Goal: Information Seeking & Learning: Learn about a topic

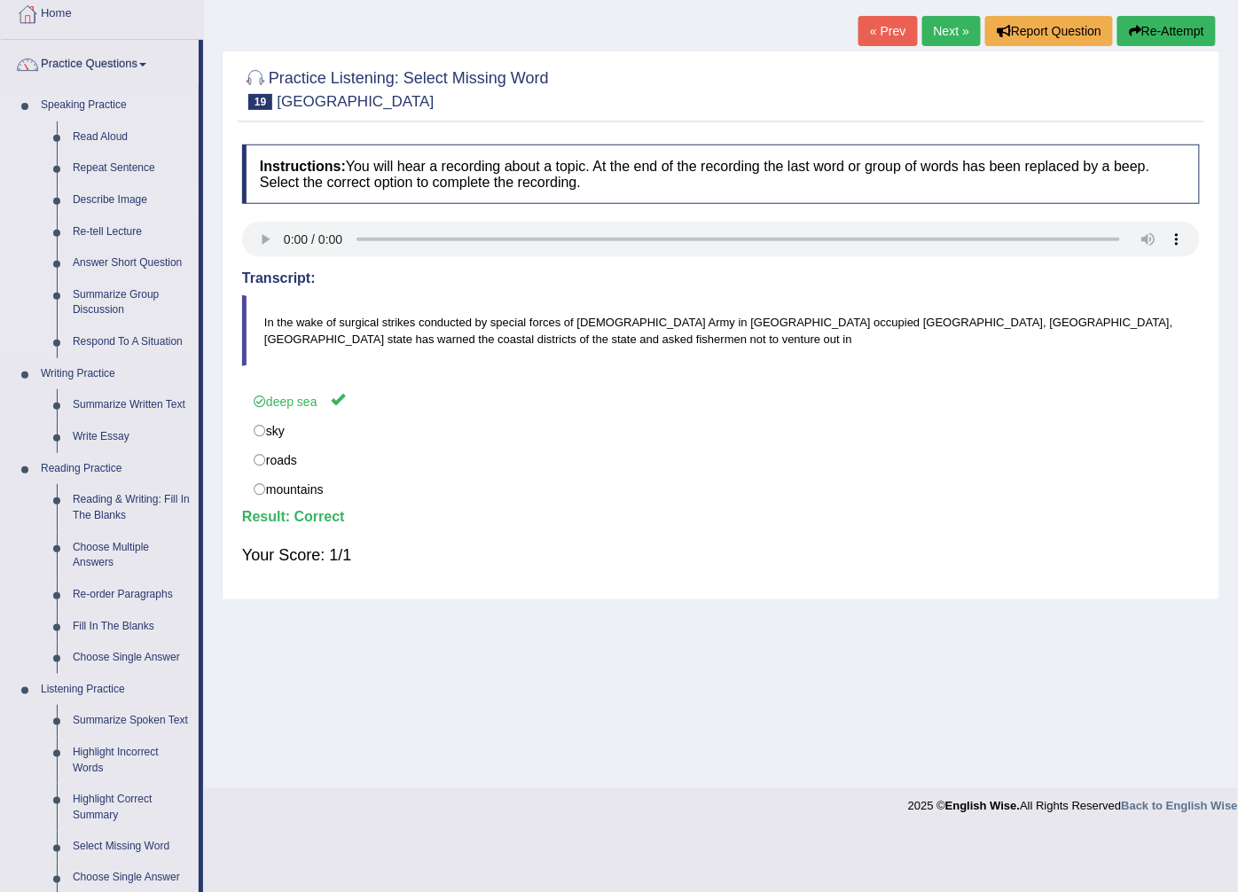
scroll to position [98, 0]
click at [936, 24] on link "Next »" at bounding box center [951, 31] width 59 height 30
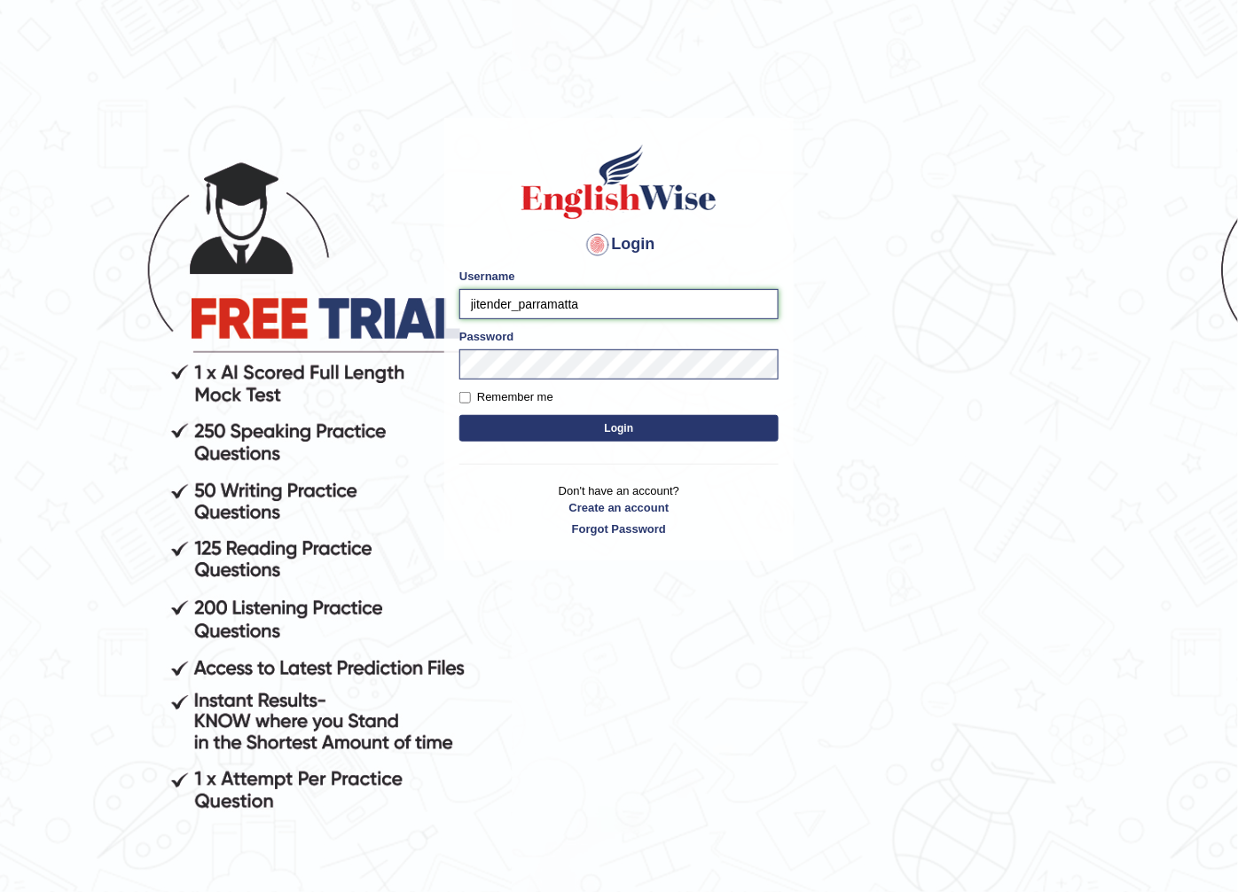
click at [506, 311] on input "jitender_parramatta" at bounding box center [618, 304] width 319 height 30
click at [509, 307] on input "jitender_parramatta" at bounding box center [618, 304] width 319 height 30
click at [514, 306] on input "jitender_parramatta" at bounding box center [618, 304] width 319 height 30
type input "manpreetk_parramatta"
click at [459, 415] on button "Login" at bounding box center [618, 428] width 319 height 27
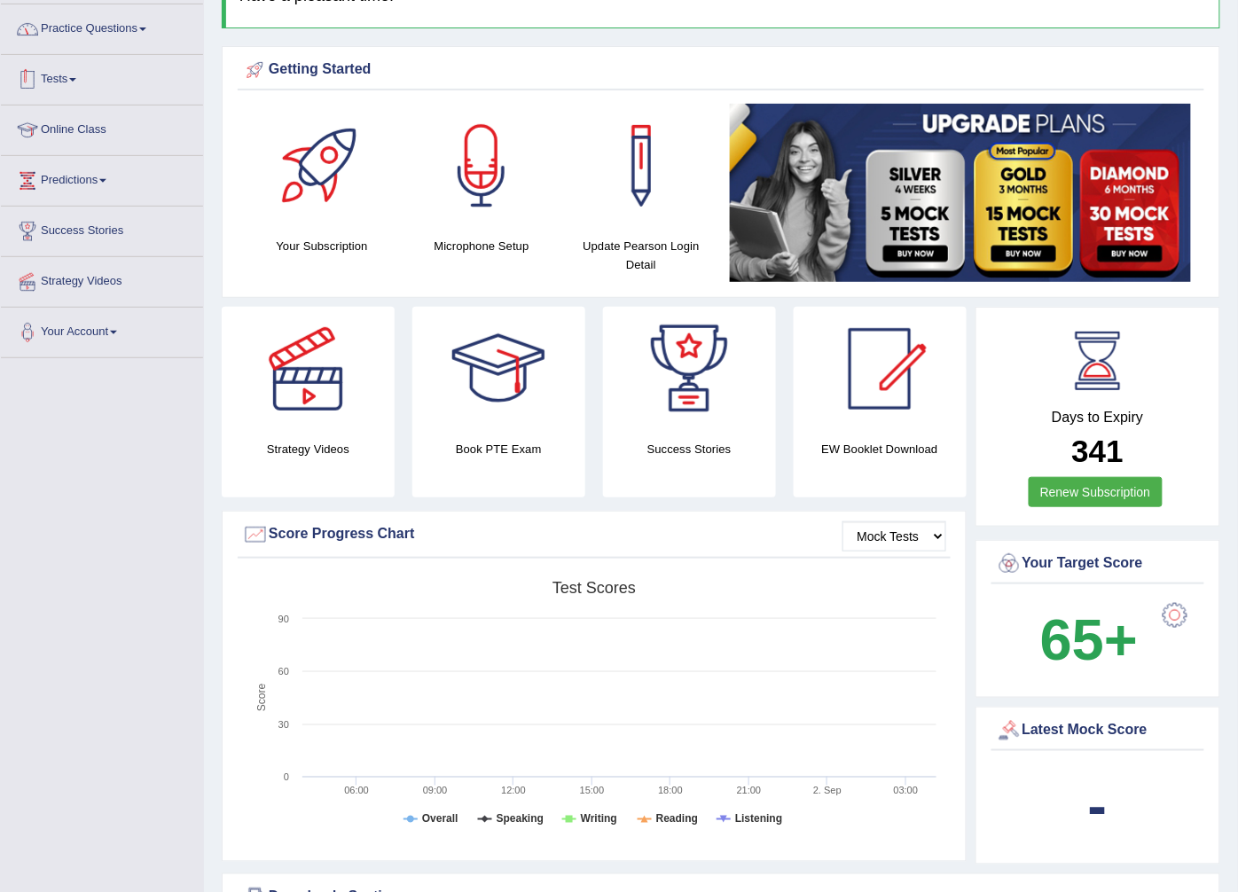
scroll to position [98, 0]
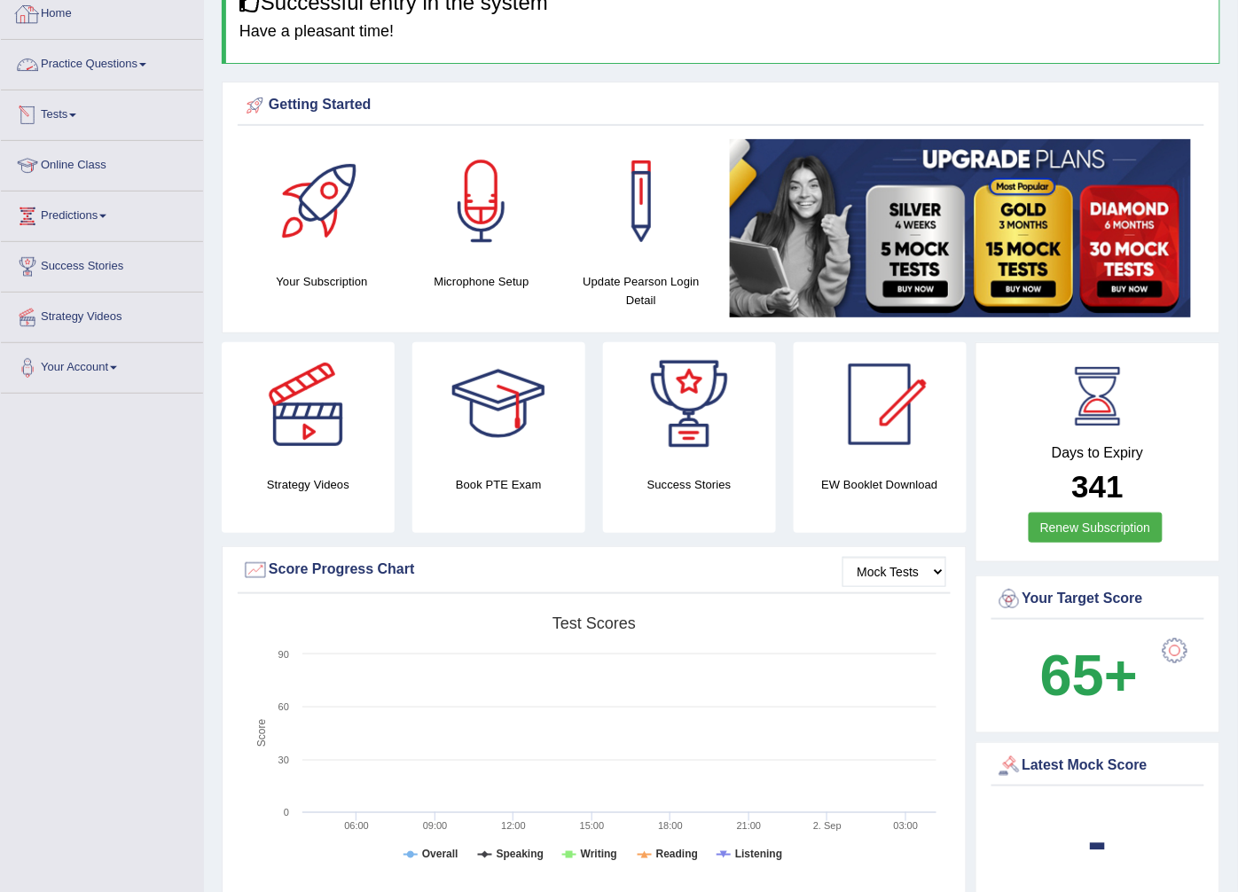
click at [125, 66] on link "Practice Questions" at bounding box center [102, 62] width 202 height 44
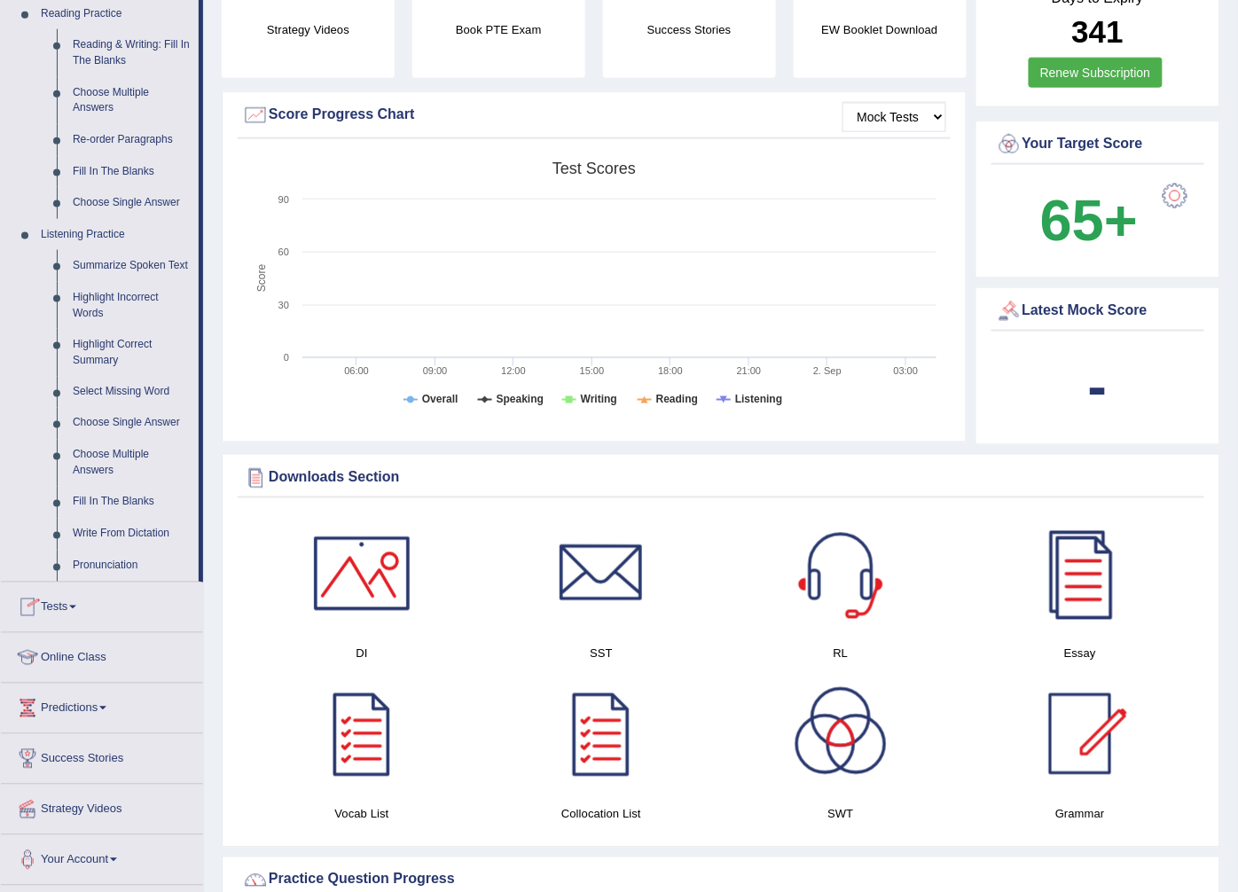
scroll to position [591, 0]
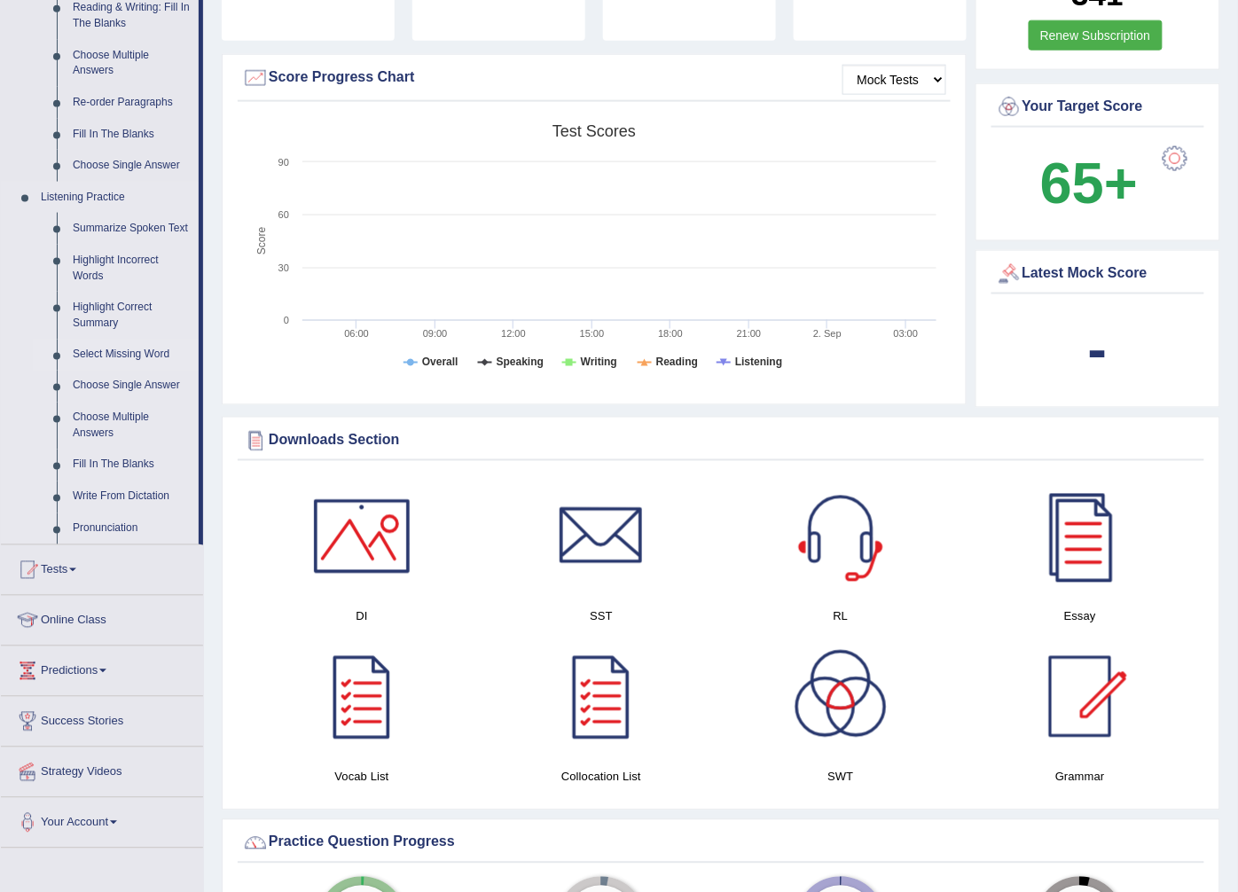
click at [130, 348] on link "Select Missing Word" at bounding box center [132, 356] width 134 height 32
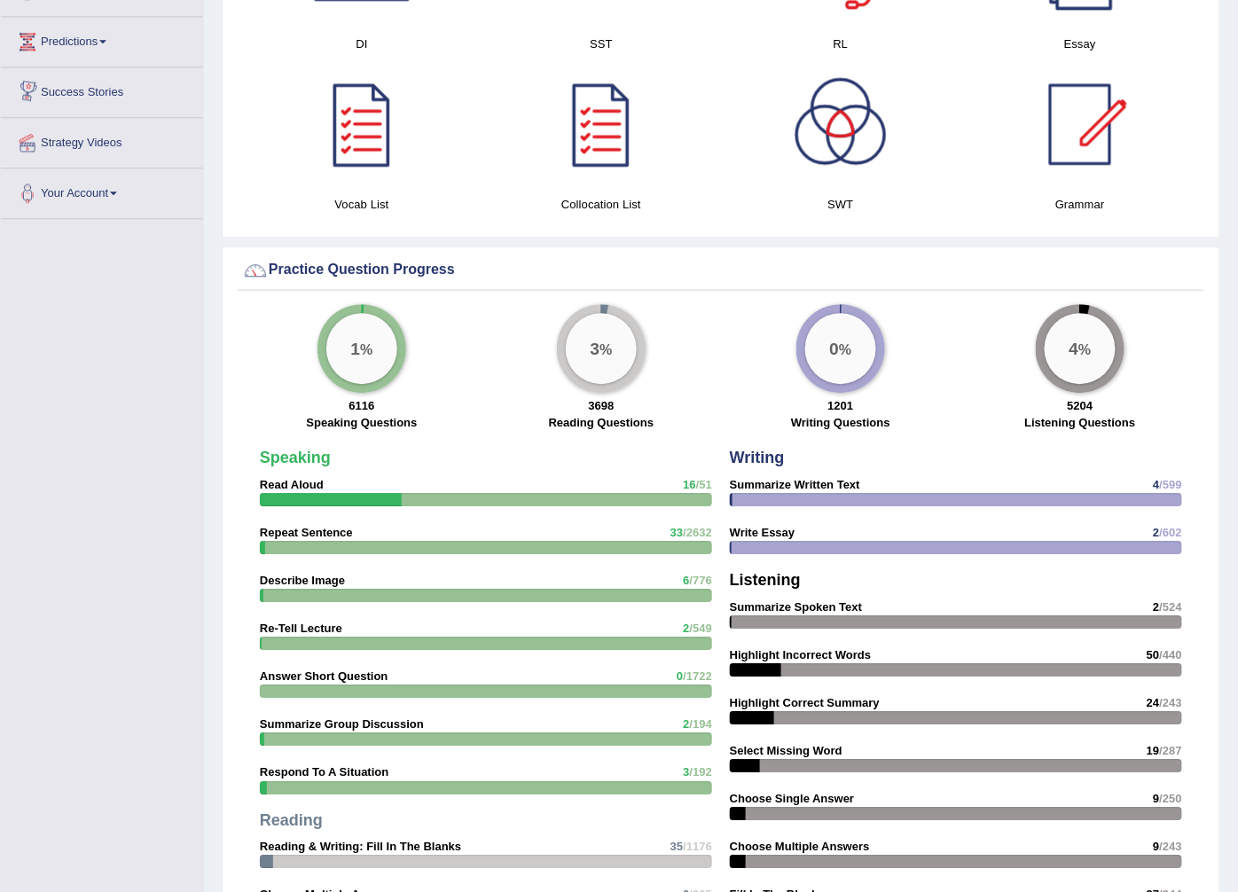
scroll to position [1053, 0]
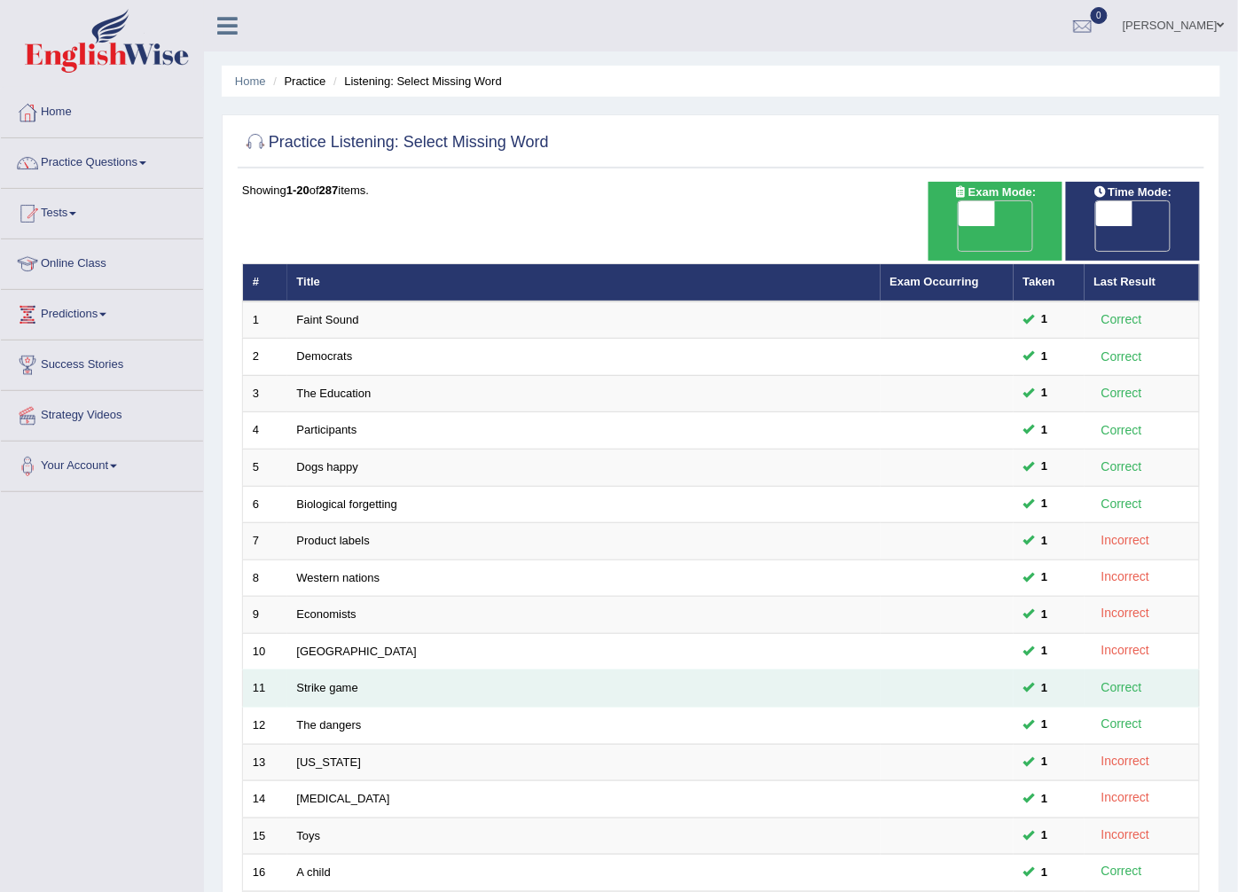
scroll to position [284, 0]
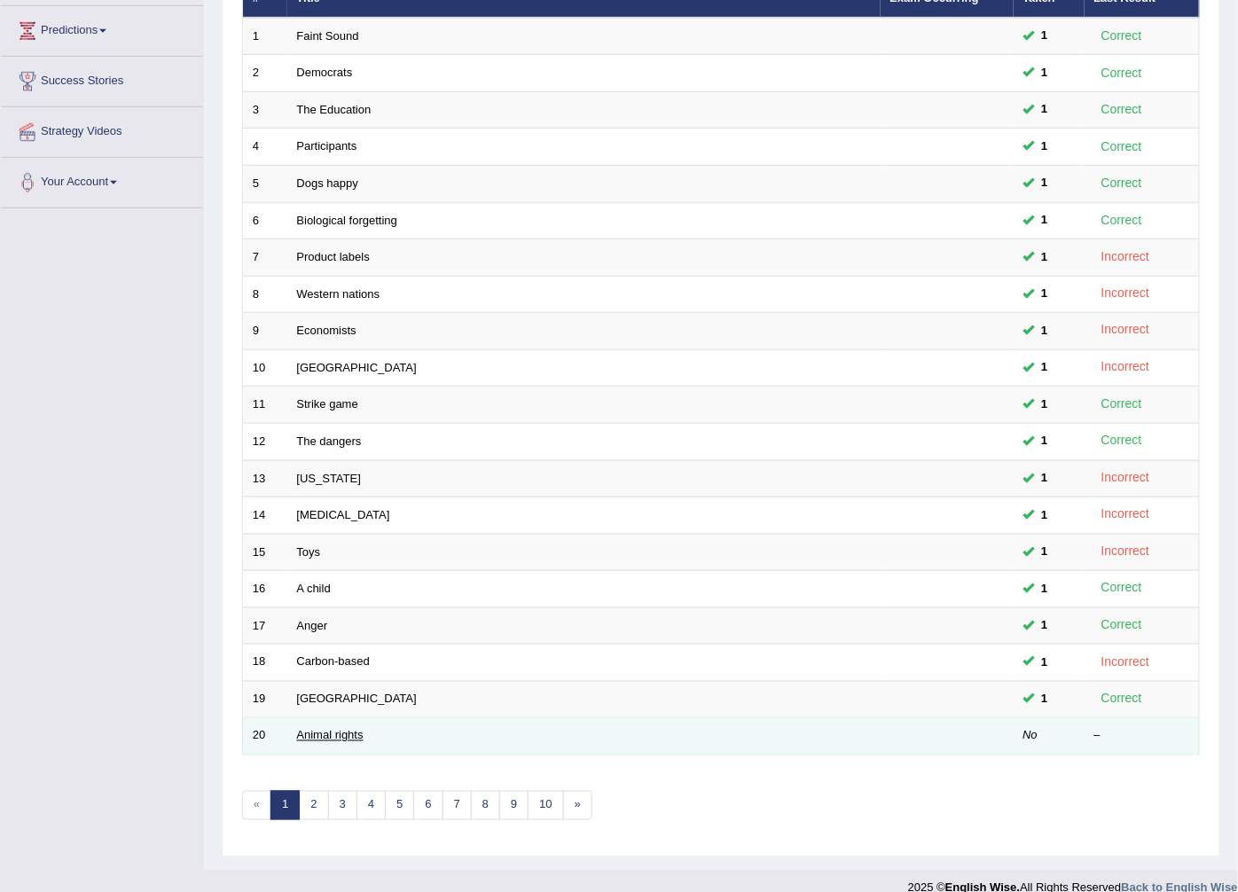
click at [338, 729] on link "Animal rights" at bounding box center [330, 735] width 66 height 13
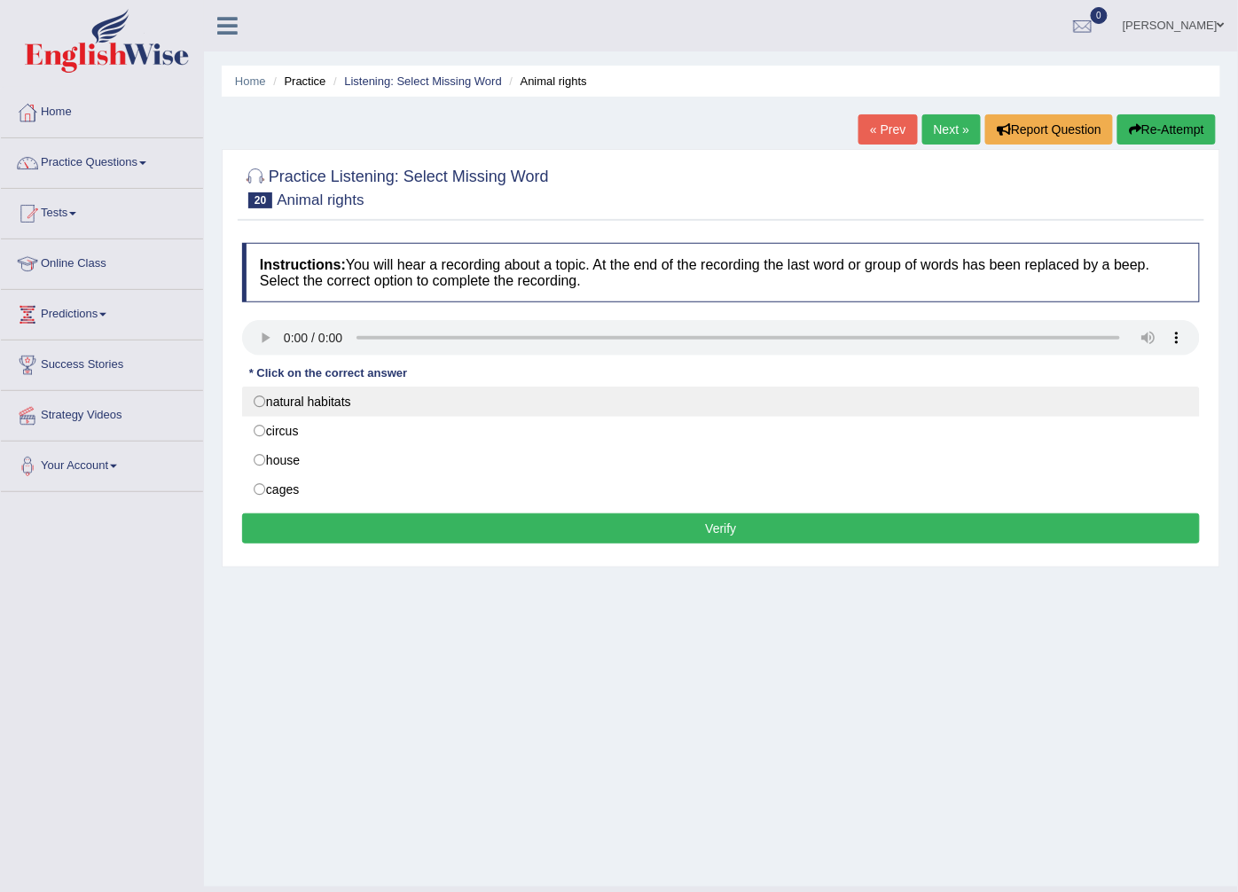
click at [288, 394] on label "natural habitats" at bounding box center [721, 402] width 958 height 30
radio input "true"
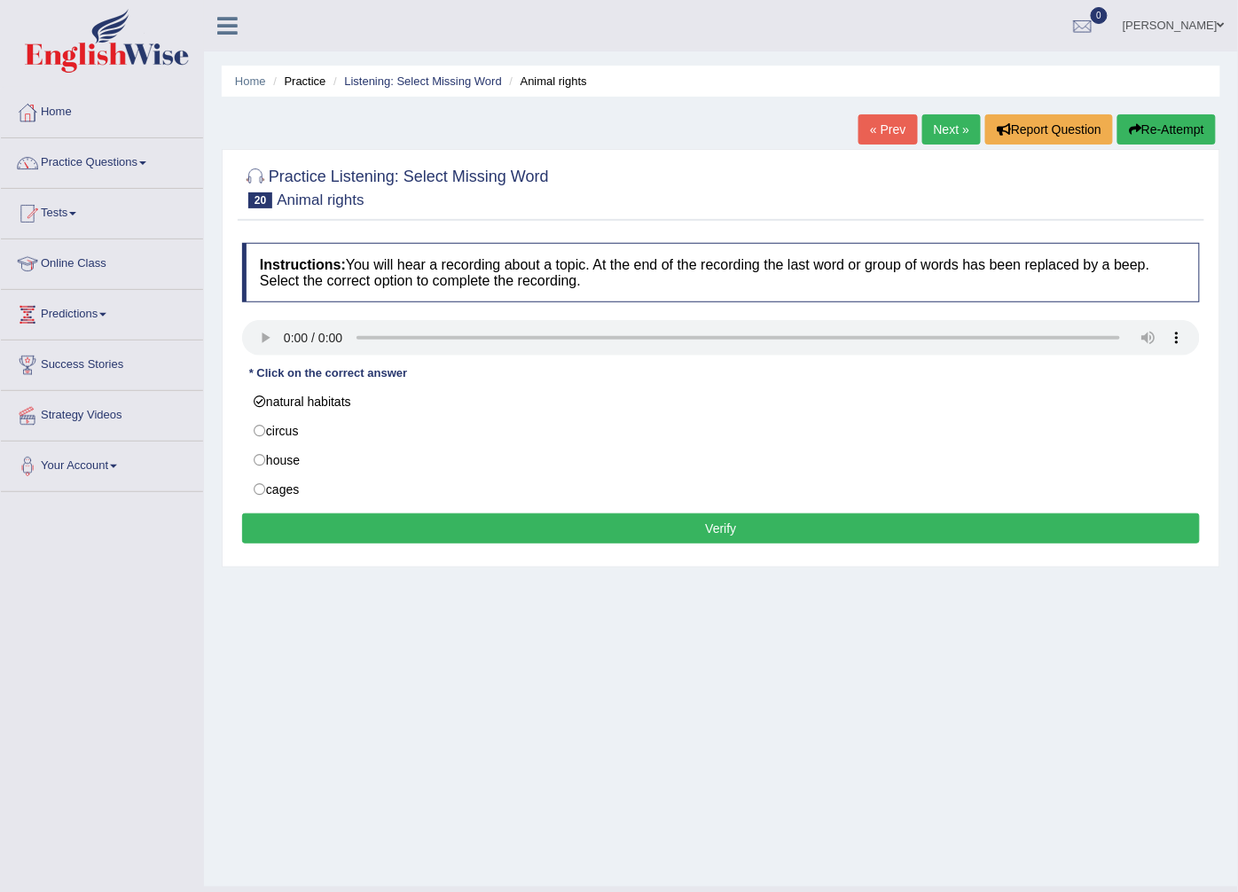
click at [443, 511] on div "Instructions: You will hear a recording about a topic. At the end of the record…" at bounding box center [721, 396] width 966 height 324
click at [457, 530] on button "Verify" at bounding box center [721, 528] width 958 height 30
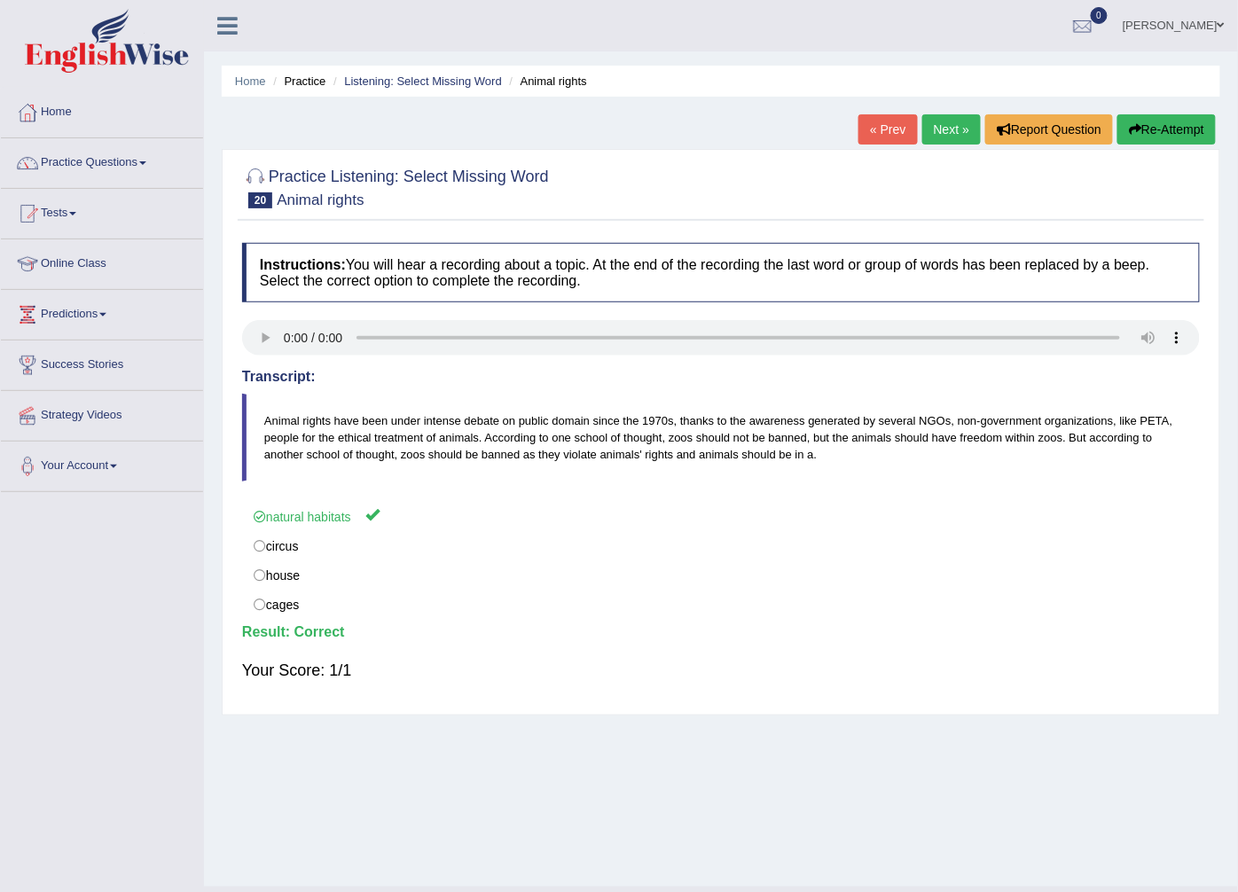
click at [950, 126] on link "Next »" at bounding box center [951, 129] width 59 height 30
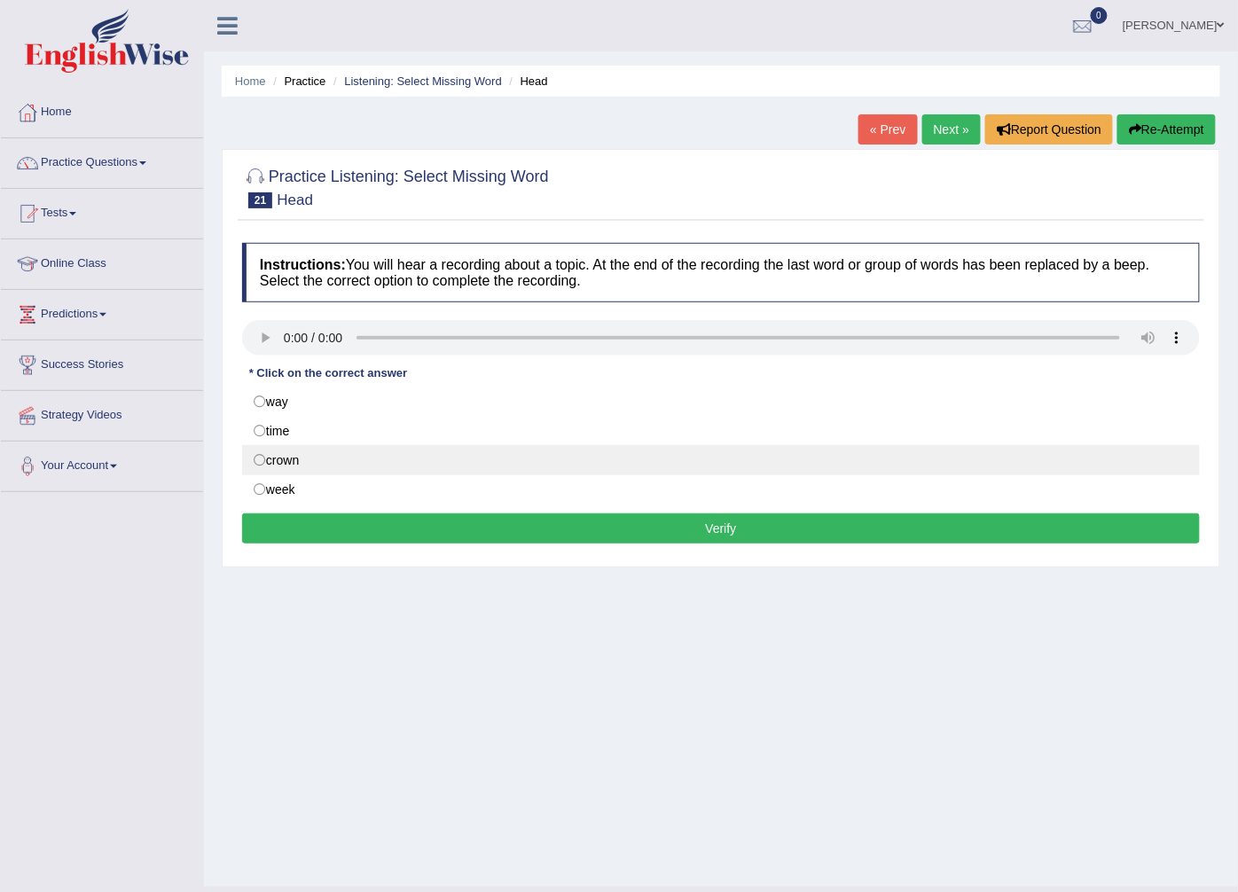
click at [335, 465] on label "crown" at bounding box center [721, 460] width 958 height 30
radio input "true"
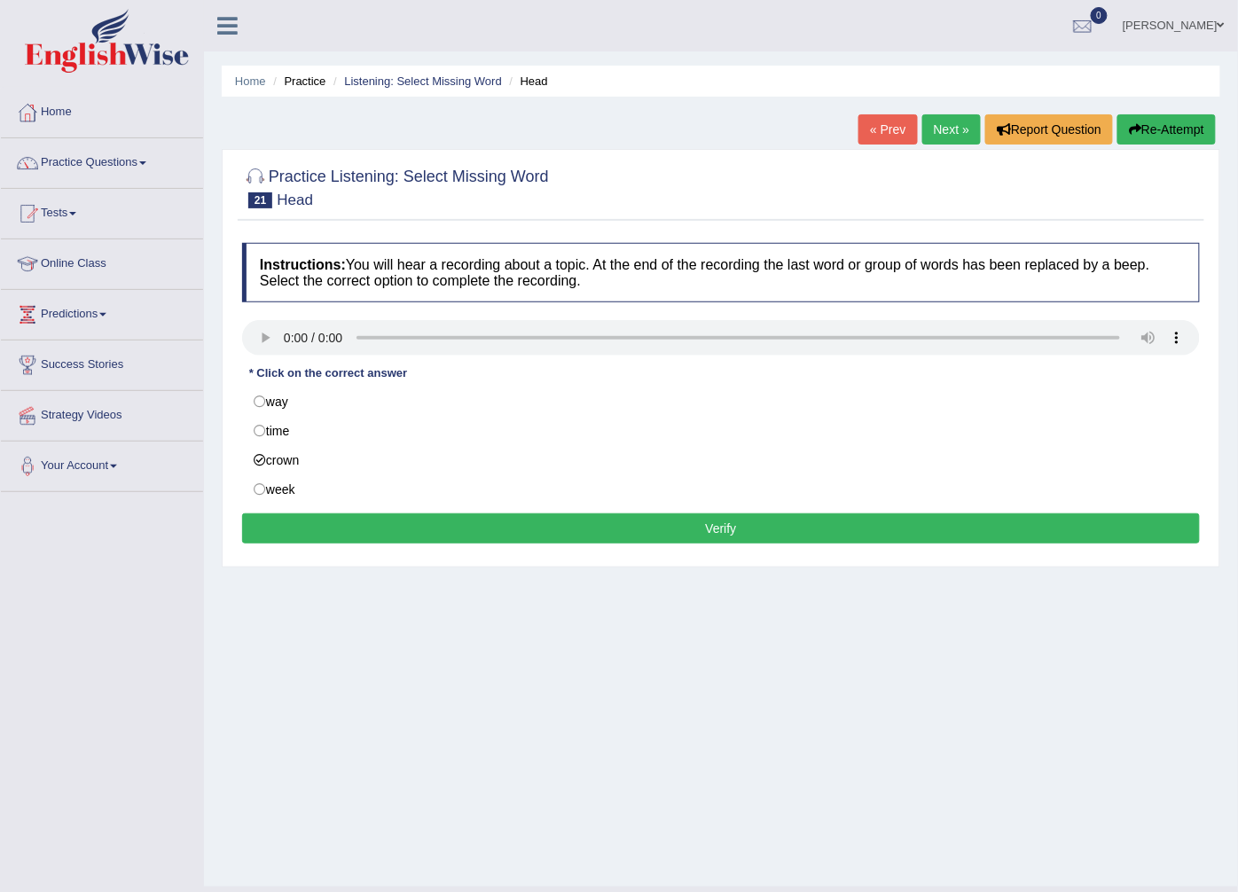
click at [359, 520] on button "Verify" at bounding box center [721, 528] width 958 height 30
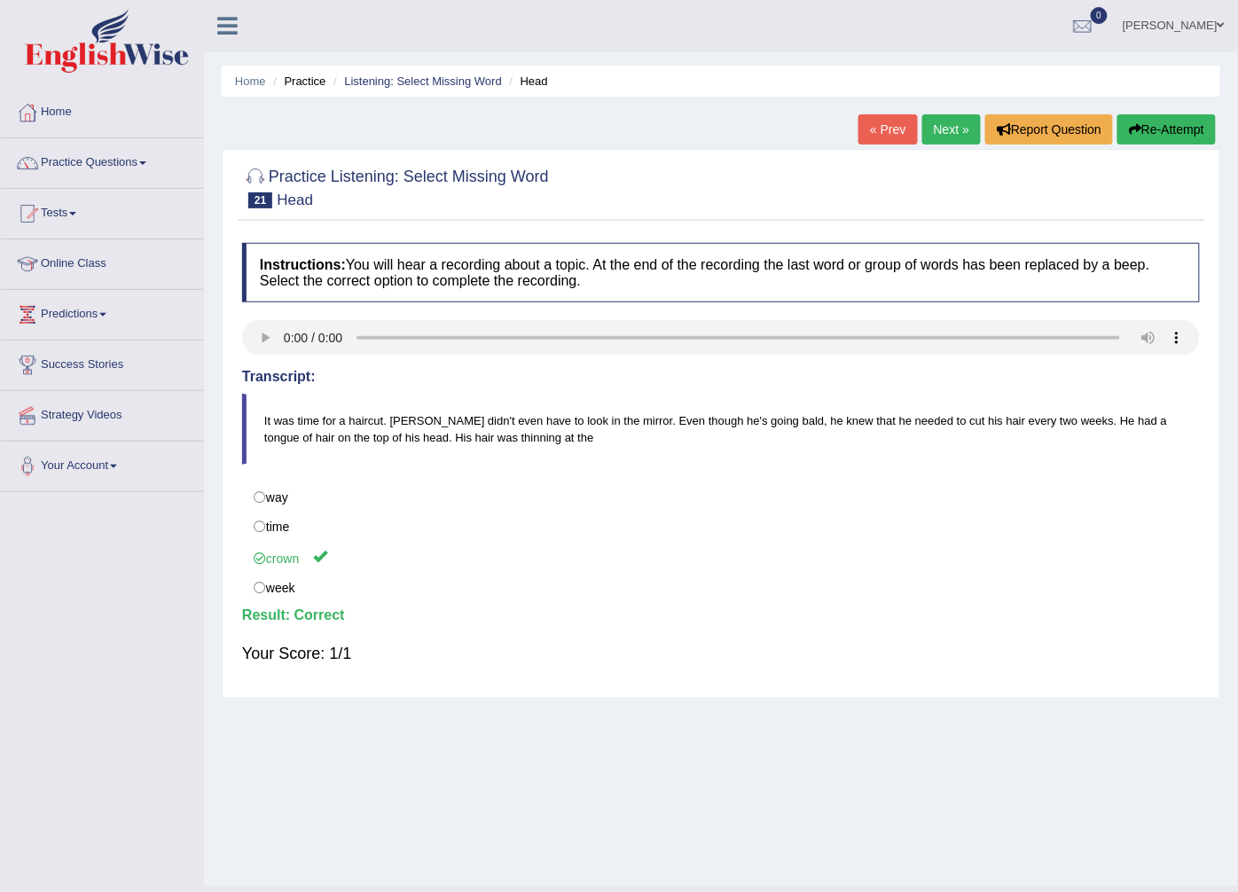
click at [950, 129] on link "Next »" at bounding box center [951, 129] width 59 height 30
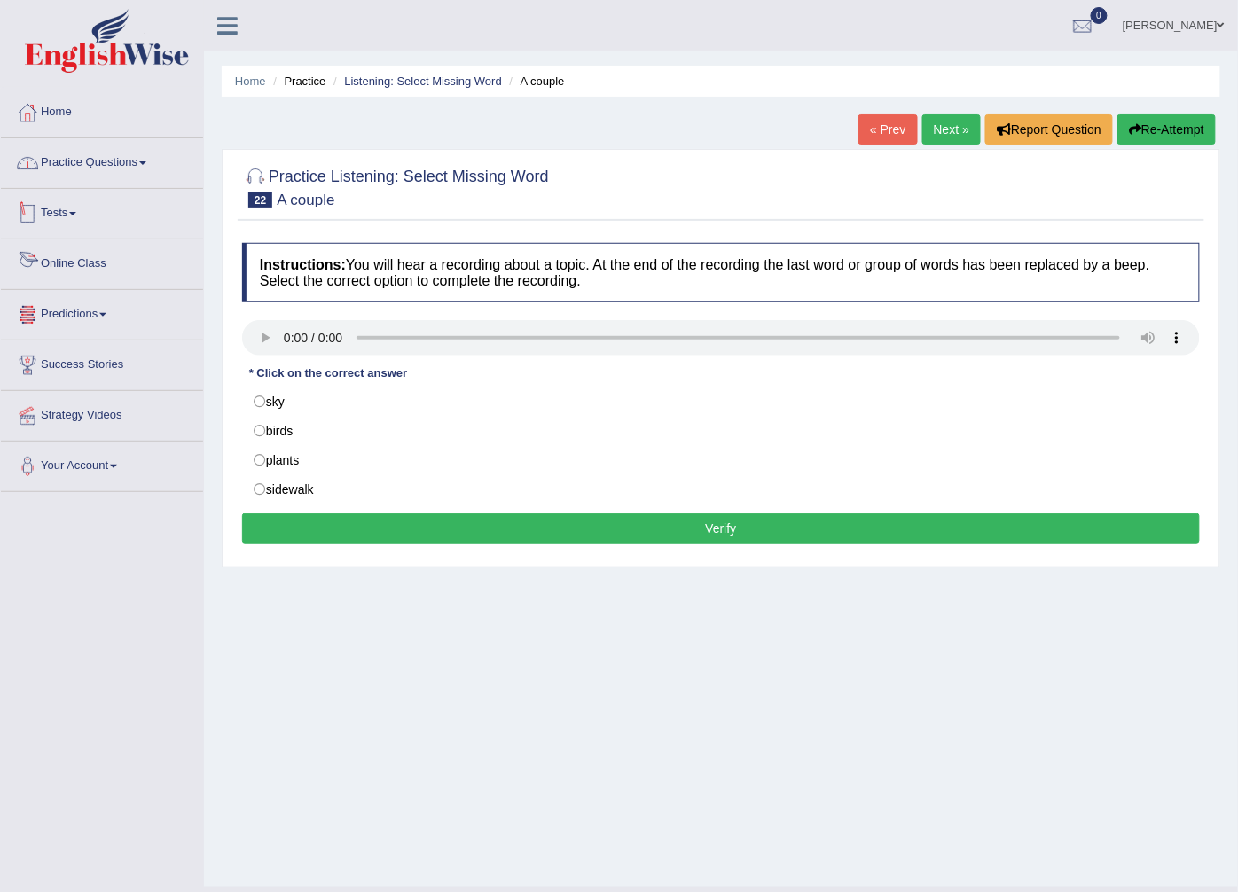
click at [126, 161] on link "Practice Questions" at bounding box center [102, 160] width 202 height 44
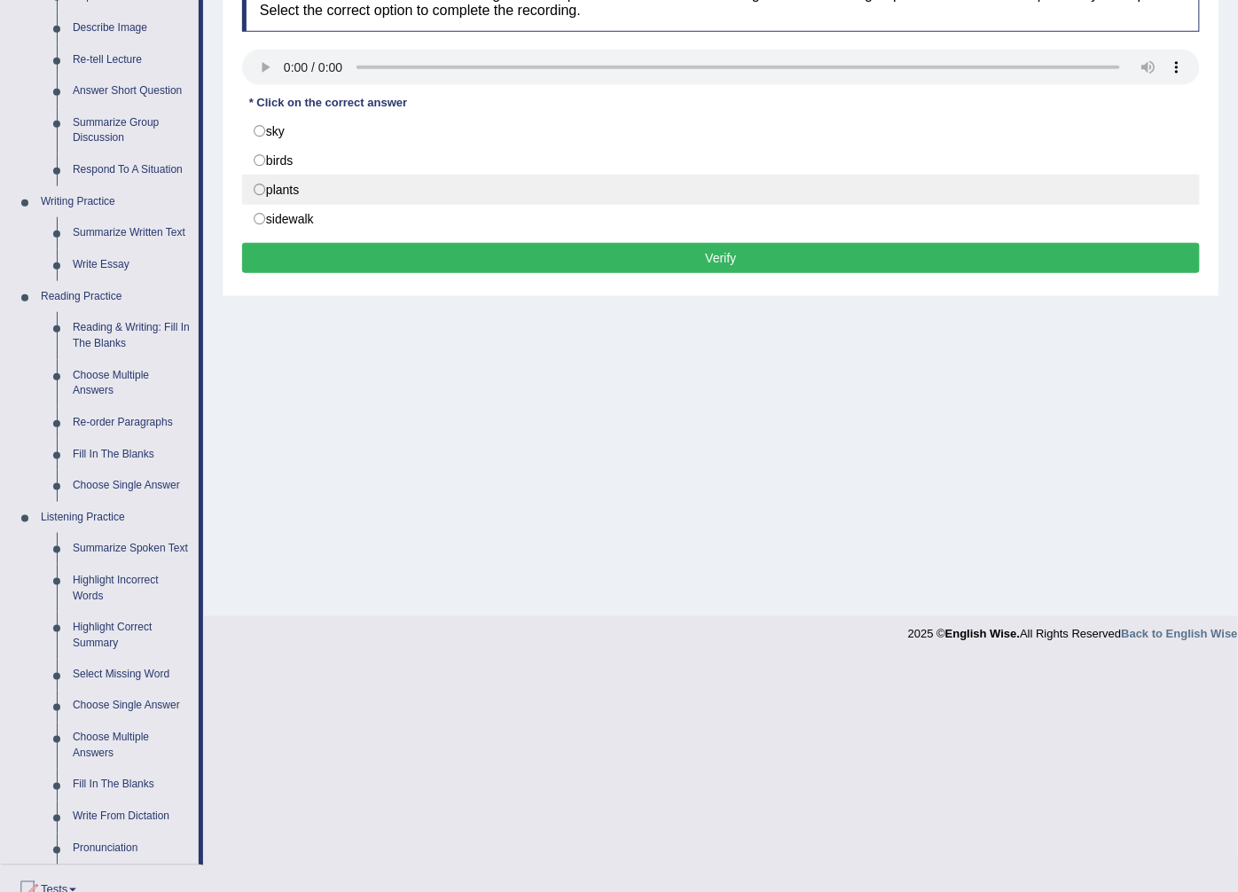
scroll to position [235, 0]
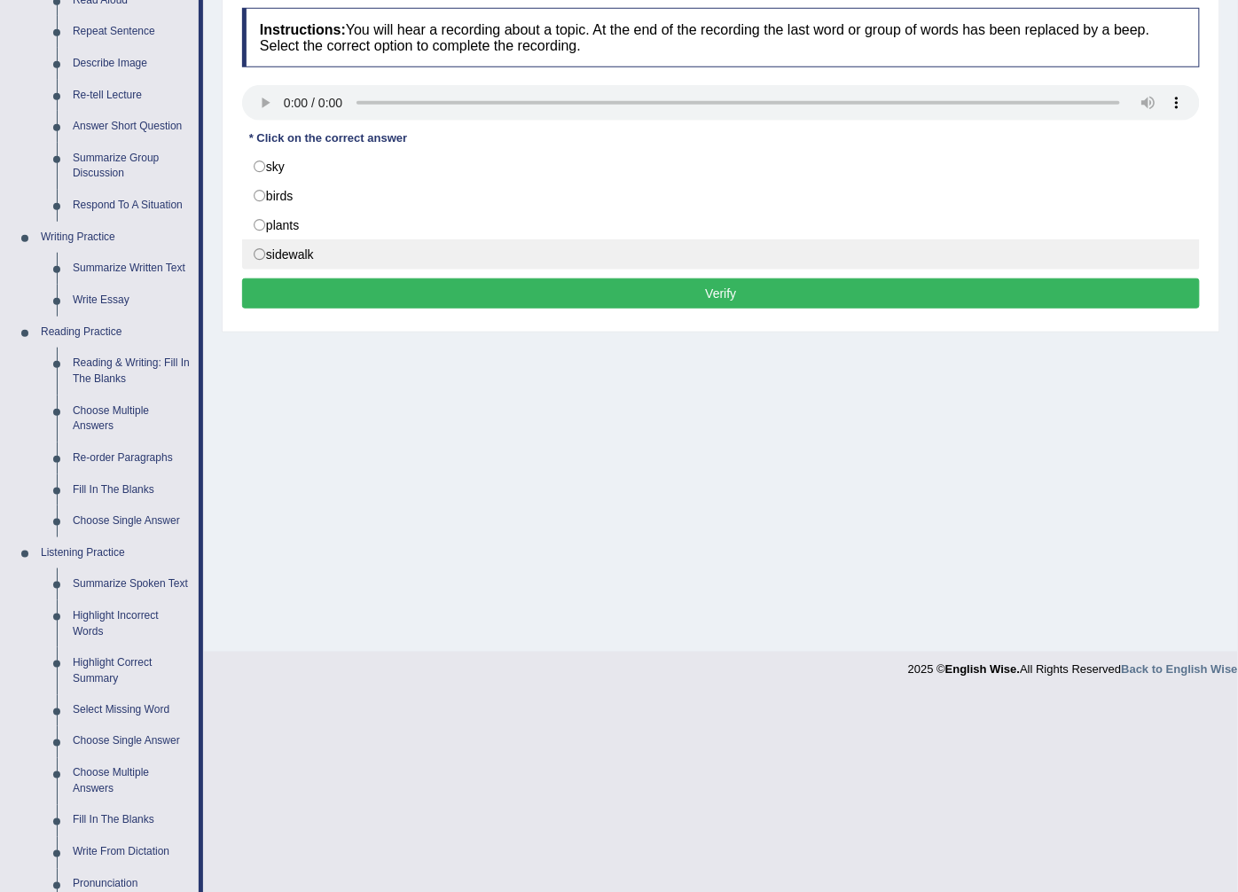
click at [302, 249] on label "sidewalk" at bounding box center [721, 254] width 958 height 30
radio input "true"
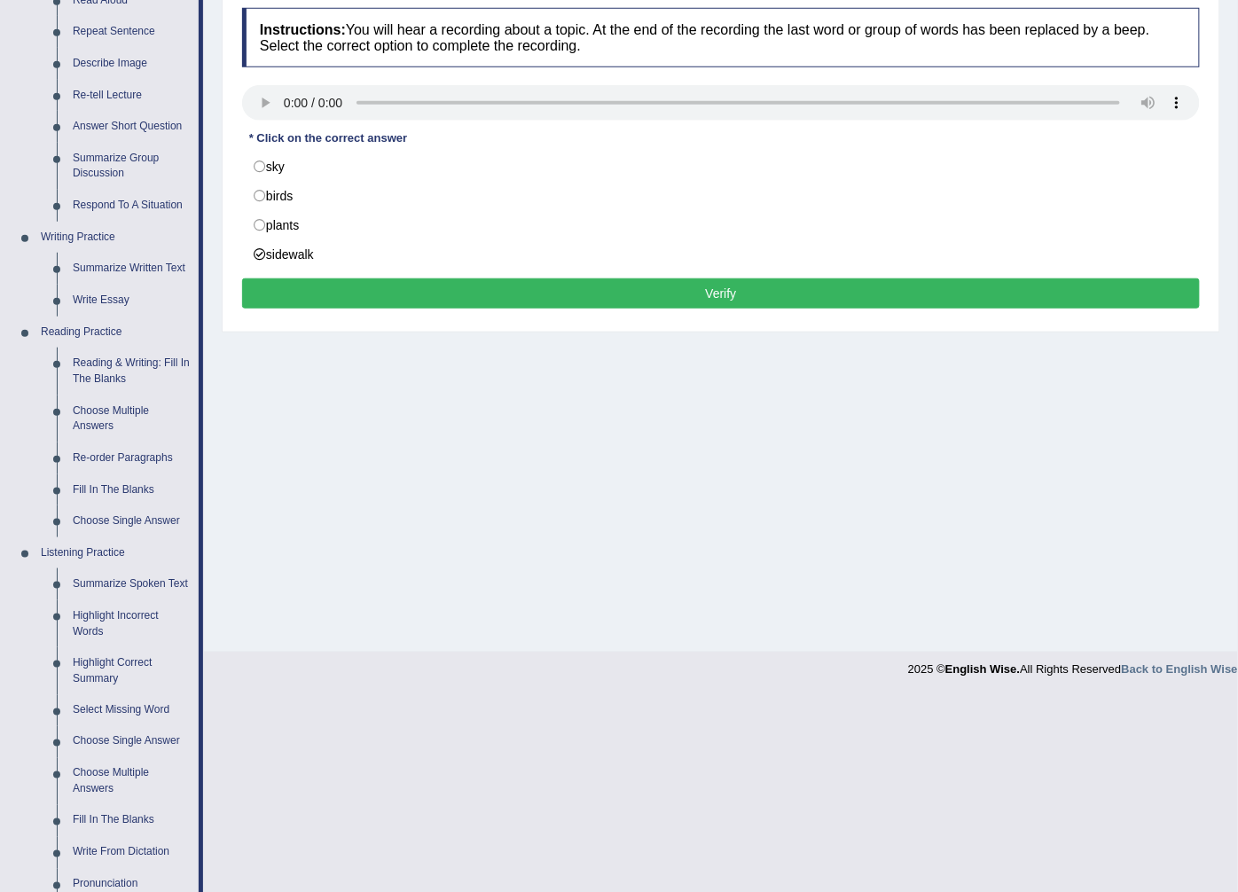
click at [340, 279] on button "Verify" at bounding box center [721, 293] width 958 height 30
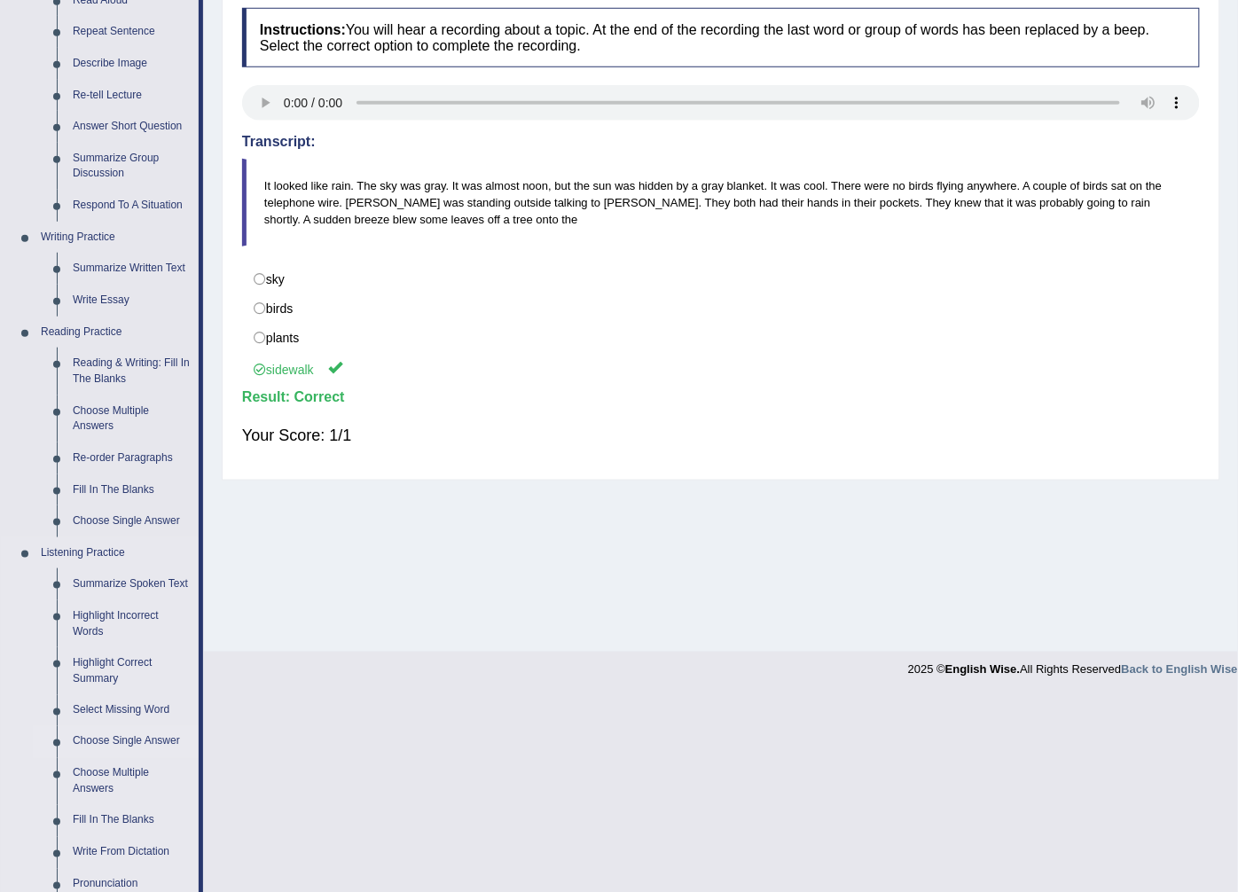
click at [87, 743] on link "Choose Single Answer" at bounding box center [132, 742] width 134 height 32
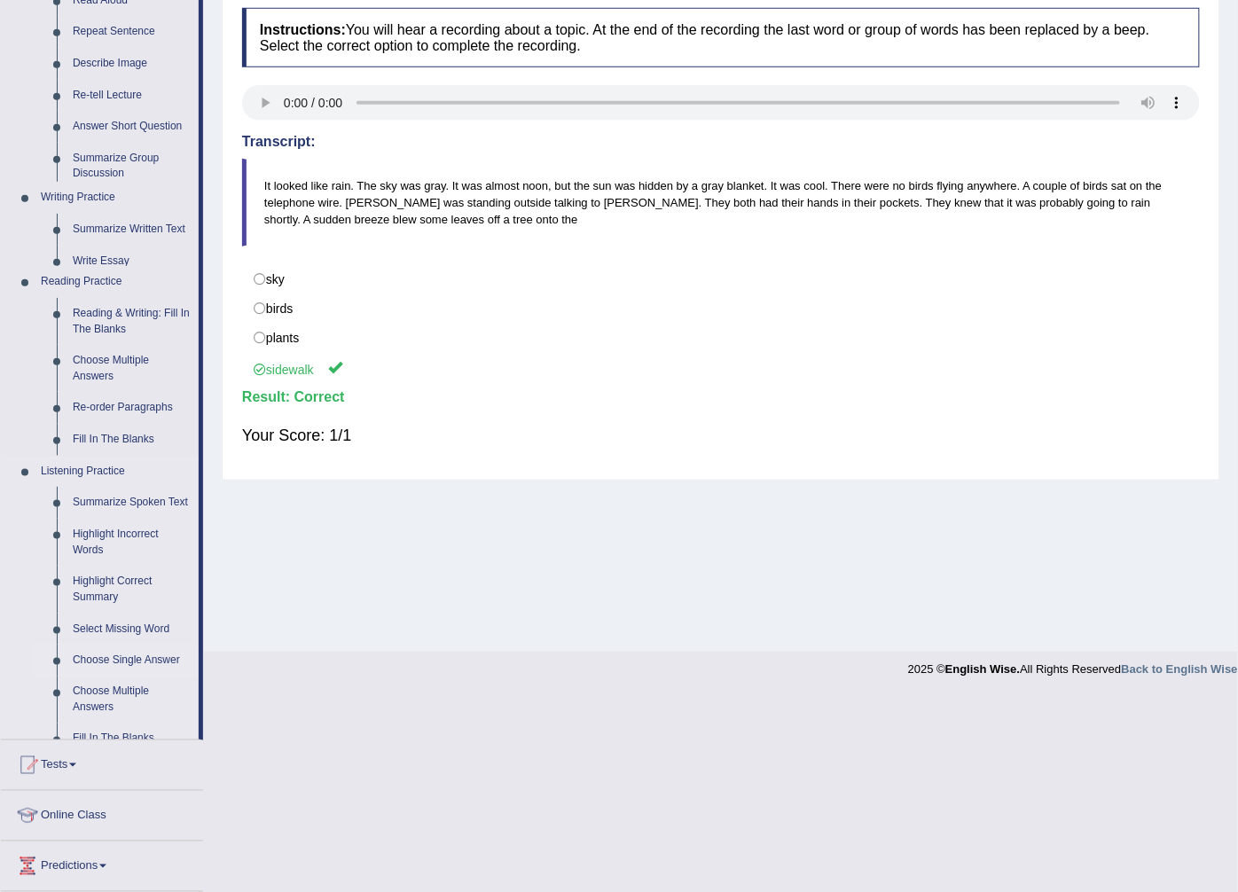
scroll to position [38, 0]
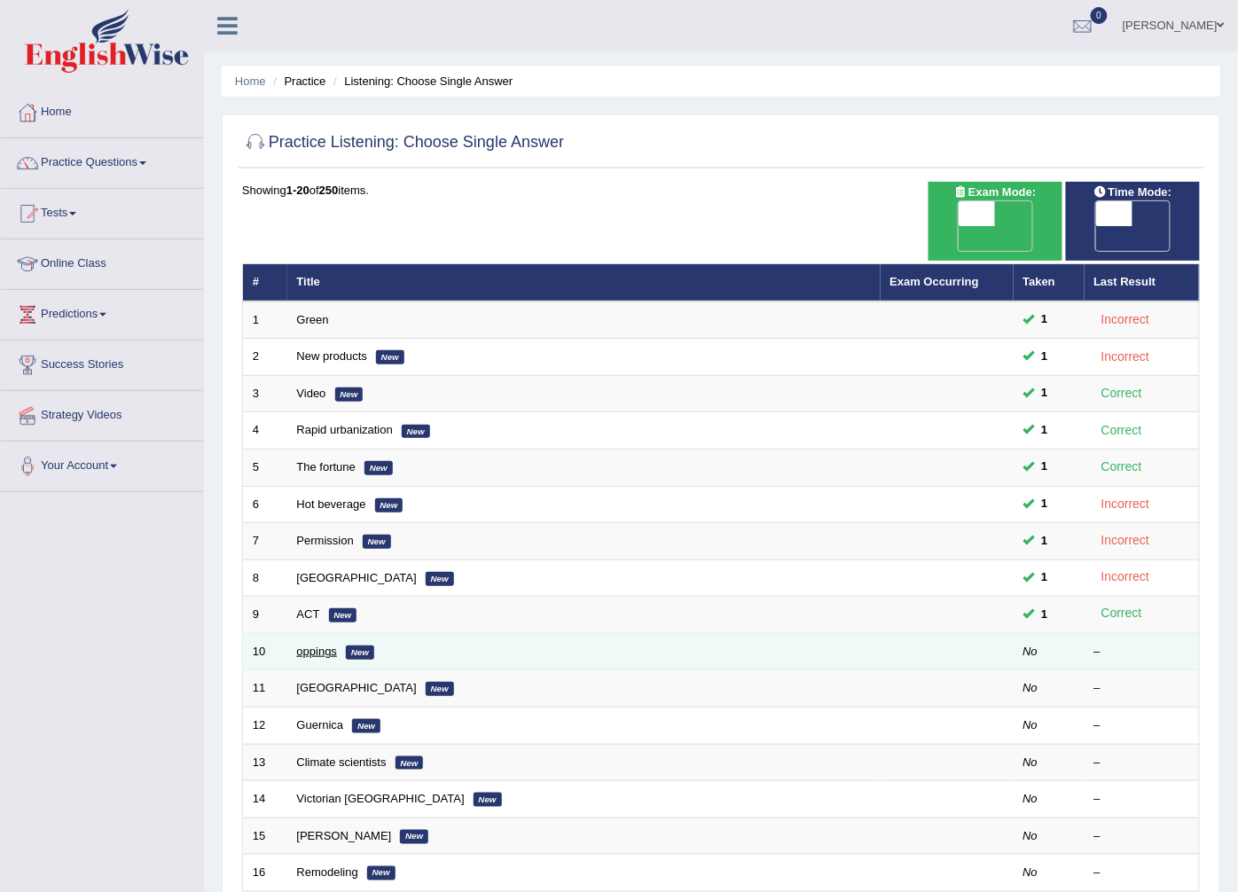
click at [323, 645] on link "oppings" at bounding box center [317, 651] width 41 height 13
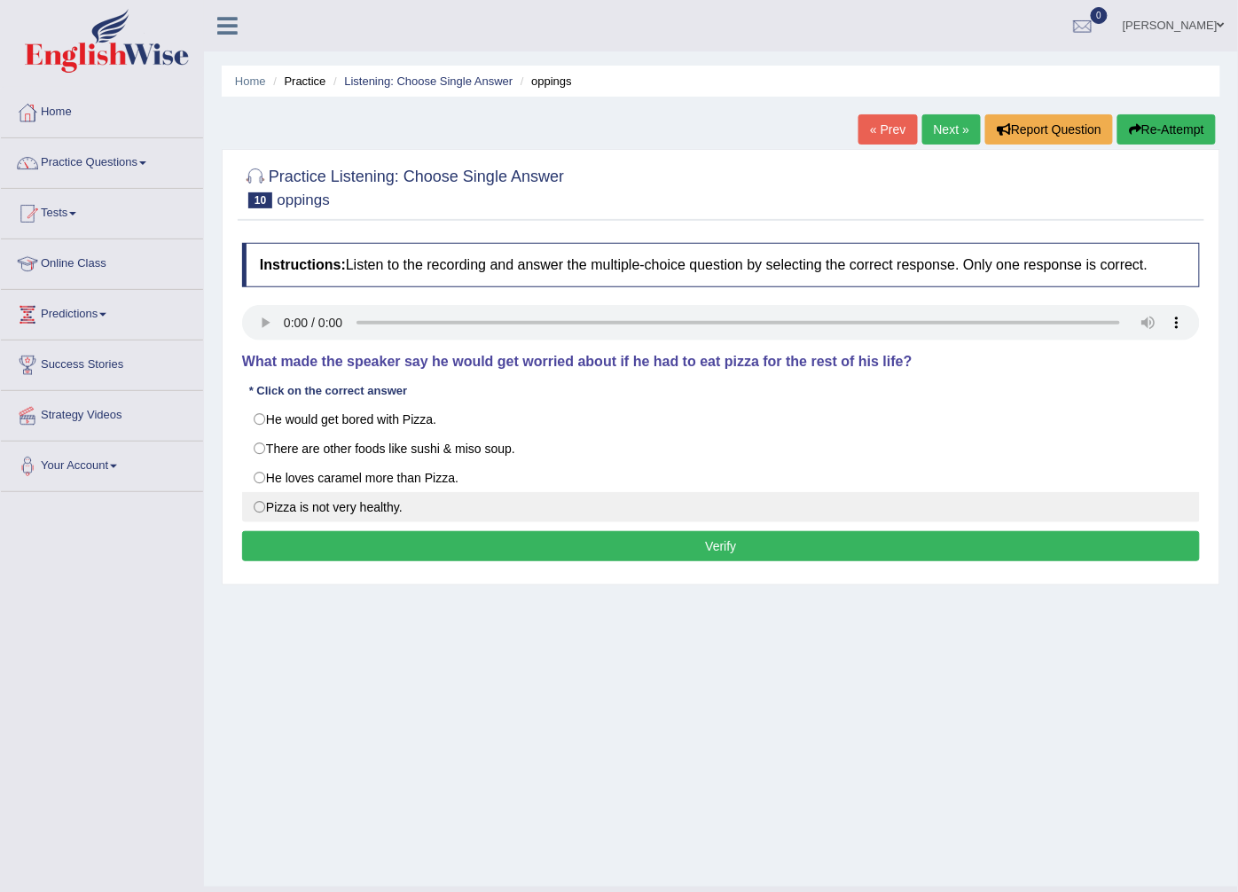
click at [362, 499] on label "Pizza is not very healthy." at bounding box center [721, 507] width 958 height 30
radio input "true"
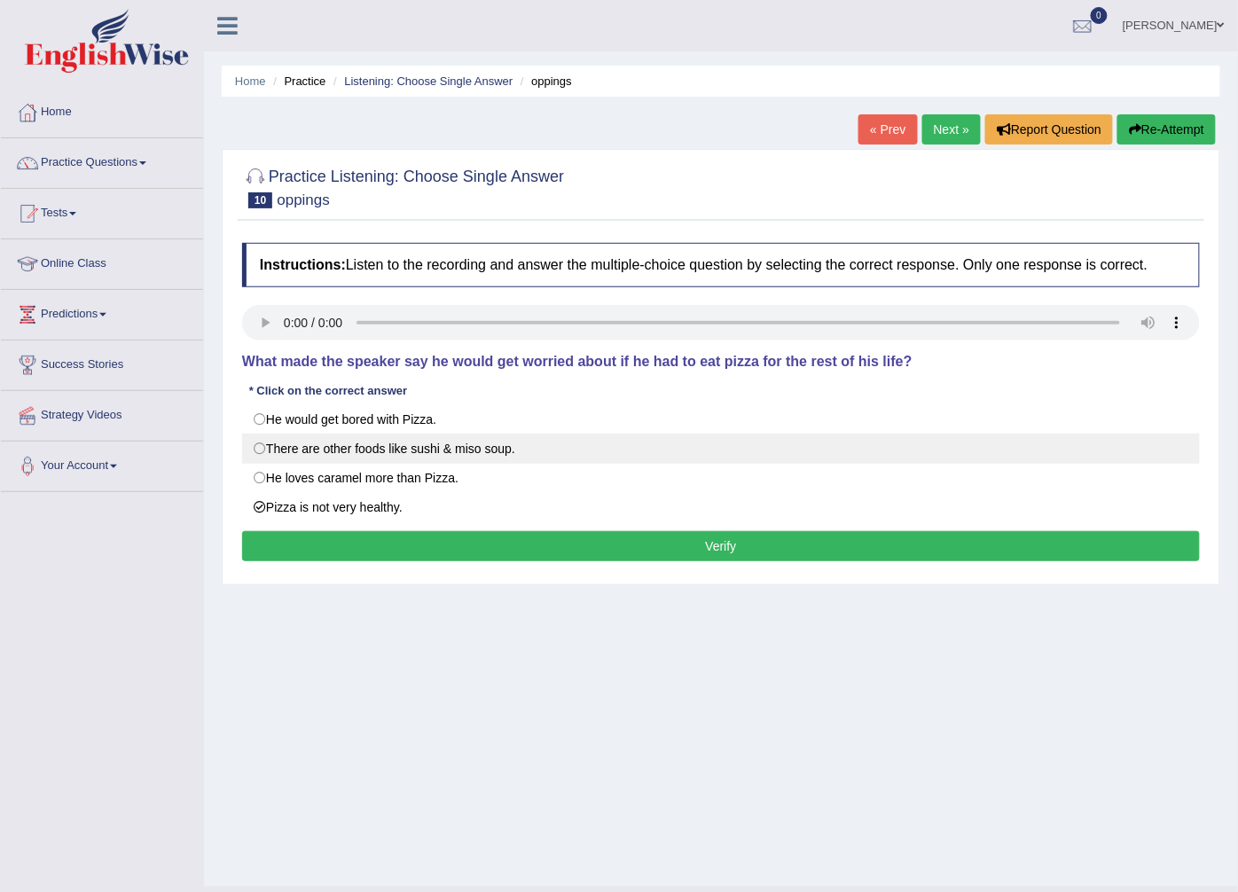
click at [414, 446] on label "There are other foods like sushi & miso soup." at bounding box center [721, 449] width 958 height 30
radio input "true"
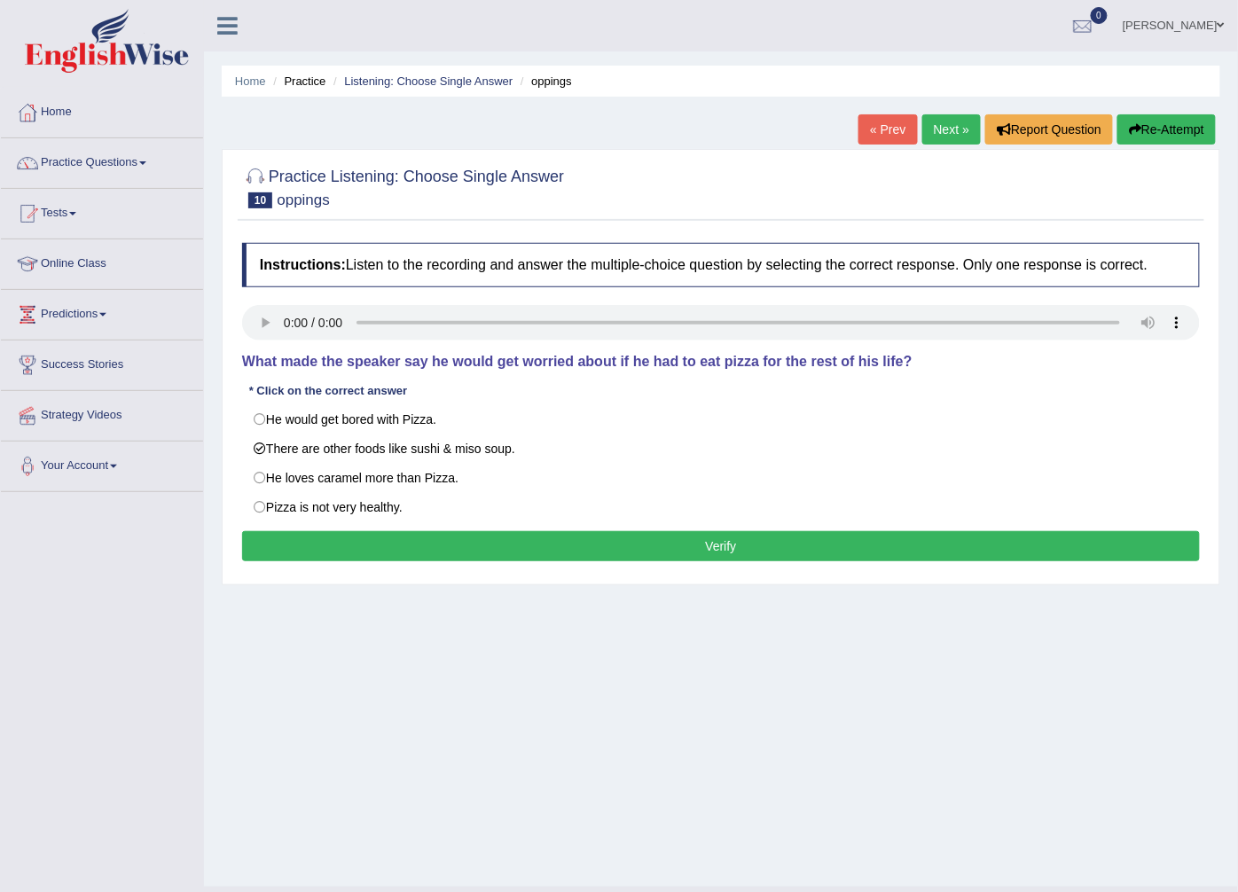
click at [417, 544] on button "Verify" at bounding box center [721, 546] width 958 height 30
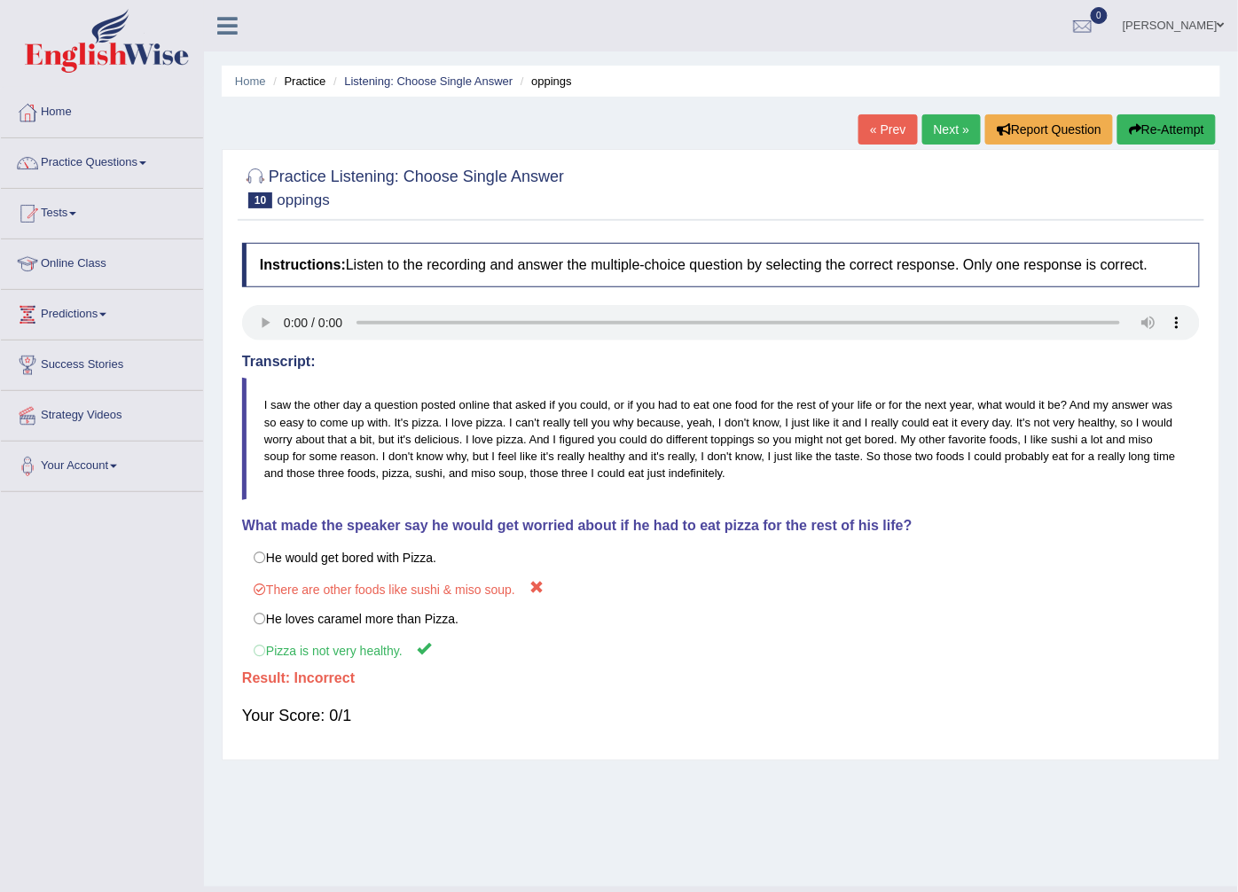
click at [945, 133] on link "Next »" at bounding box center [951, 129] width 59 height 30
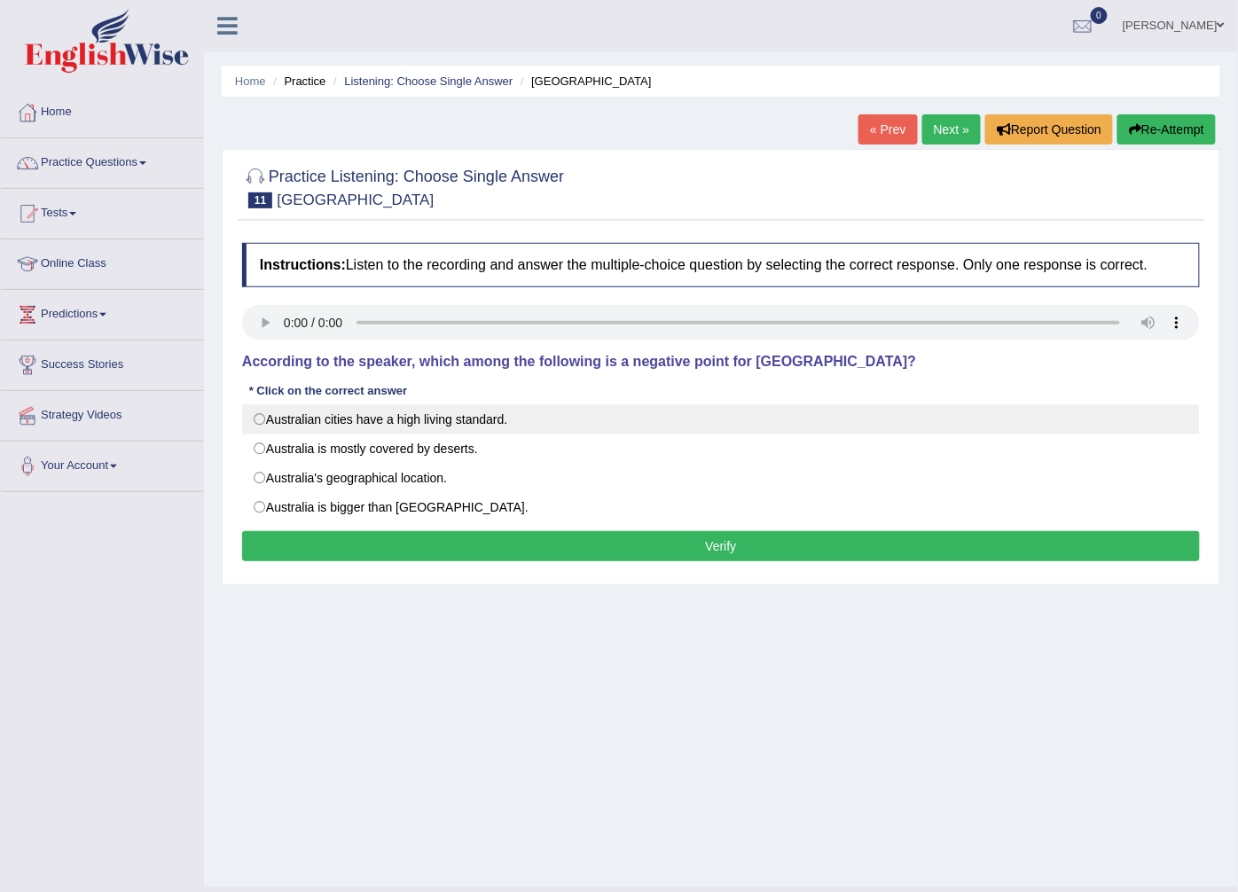
click at [436, 418] on label "Australian cities have a high living standard." at bounding box center [721, 419] width 958 height 30
radio input "true"
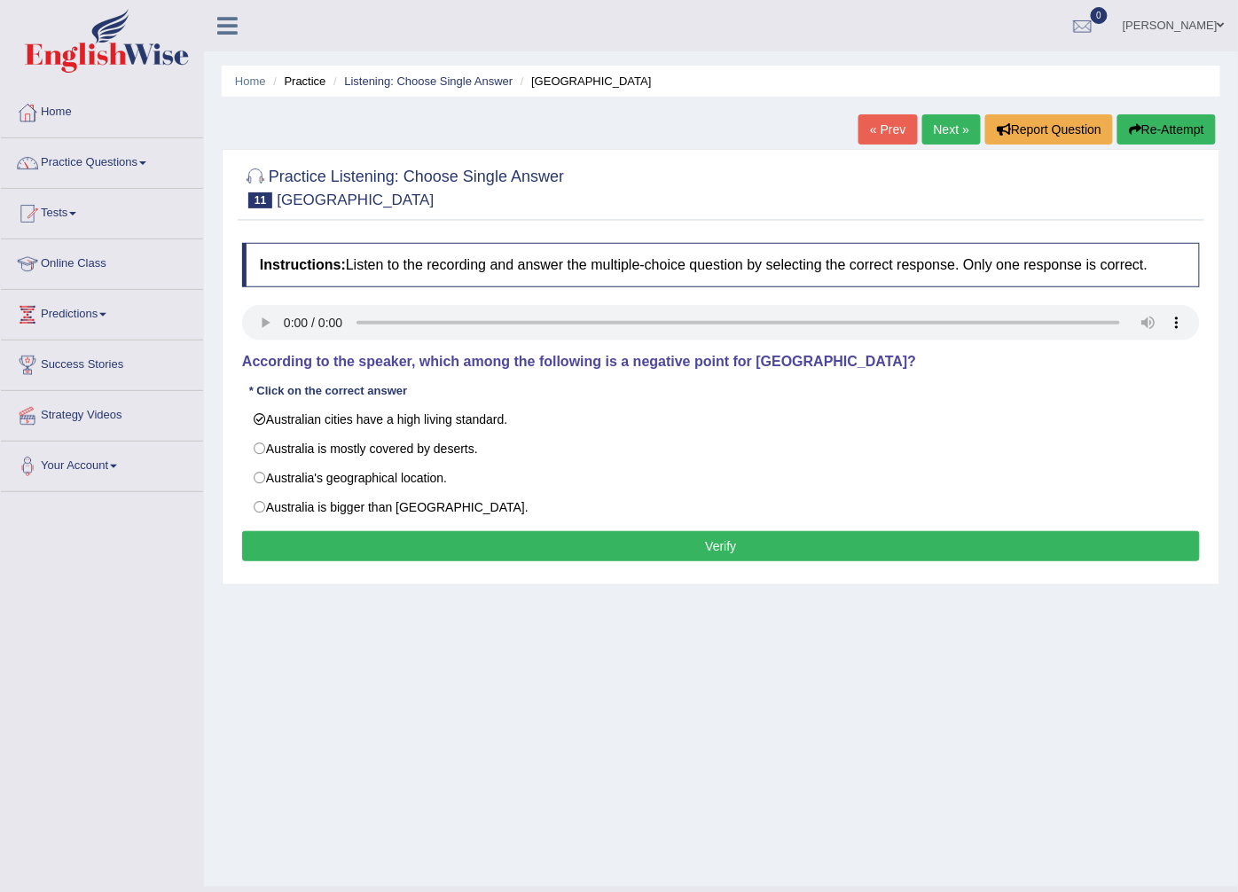
click at [437, 536] on button "Verify" at bounding box center [721, 546] width 958 height 30
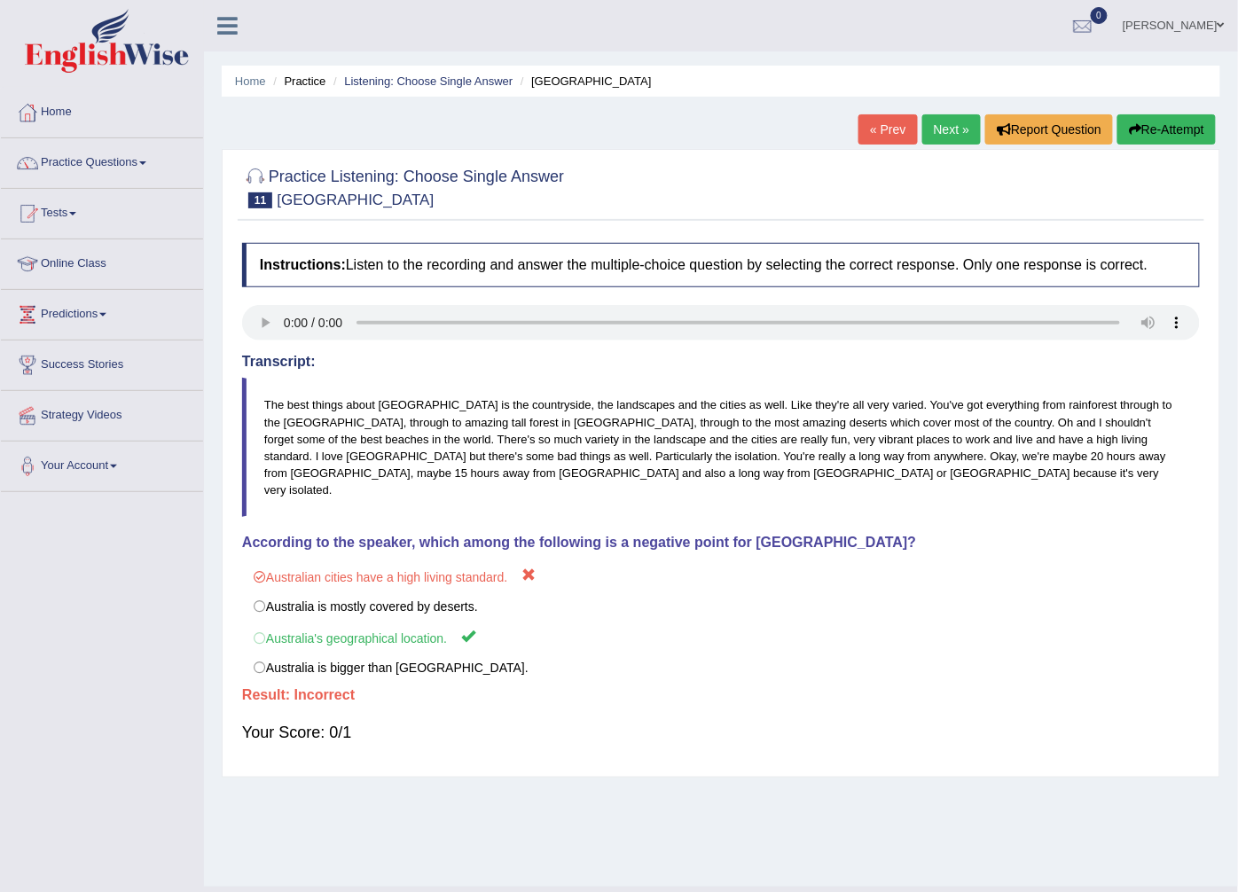
click at [944, 122] on link "Next »" at bounding box center [951, 129] width 59 height 30
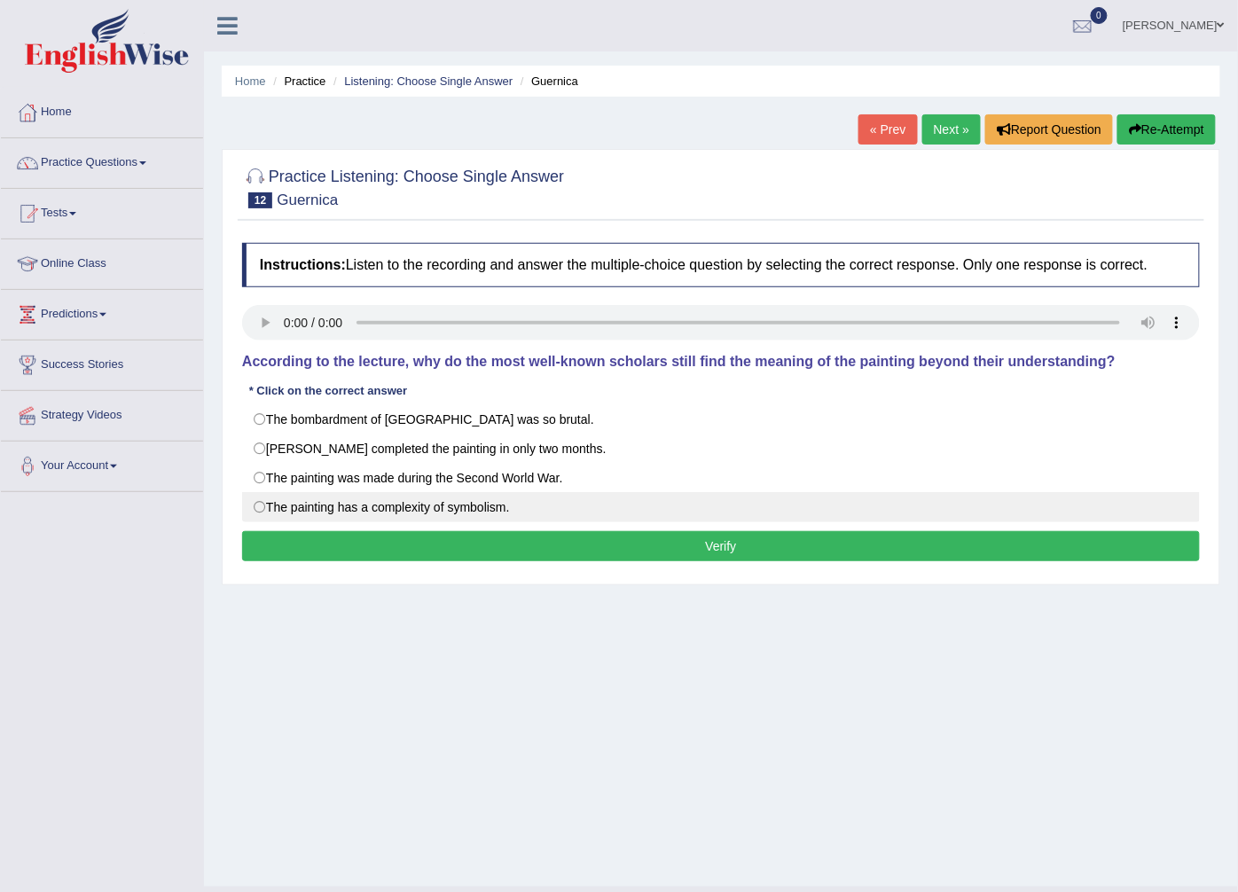
click at [348, 509] on label "The painting has a complexity of symbolism." at bounding box center [721, 507] width 958 height 30
radio input "true"
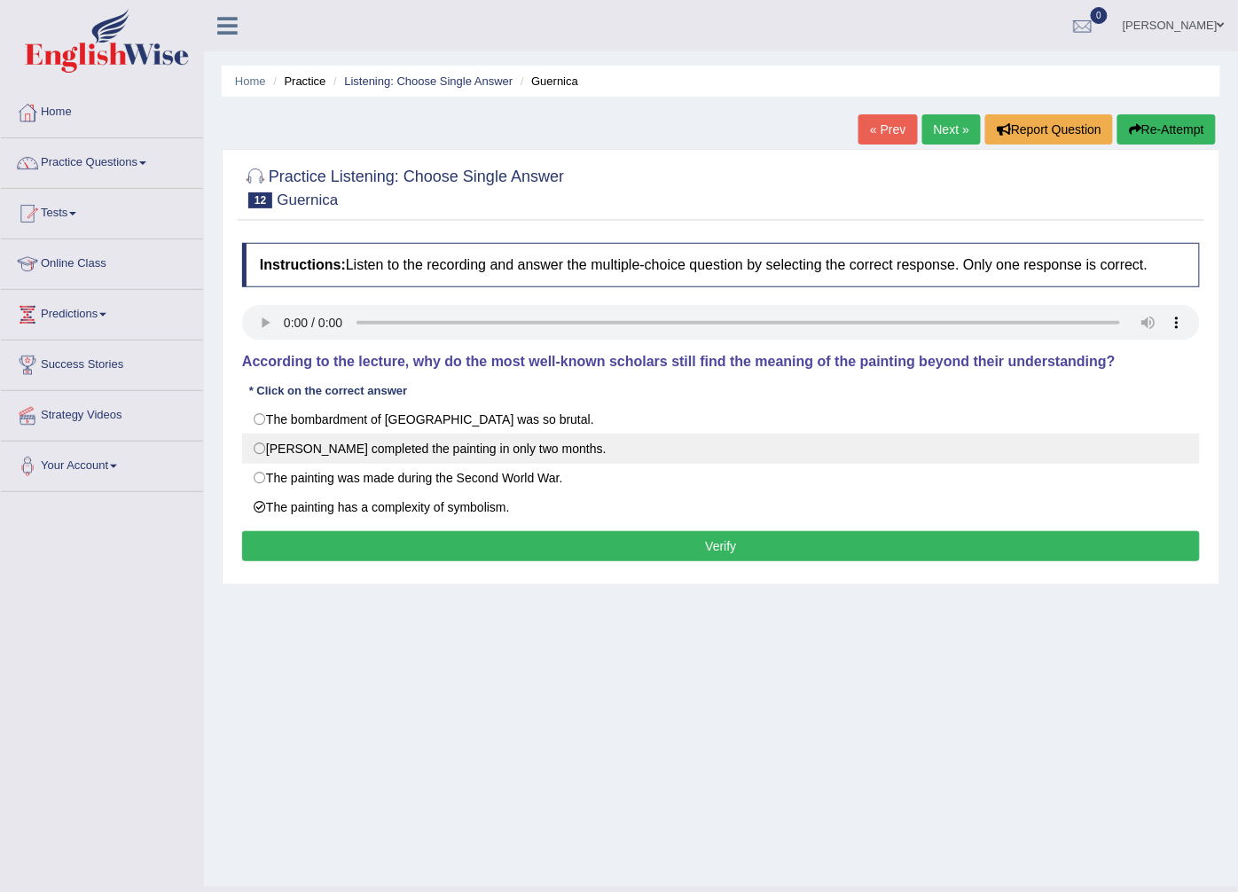
click at [481, 453] on label "Picasso completed the painting in only two months." at bounding box center [721, 449] width 958 height 30
radio input "true"
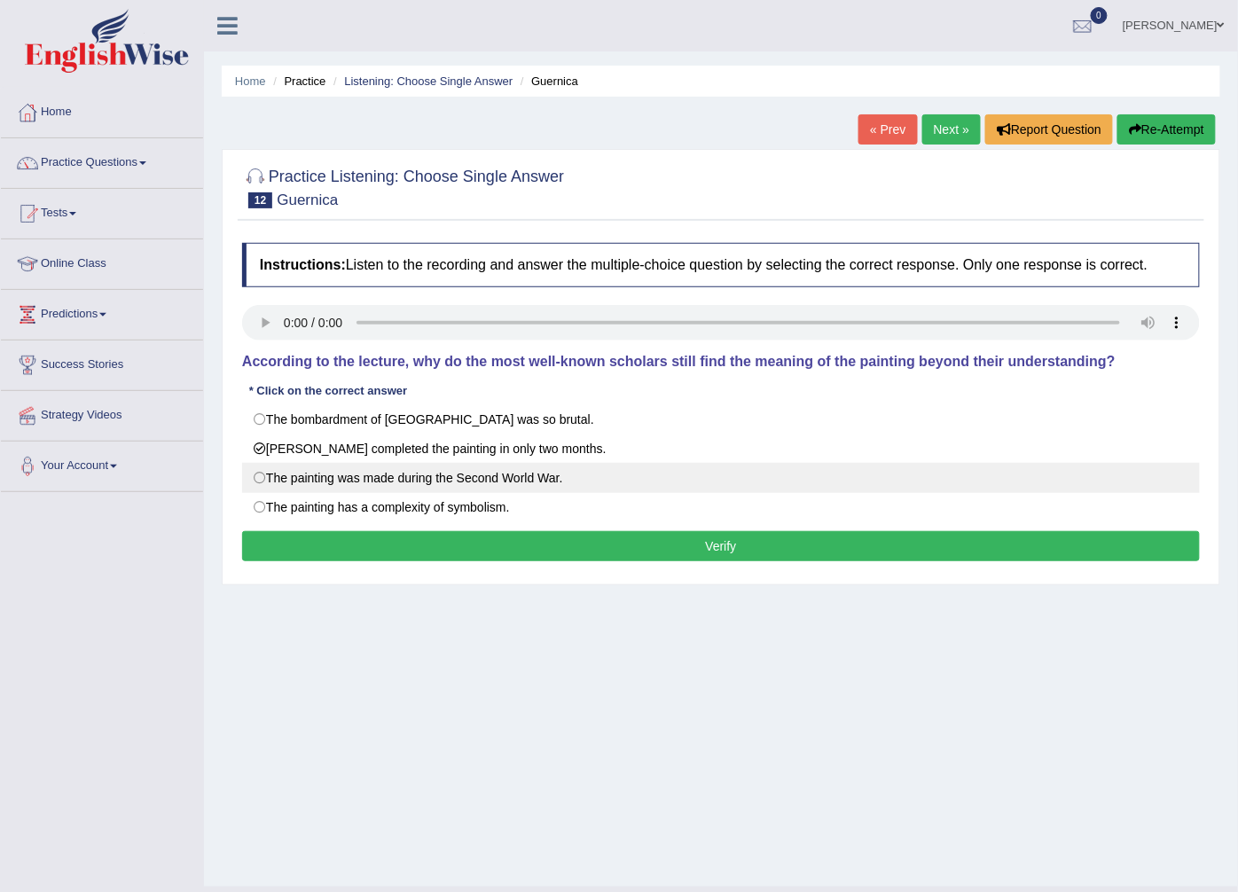
click at [465, 471] on label "The painting was made during the Second World War." at bounding box center [721, 478] width 958 height 30
radio input "true"
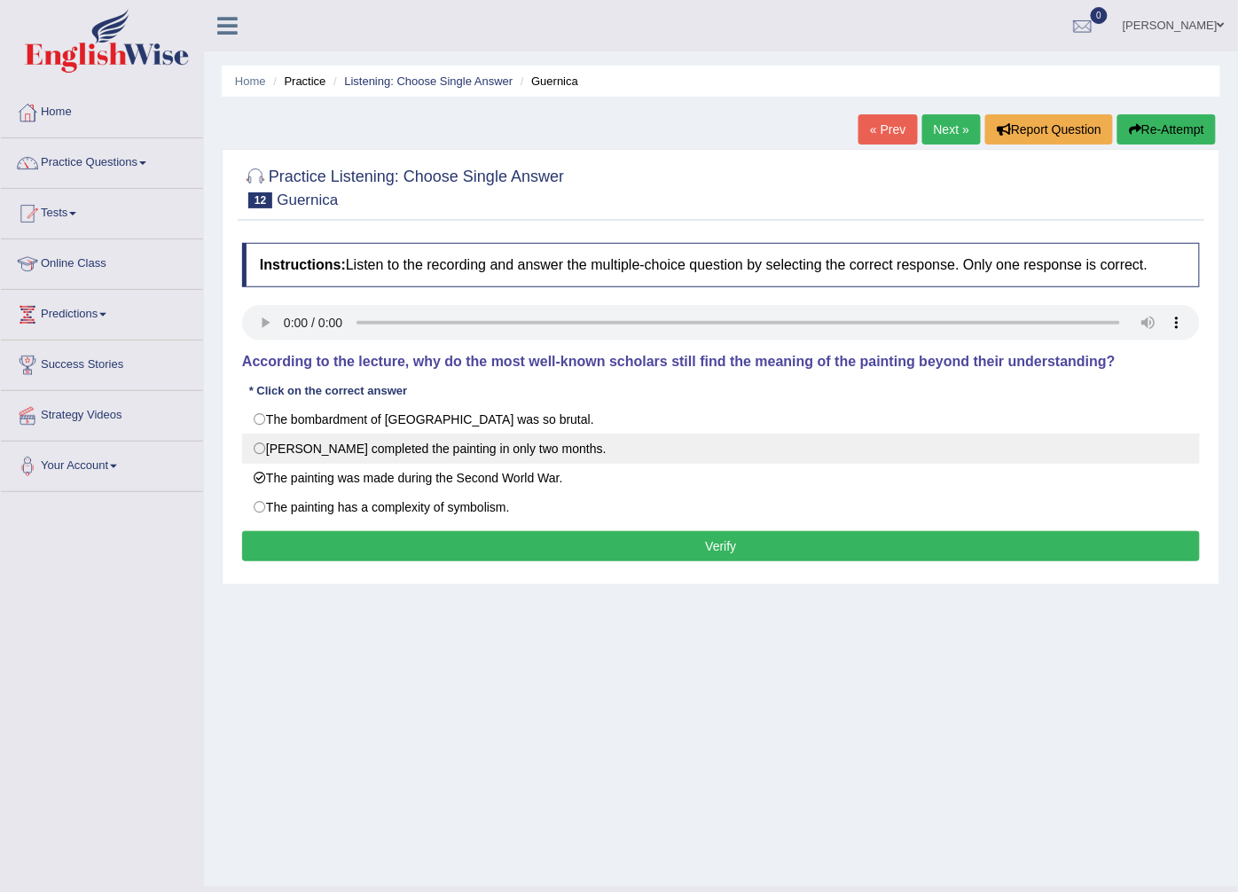
click at [465, 461] on label "Picasso completed the painting in only two months." at bounding box center [721, 449] width 958 height 30
radio input "true"
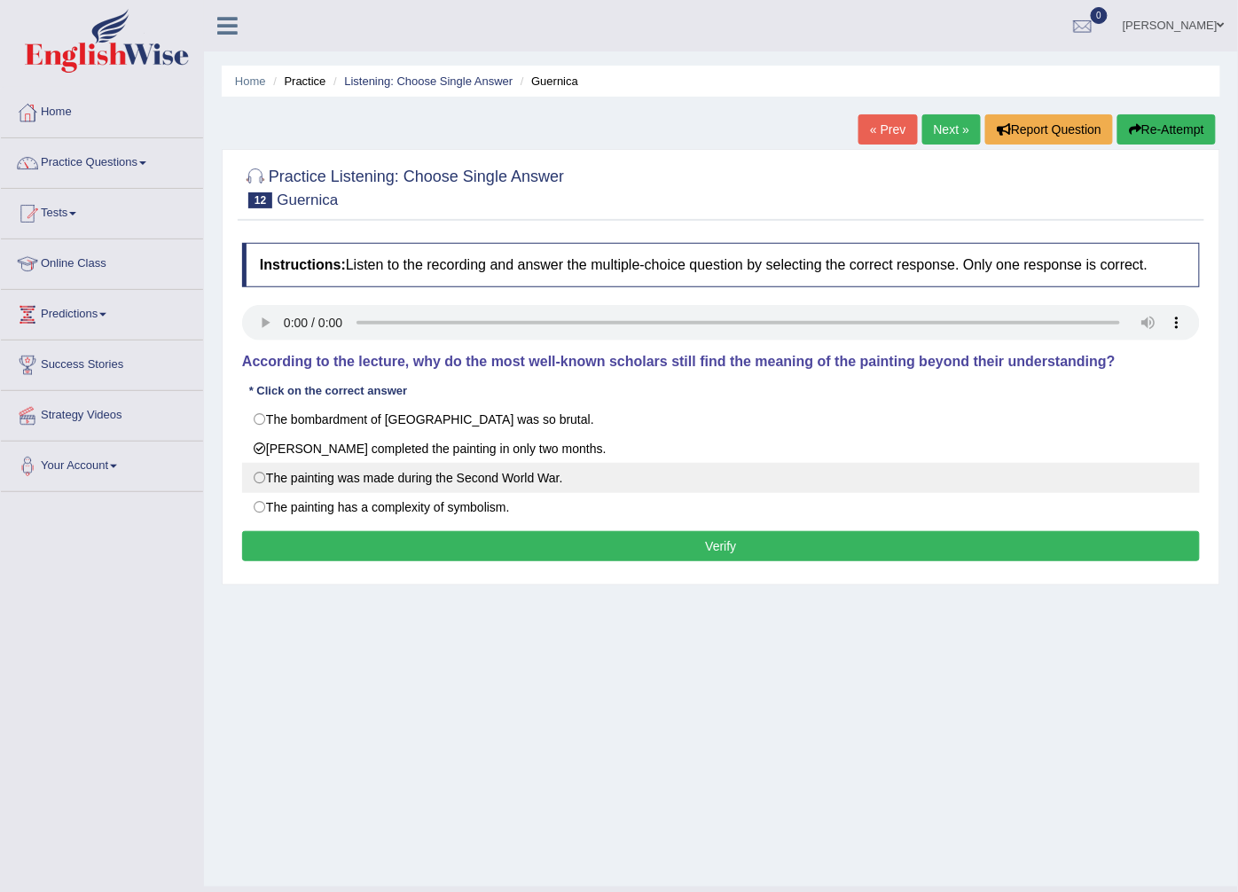
click at [506, 491] on label "The painting was made during the Second World War." at bounding box center [721, 478] width 958 height 30
radio input "true"
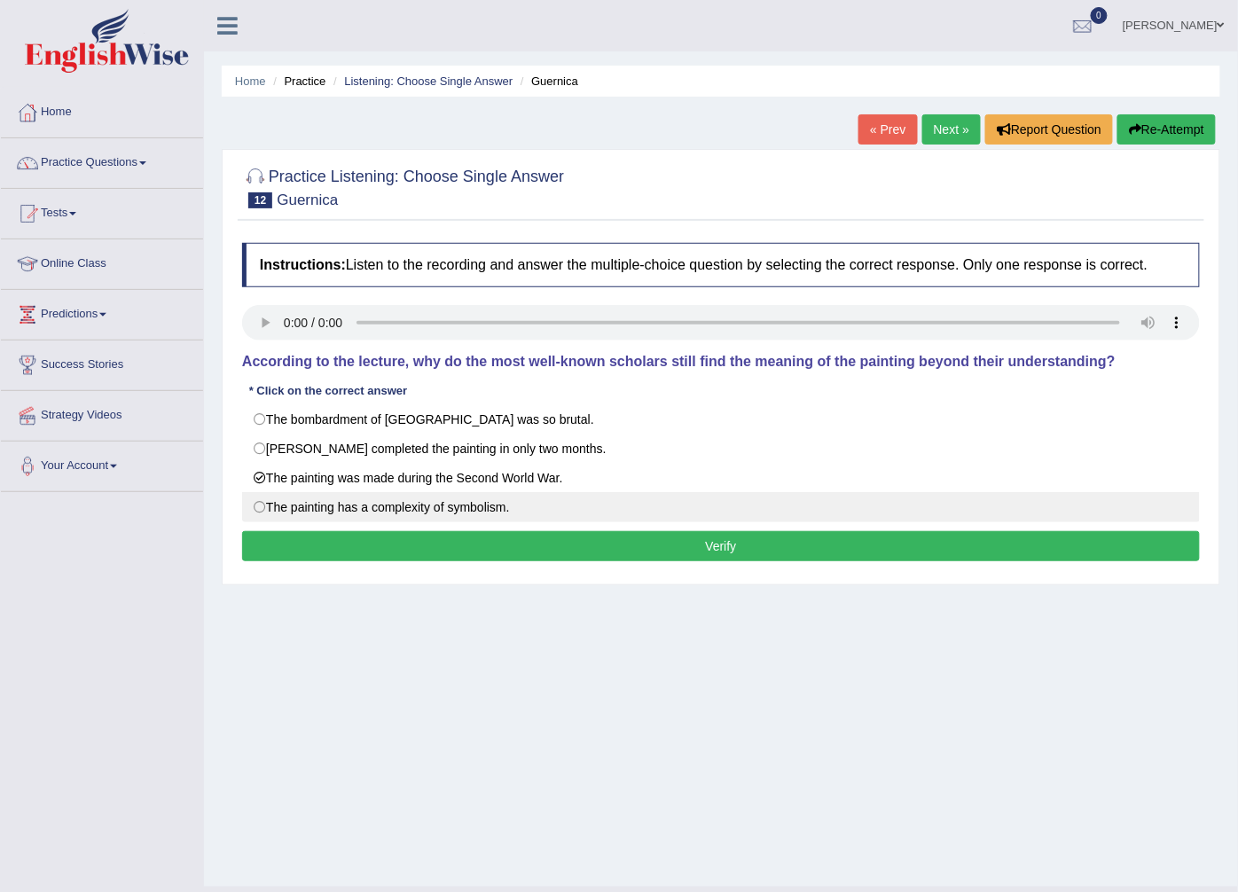
click at [506, 503] on label "The painting has a complexity of symbolism." at bounding box center [721, 507] width 958 height 30
radio input "true"
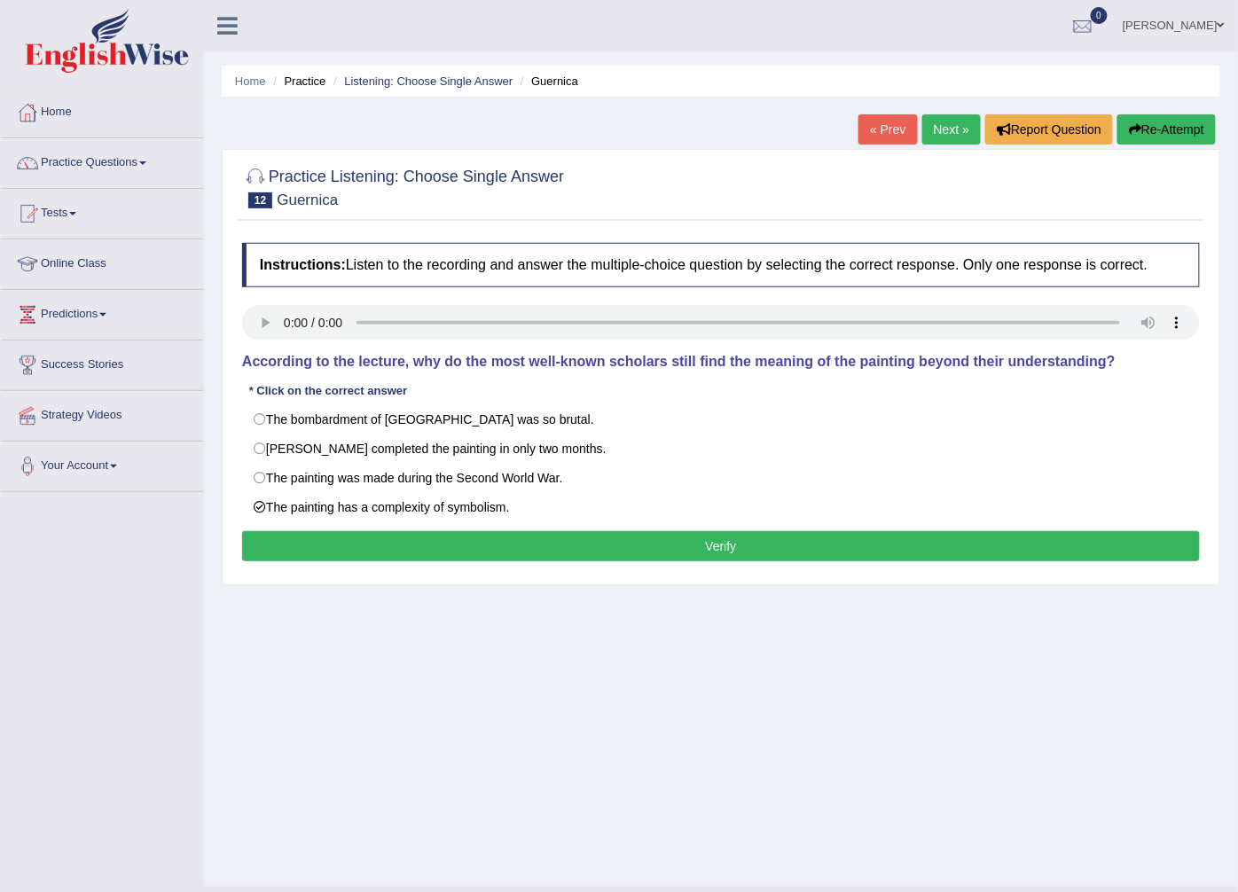
click at [509, 543] on button "Verify" at bounding box center [721, 546] width 958 height 30
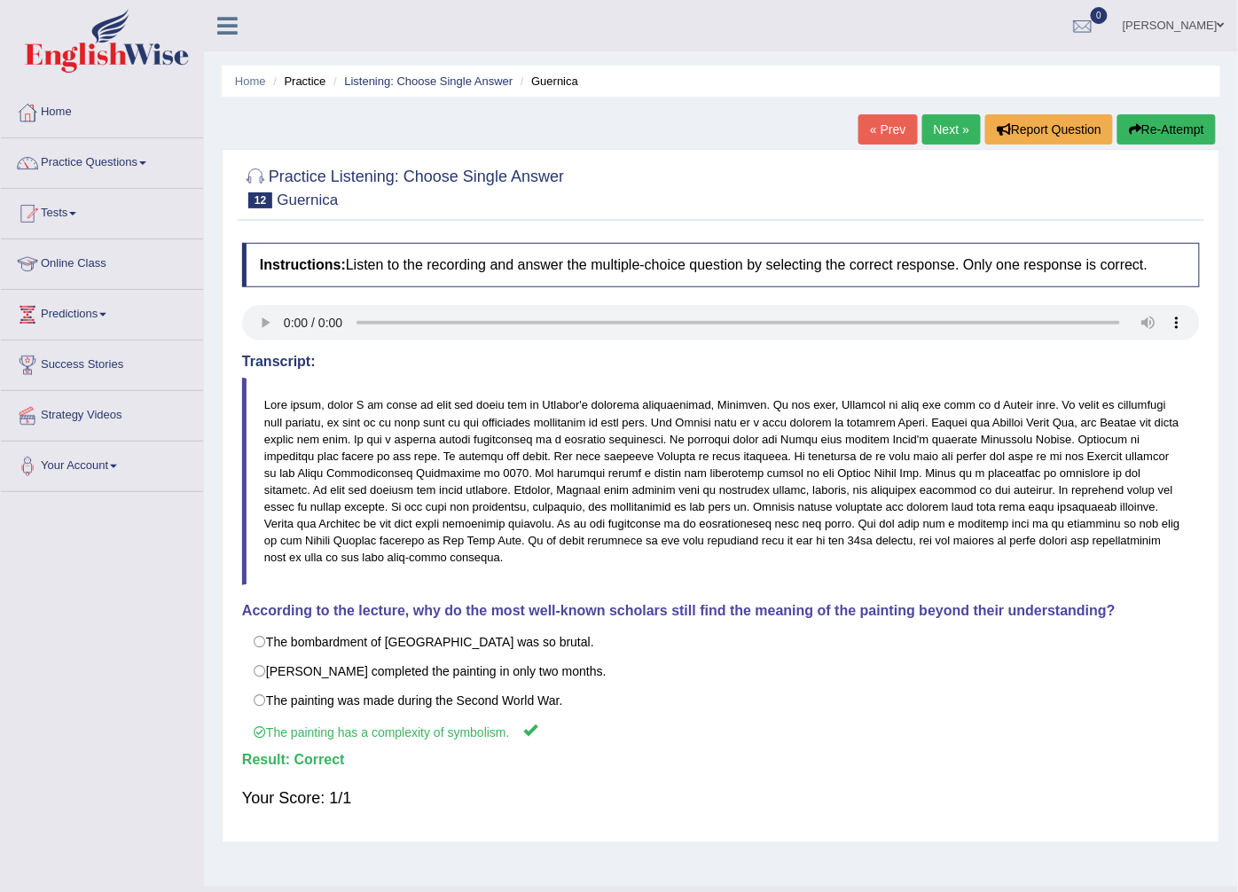
click at [933, 137] on link "Next »" at bounding box center [951, 129] width 59 height 30
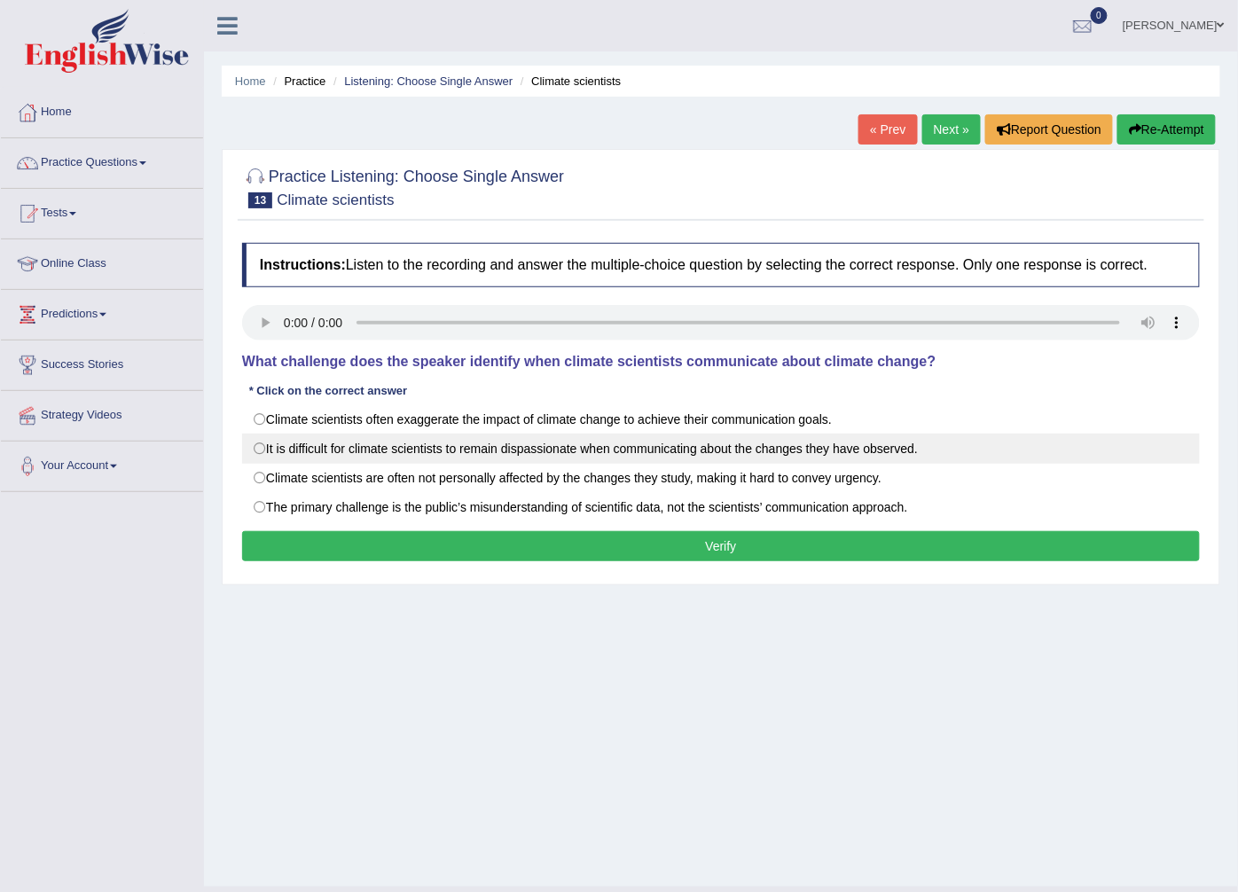
click at [578, 450] on label "It is difficult for climate scientists to remain dispassionate when communicati…" at bounding box center [721, 449] width 958 height 30
radio input "true"
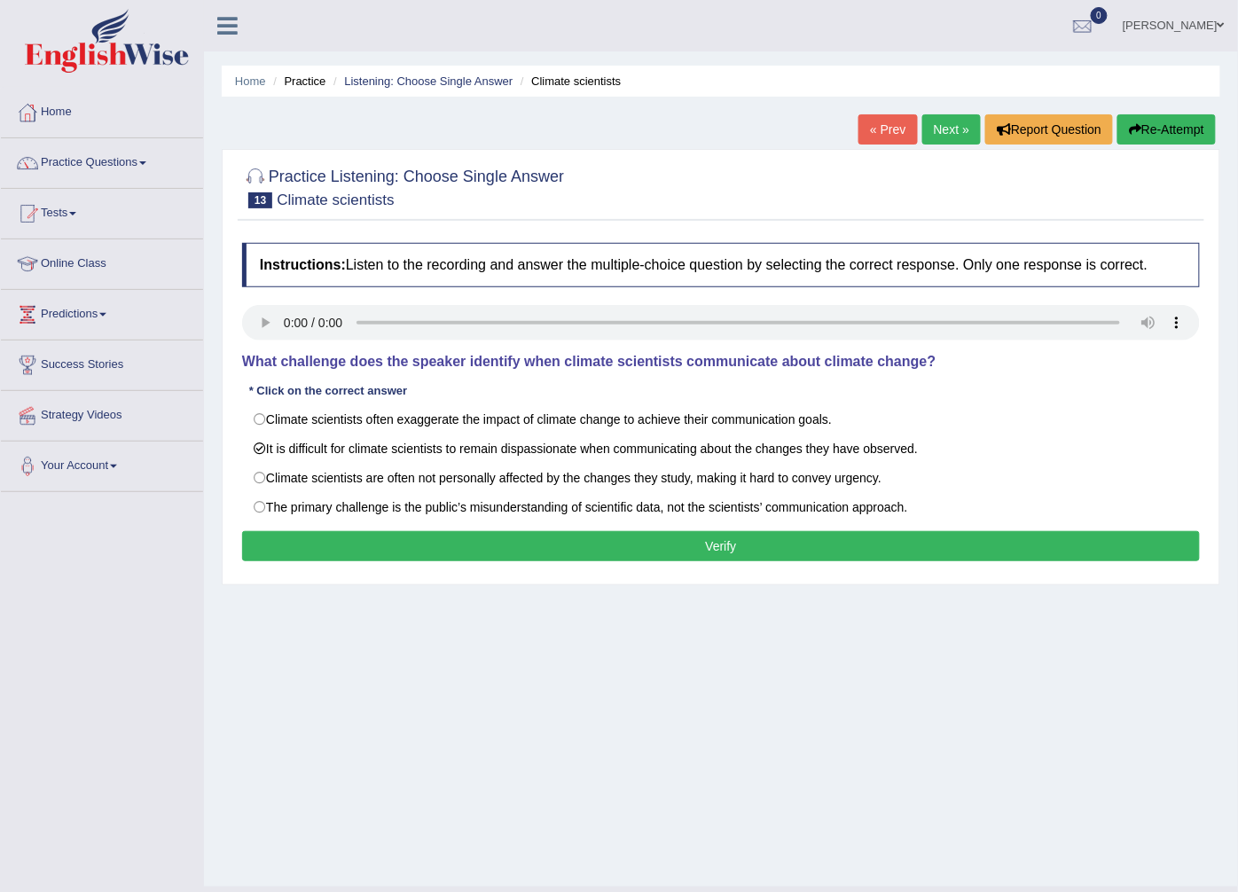
click at [695, 544] on button "Verify" at bounding box center [721, 546] width 958 height 30
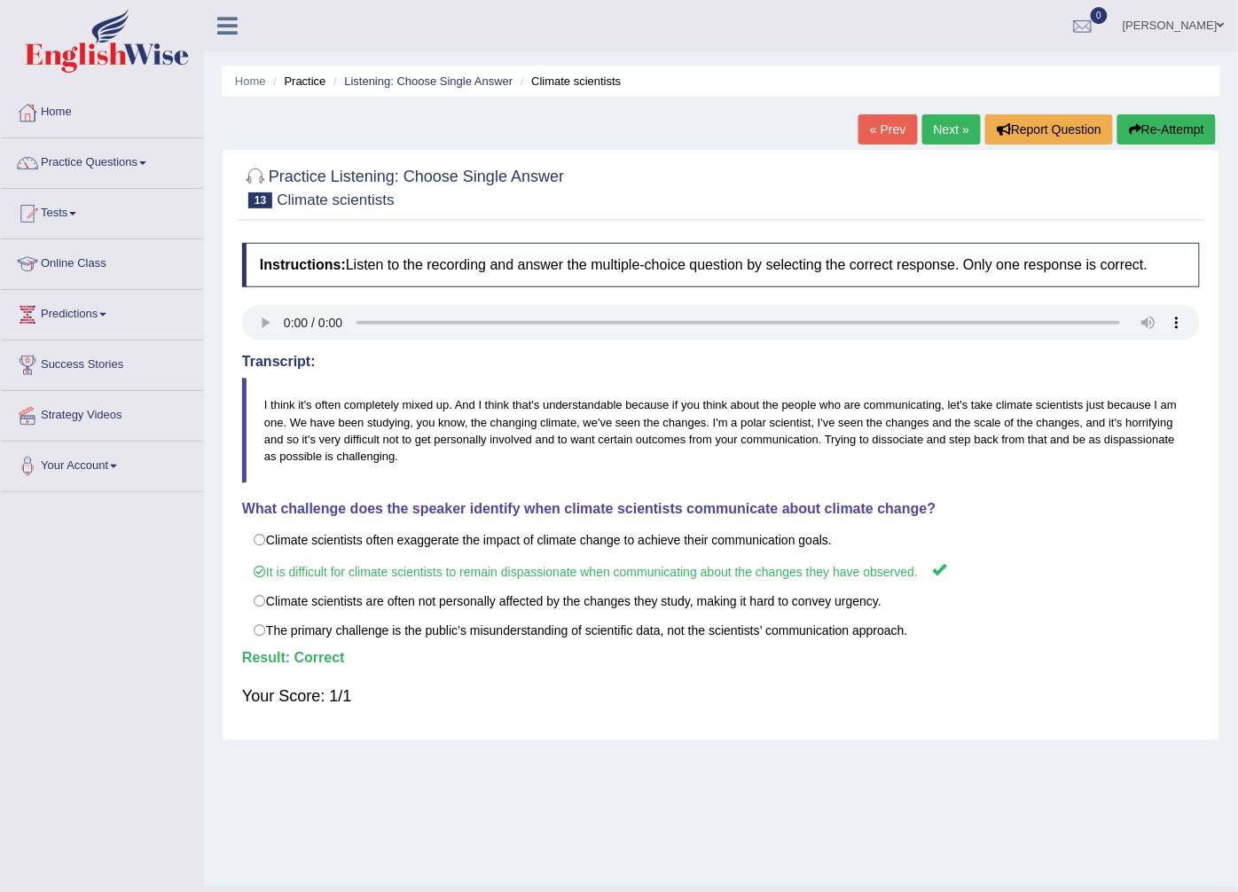
click at [937, 129] on link "Next »" at bounding box center [951, 129] width 59 height 30
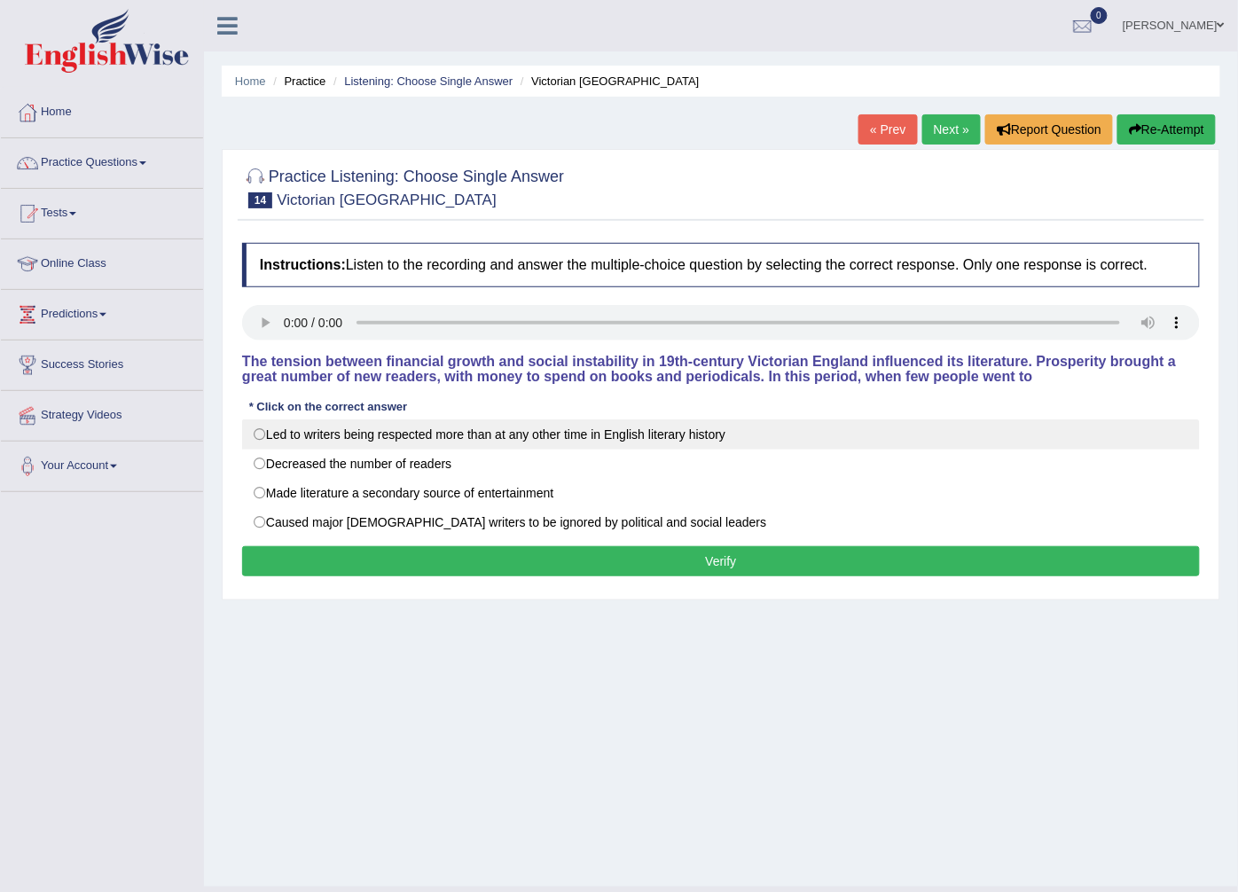
click at [387, 433] on label "Led to writers being respected more than at any other time in English literary …" at bounding box center [721, 434] width 958 height 30
radio input "true"
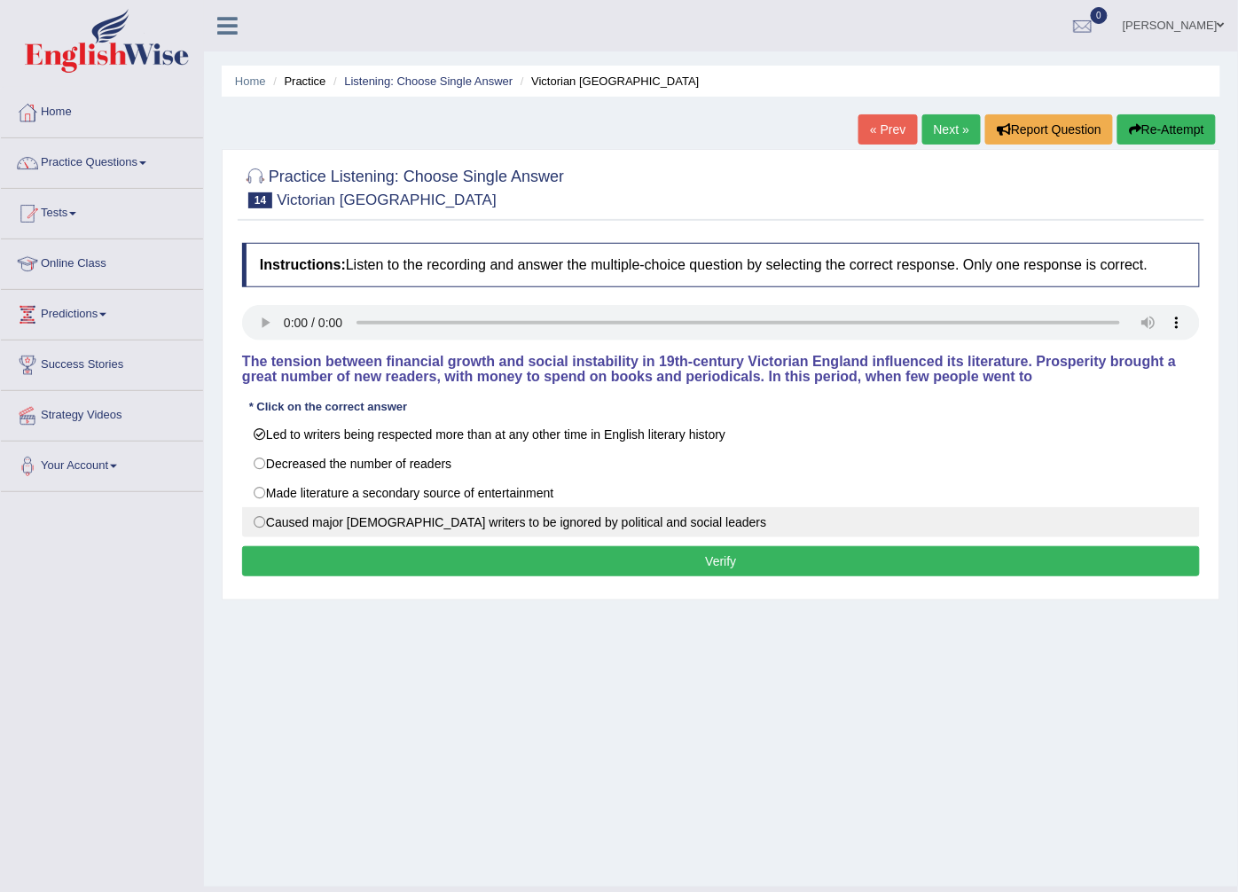
click at [525, 517] on label "Caused major Victorian writers to be ignored by political and social leaders" at bounding box center [721, 522] width 958 height 30
radio input "true"
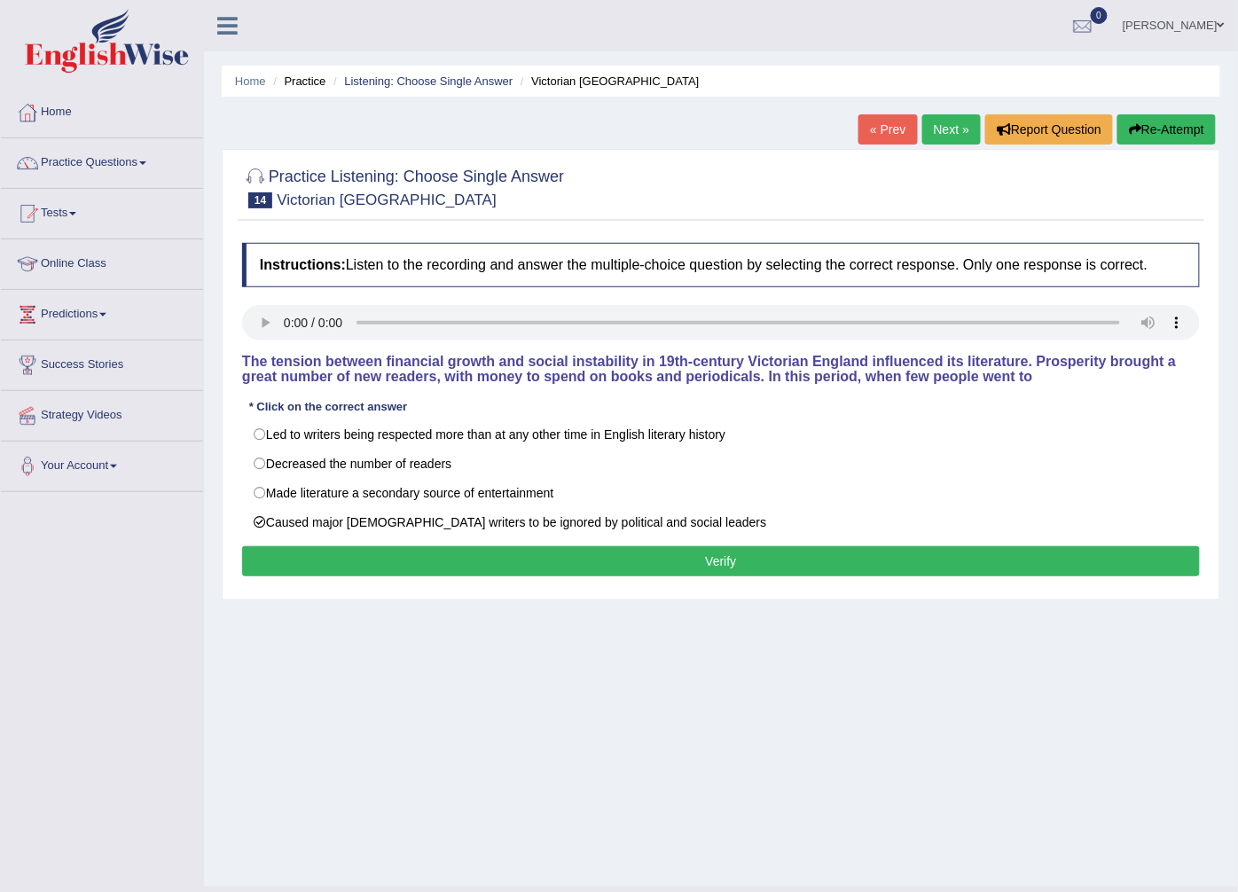
click at [536, 559] on button "Verify" at bounding box center [721, 561] width 958 height 30
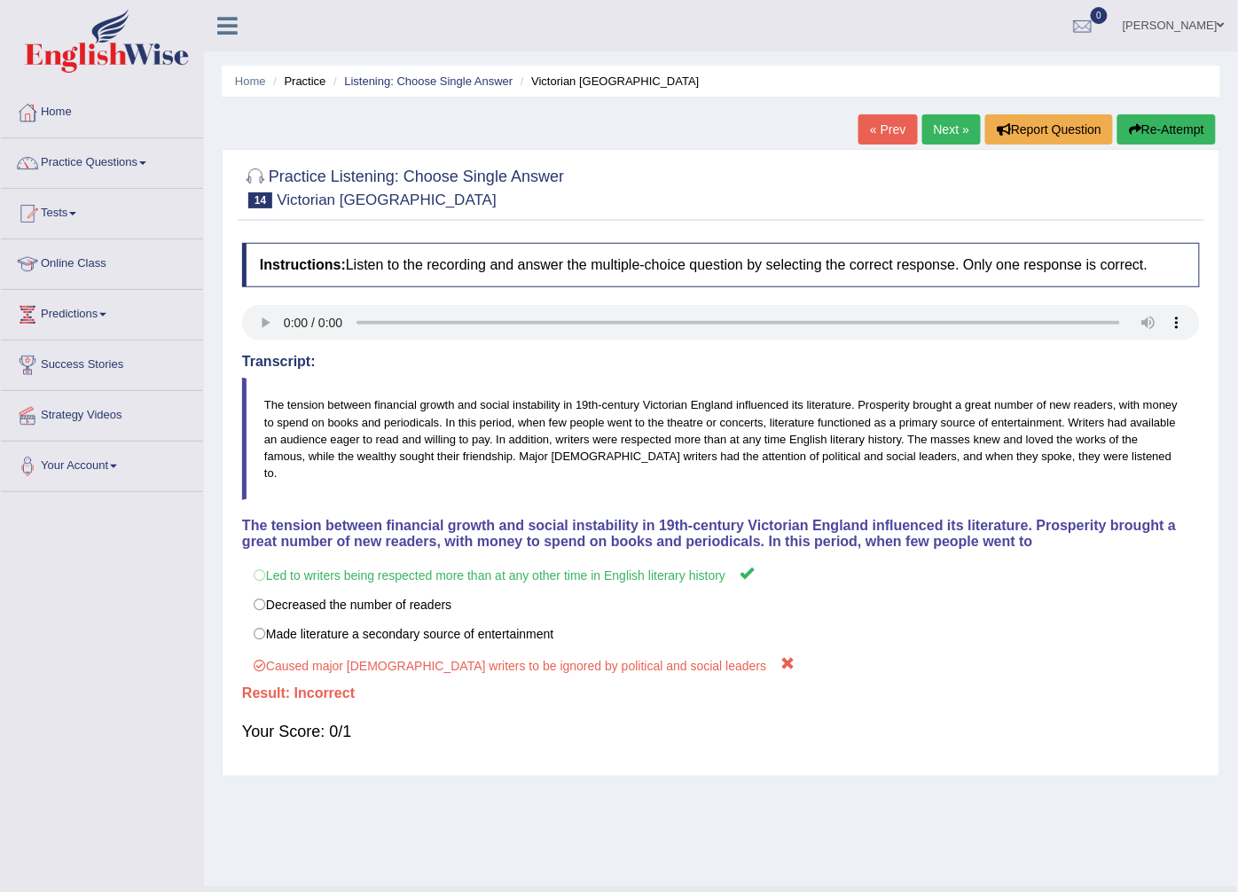
click at [945, 134] on link "Next »" at bounding box center [951, 129] width 59 height 30
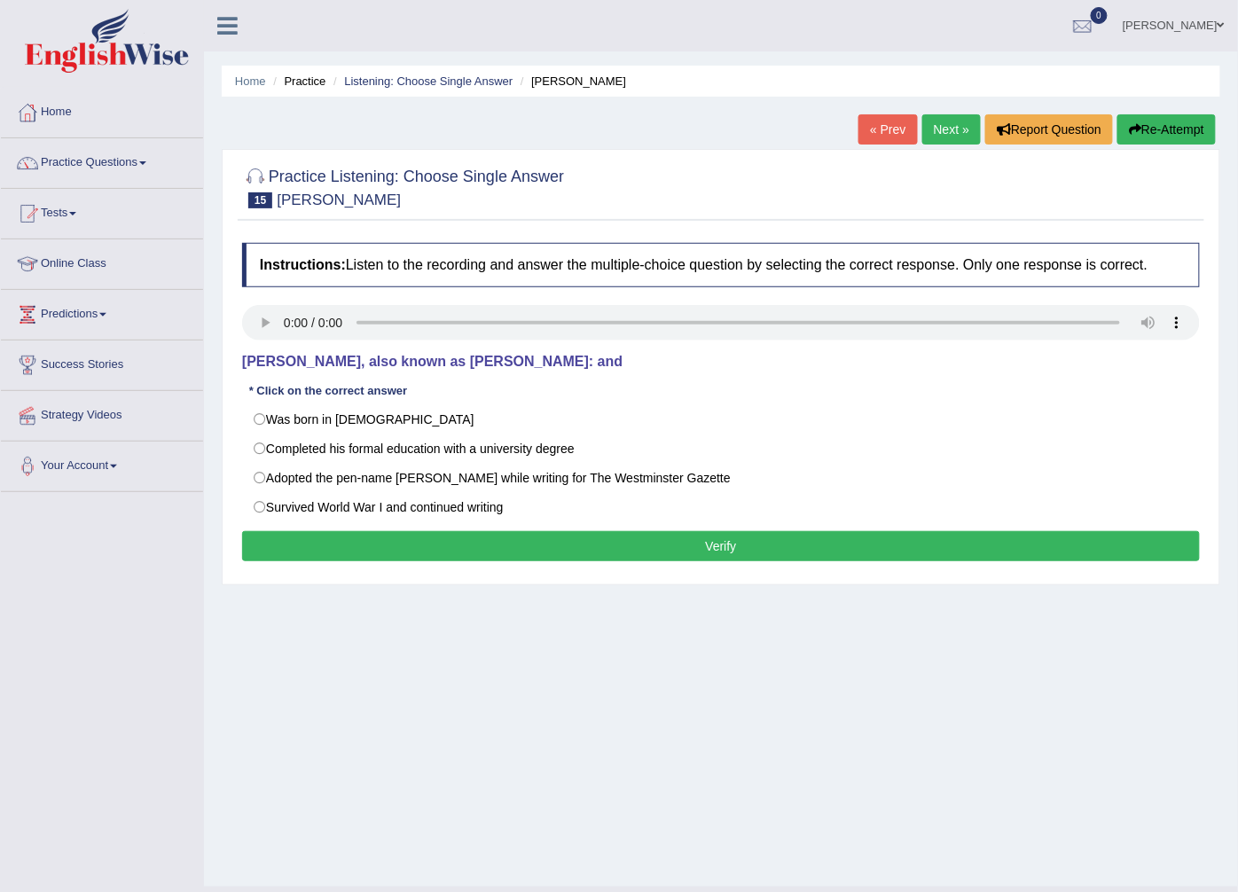
click at [276, 295] on div "Instructions: Listen to the recording and answer the multiple-choice question b…" at bounding box center [721, 404] width 966 height 341
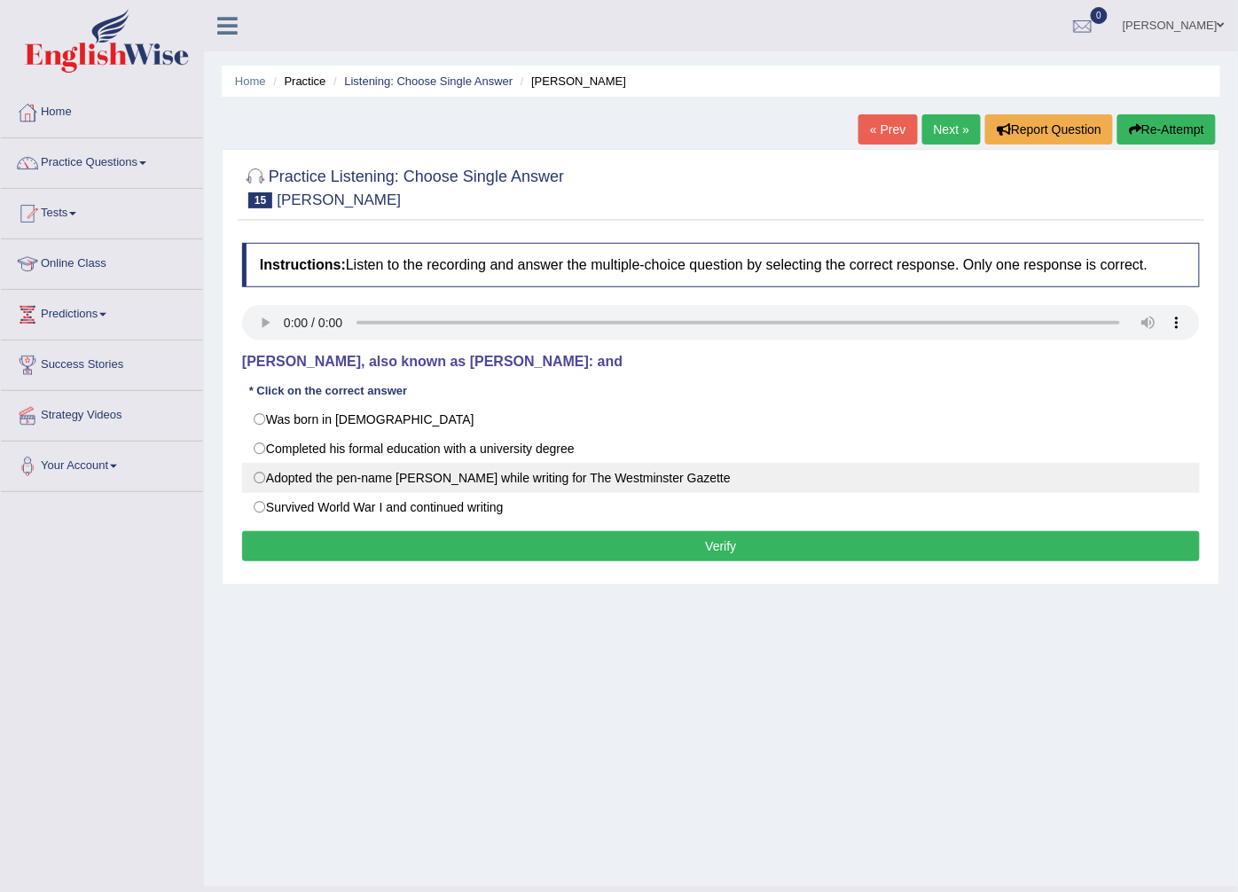
click at [411, 477] on label "Adopted the pen-name Saki while writing for The Westminster Gazette" at bounding box center [721, 478] width 958 height 30
radio input "true"
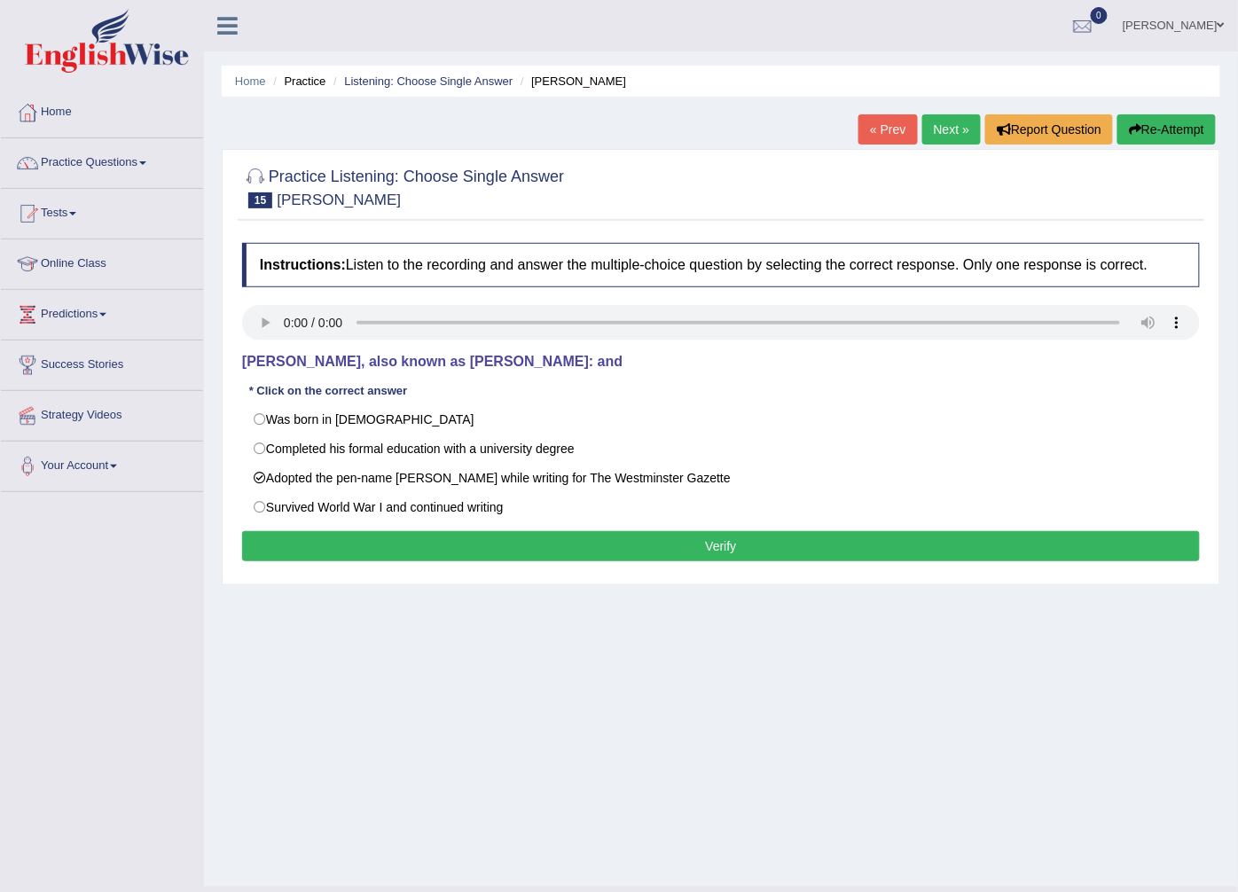
click at [529, 555] on button "Verify" at bounding box center [721, 546] width 958 height 30
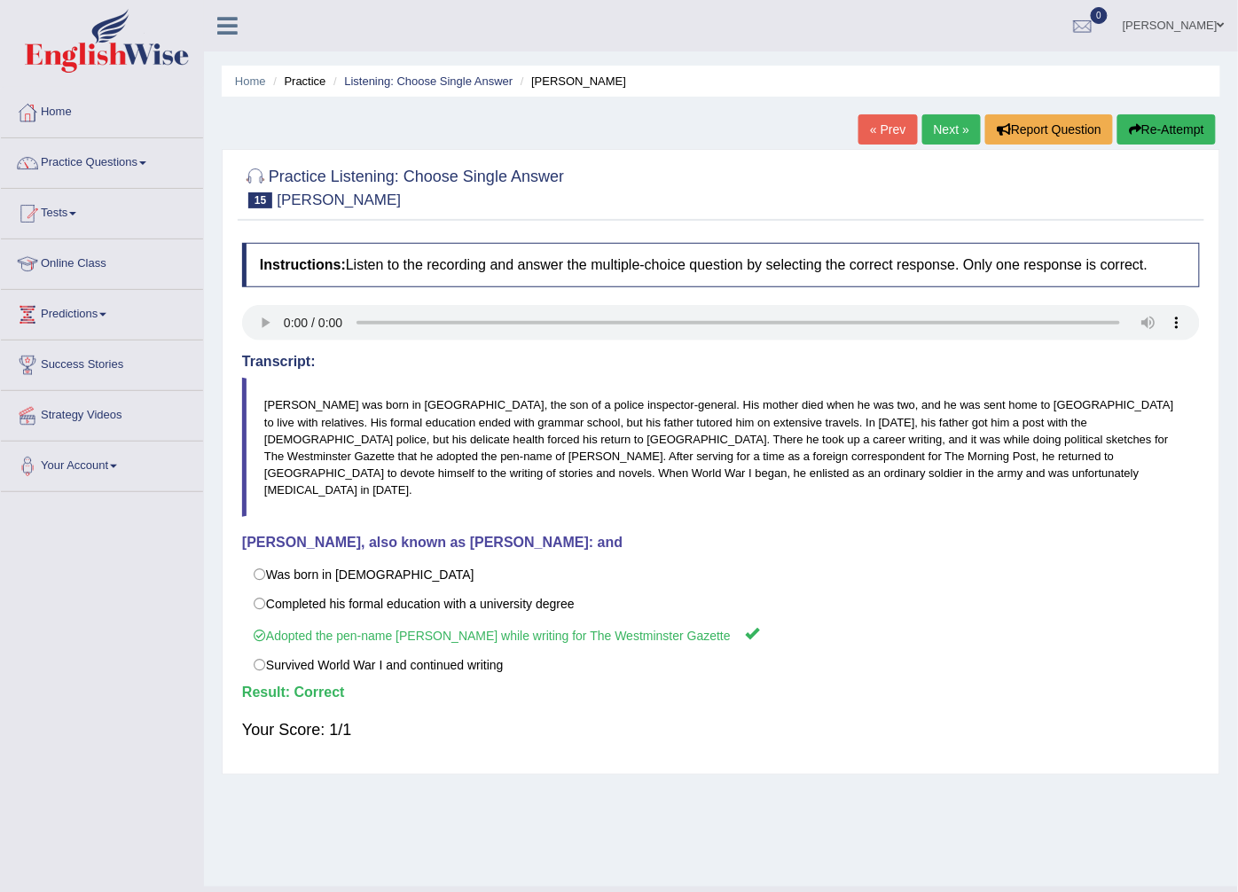
click at [955, 131] on link "Next »" at bounding box center [951, 129] width 59 height 30
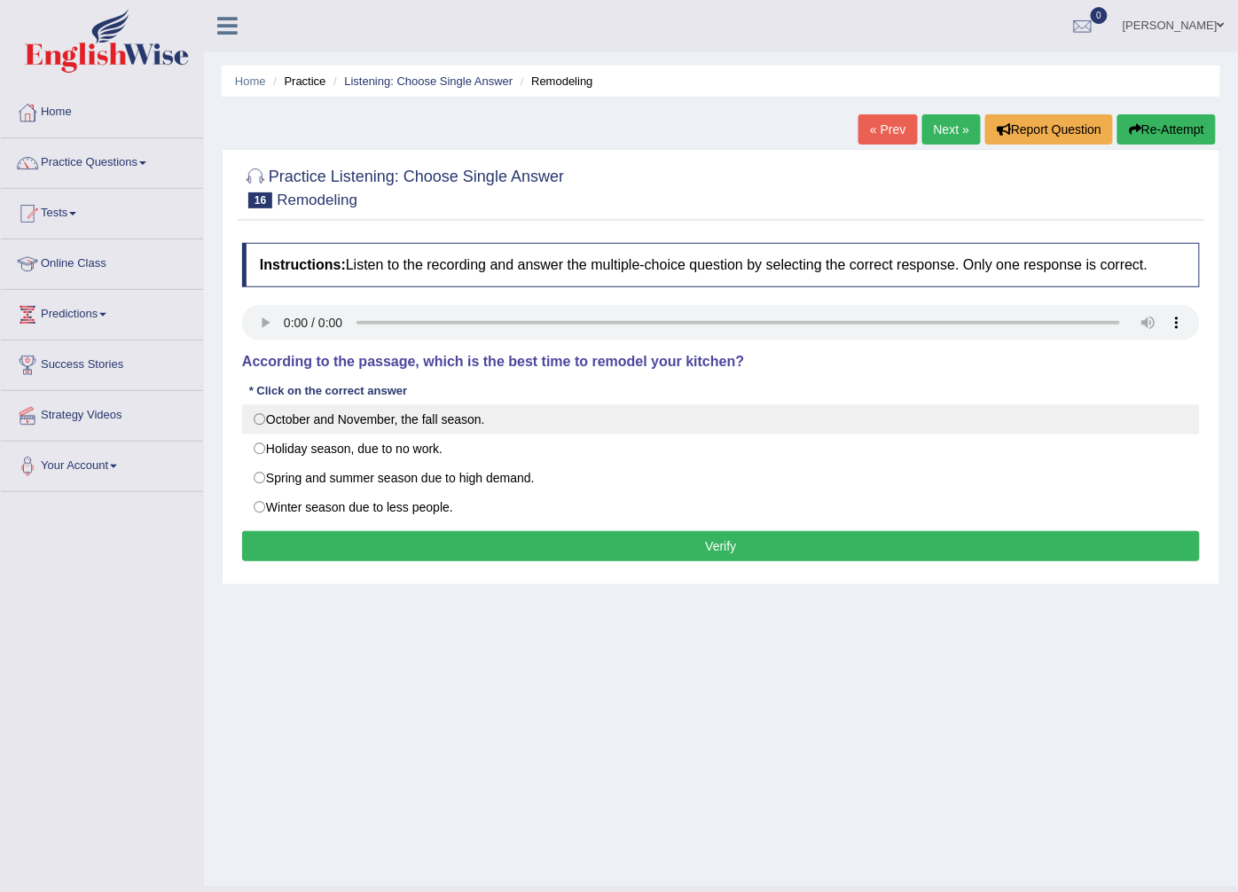
click at [481, 423] on label "October and November, the fall season." at bounding box center [721, 419] width 958 height 30
radio input "true"
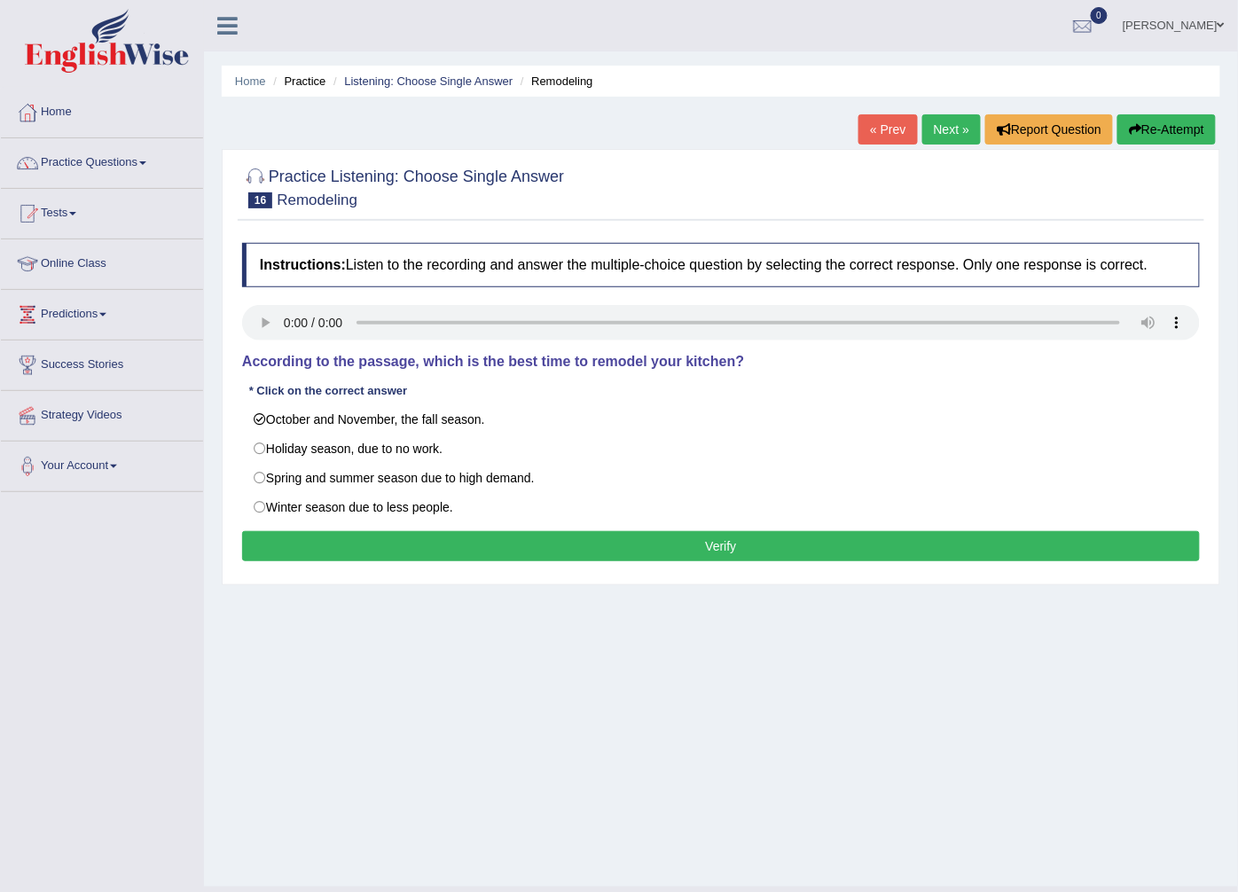
click at [465, 536] on button "Verify" at bounding box center [721, 546] width 958 height 30
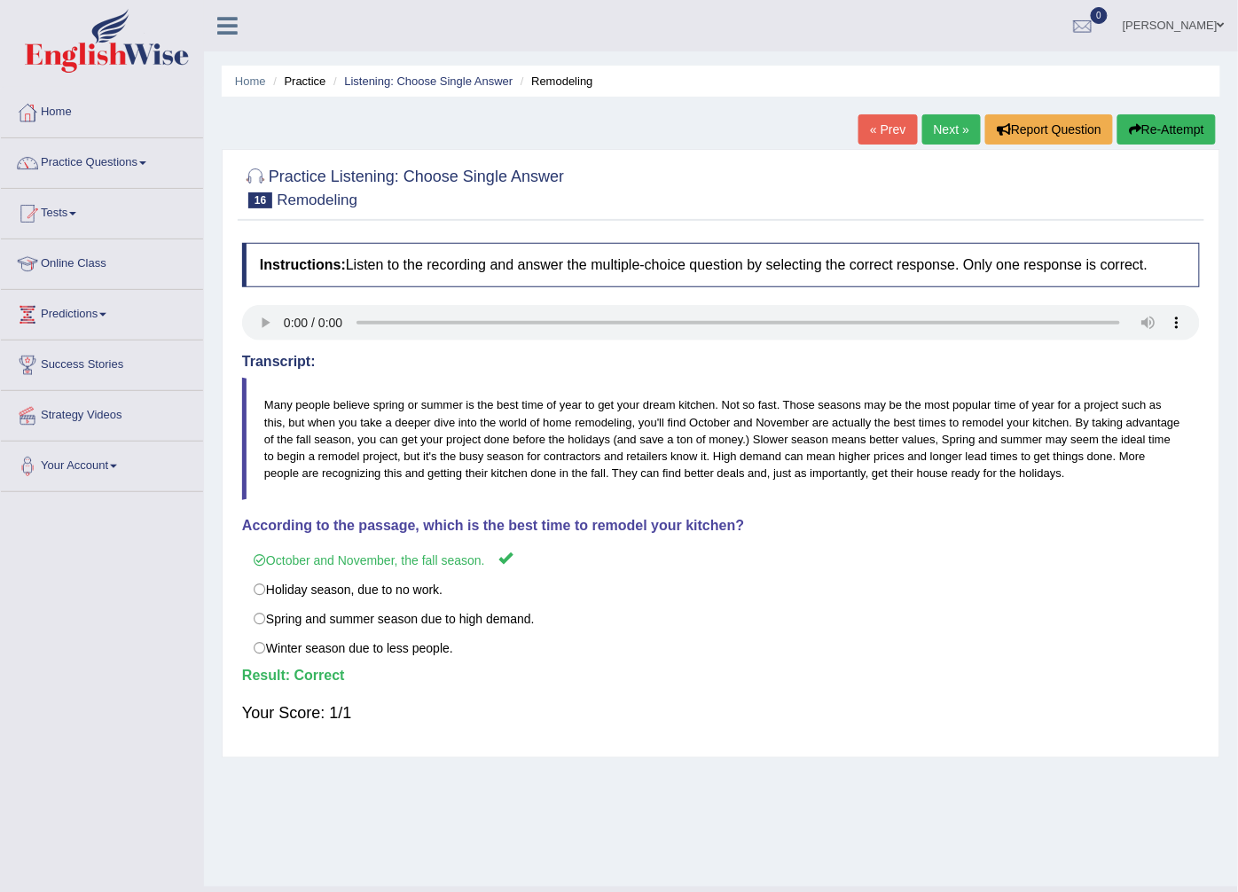
click at [959, 137] on link "Next »" at bounding box center [951, 129] width 59 height 30
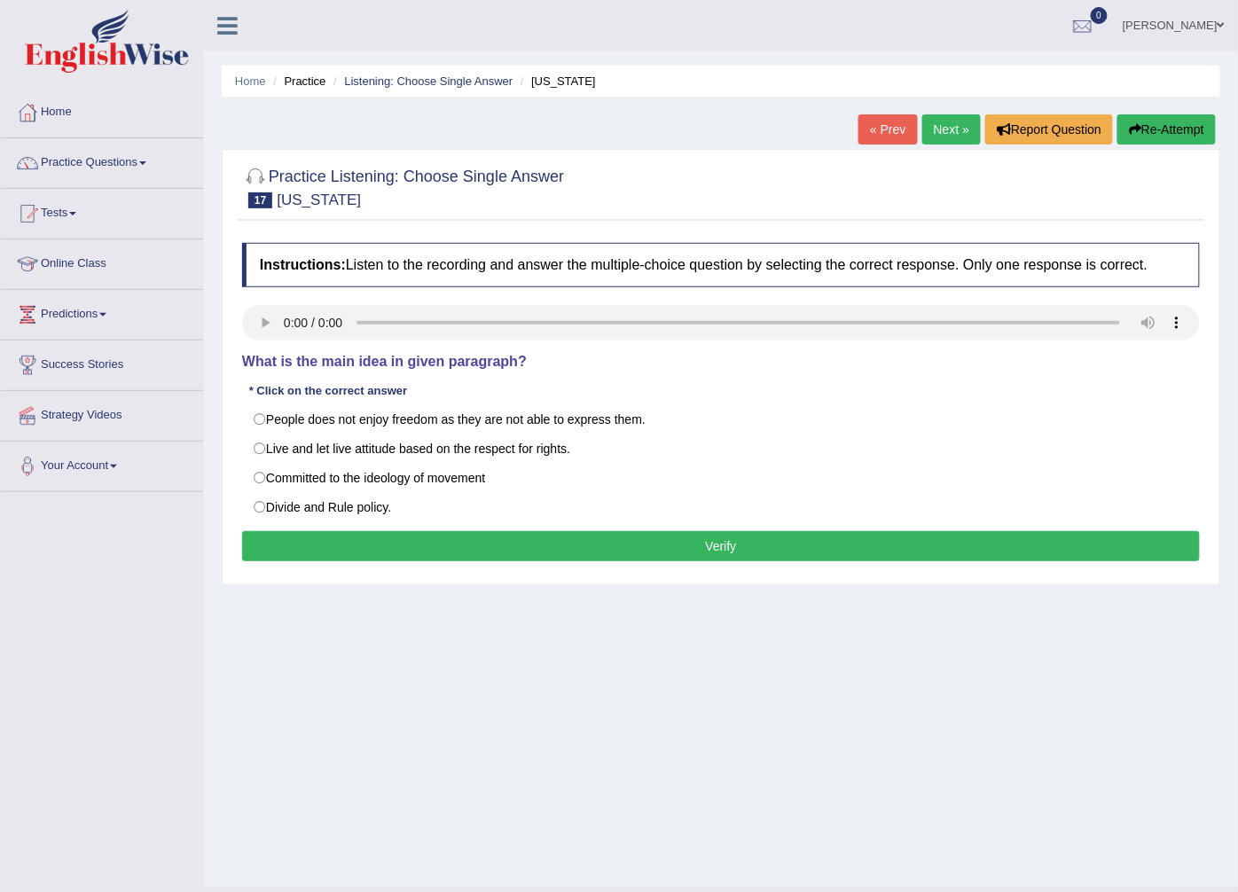
click at [269, 302] on div "Instructions: Listen to the recording and answer the multiple-choice question b…" at bounding box center [721, 404] width 966 height 341
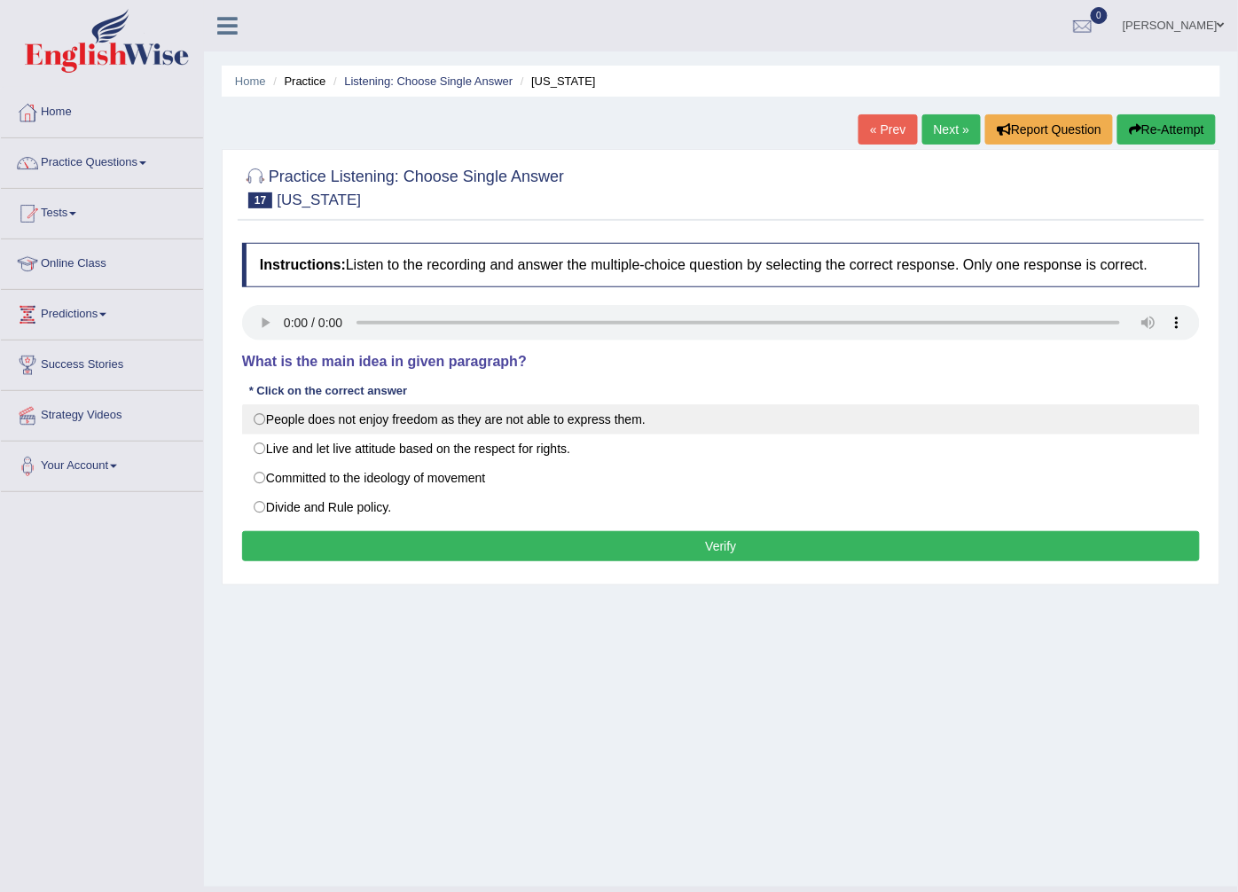
click at [282, 423] on label "People does not enjoy freedom as they are not able to express them." at bounding box center [721, 419] width 958 height 30
radio input "true"
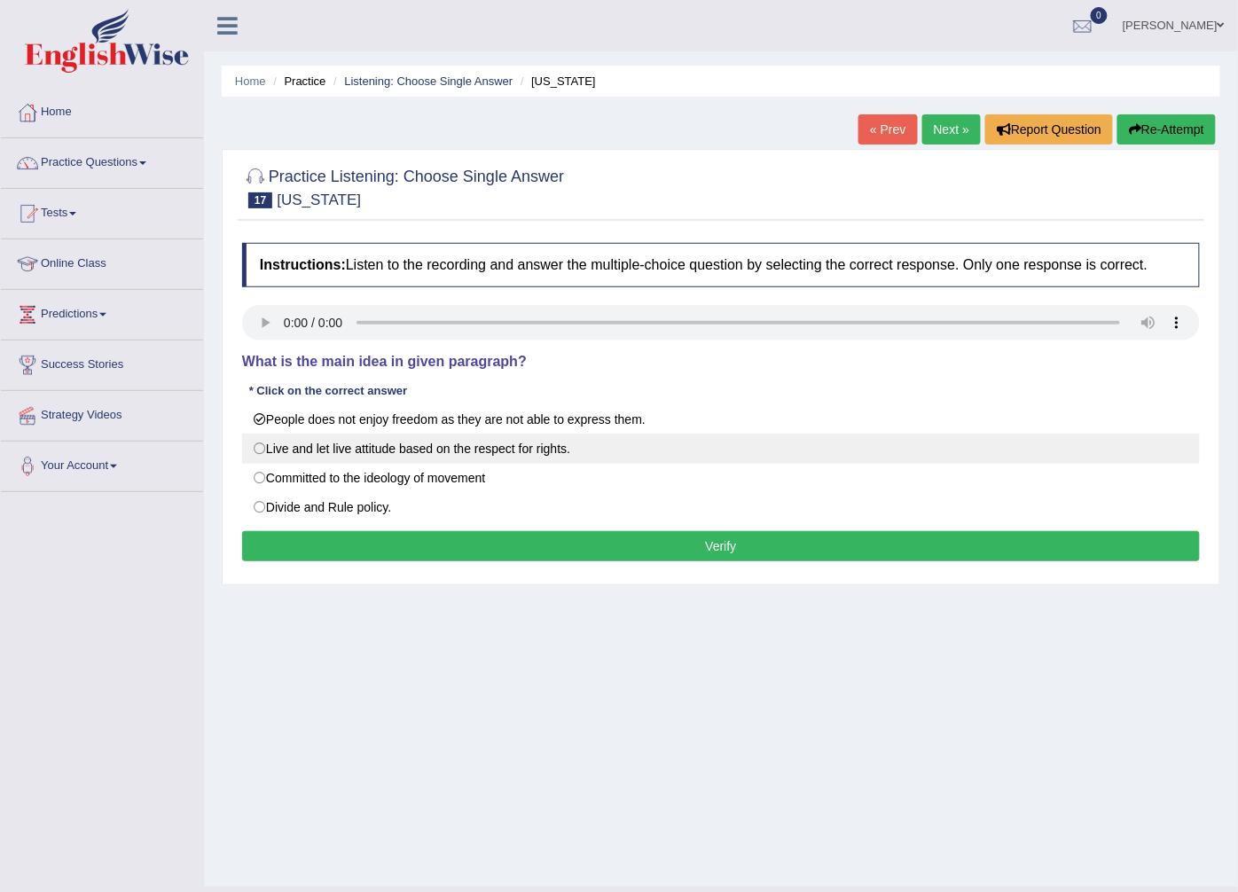
click at [394, 446] on label "Live and let live attitude based on the respect for rights." at bounding box center [721, 449] width 958 height 30
radio input "true"
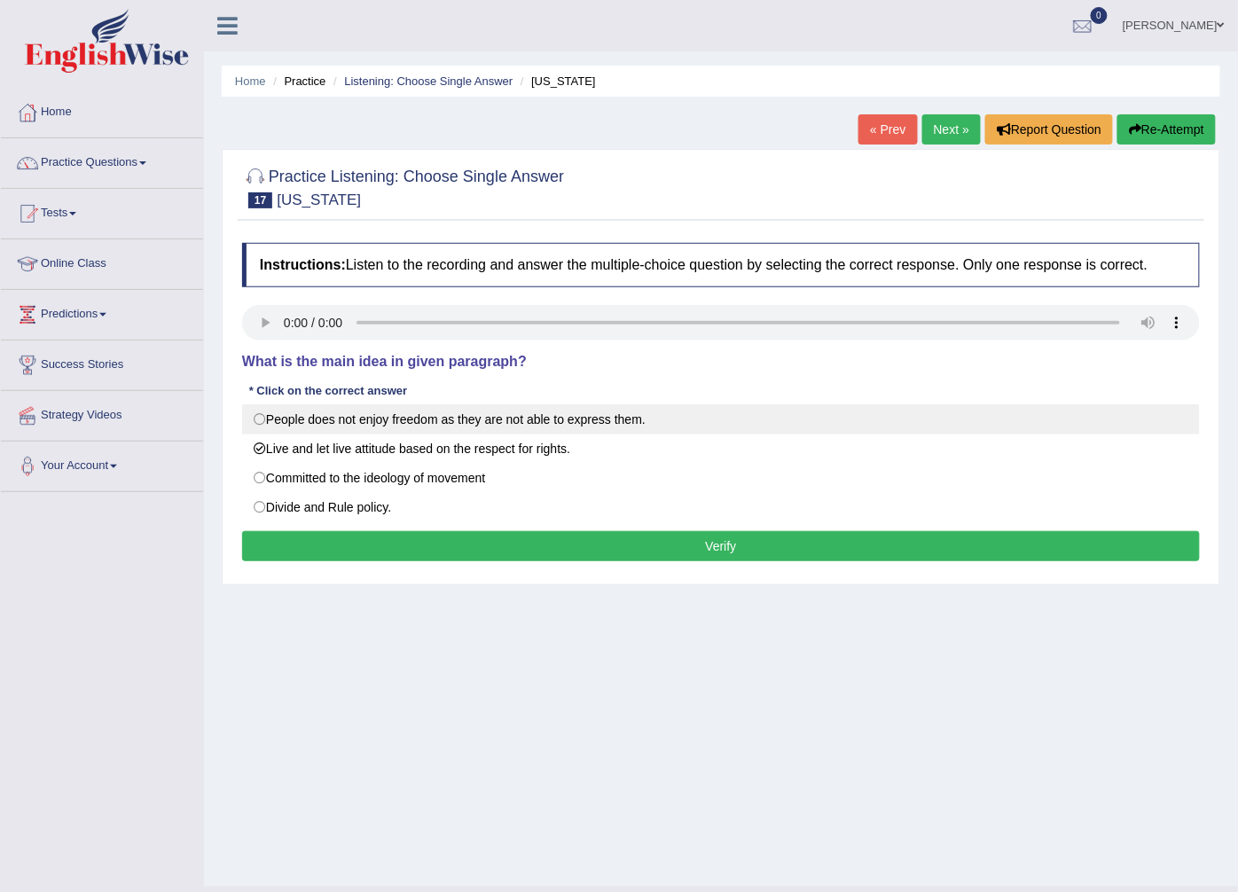
click at [577, 418] on label "People does not enjoy freedom as they are not able to express them." at bounding box center [721, 419] width 958 height 30
radio input "true"
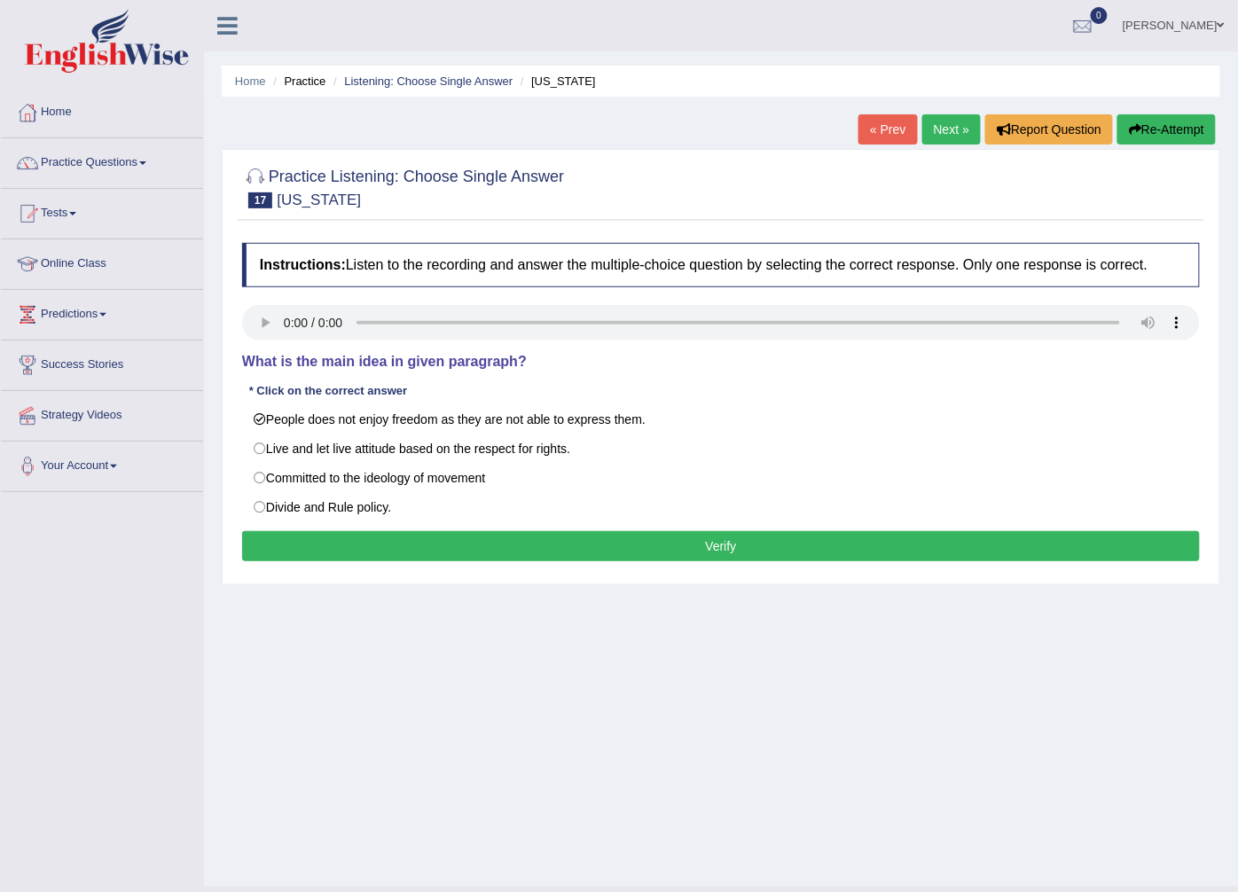
click at [521, 526] on div "Instructions: Listen to the recording and answer the multiple-choice question b…" at bounding box center [721, 404] width 966 height 341
click at [523, 533] on button "Verify" at bounding box center [721, 546] width 958 height 30
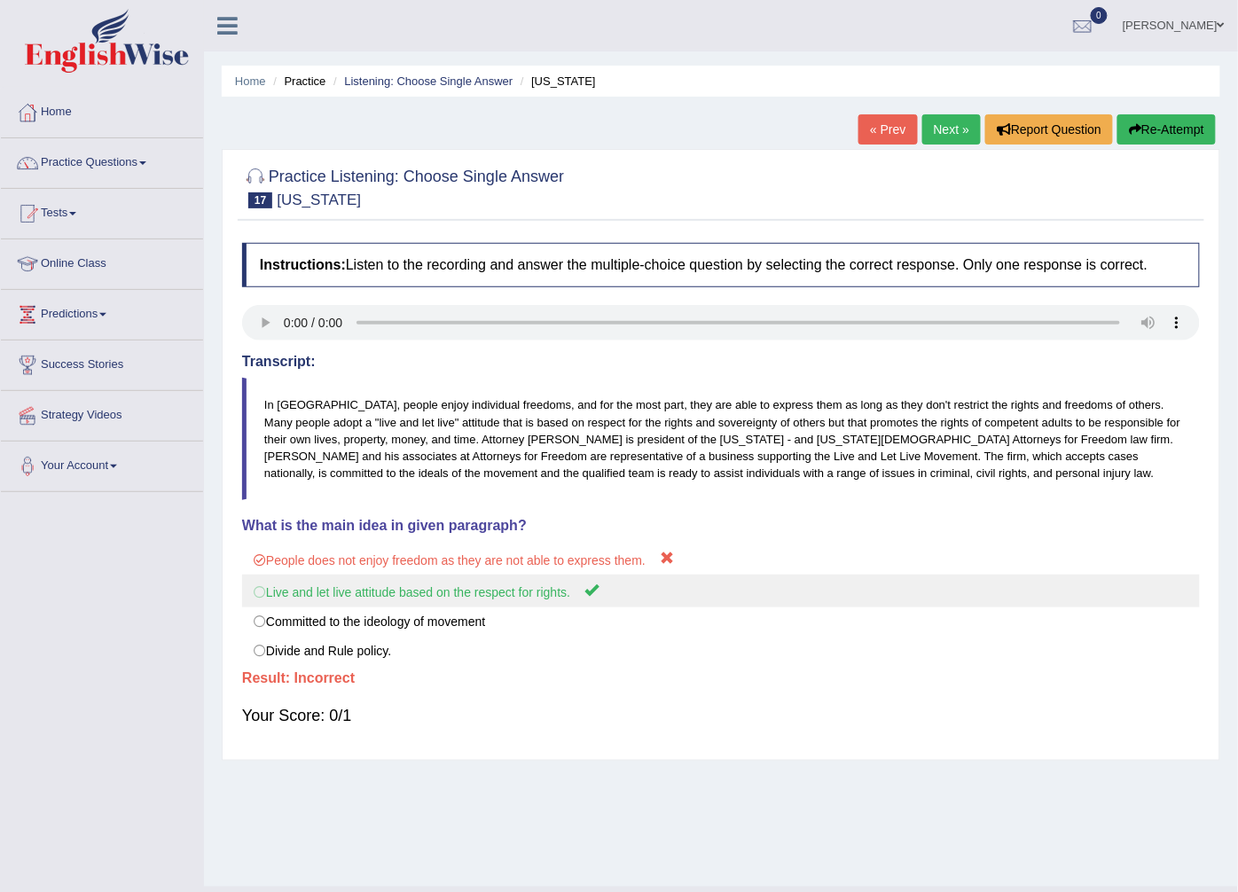
click at [520, 599] on label "Live and let live attitude based on the respect for rights." at bounding box center [721, 591] width 958 height 33
click at [317, 600] on label "Live and let live attitude based on the respect for rights." at bounding box center [721, 591] width 958 height 33
click at [325, 600] on label "Live and let live attitude based on the respect for rights." at bounding box center [721, 591] width 958 height 33
click at [339, 597] on label "Live and let live attitude based on the respect for rights." at bounding box center [721, 591] width 958 height 33
click at [356, 597] on label "Live and let live attitude based on the respect for rights." at bounding box center [721, 591] width 958 height 33
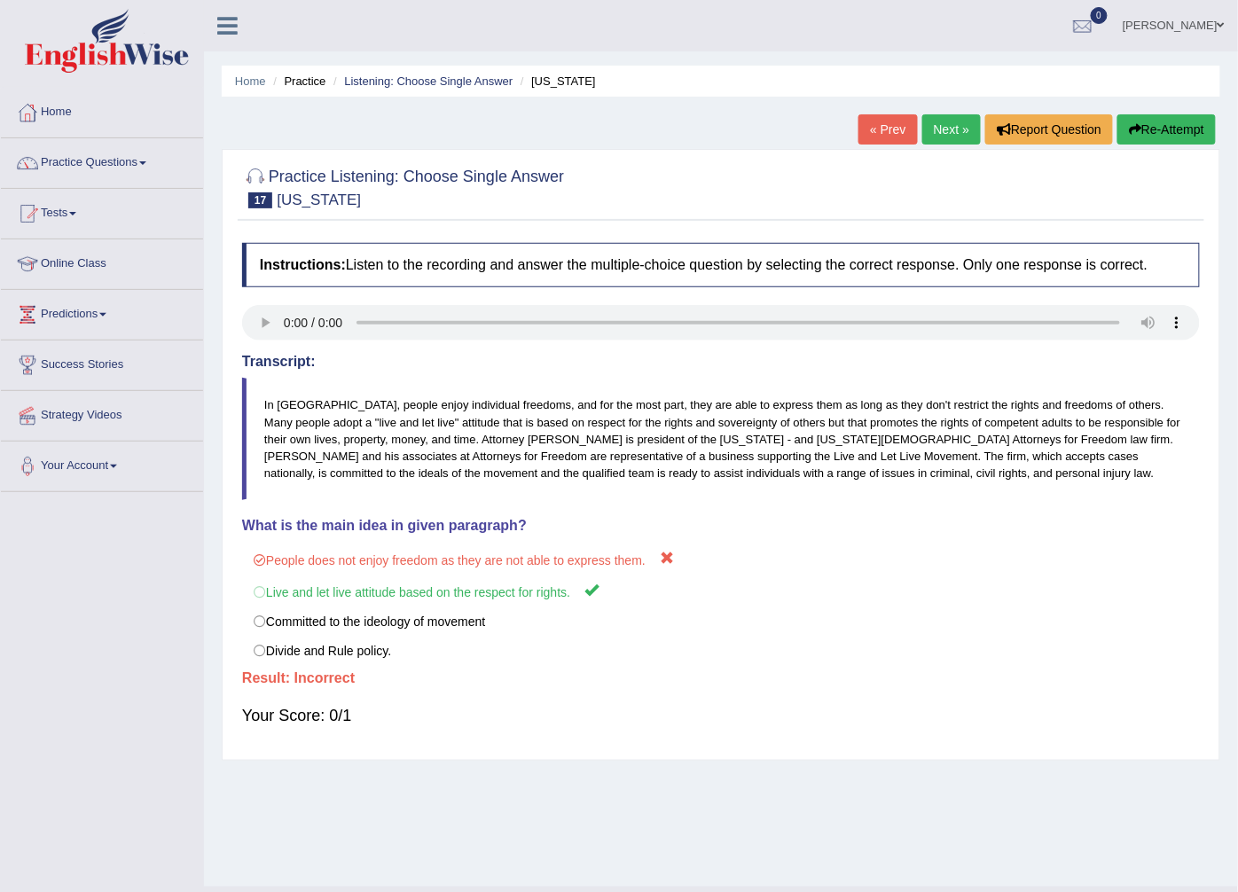
drag, startPoint x: 364, startPoint y: 595, endPoint x: 518, endPoint y: 490, distance: 186.4
click at [368, 591] on label "Live and let live attitude based on the respect for rights." at bounding box center [721, 591] width 958 height 33
click at [967, 125] on link "Next »" at bounding box center [951, 129] width 59 height 30
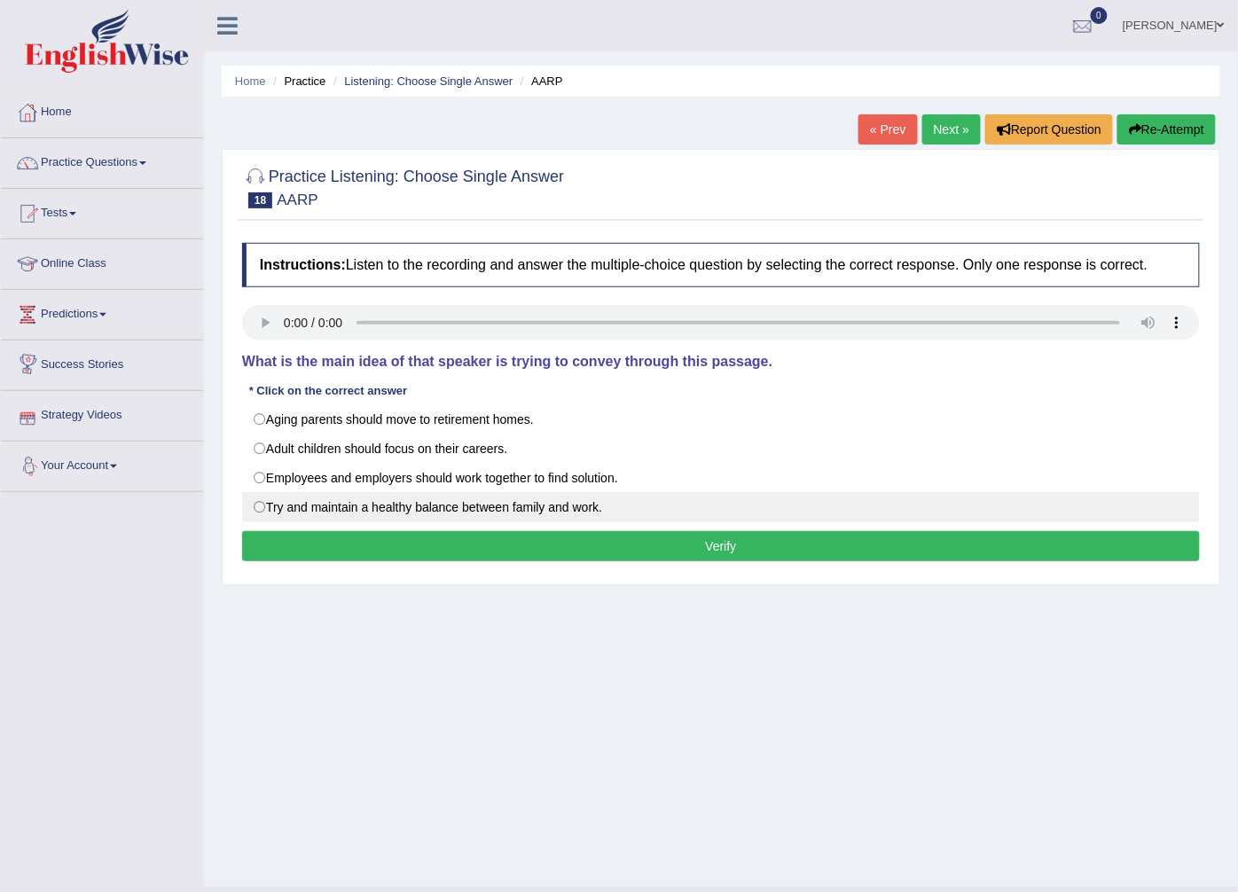
click at [264, 511] on label "Try and maintain a healthy balance between family and work." at bounding box center [721, 507] width 958 height 30
radio input "true"
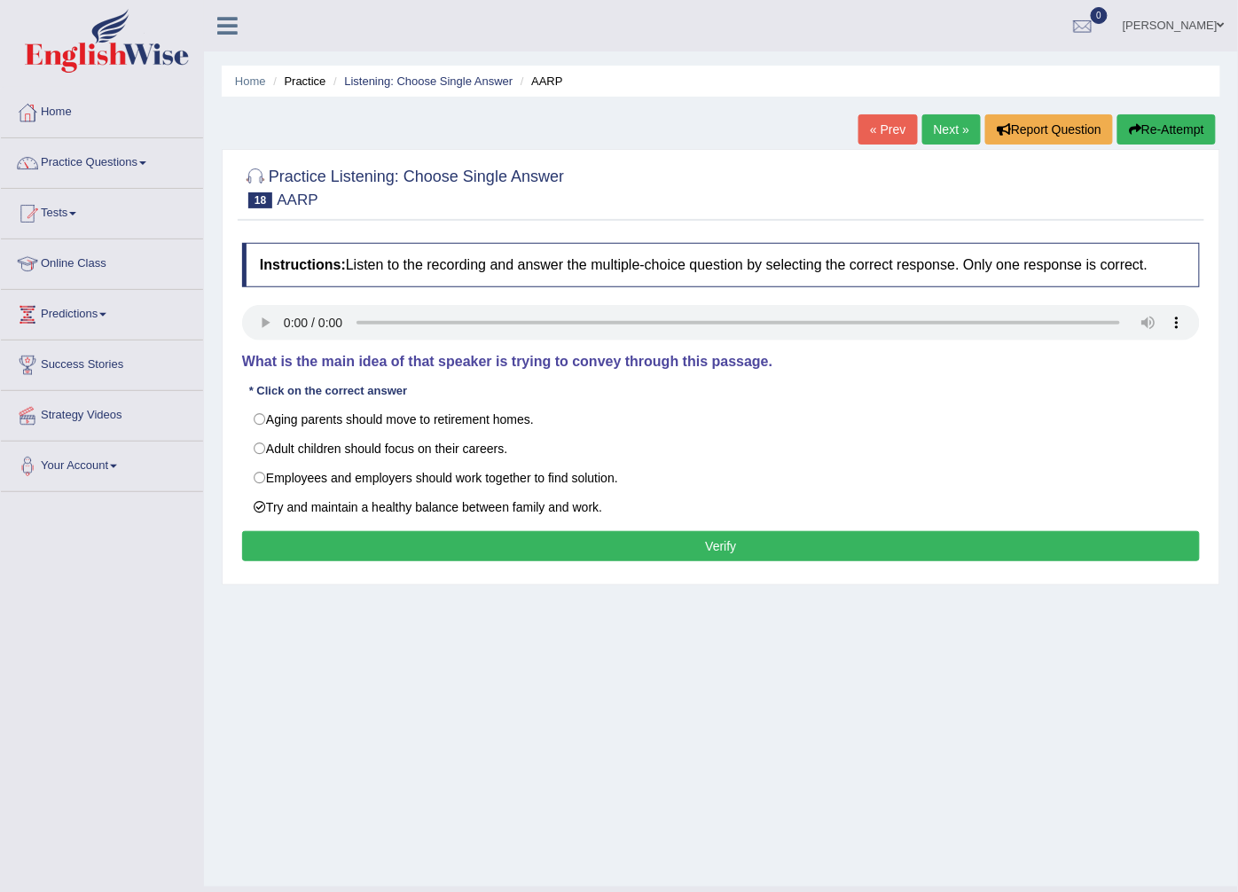
click at [538, 553] on button "Verify" at bounding box center [721, 546] width 958 height 30
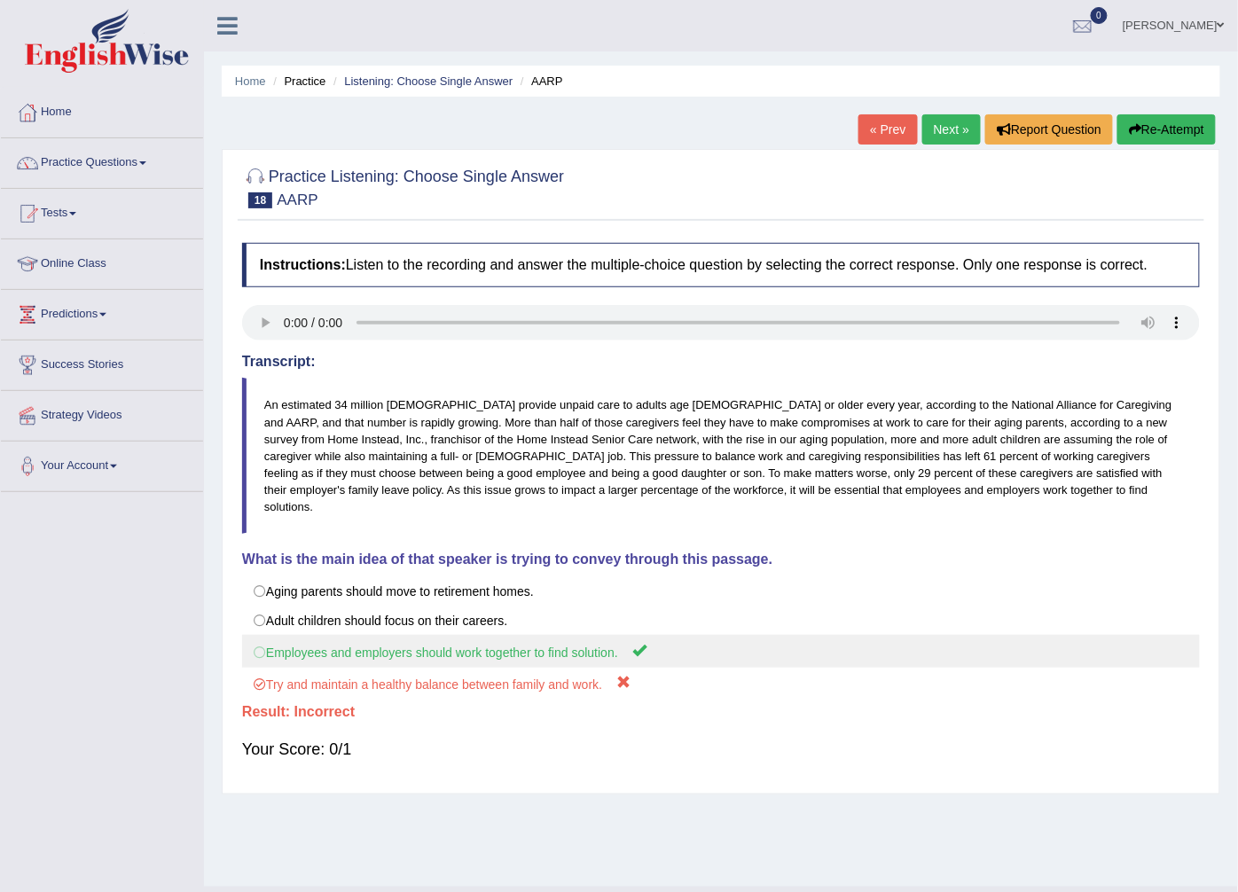
click at [542, 642] on label "Employees and employers should work together to find solution." at bounding box center [721, 651] width 958 height 33
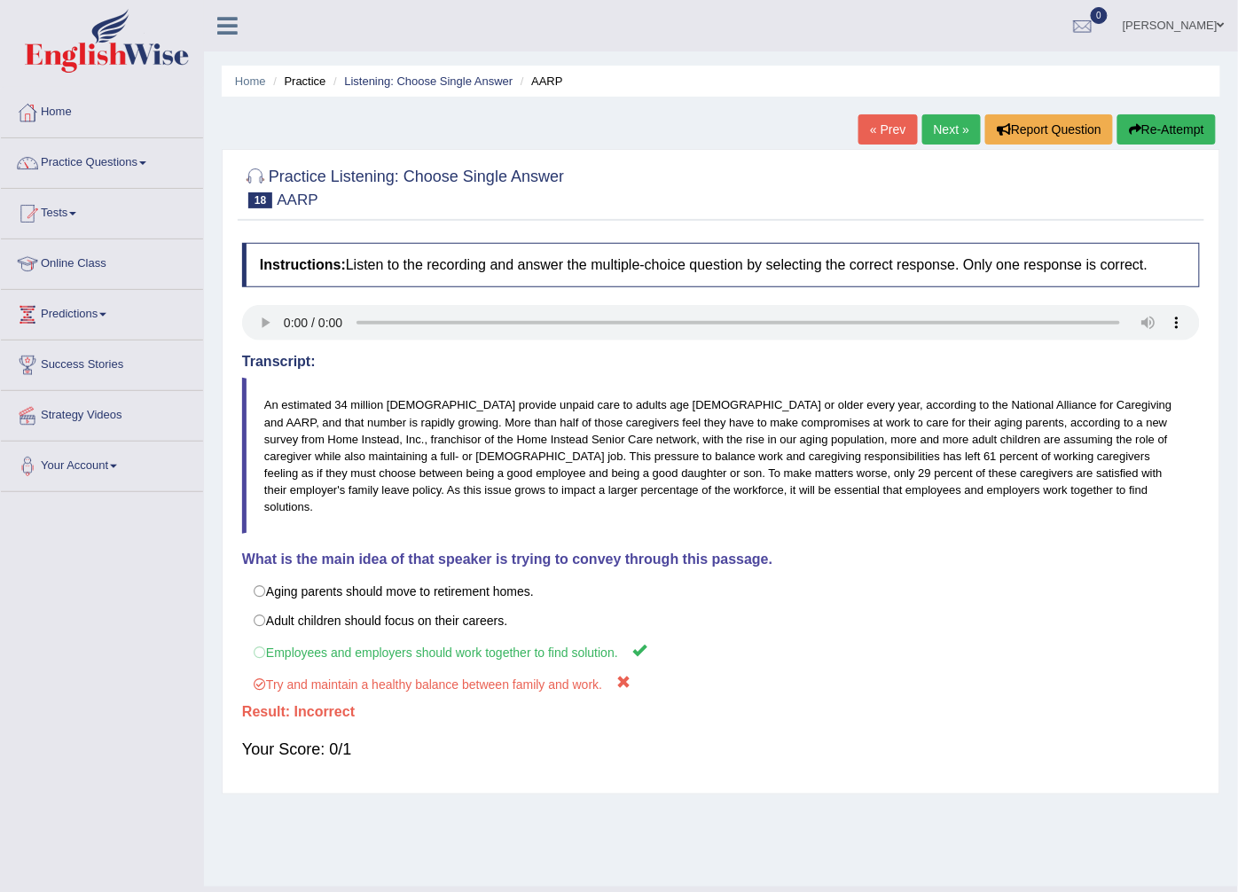
click at [961, 146] on div "« Prev Next » Report Question Re-Attempt" at bounding box center [1039, 131] width 362 height 35
click at [950, 129] on link "Next »" at bounding box center [951, 129] width 59 height 30
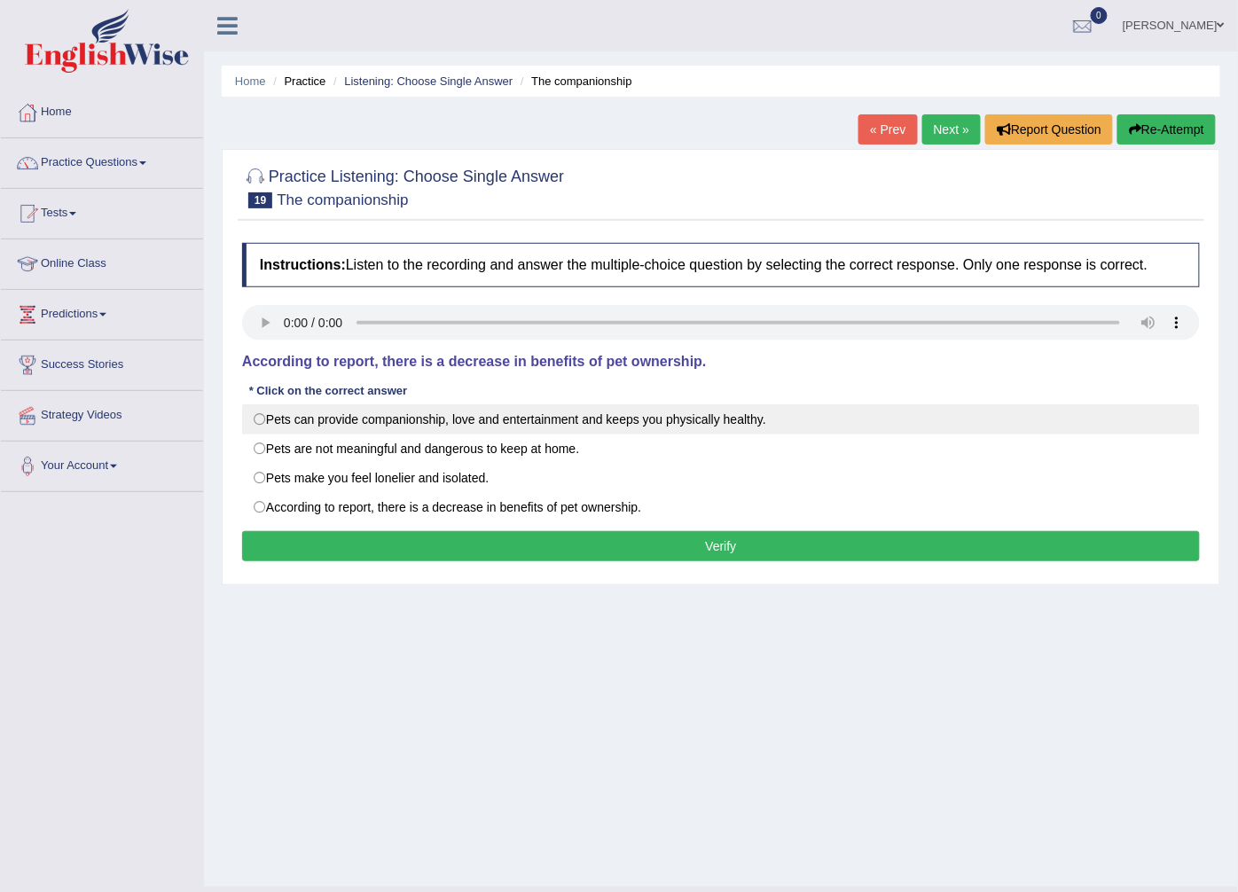
click at [492, 434] on label "Pets can provide companionship, love and entertainment and keeps you physically…" at bounding box center [721, 419] width 958 height 30
radio input "true"
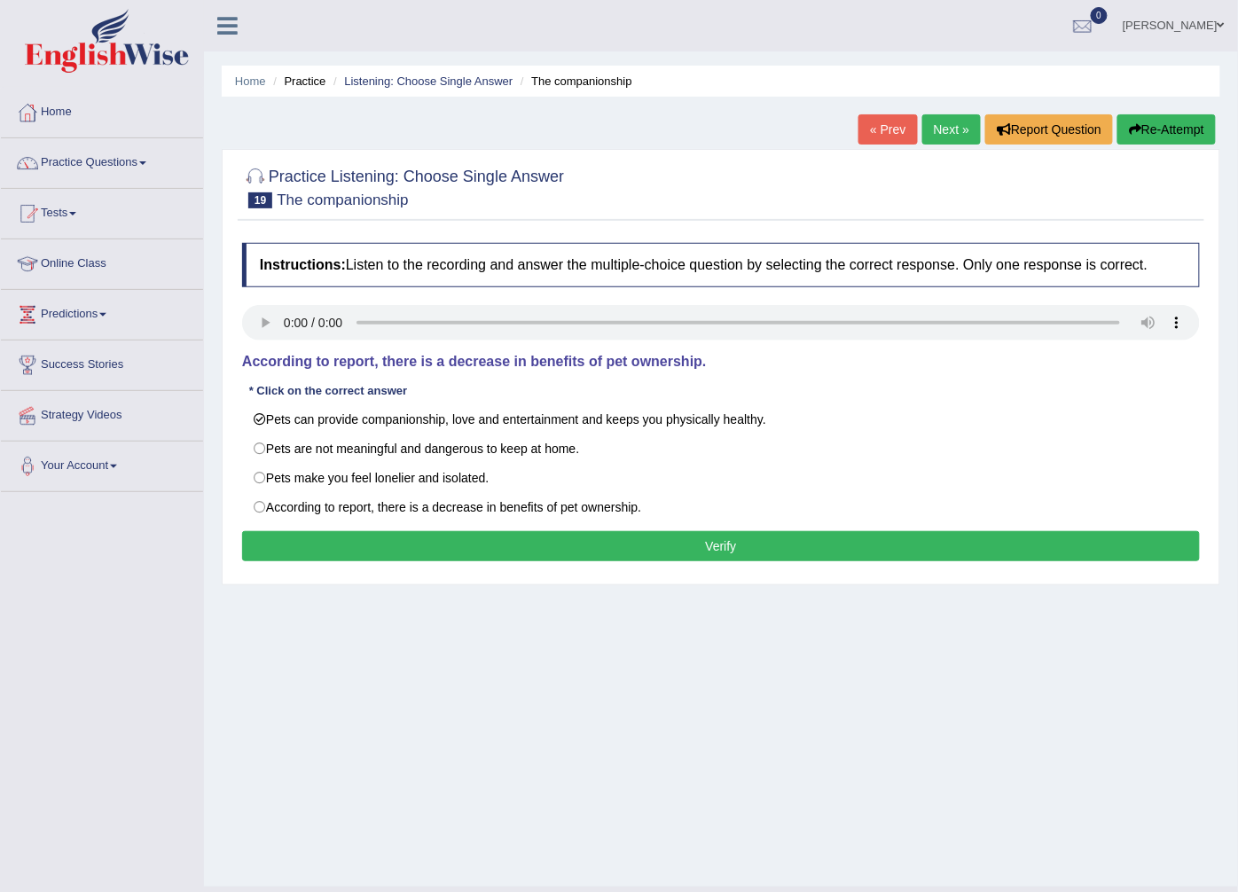
click at [486, 551] on button "Verify" at bounding box center [721, 546] width 958 height 30
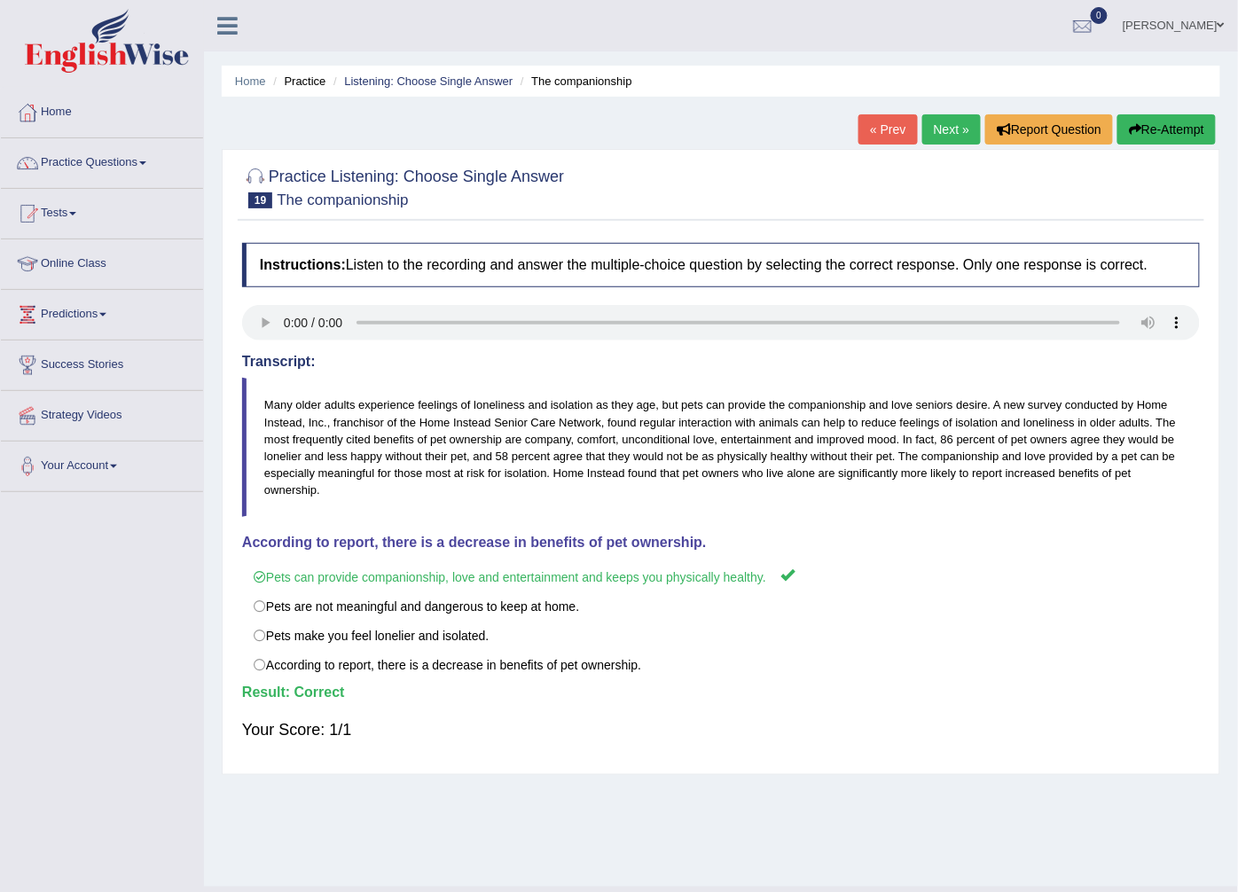
click at [953, 134] on link "Next »" at bounding box center [951, 129] width 59 height 30
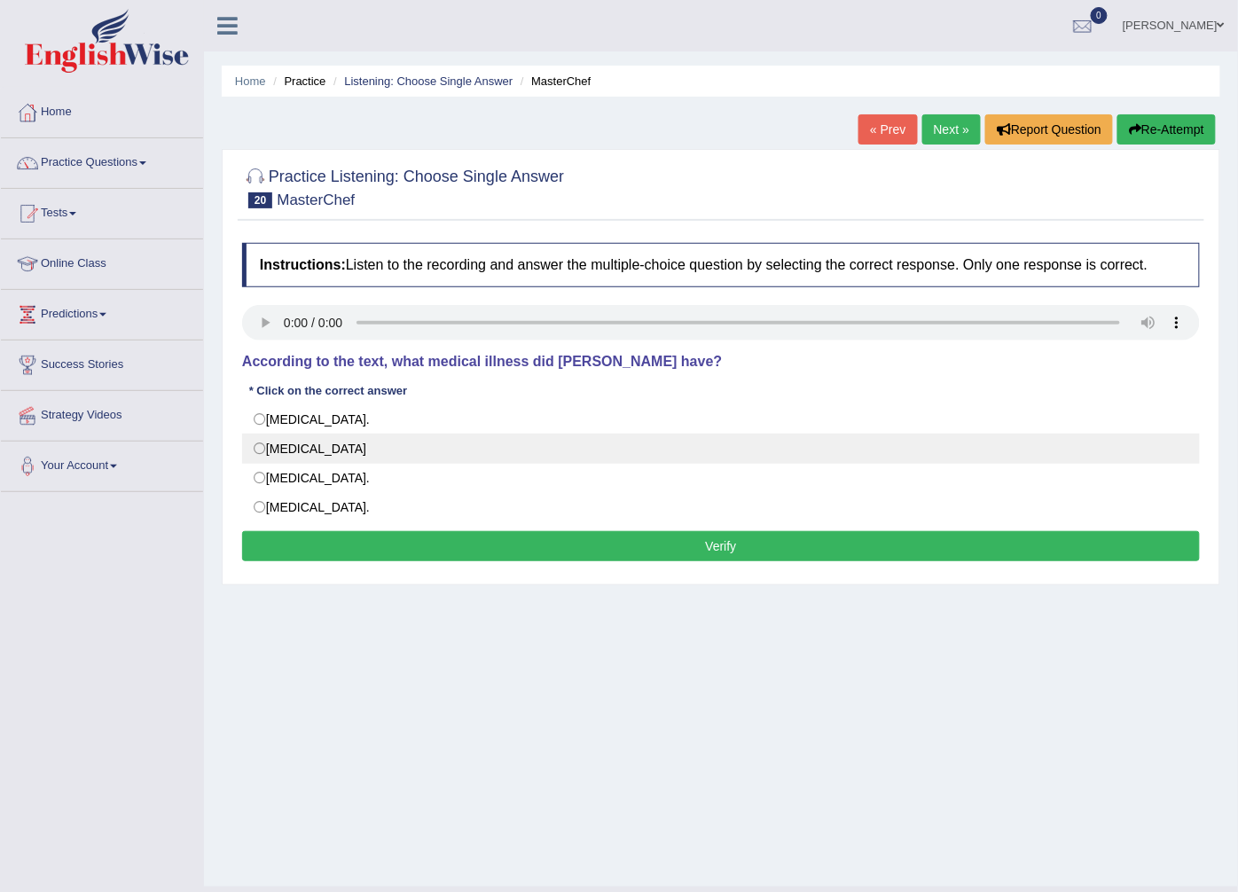
click at [401, 442] on label "[MEDICAL_DATA]" at bounding box center [721, 449] width 958 height 30
radio input "true"
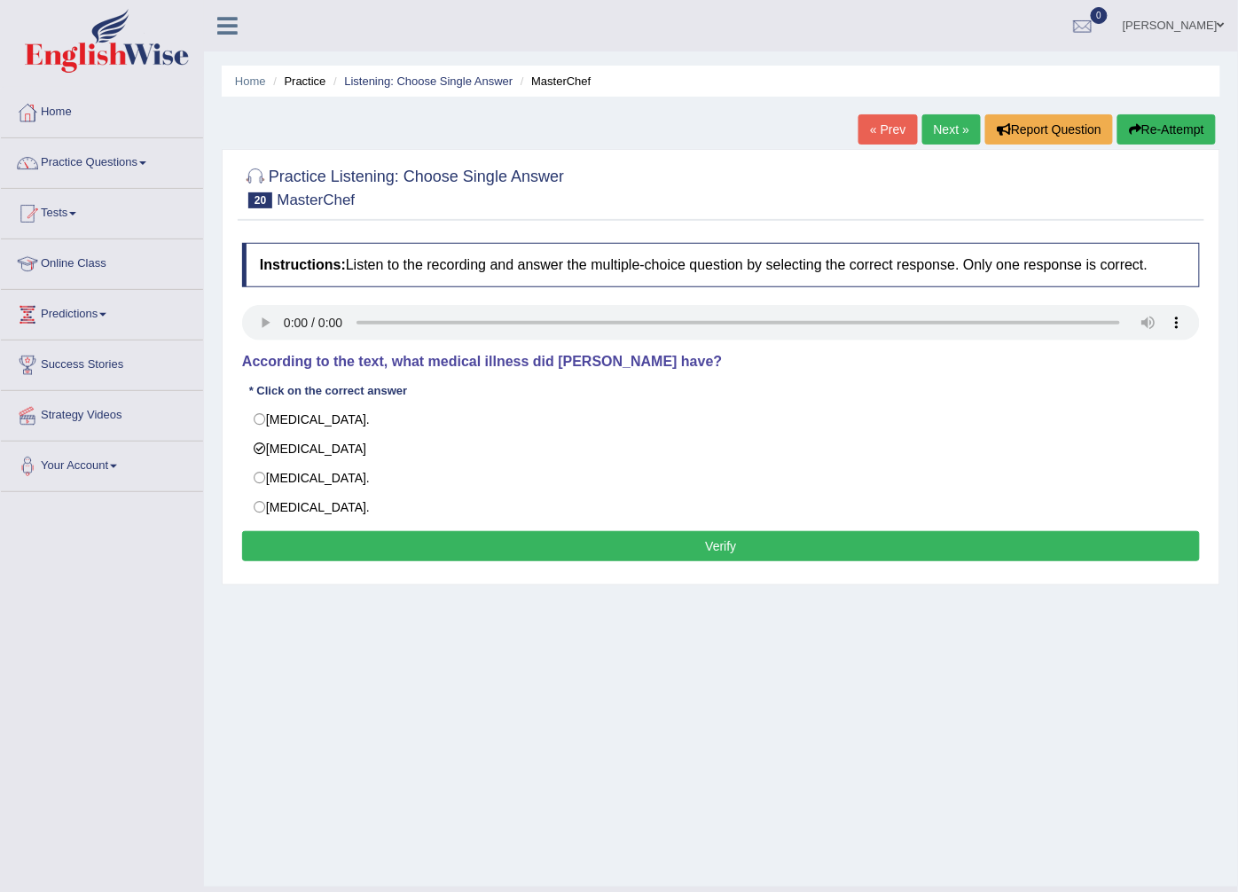
click at [356, 543] on button "Verify" at bounding box center [721, 546] width 958 height 30
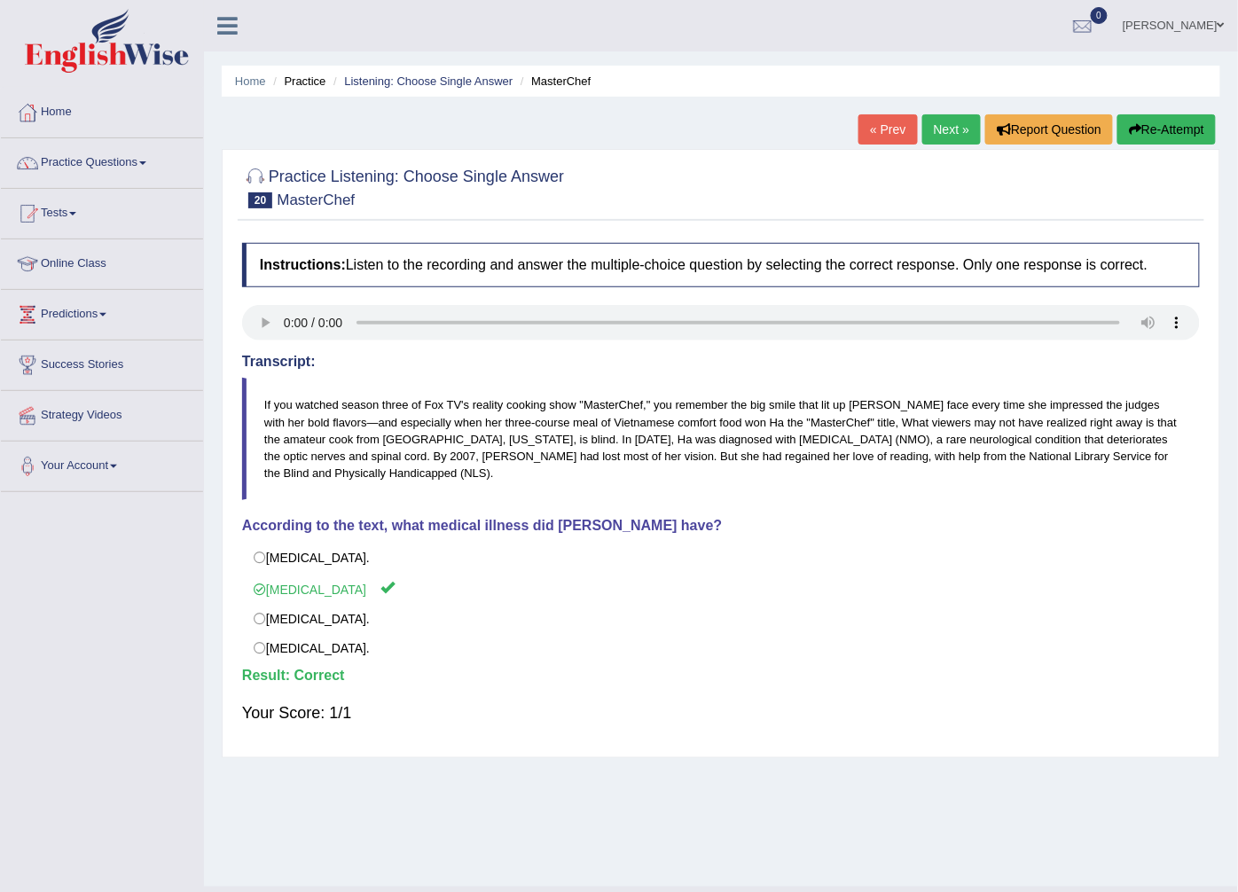
click at [926, 145] on div "« Prev Next » Report Question Re-Attempt" at bounding box center [1039, 131] width 362 height 35
click at [927, 138] on link "Next »" at bounding box center [951, 129] width 59 height 30
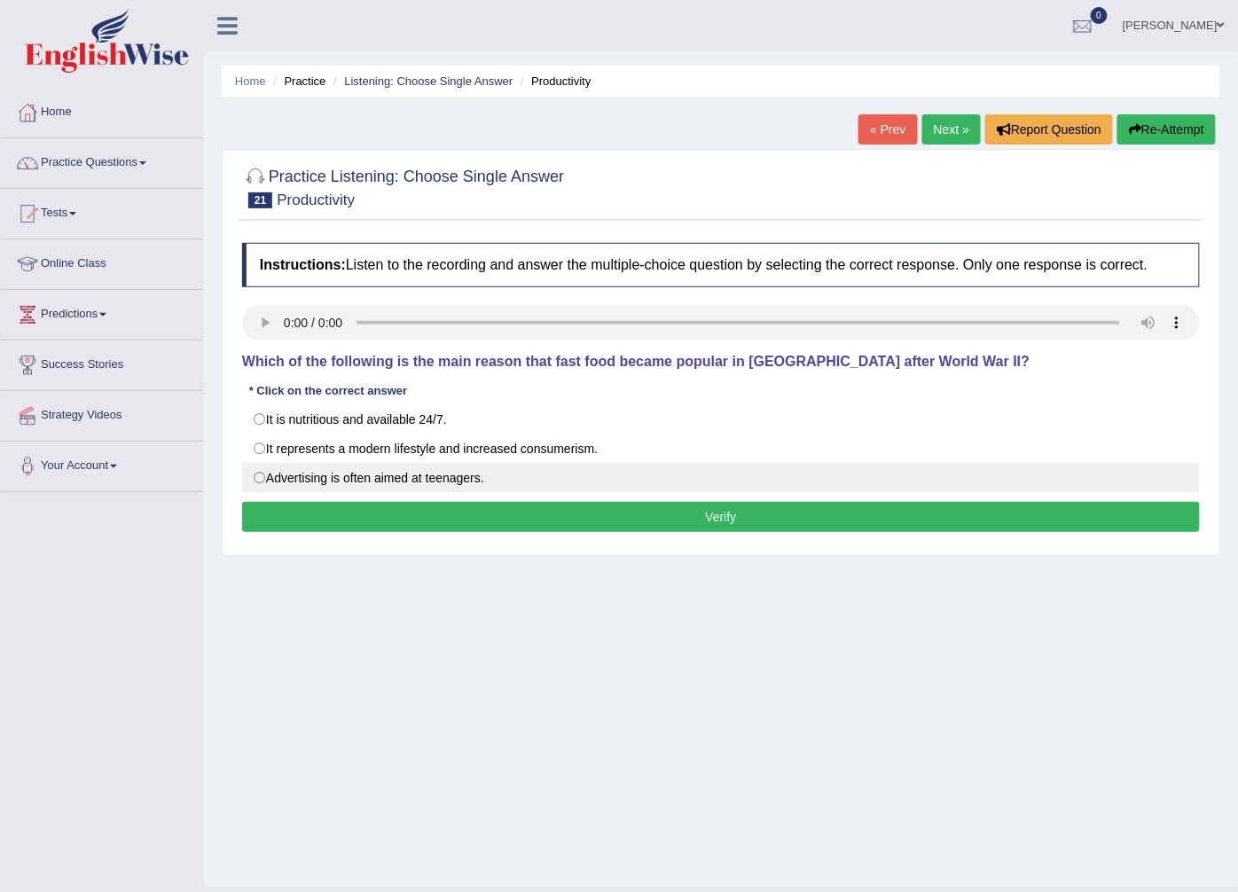
click at [355, 468] on label "Advertising is often aimed at teenagers." at bounding box center [721, 478] width 958 height 30
radio input "true"
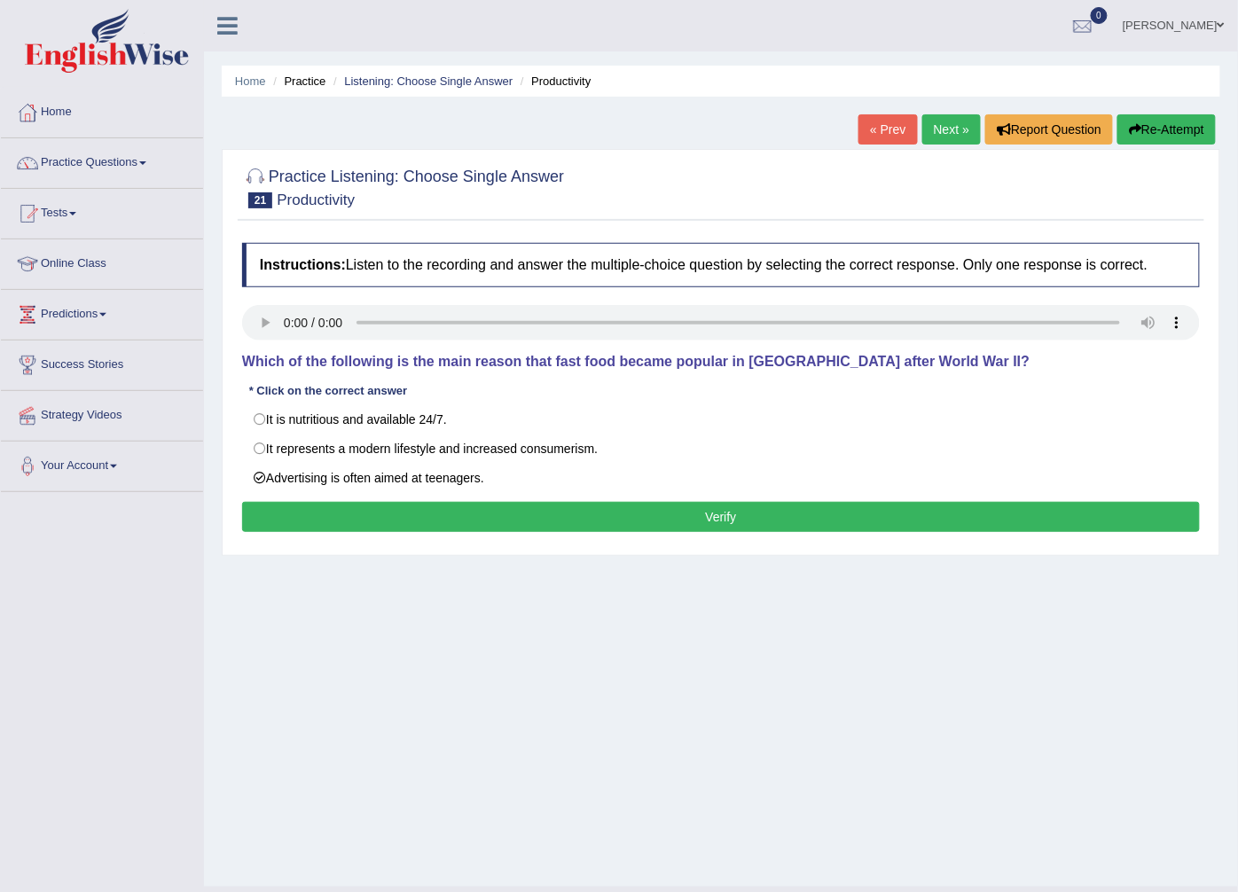
click at [399, 510] on button "Verify" at bounding box center [721, 517] width 958 height 30
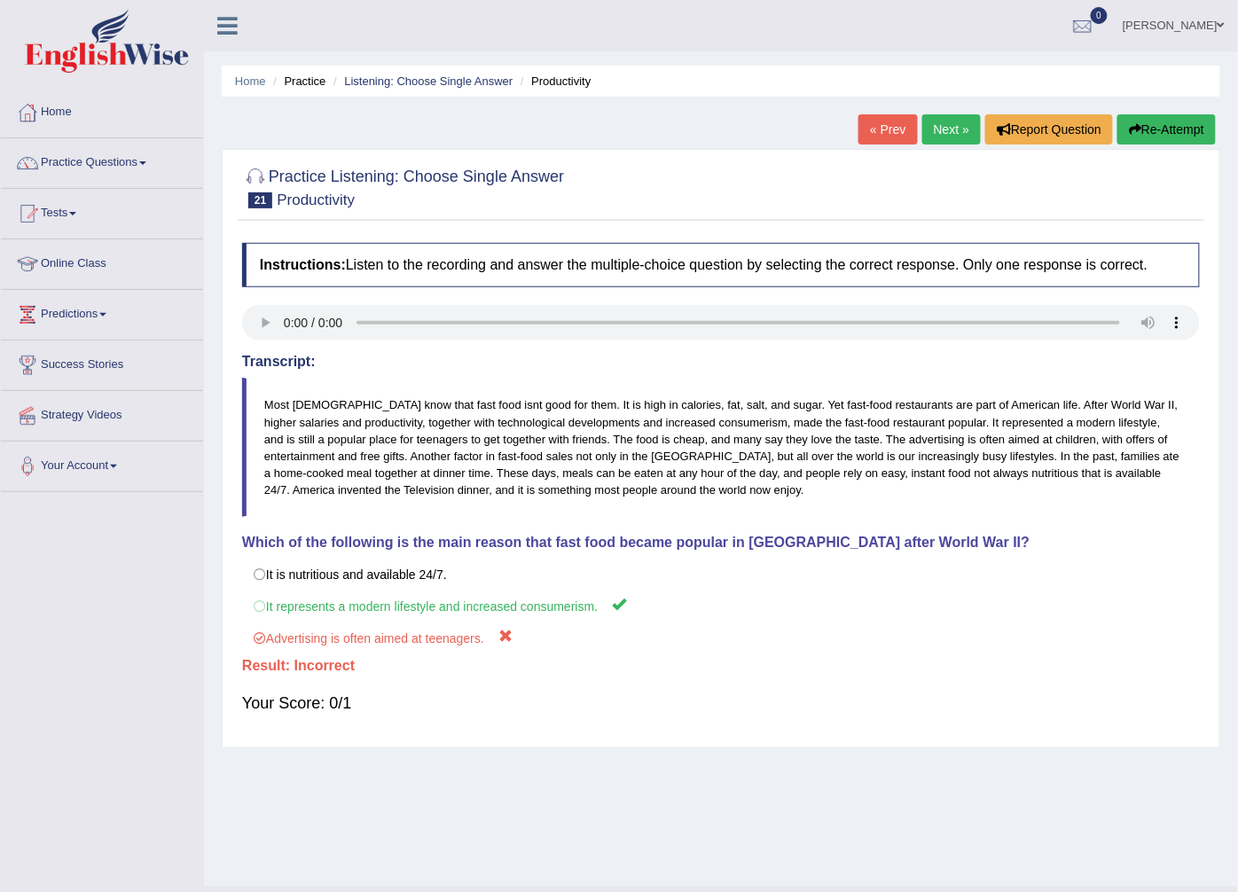
click at [947, 125] on link "Next »" at bounding box center [951, 129] width 59 height 30
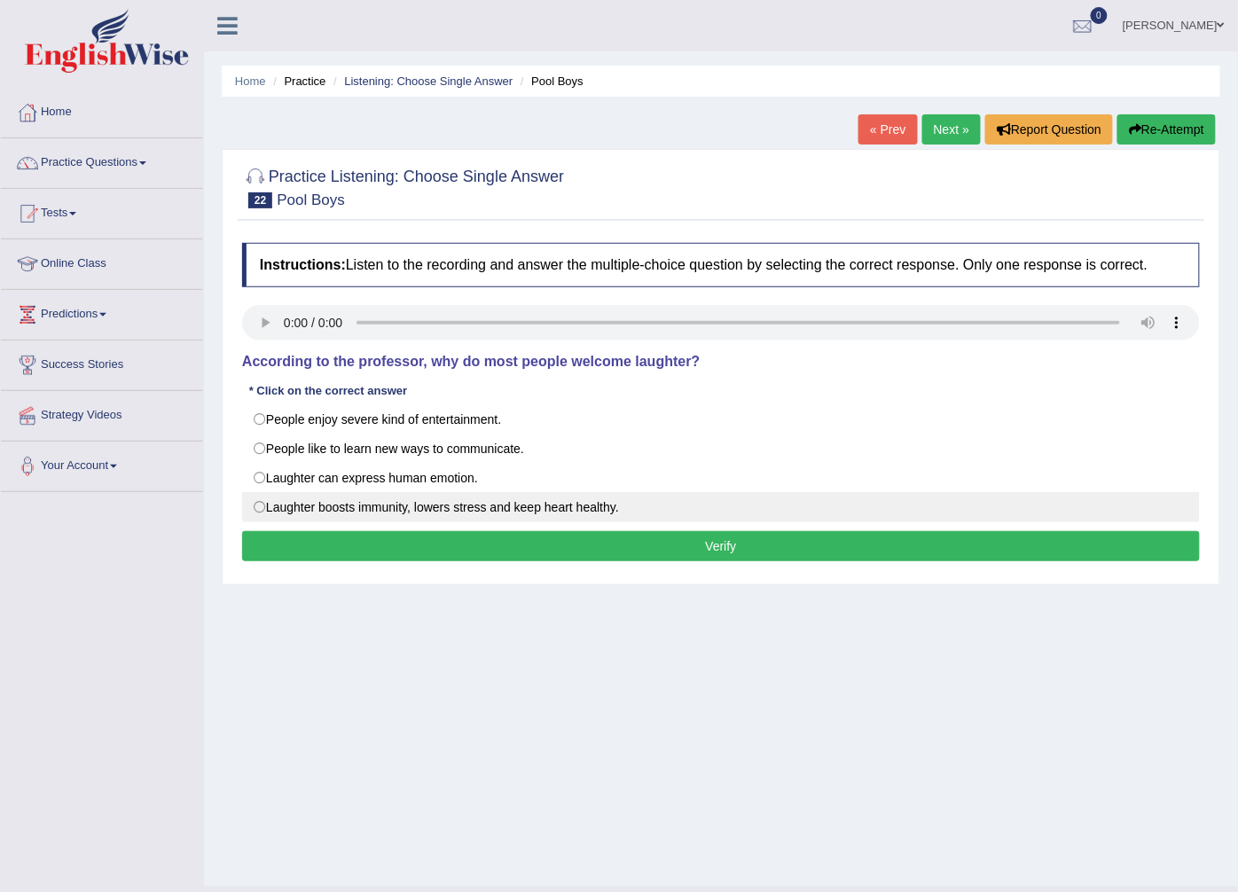
click at [302, 507] on label "Laughter boosts immunity, lowers stress and keep heart healthy." at bounding box center [721, 507] width 958 height 30
radio input "true"
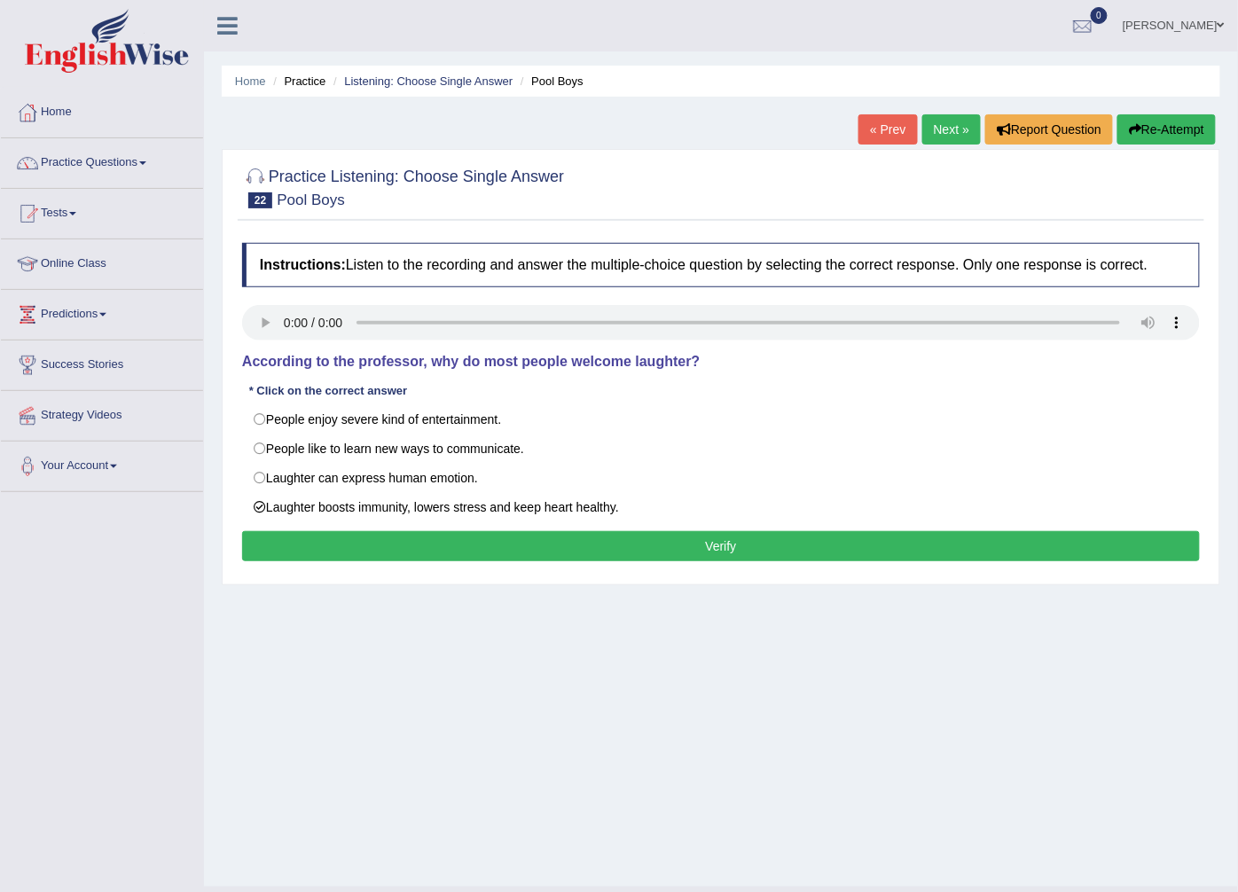
click at [388, 544] on button "Verify" at bounding box center [721, 546] width 958 height 30
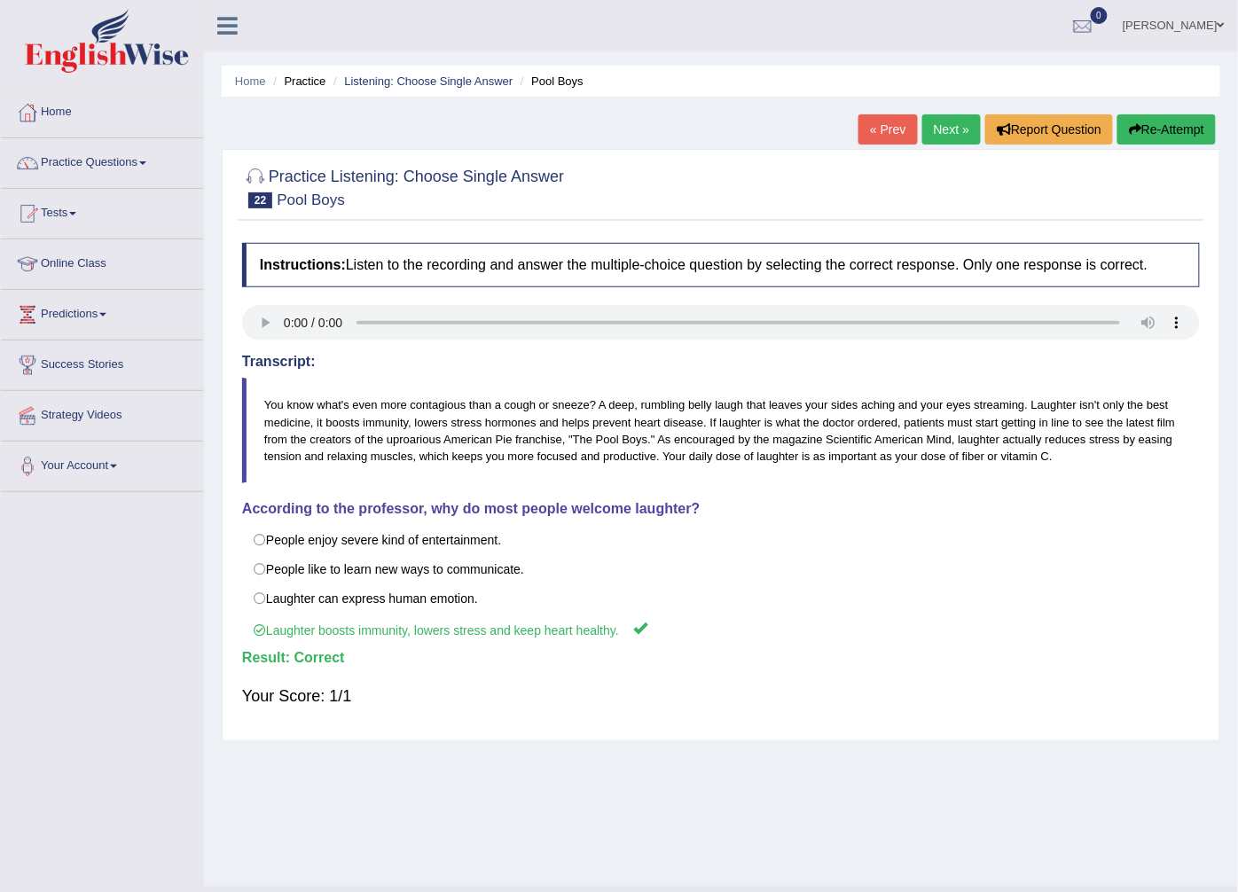
click at [947, 125] on link "Next »" at bounding box center [951, 129] width 59 height 30
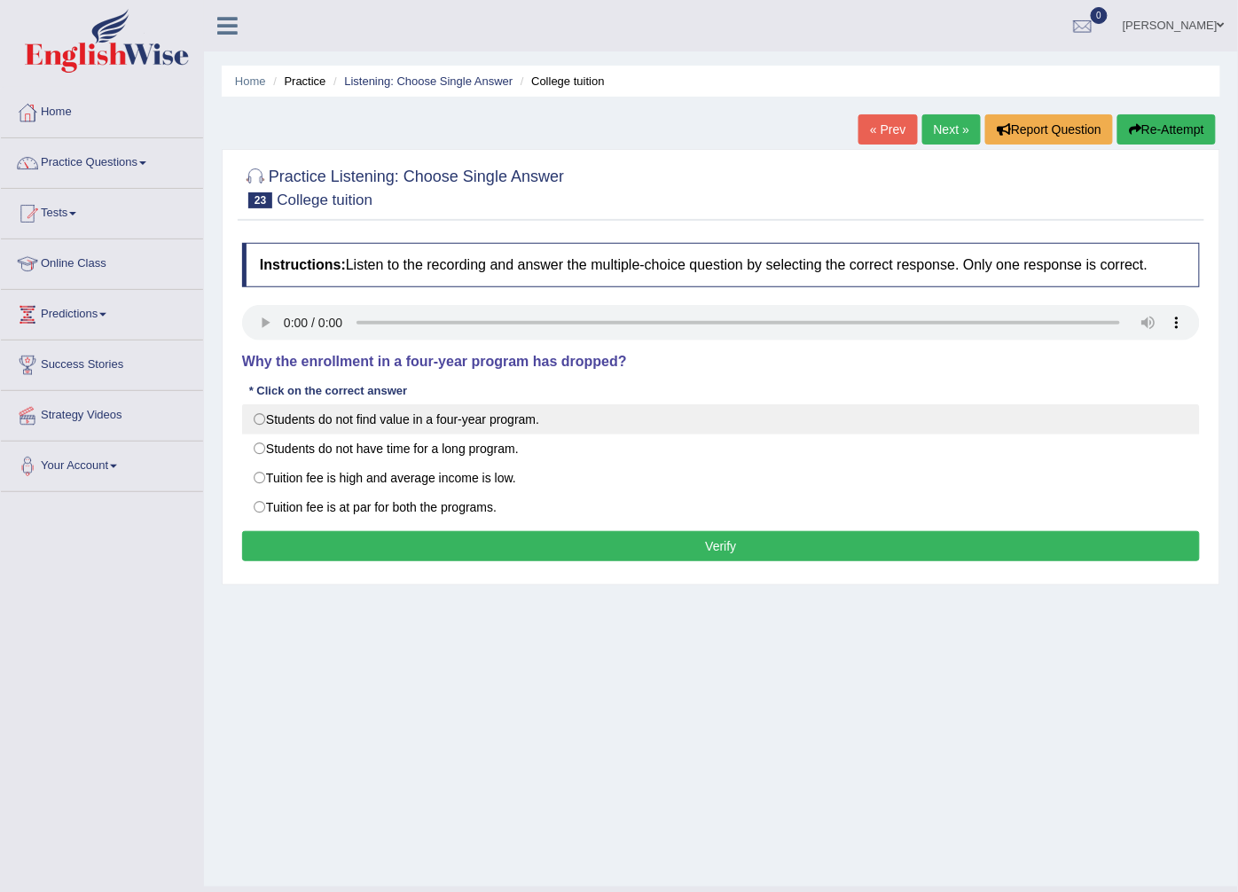
click at [494, 420] on label "Students do not find value in a four-year program." at bounding box center [721, 419] width 958 height 30
radio input "true"
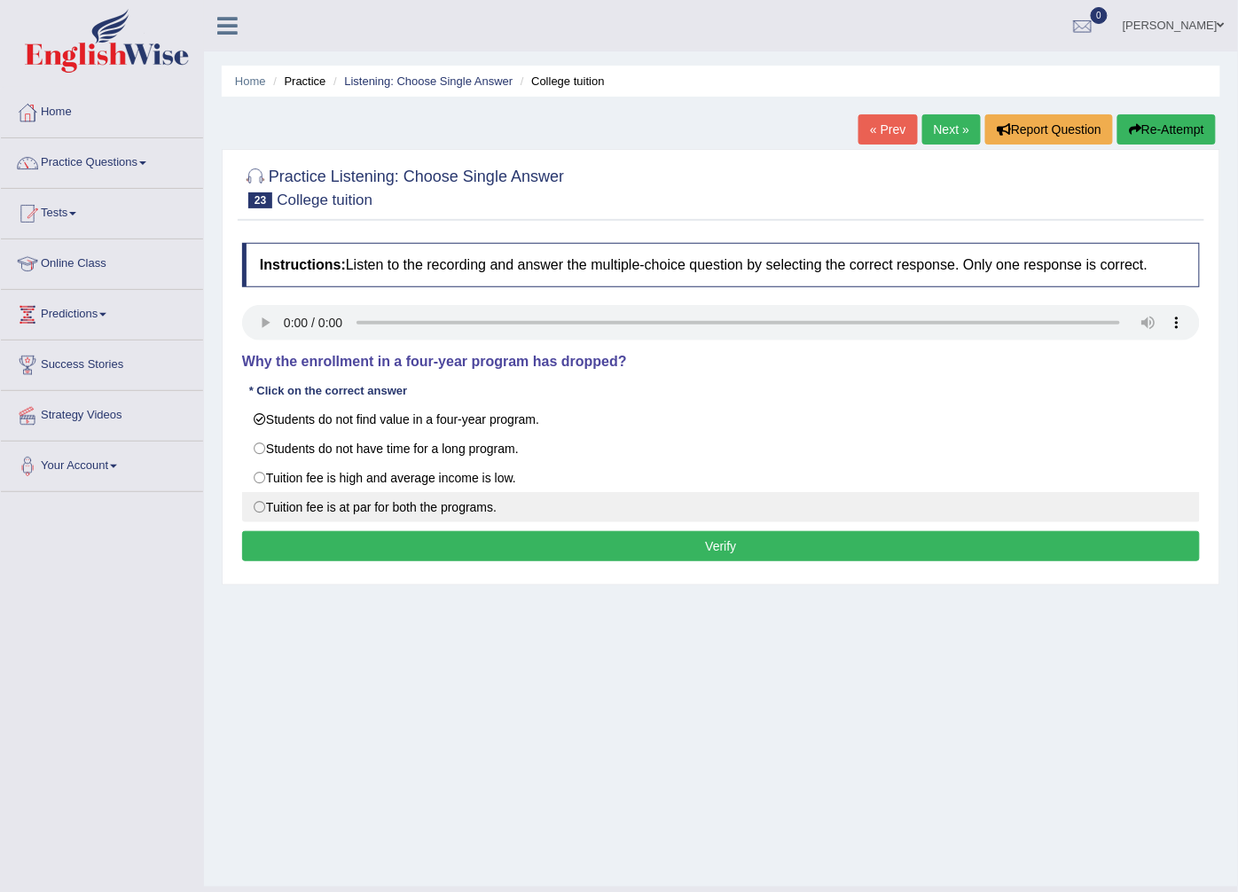
click at [470, 498] on label "Tuition fee is at par for both the programs." at bounding box center [721, 507] width 958 height 30
radio input "true"
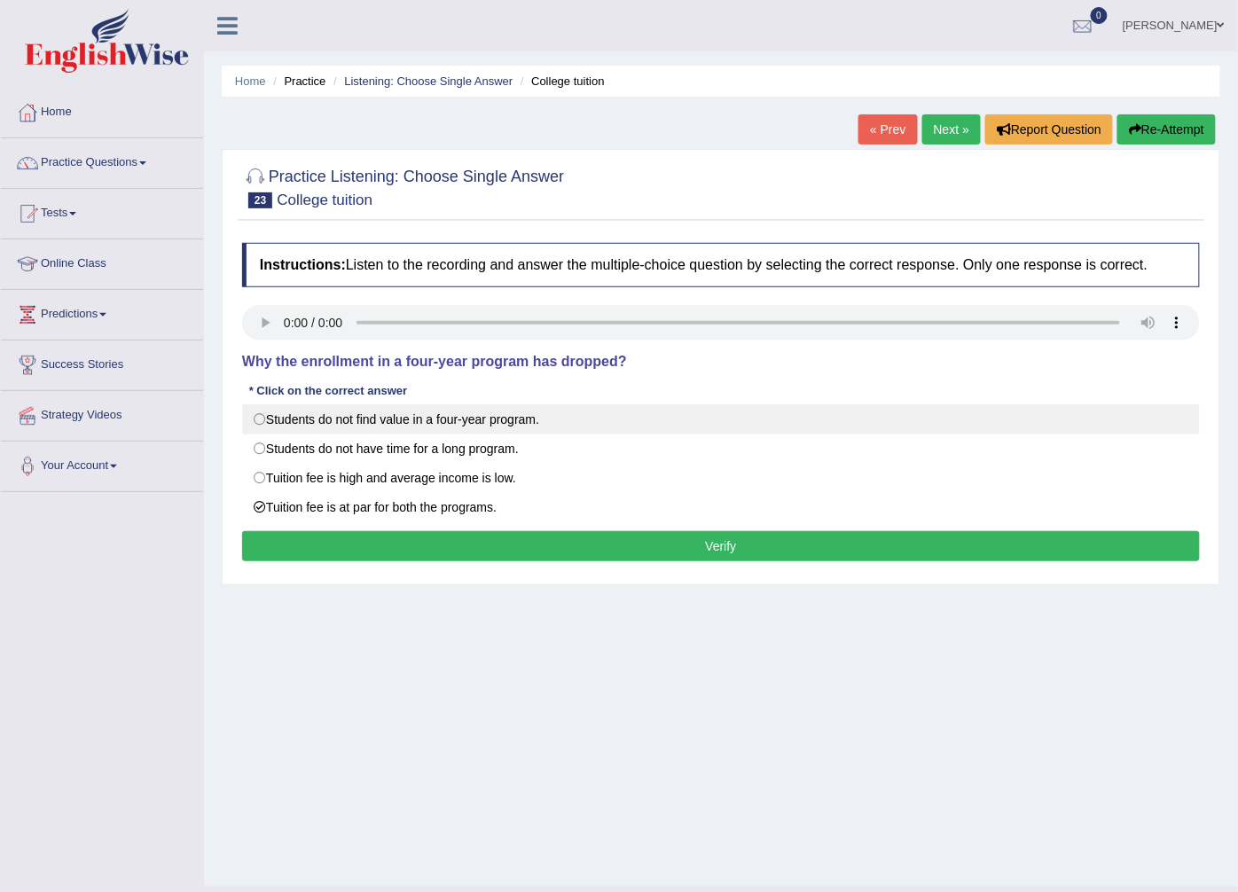
click at [490, 414] on label "Students do not find value in a four-year program." at bounding box center [721, 419] width 958 height 30
radio input "true"
click at [509, 426] on label "Students do not find value in a four-year program." at bounding box center [721, 419] width 958 height 30
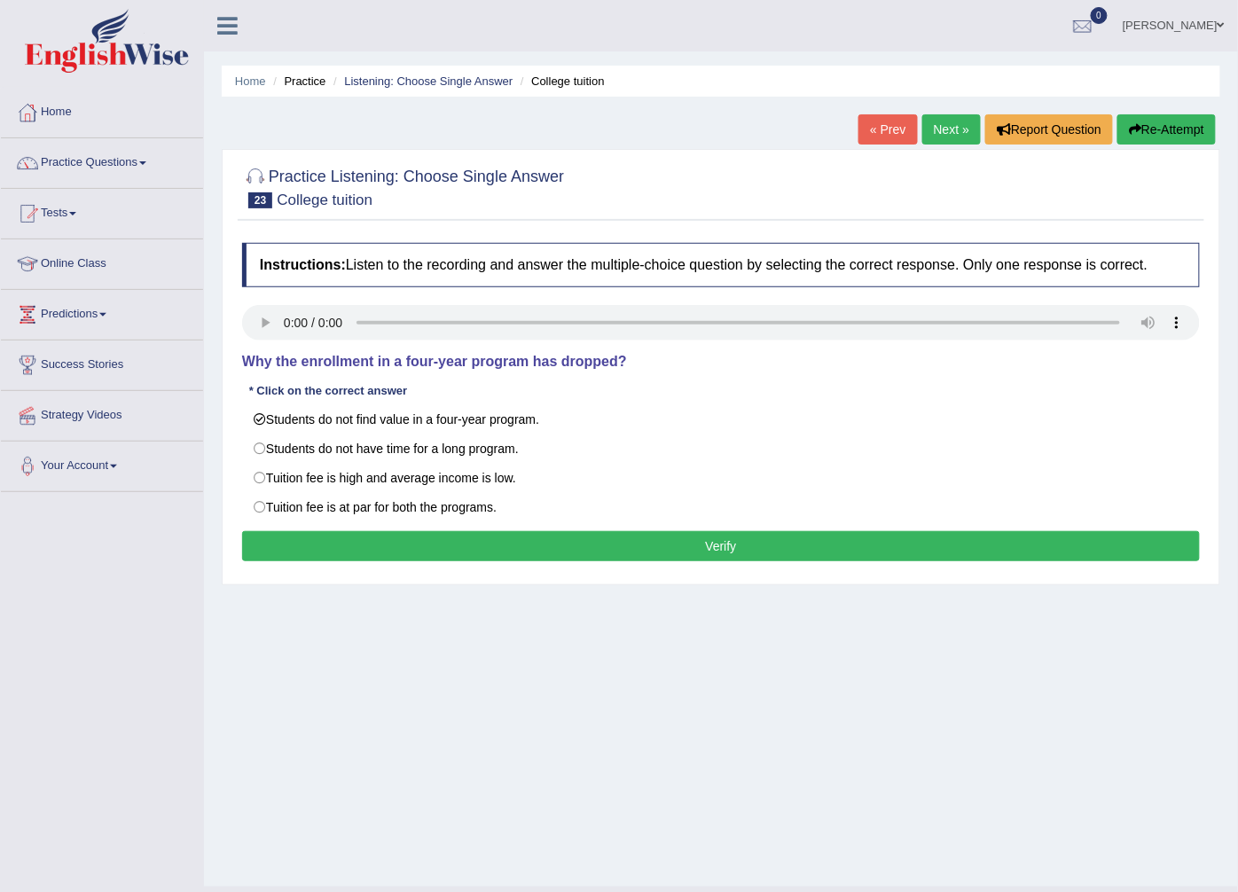
click at [490, 537] on button "Verify" at bounding box center [721, 546] width 958 height 30
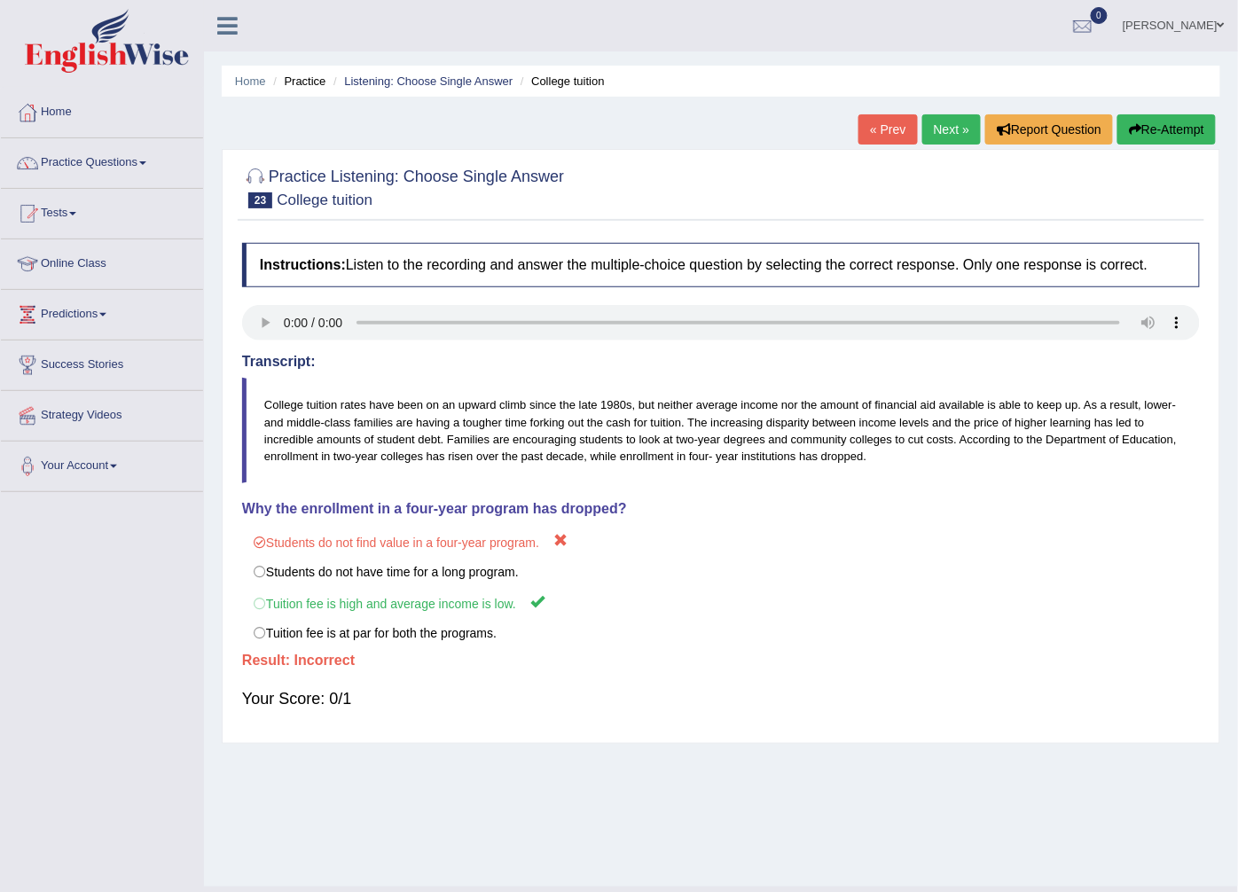
click at [946, 131] on link "Next »" at bounding box center [951, 129] width 59 height 30
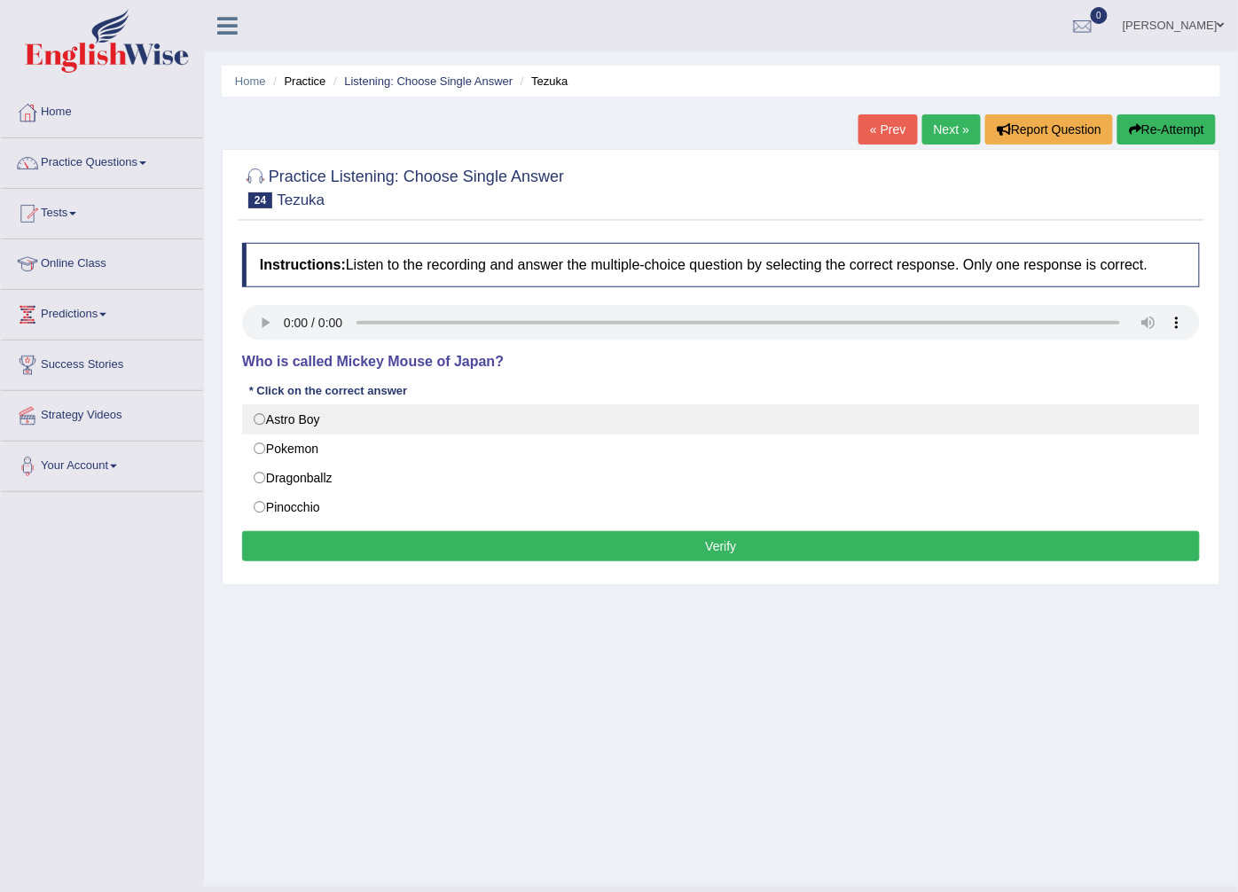
click at [305, 426] on label "Astro Boy" at bounding box center [721, 419] width 958 height 30
radio input "true"
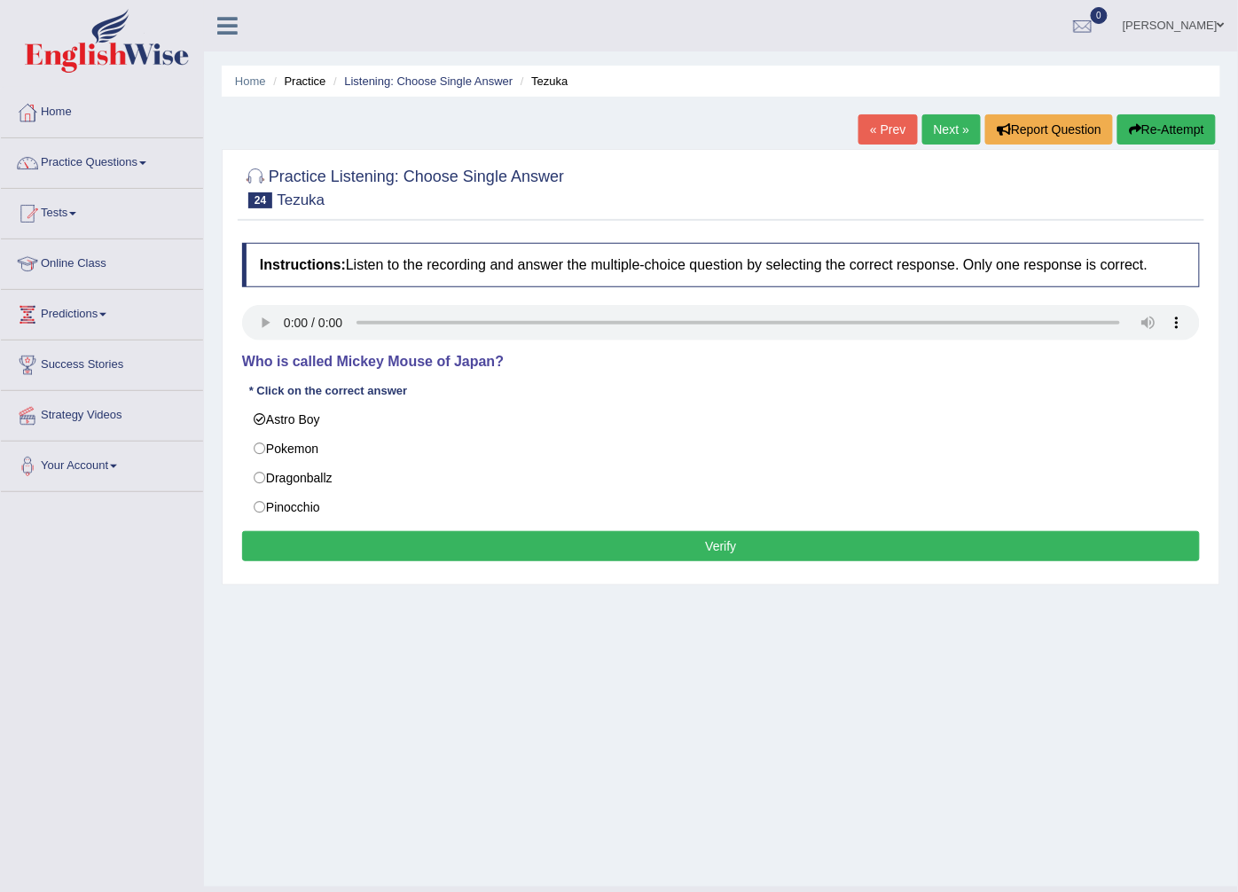
click at [317, 543] on button "Verify" at bounding box center [721, 546] width 958 height 30
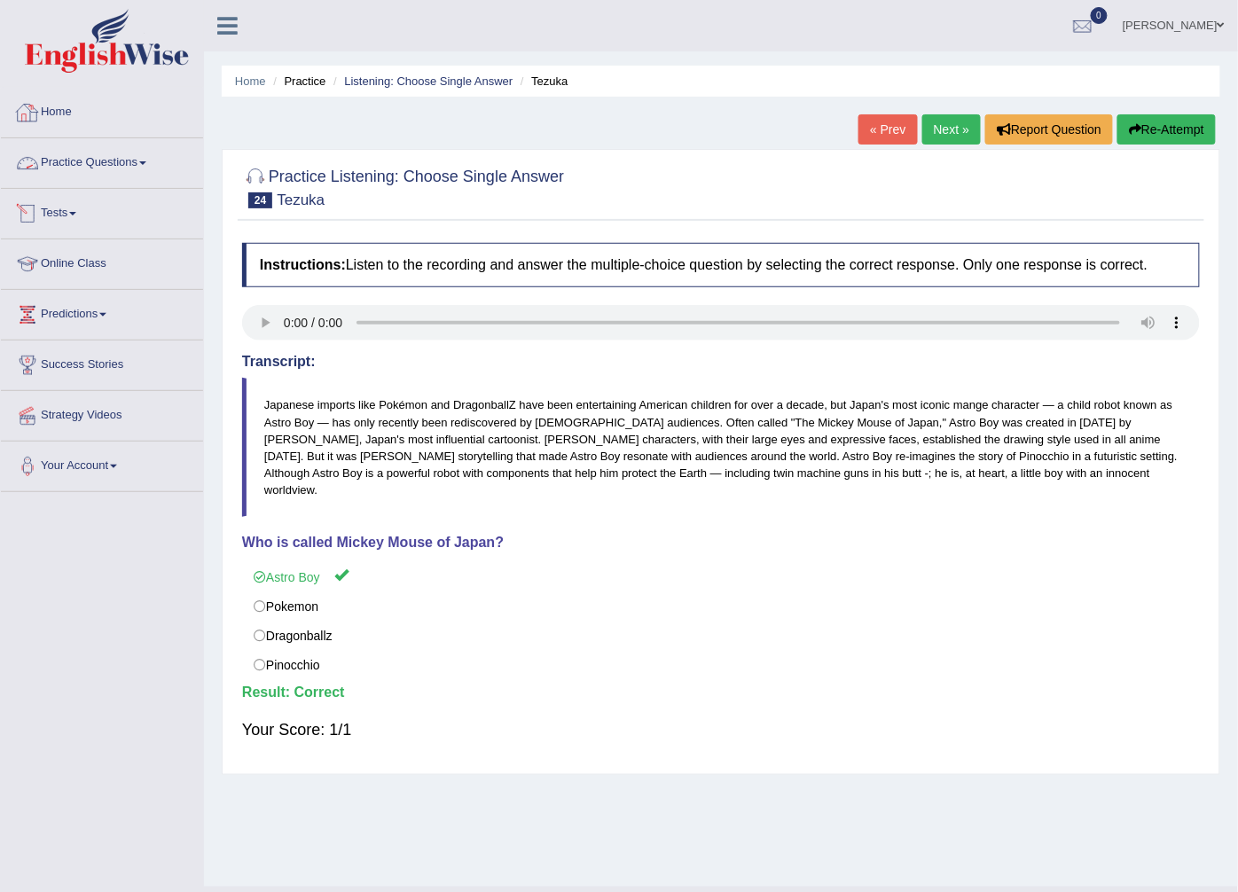
click at [99, 164] on link "Practice Questions" at bounding box center [102, 160] width 202 height 44
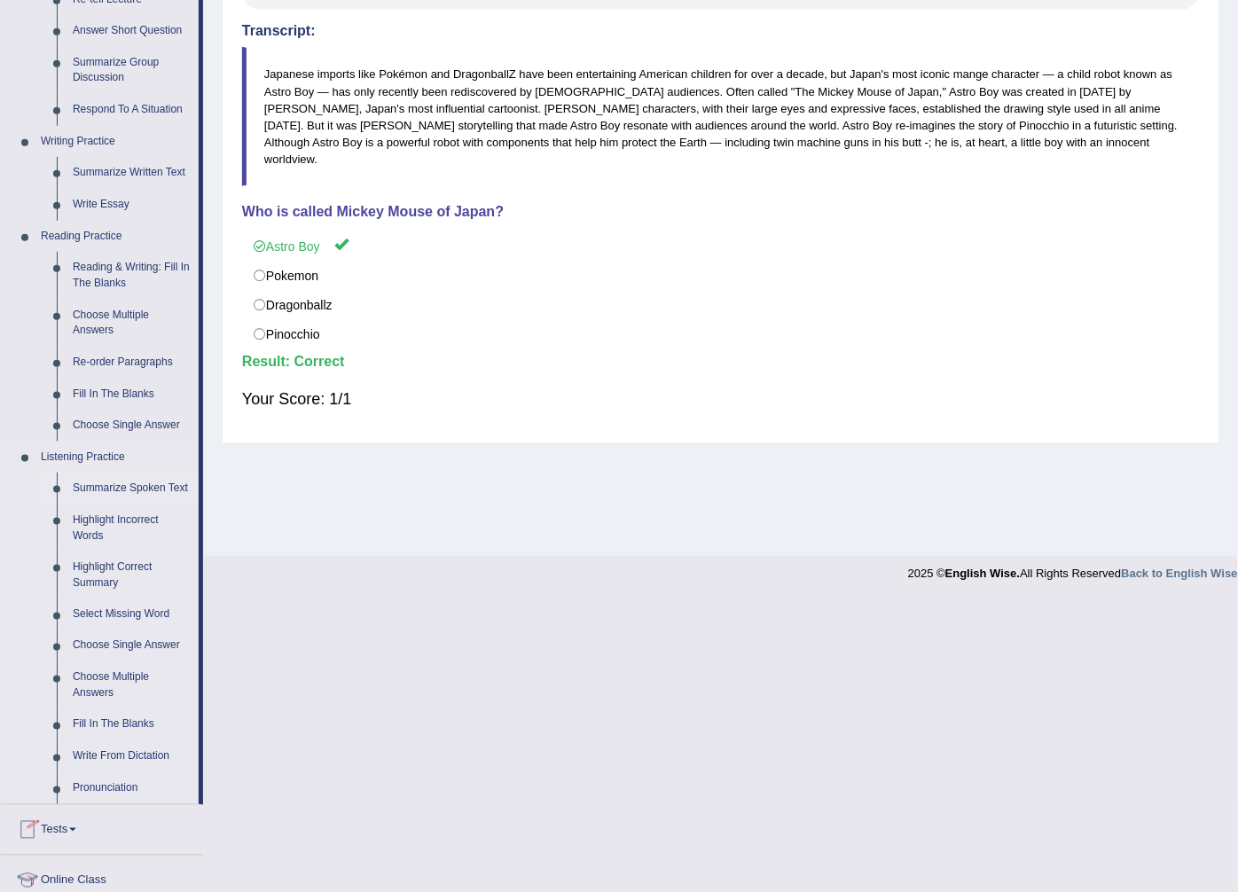
scroll to position [333, 0]
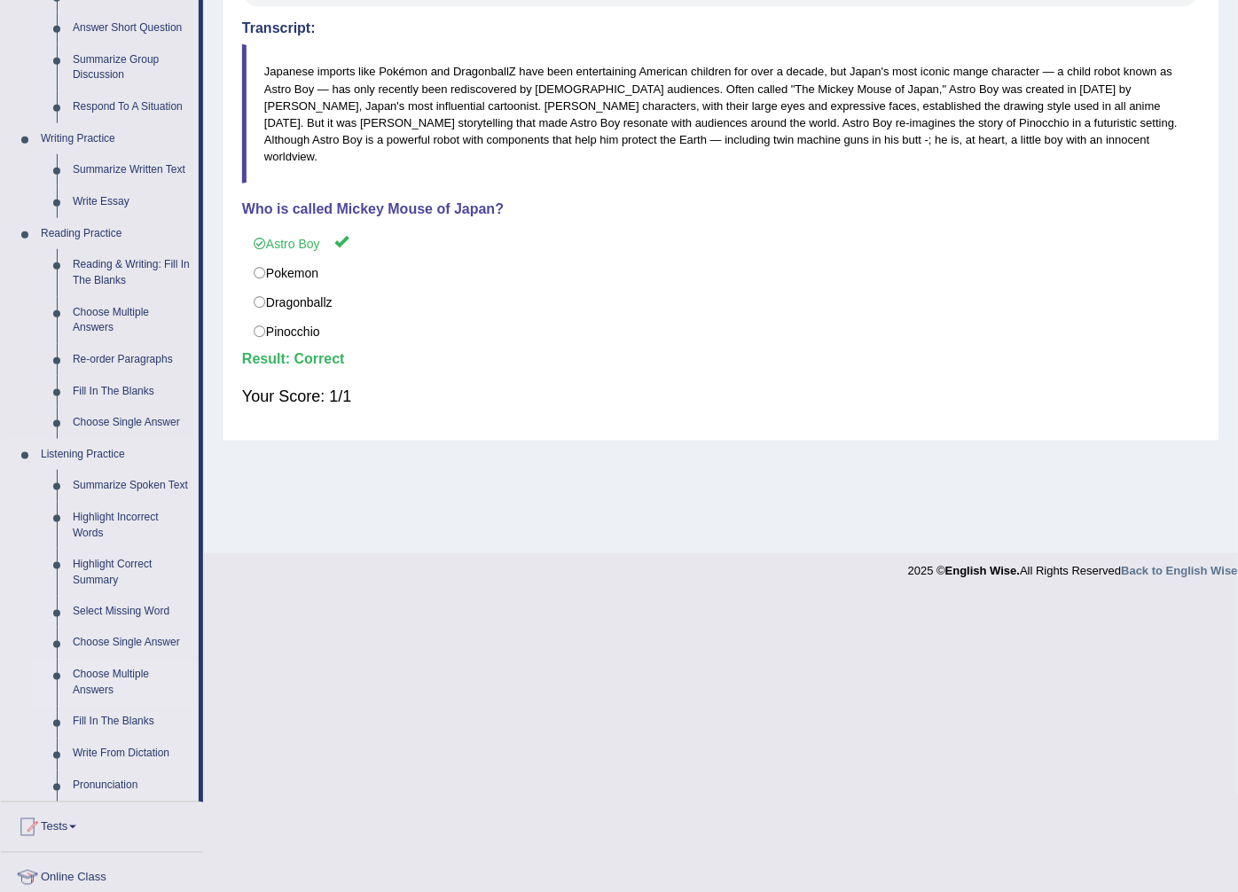
click at [77, 685] on link "Choose Multiple Answers" at bounding box center [132, 683] width 134 height 47
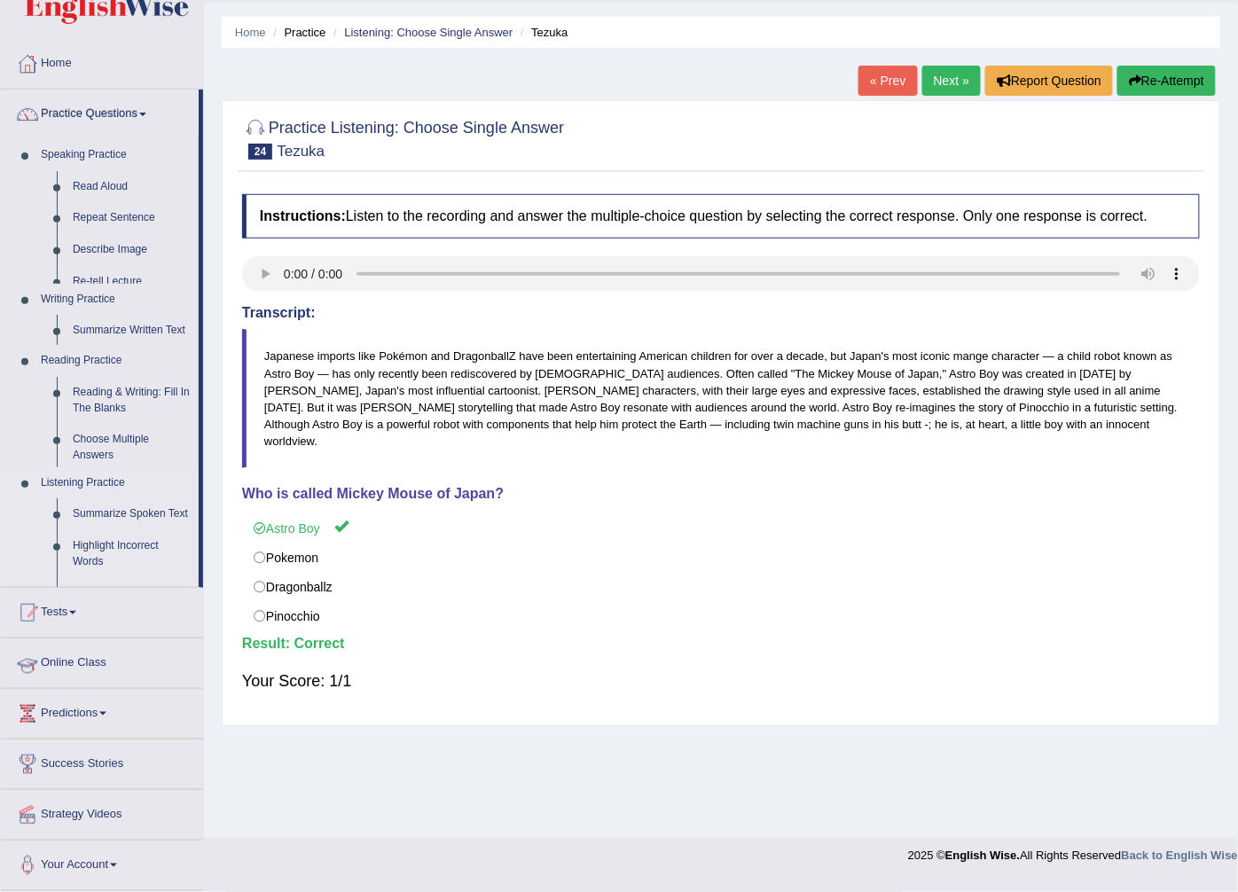
scroll to position [38, 0]
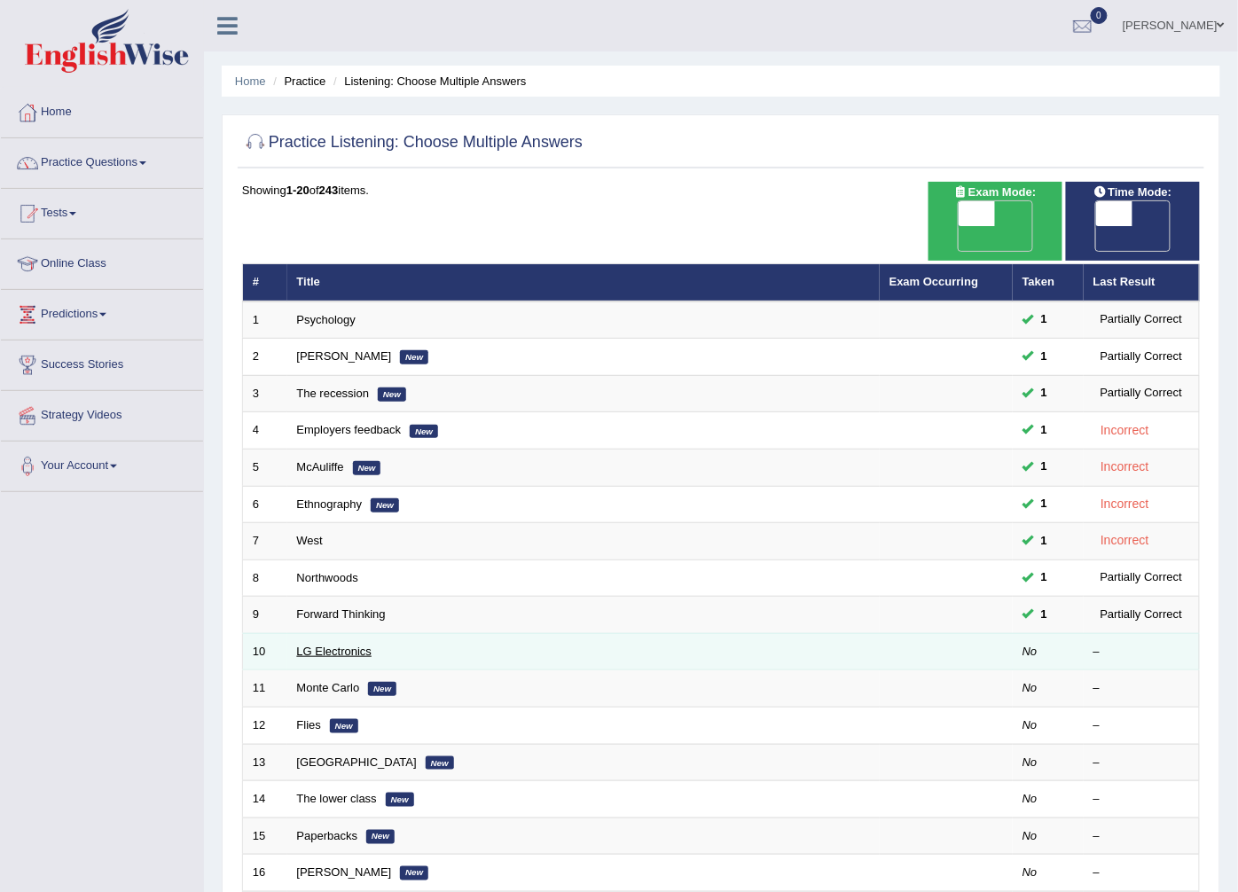
click at [331, 645] on link "LG Electronics" at bounding box center [334, 651] width 75 height 13
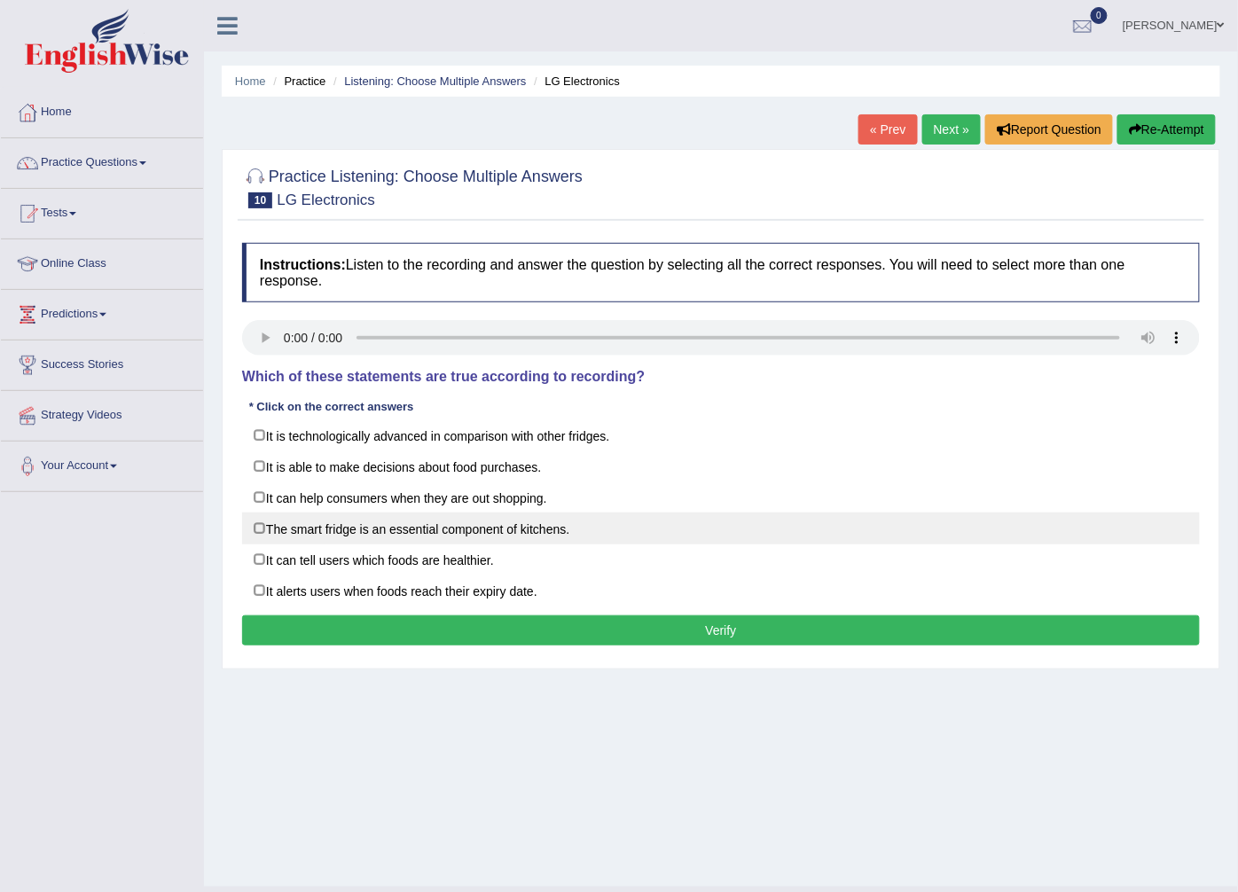
click at [519, 530] on label "The smart fridge is an essential component of kitchens." at bounding box center [721, 528] width 958 height 32
checkbox input "true"
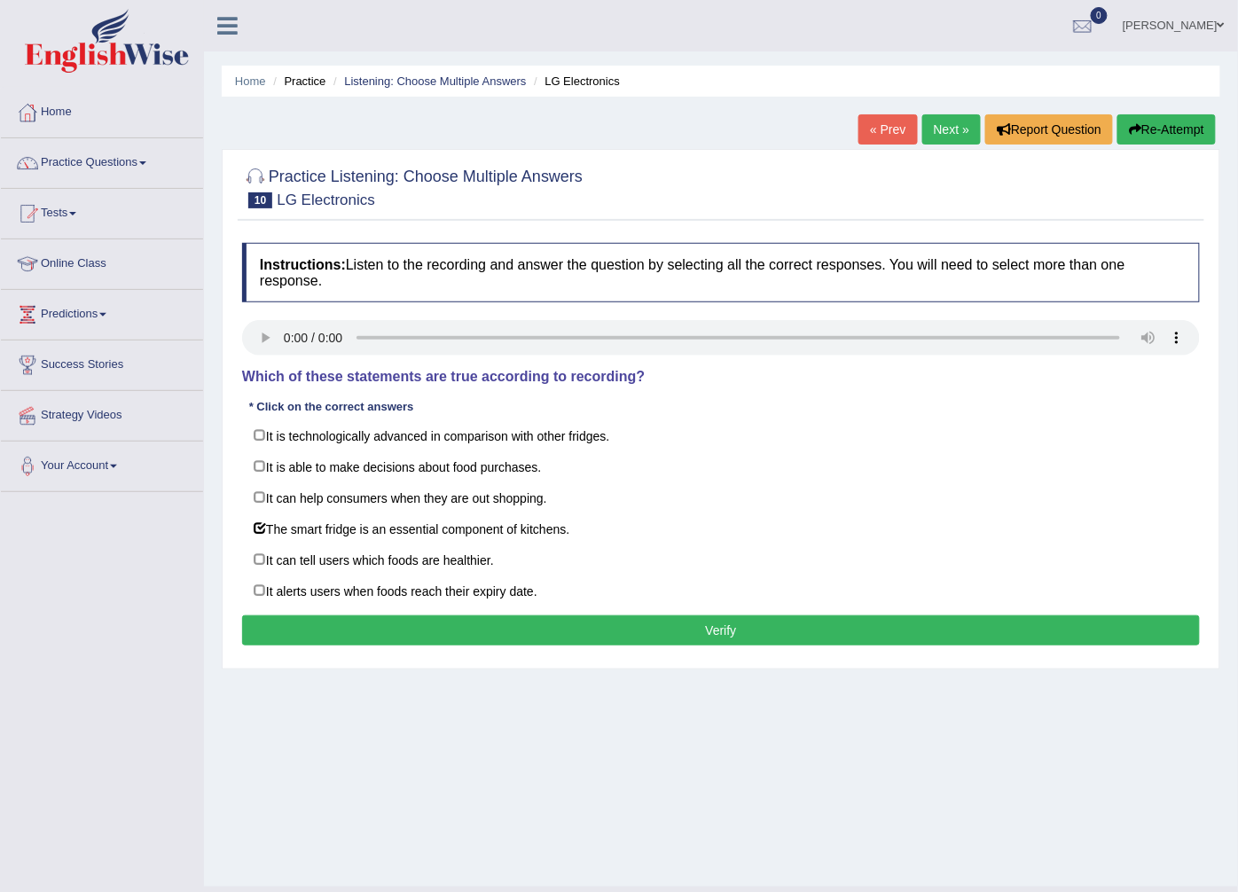
click at [481, 639] on button "Verify" at bounding box center [721, 630] width 958 height 30
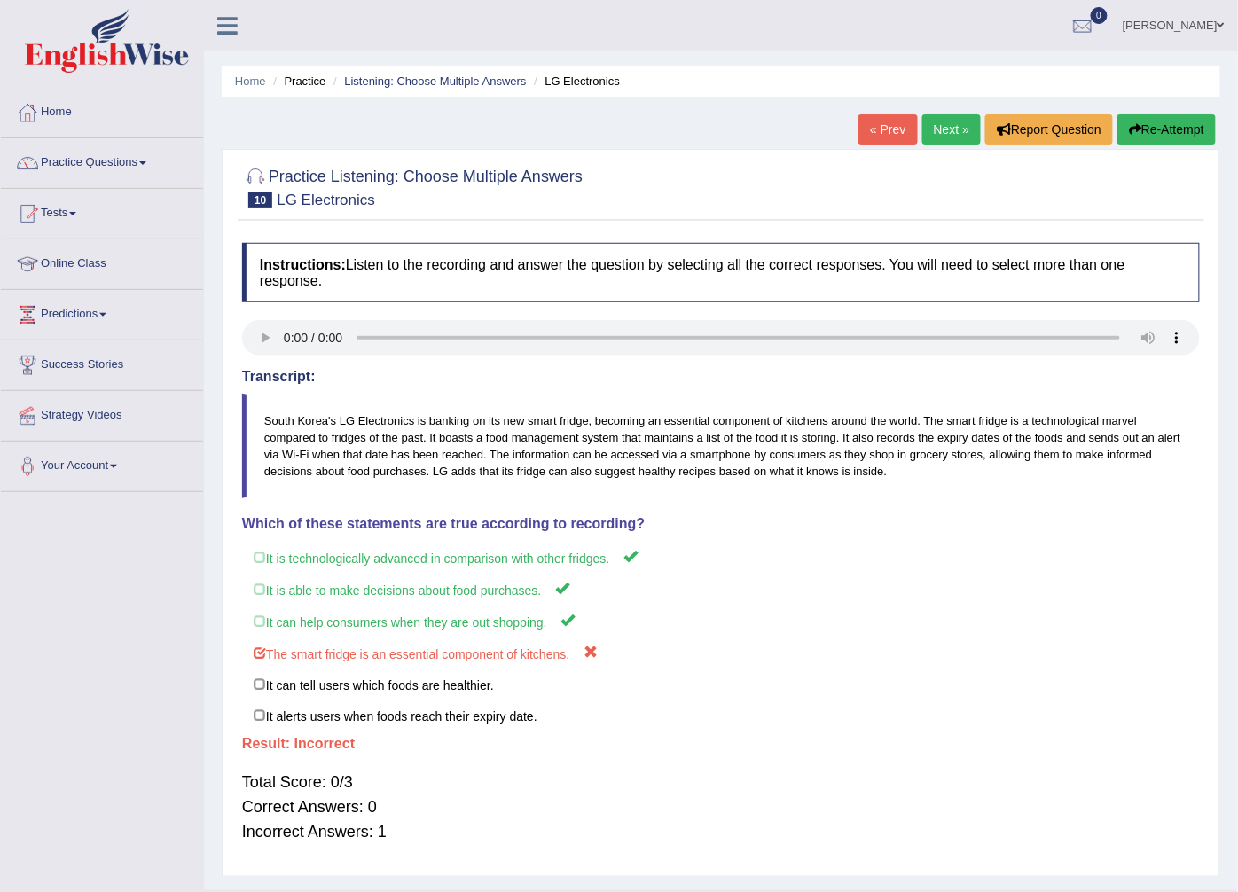
click at [937, 126] on link "Next »" at bounding box center [951, 129] width 59 height 30
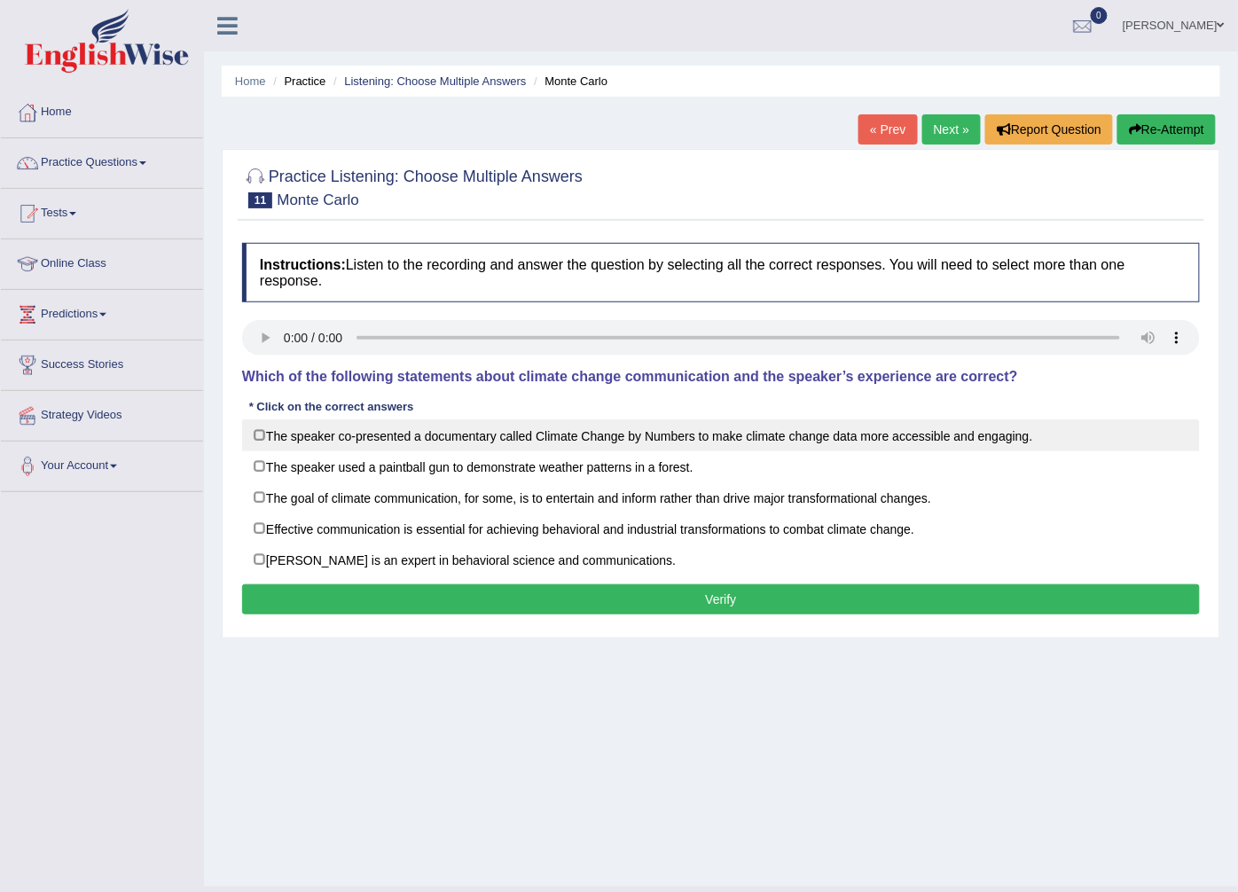
click at [688, 441] on label "The speaker co-presented a documentary called Climate Change by Numbers to make…" at bounding box center [721, 435] width 958 height 32
checkbox input "true"
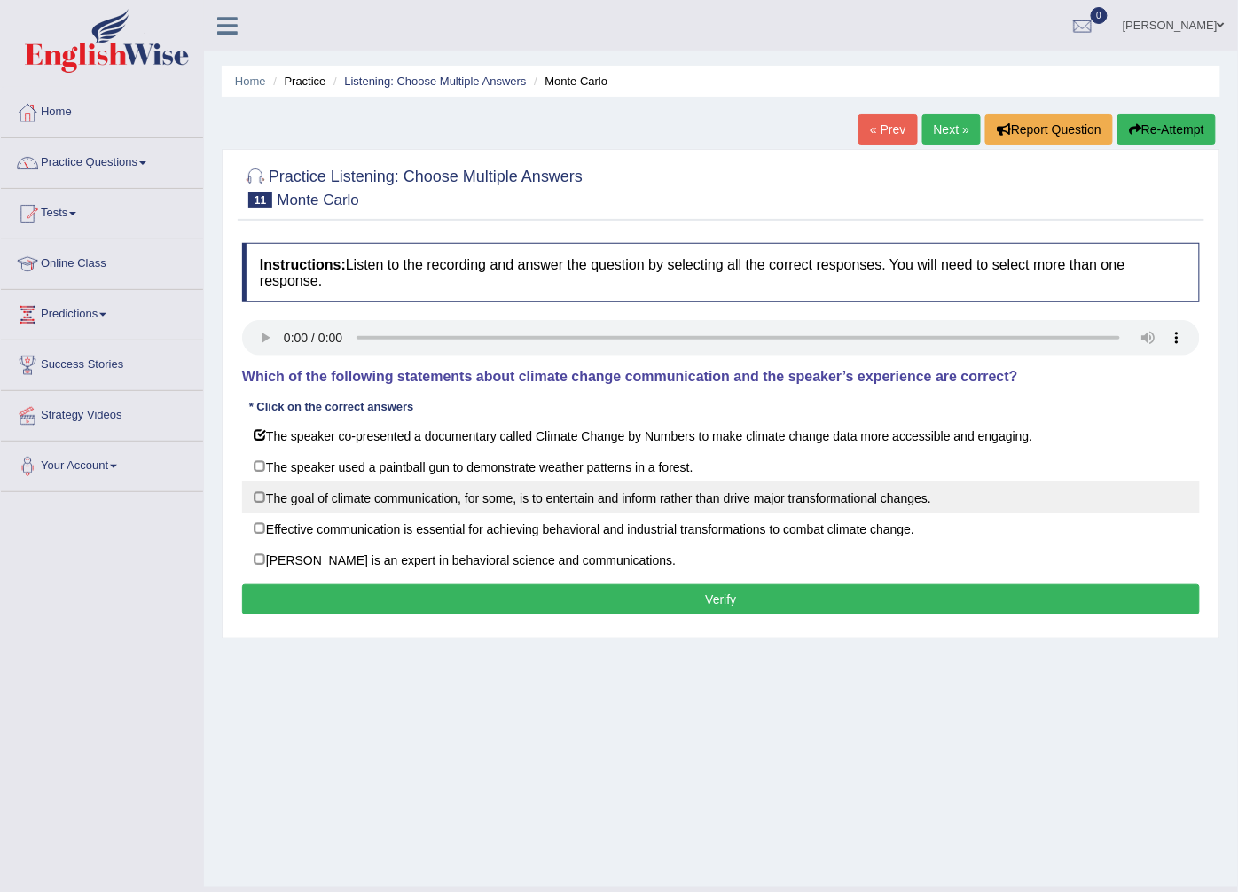
click at [687, 502] on label "The goal of climate communication, for some, is to entertain and inform rather …" at bounding box center [721, 497] width 958 height 32
click at [676, 491] on label "The goal of climate communication, for some, is to entertain and inform rather …" at bounding box center [721, 497] width 958 height 32
checkbox input "false"
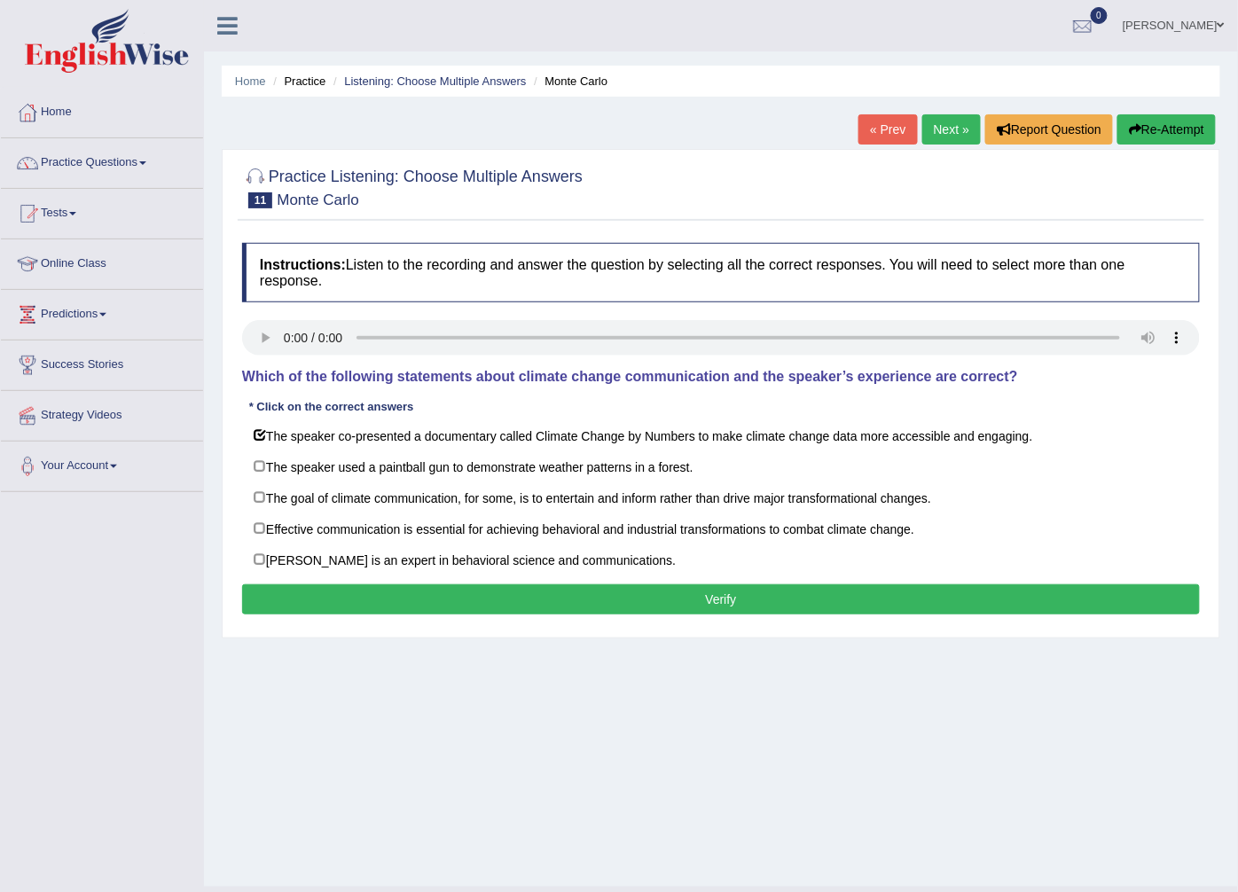
click at [606, 595] on button "Verify" at bounding box center [721, 599] width 958 height 30
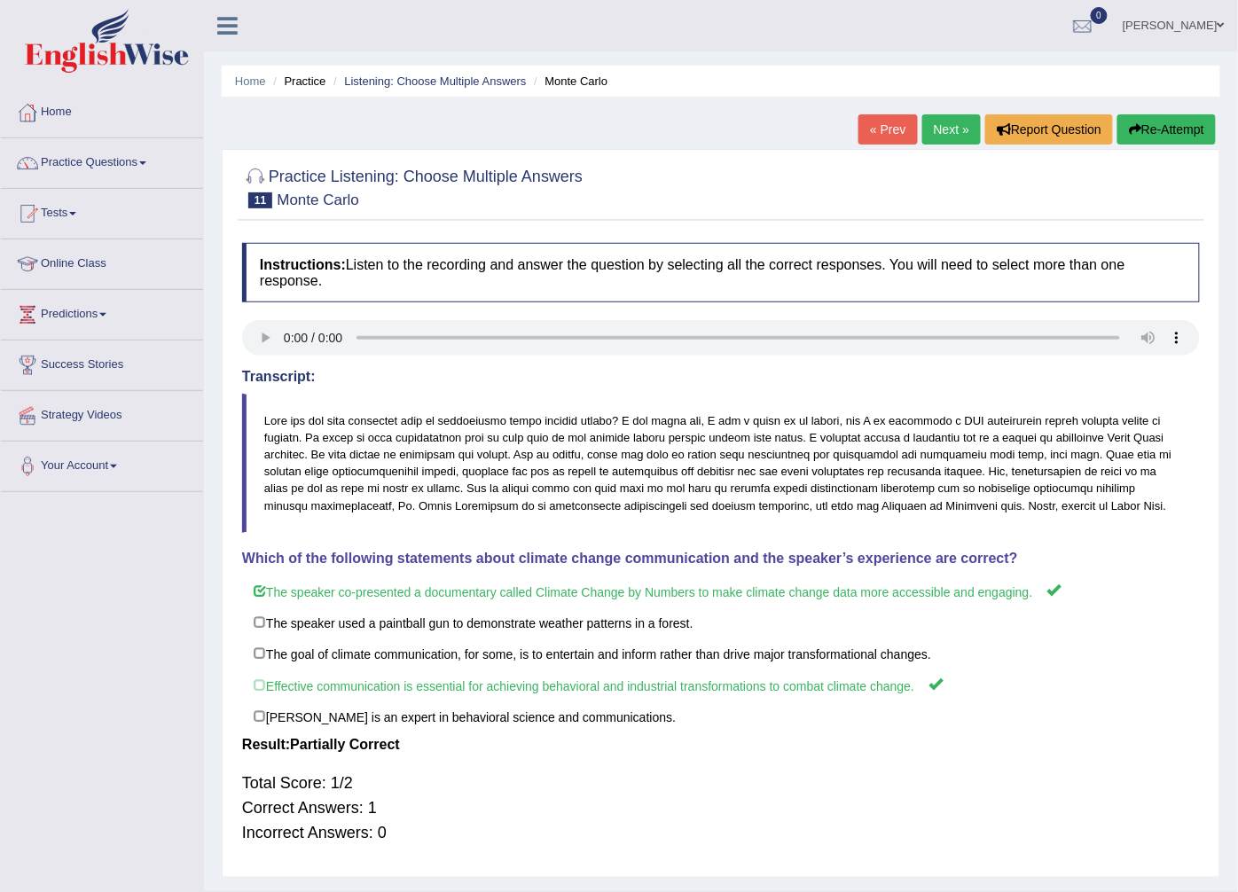
click at [933, 134] on link "Next »" at bounding box center [951, 129] width 59 height 30
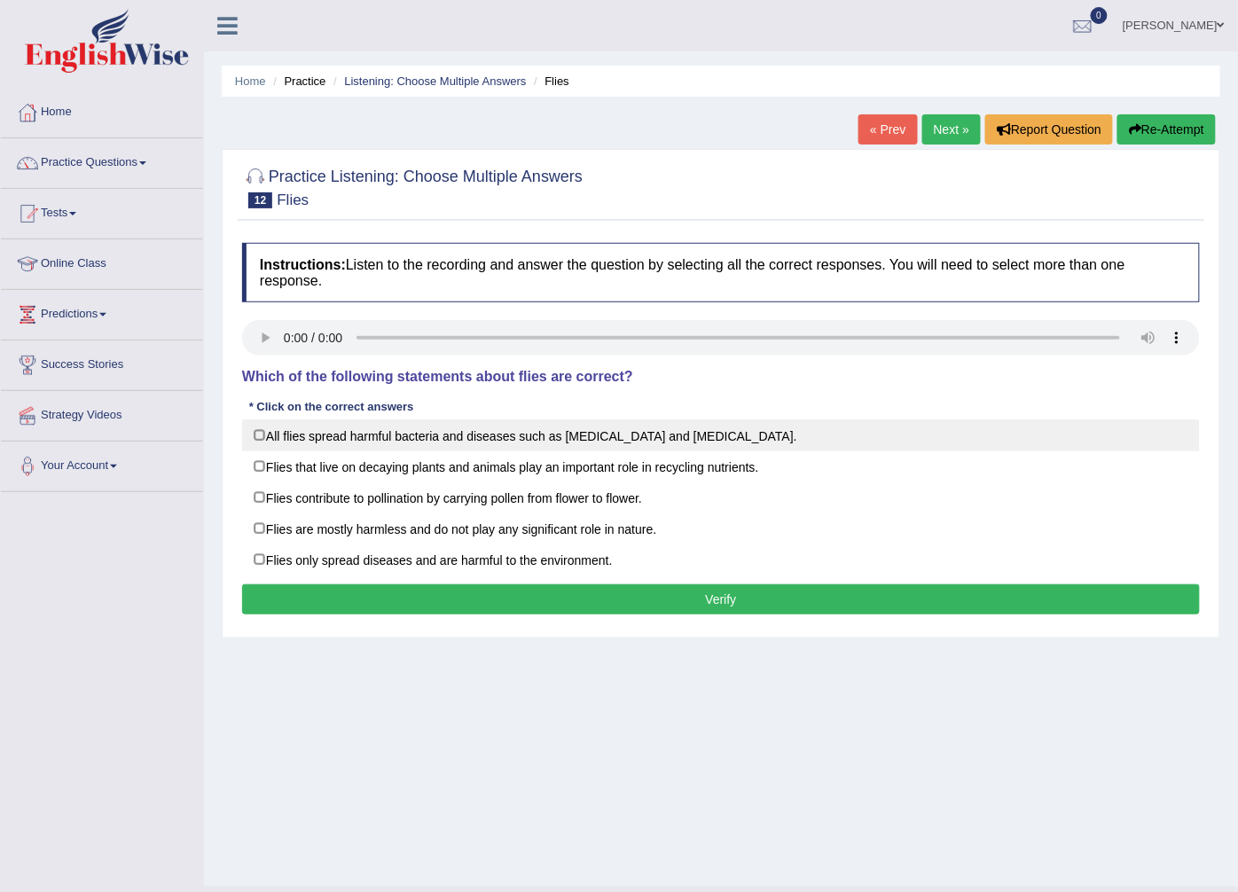
click at [370, 443] on label "All flies spread harmful bacteria and diseases such as [MEDICAL_DATA] and [MEDI…" at bounding box center [721, 435] width 958 height 32
checkbox input "true"
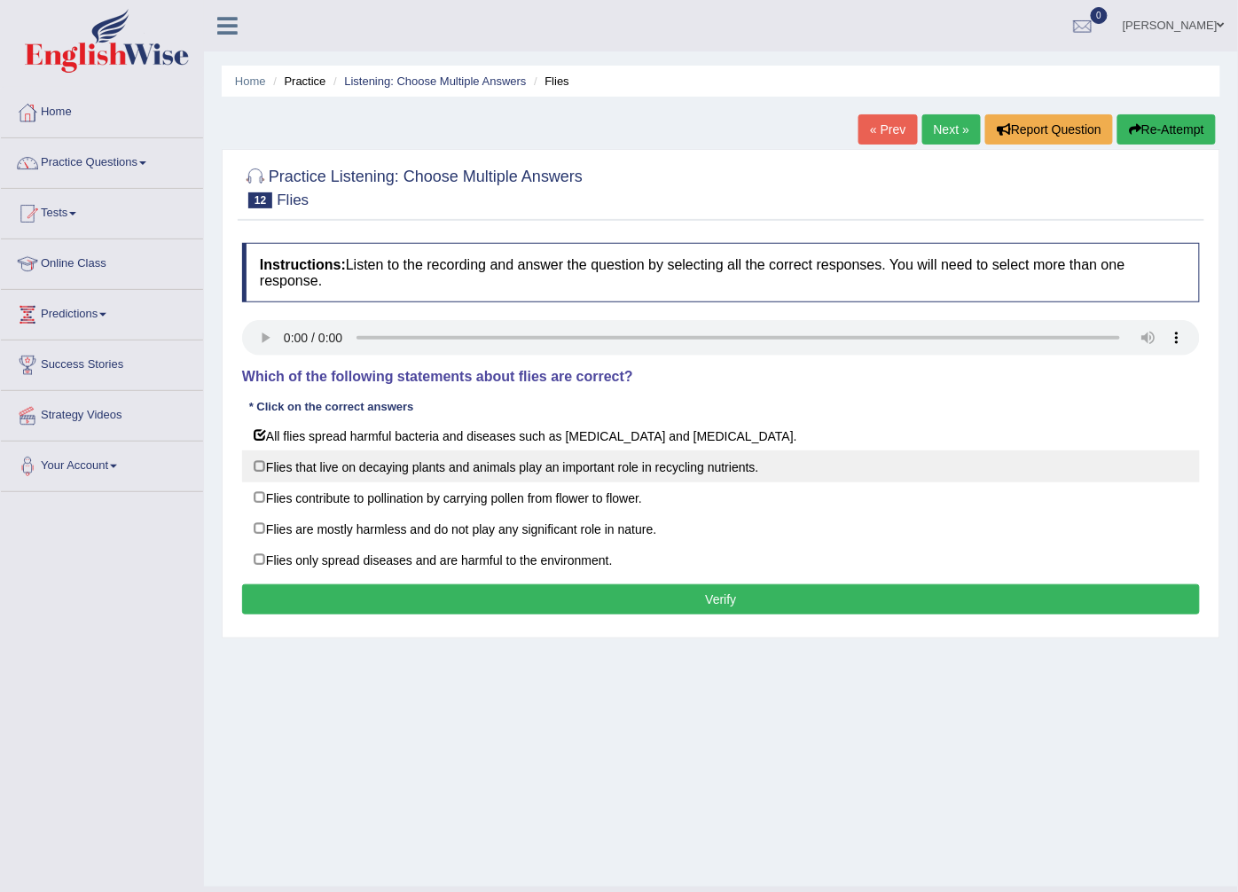
click at [644, 473] on label "Flies that live on decaying plants and animals play an important role in recycl…" at bounding box center [721, 466] width 958 height 32
checkbox input "true"
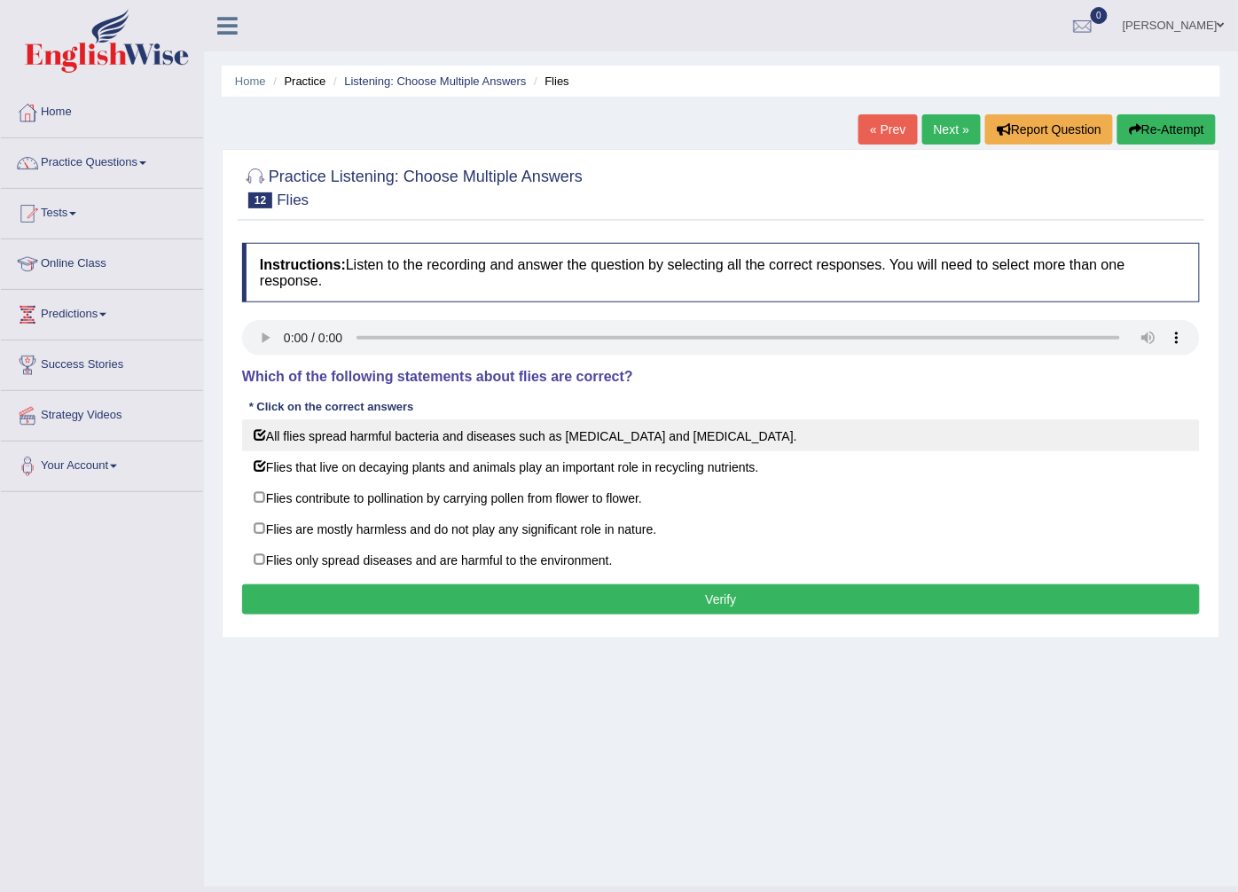
click at [364, 435] on label "All flies spread harmful bacteria and diseases such as malaria and yellow fever." at bounding box center [721, 435] width 958 height 32
checkbox input "false"
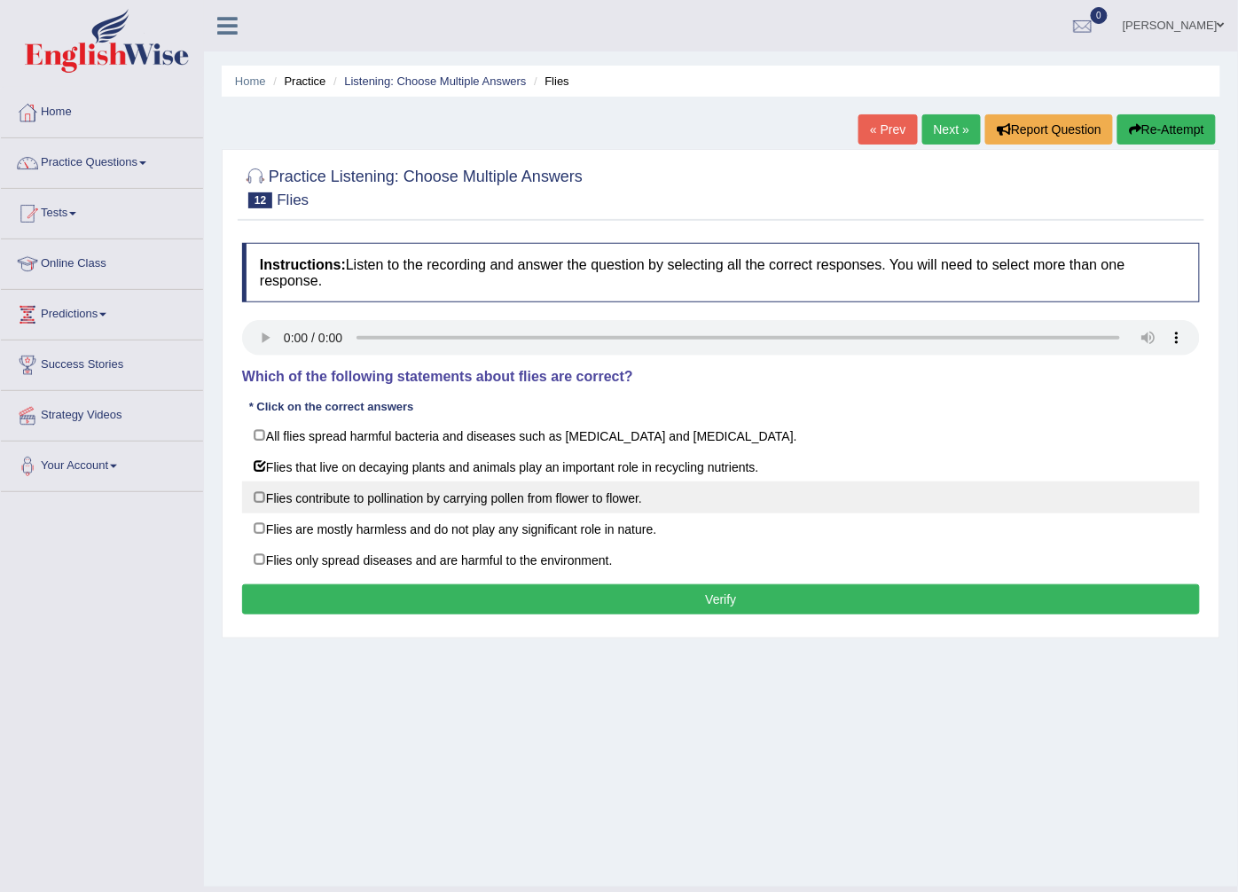
click at [420, 499] on label "Flies contribute to pollination by carrying pollen from flower to flower." at bounding box center [721, 497] width 958 height 32
checkbox input "true"
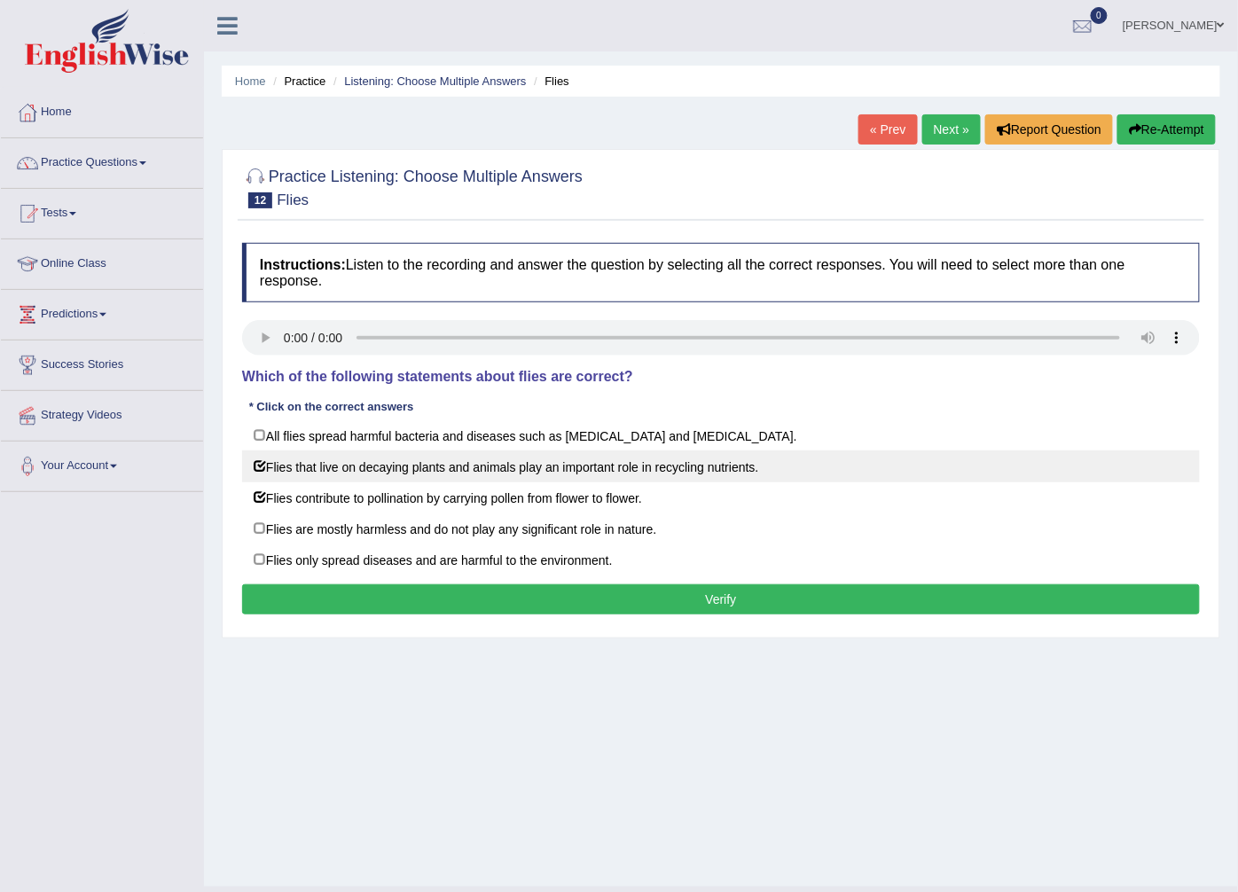
click at [426, 470] on label "Flies that live on decaying plants and animals play an important role in recycl…" at bounding box center [721, 466] width 958 height 32
checkbox input "false"
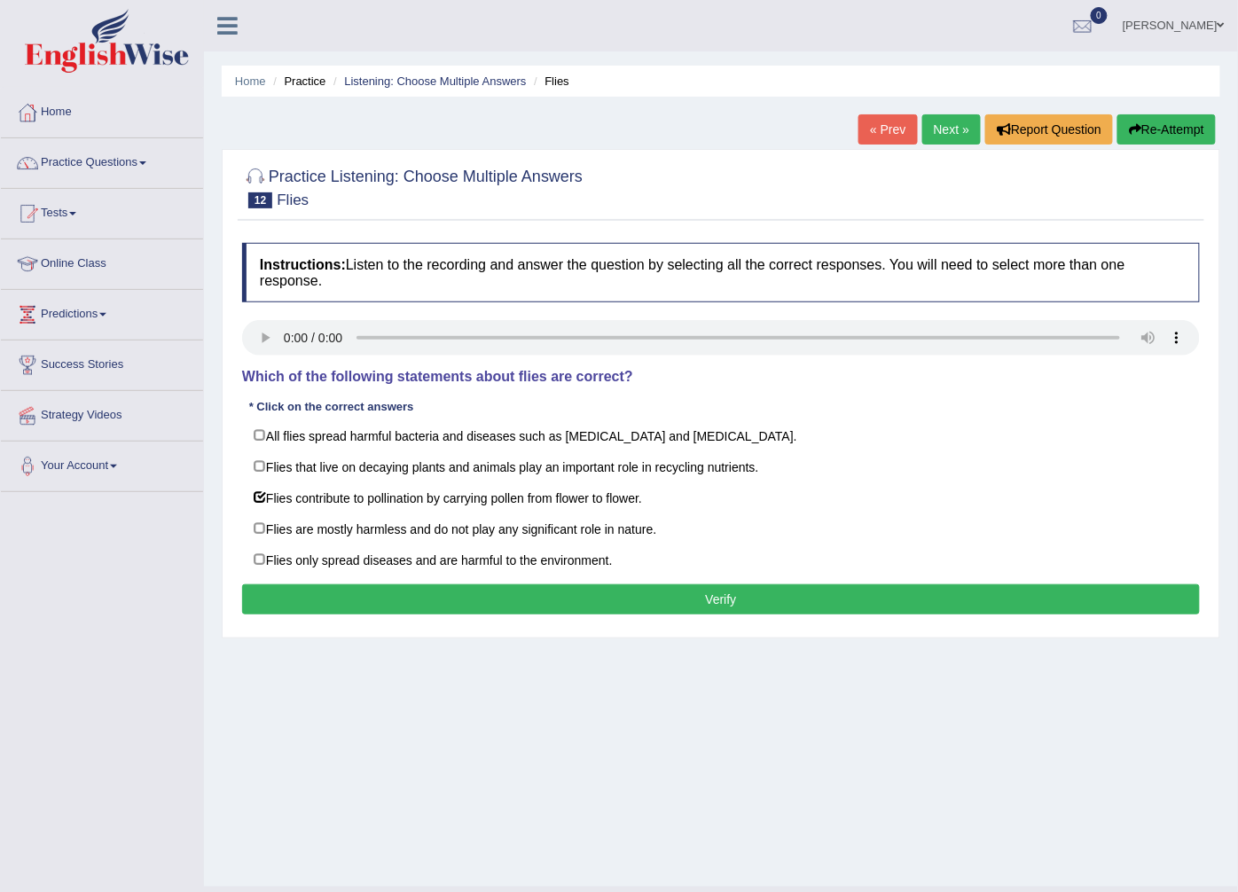
click at [505, 587] on div "Instructions: Listen to the recording and answer the question by selecting all …" at bounding box center [721, 431] width 966 height 395
click at [506, 598] on button "Verify" at bounding box center [721, 599] width 958 height 30
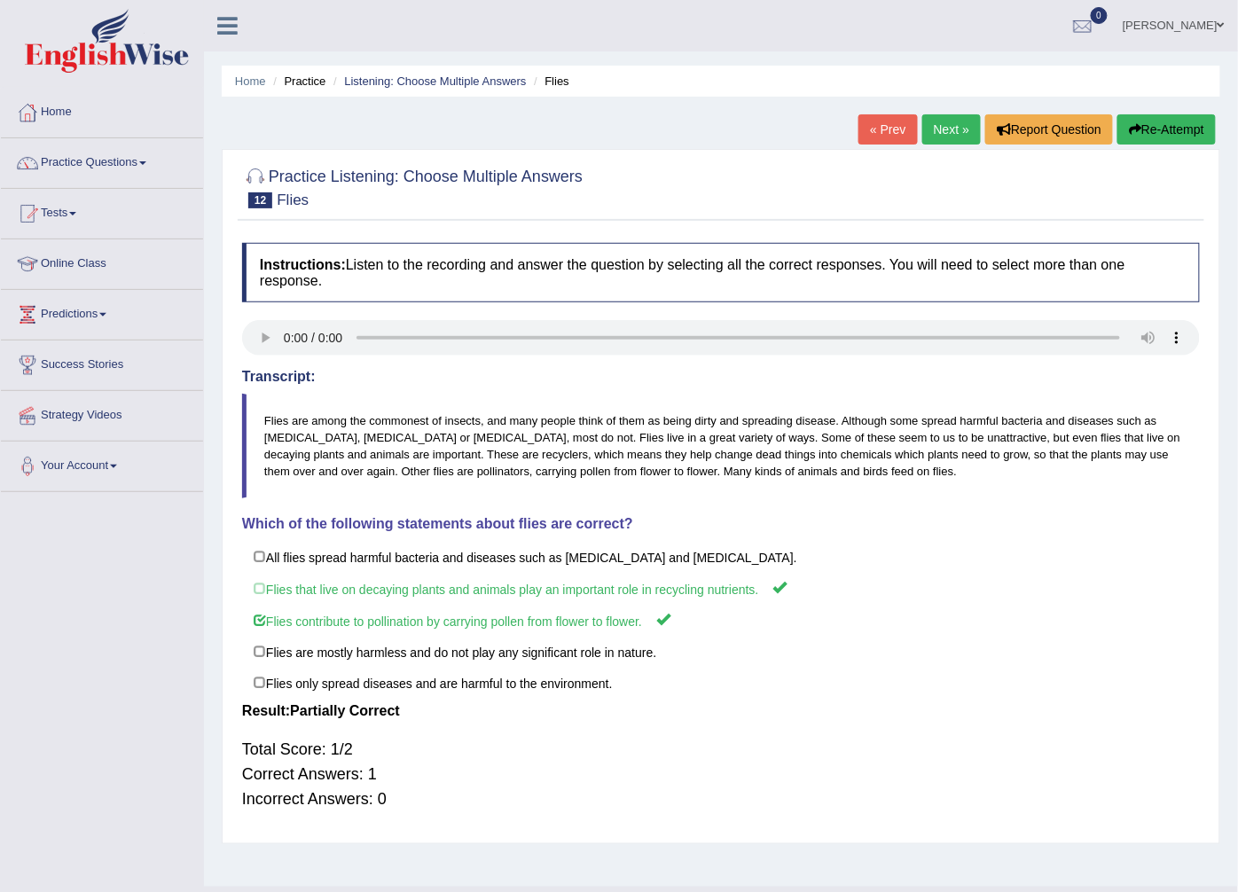
click at [935, 137] on link "Next »" at bounding box center [951, 129] width 59 height 30
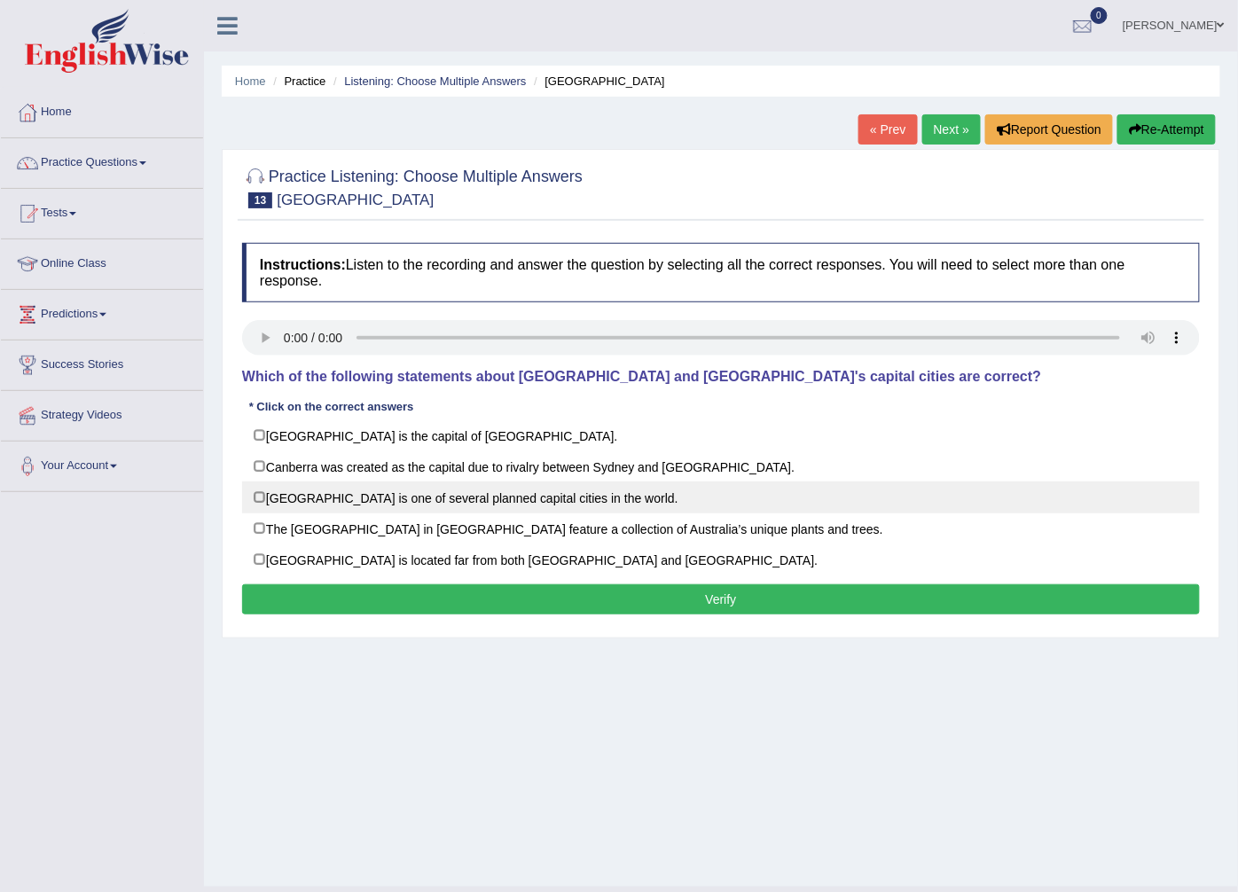
click at [423, 485] on label "Canberra is one of several planned capital cities in the world." at bounding box center [721, 497] width 958 height 32
checkbox input "true"
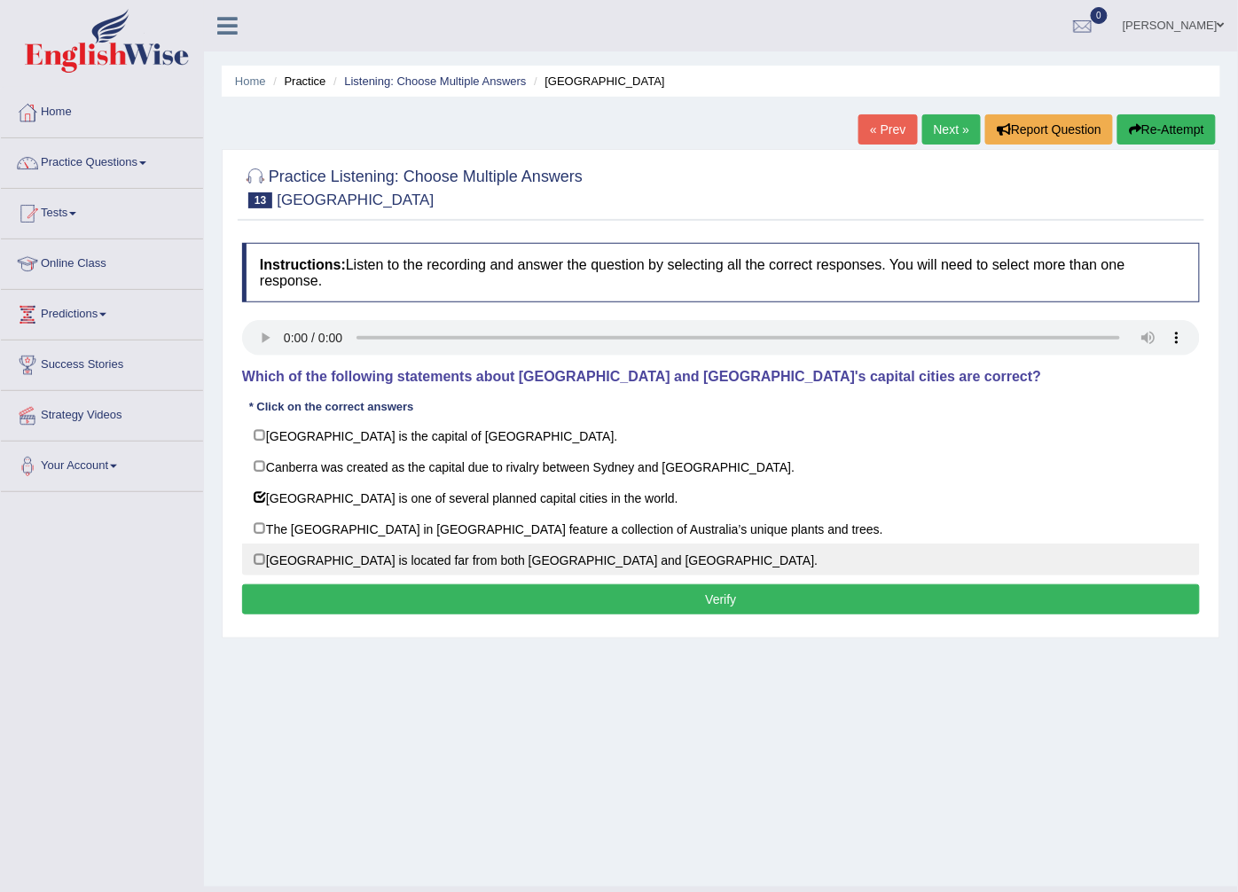
click at [411, 560] on label "Canberra is located far from both Sydney and Melbourne." at bounding box center [721, 560] width 958 height 32
checkbox input "true"
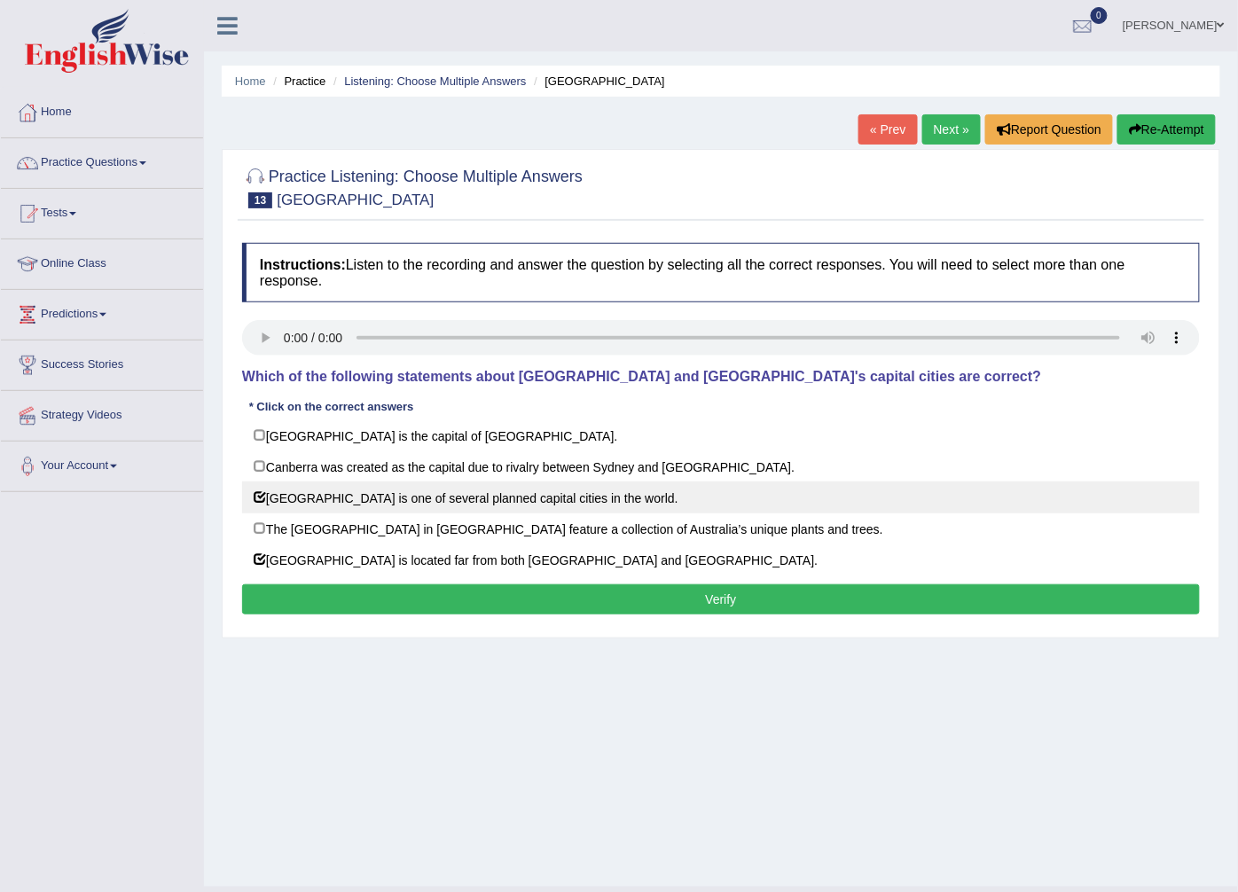
click at [382, 493] on label "Canberra is one of several planned capital cities in the world." at bounding box center [721, 497] width 958 height 32
checkbox input "false"
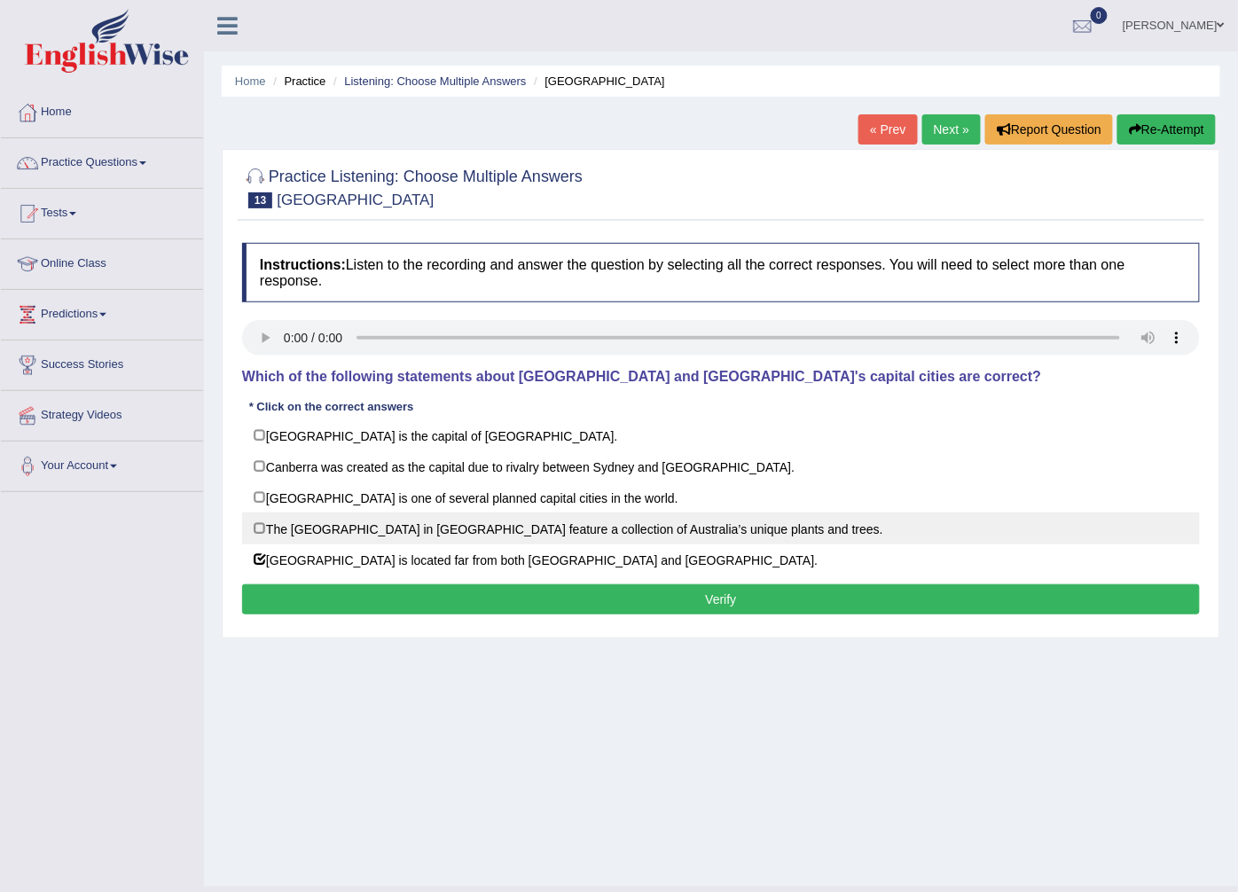
click at [499, 530] on label "The National Botanic Gardens in Canberra feature a collection of Australia’s un…" at bounding box center [721, 528] width 958 height 32
checkbox input "true"
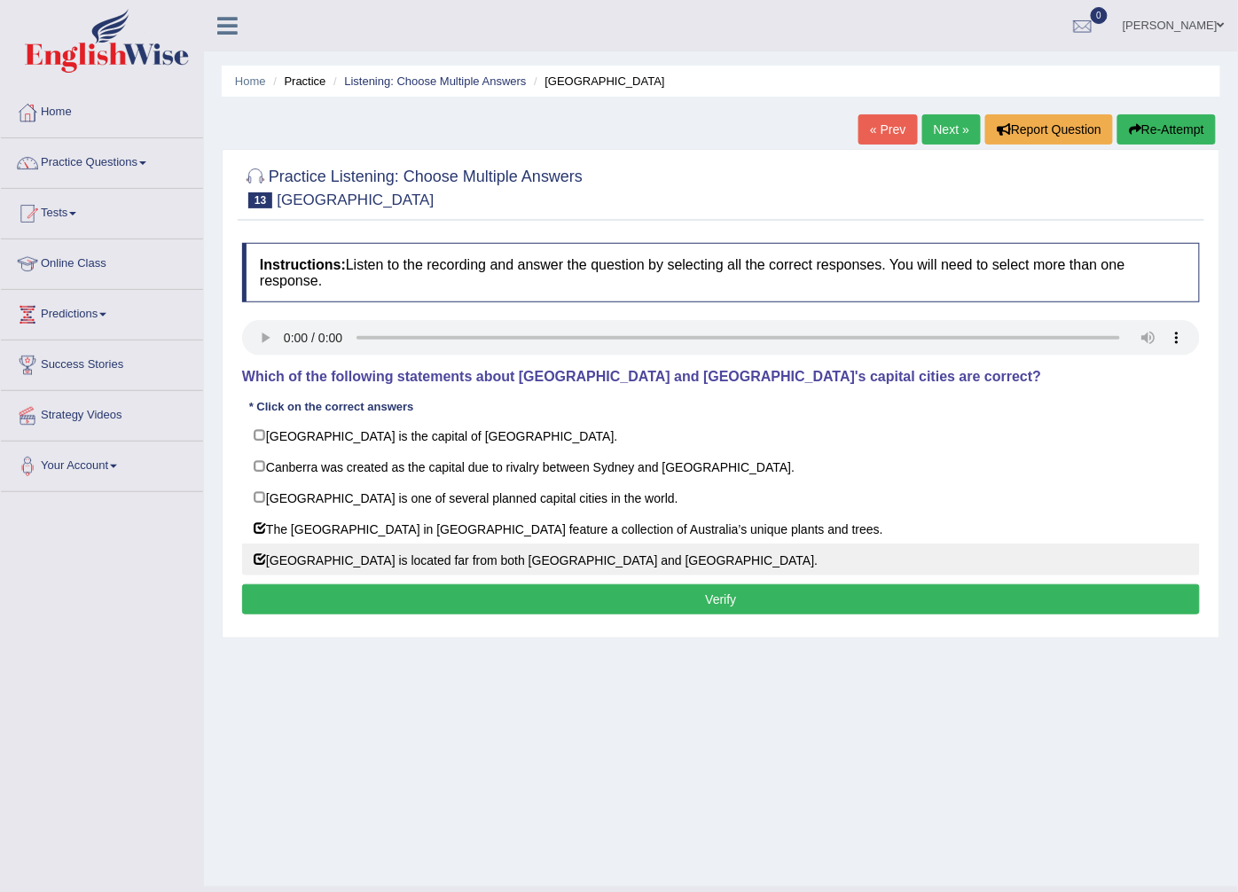
click at [481, 569] on label "Canberra is located far from both Sydney and Melbourne." at bounding box center [721, 560] width 958 height 32
checkbox input "false"
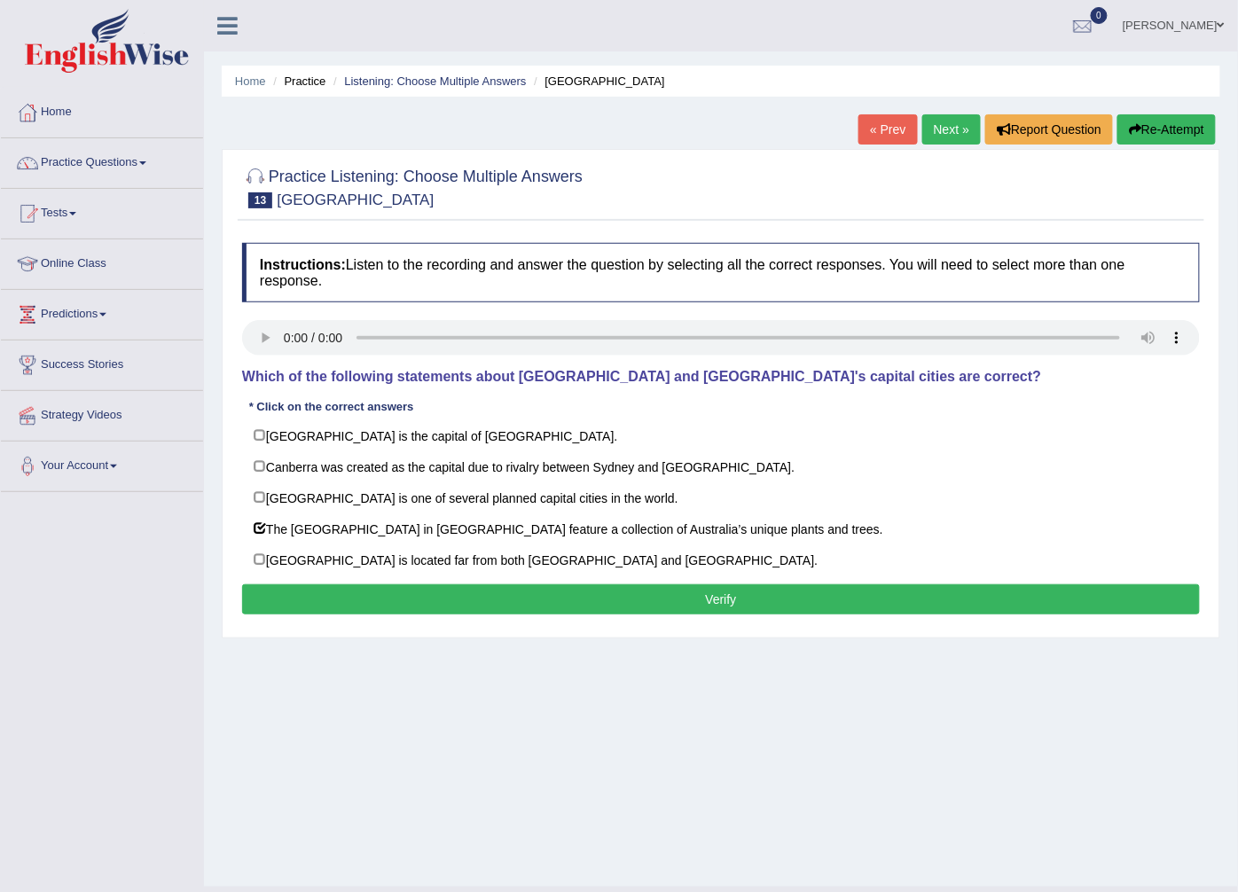
click at [483, 604] on button "Verify" at bounding box center [721, 599] width 958 height 30
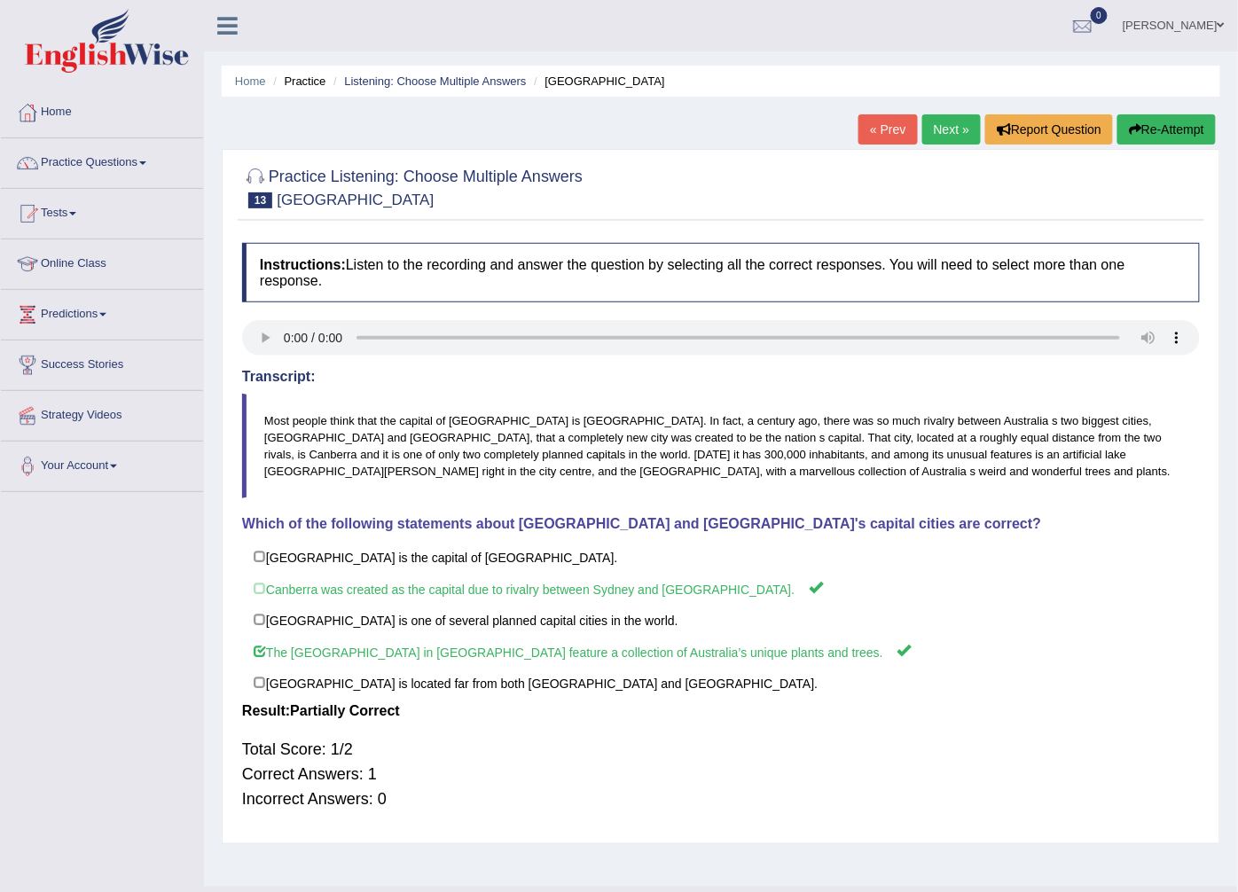
click at [961, 126] on link "Next »" at bounding box center [951, 129] width 59 height 30
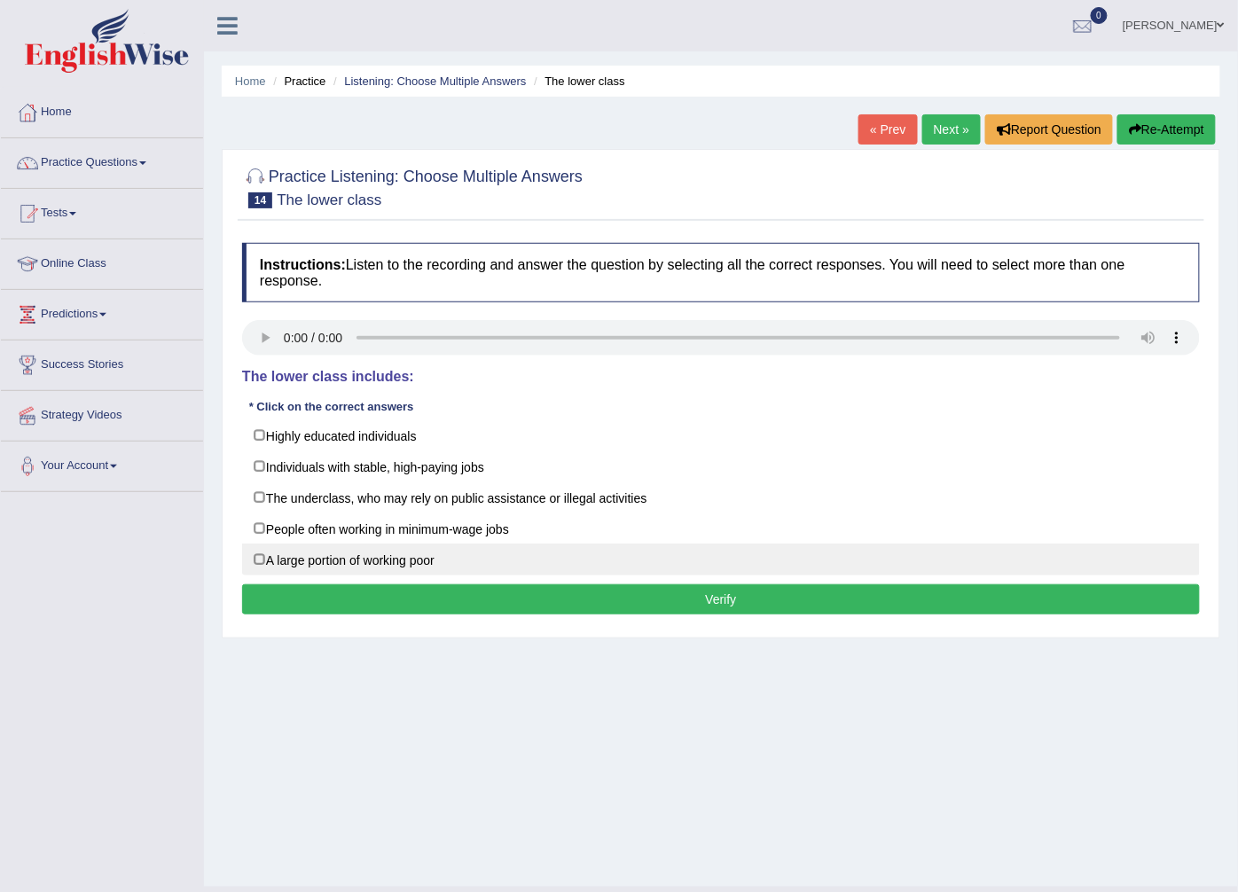
click at [323, 569] on label "A large portion of working poor" at bounding box center [721, 560] width 958 height 32
checkbox input "true"
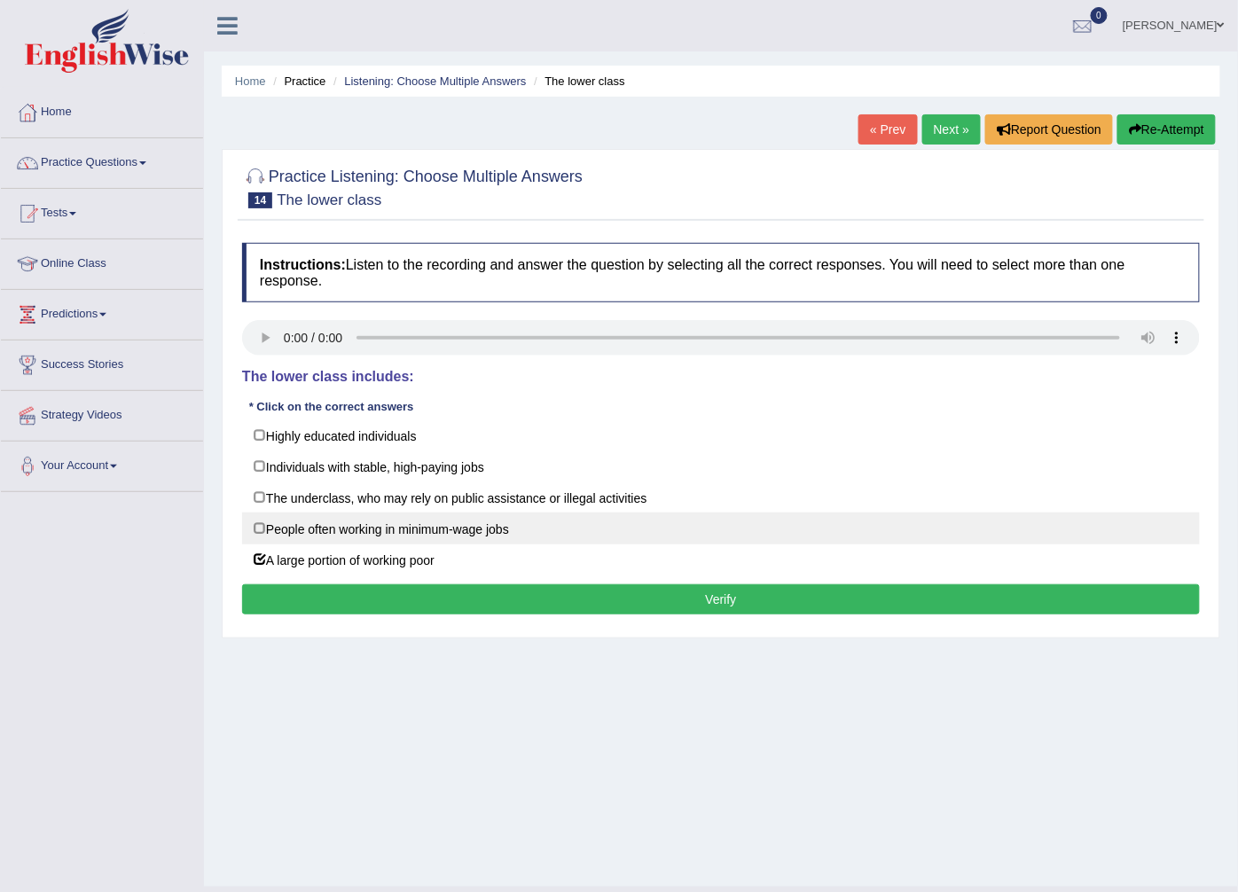
click at [414, 529] on label "People often working in minimum-wage jobs" at bounding box center [721, 528] width 958 height 32
checkbox input "true"
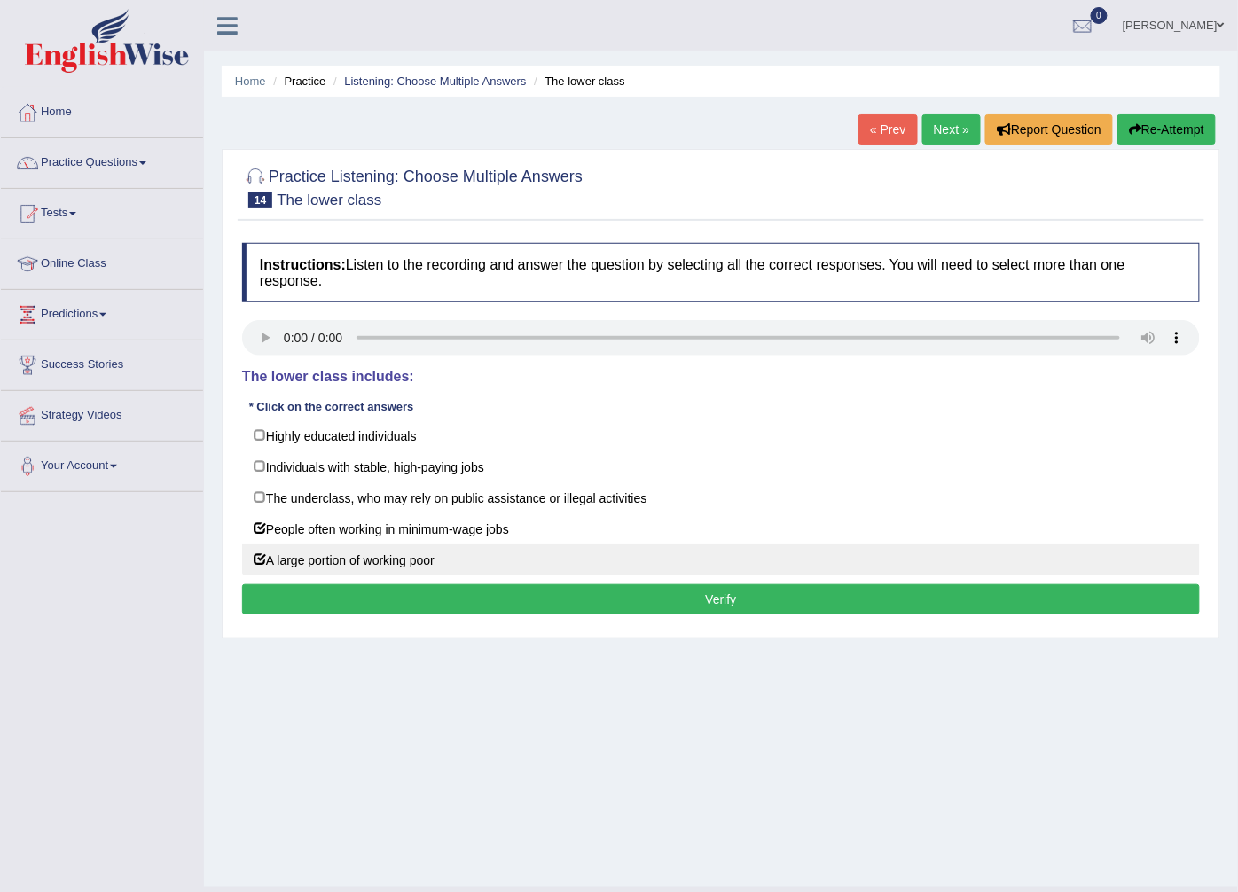
click at [394, 571] on label "A large portion of working poor" at bounding box center [721, 560] width 958 height 32
checkbox input "false"
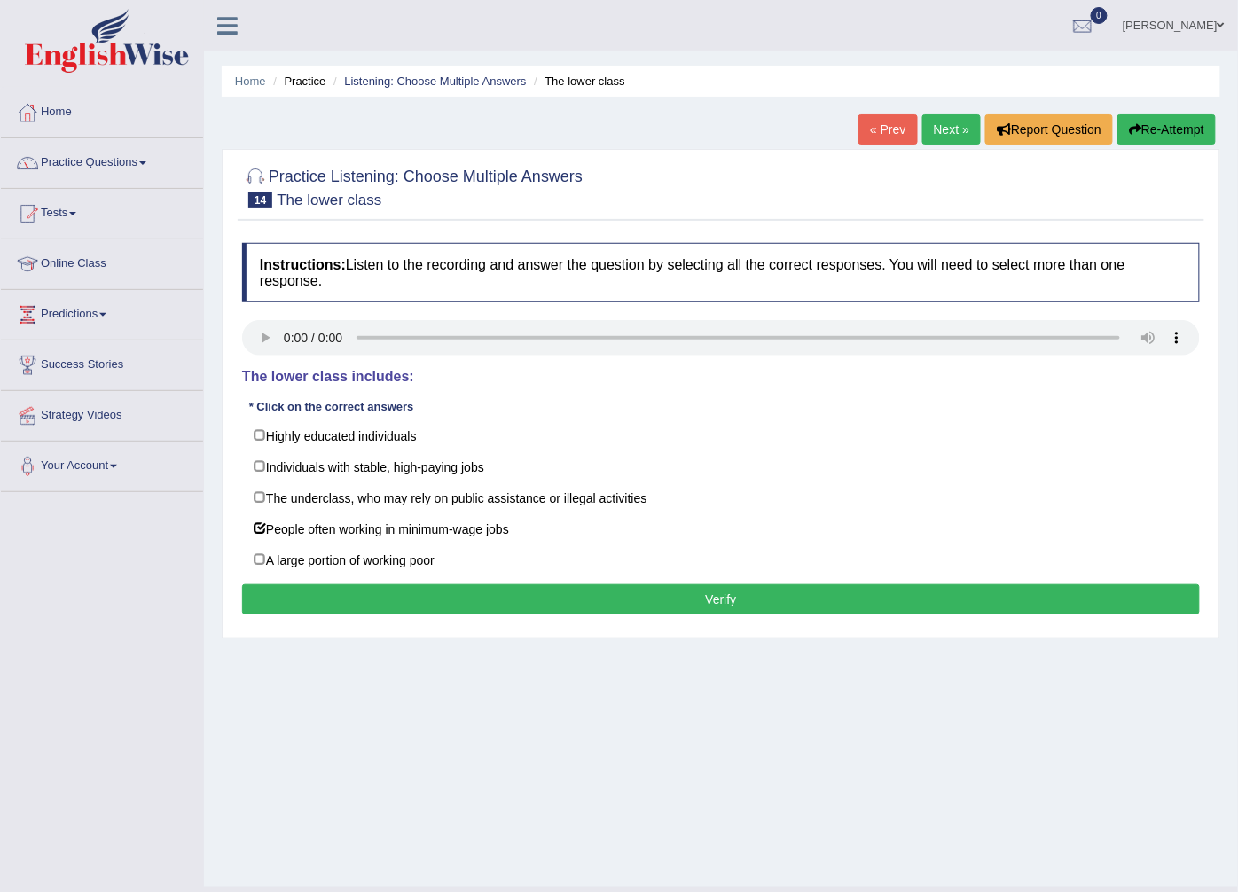
click at [417, 610] on button "Verify" at bounding box center [721, 599] width 958 height 30
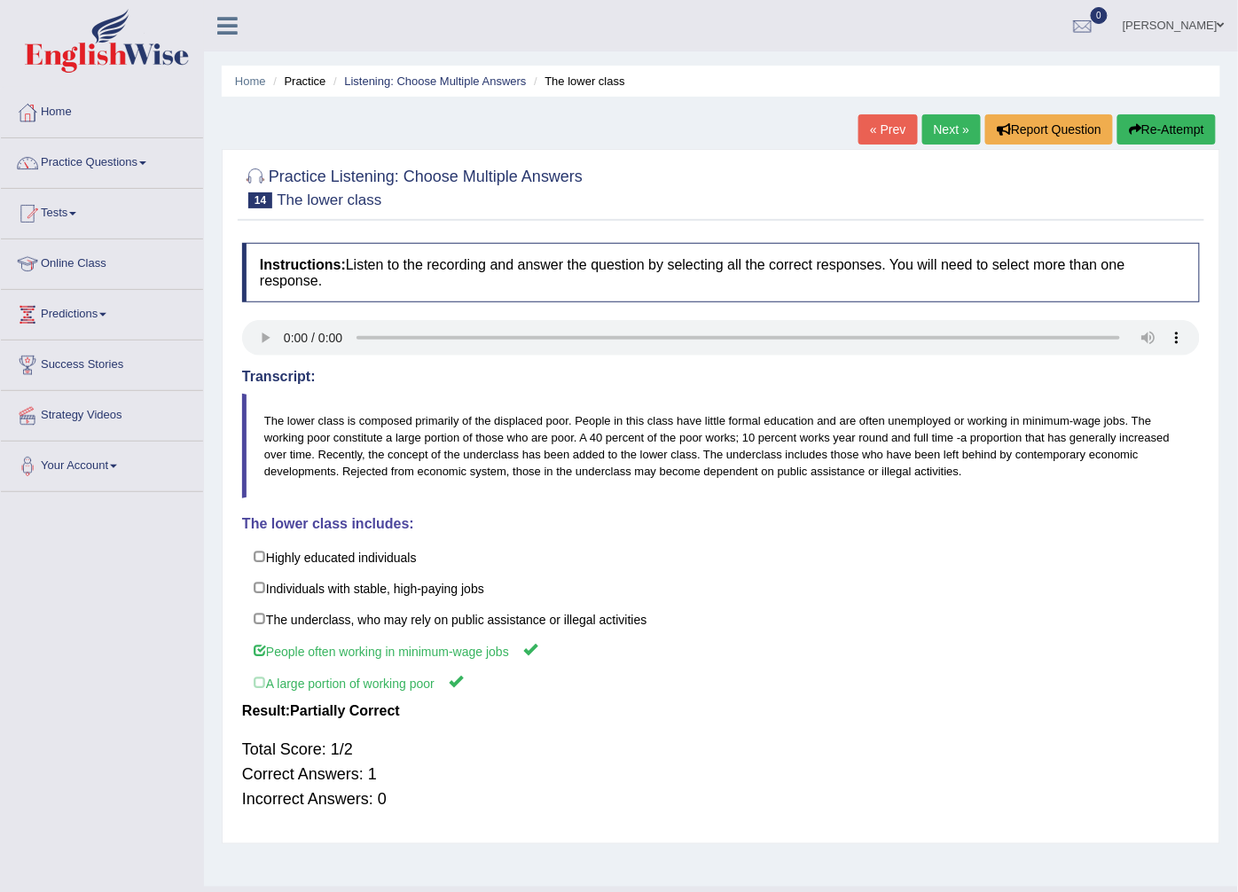
click at [952, 133] on link "Next »" at bounding box center [951, 129] width 59 height 30
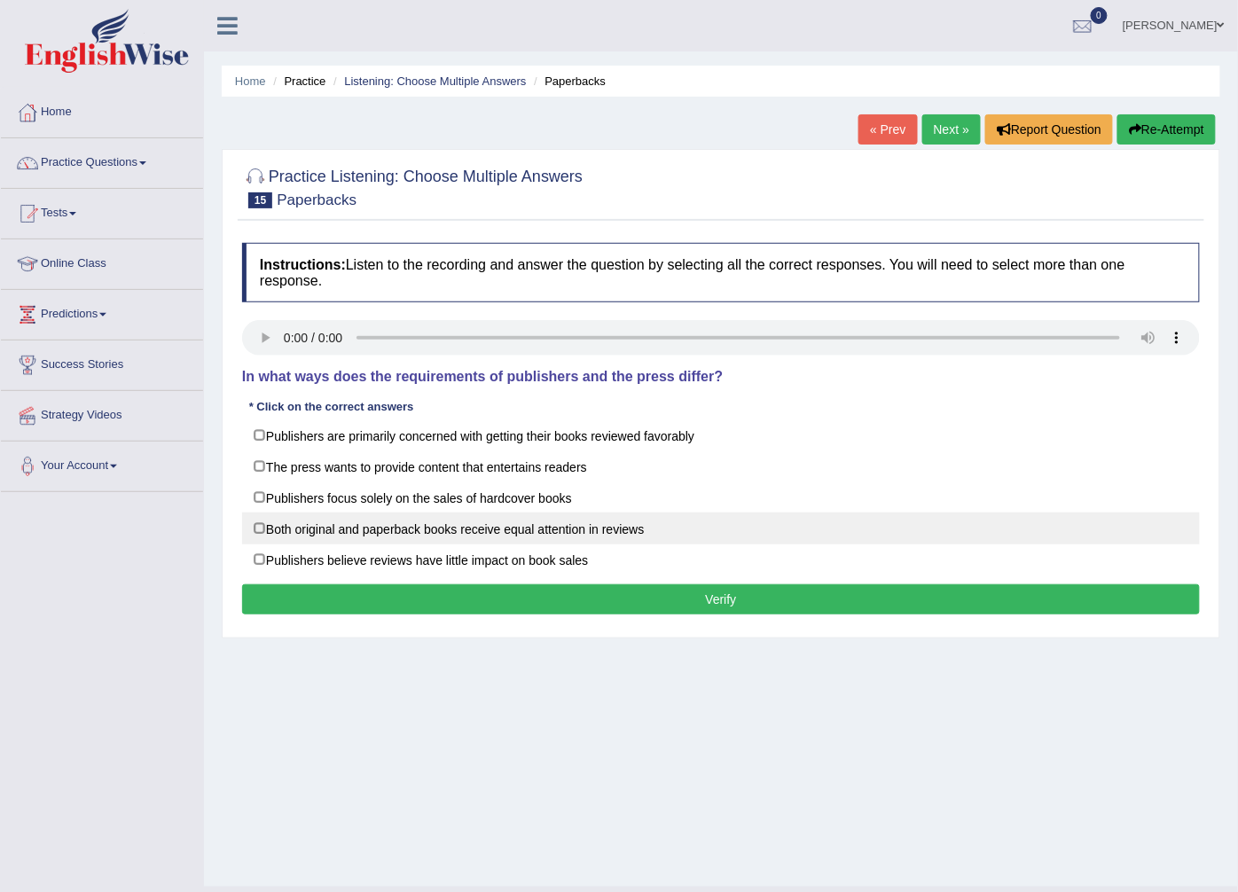
click at [319, 542] on label "Both original and paperback books receive equal attention in reviews" at bounding box center [721, 528] width 958 height 32
checkbox input "true"
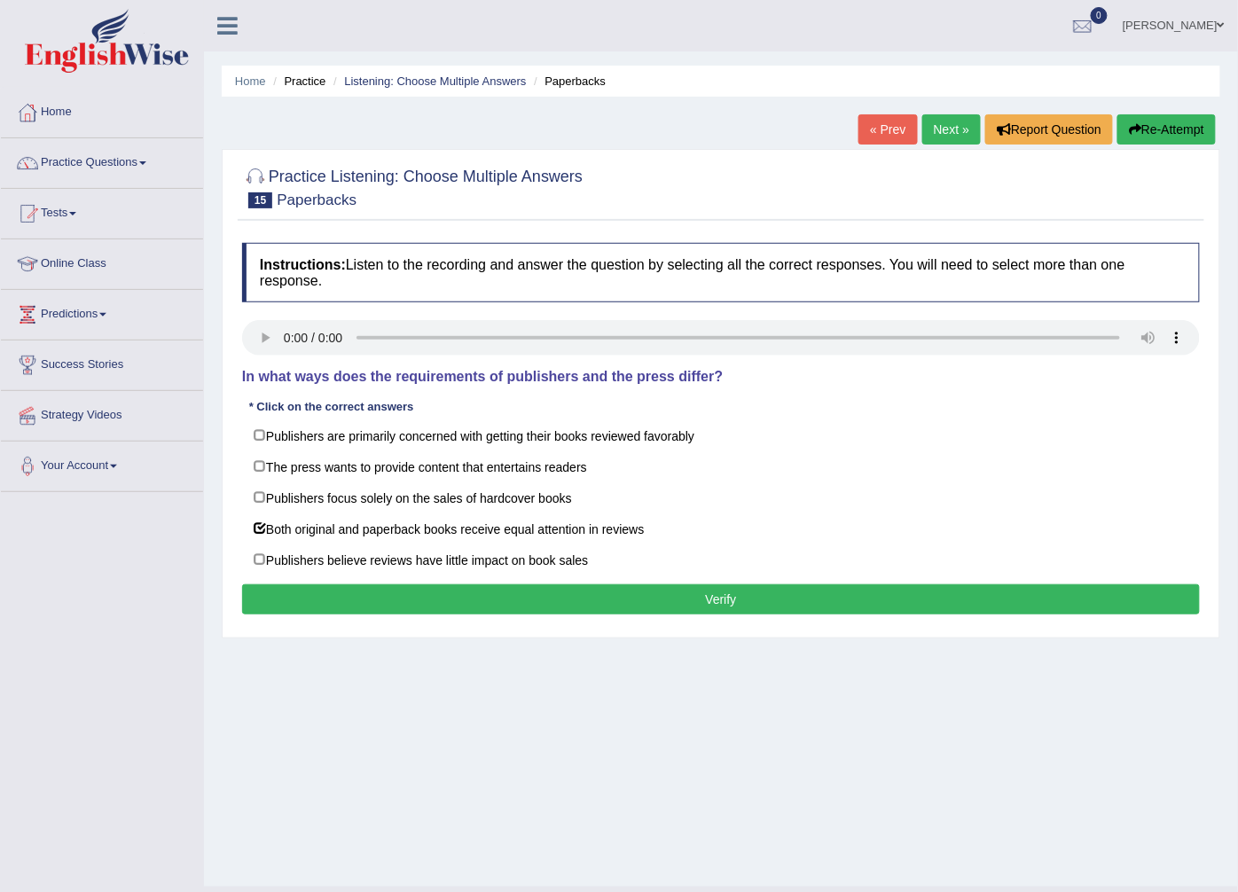
click at [509, 603] on button "Verify" at bounding box center [721, 599] width 958 height 30
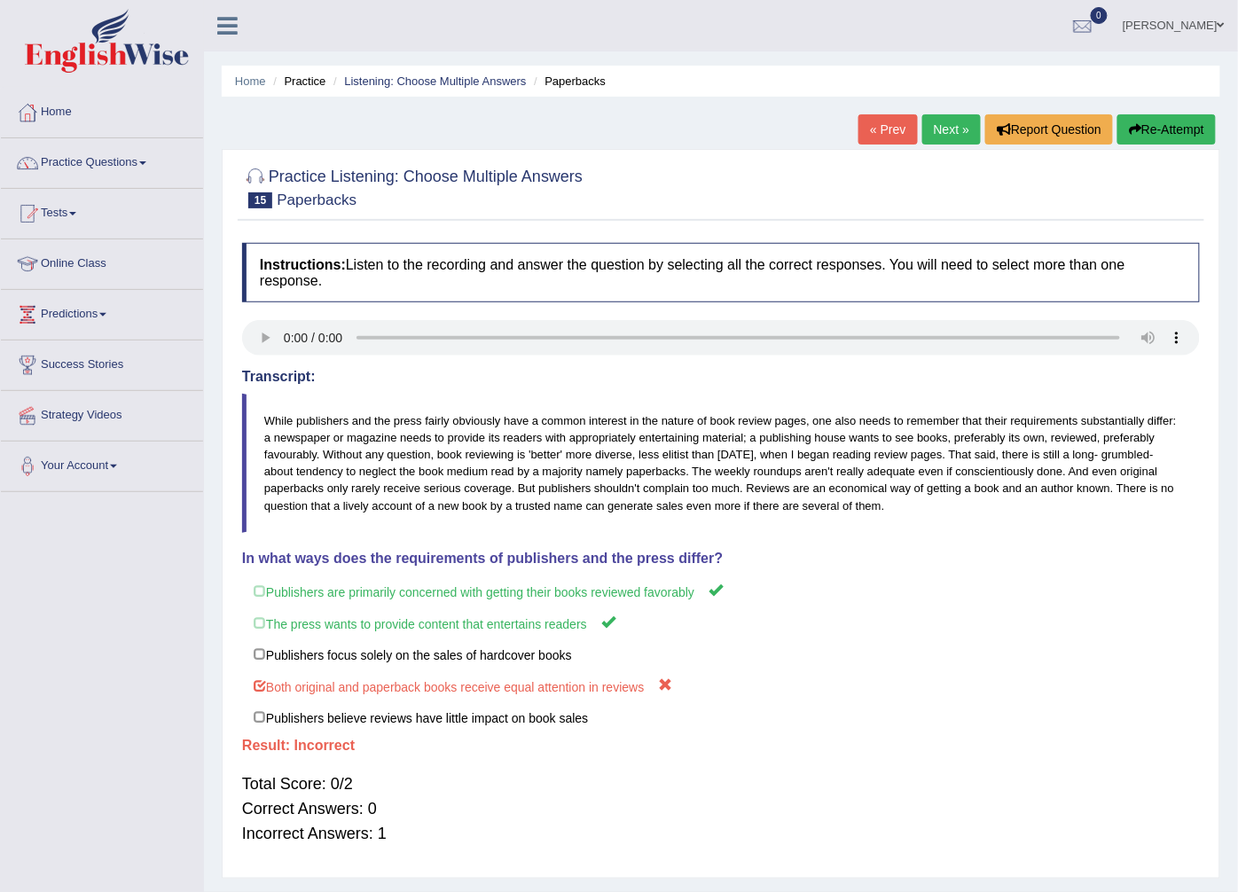
click at [950, 125] on link "Next »" at bounding box center [951, 129] width 59 height 30
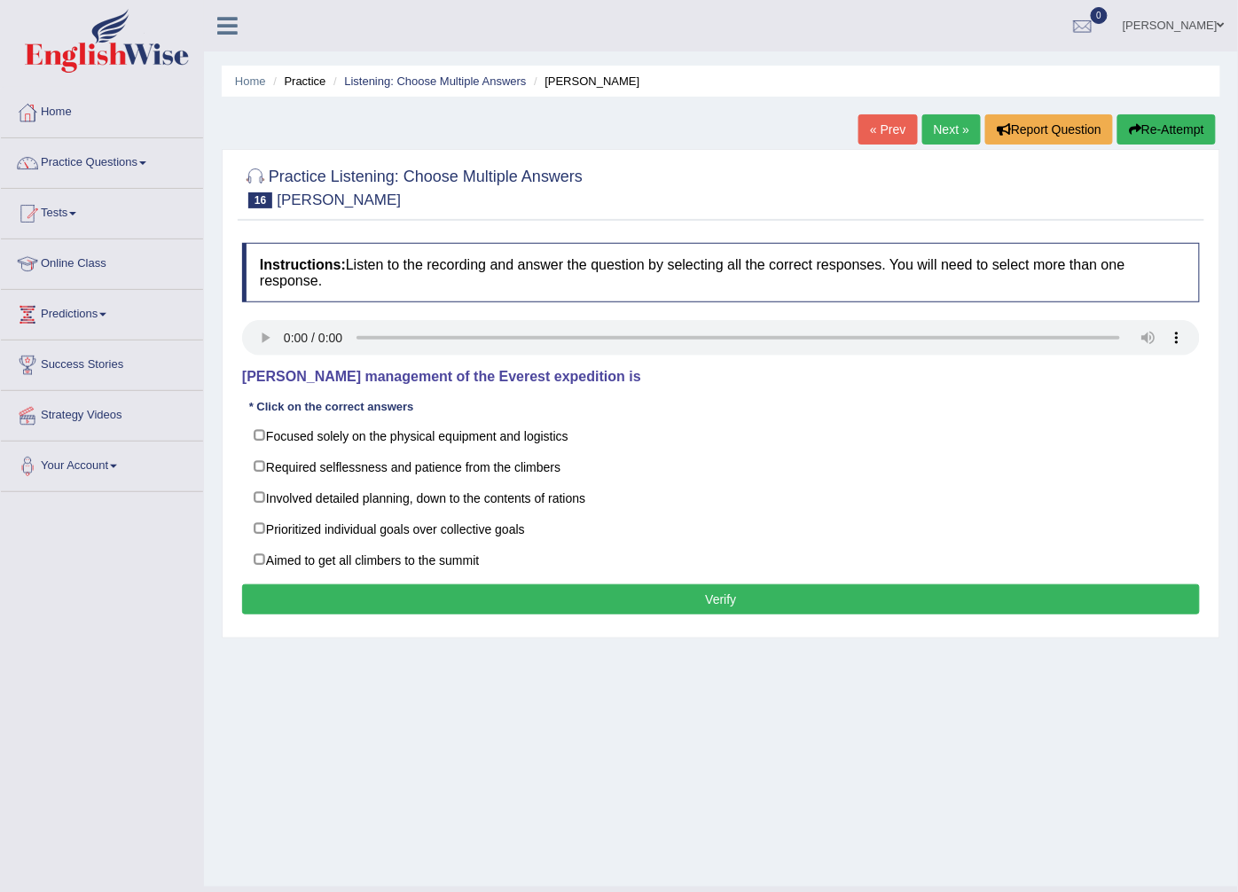
drag, startPoint x: 255, startPoint y: 311, endPoint x: 255, endPoint y: 323, distance: 11.5
click at [255, 313] on div "Instructions: Listen to the recording and answer the question by selecting all …" at bounding box center [721, 431] width 966 height 395
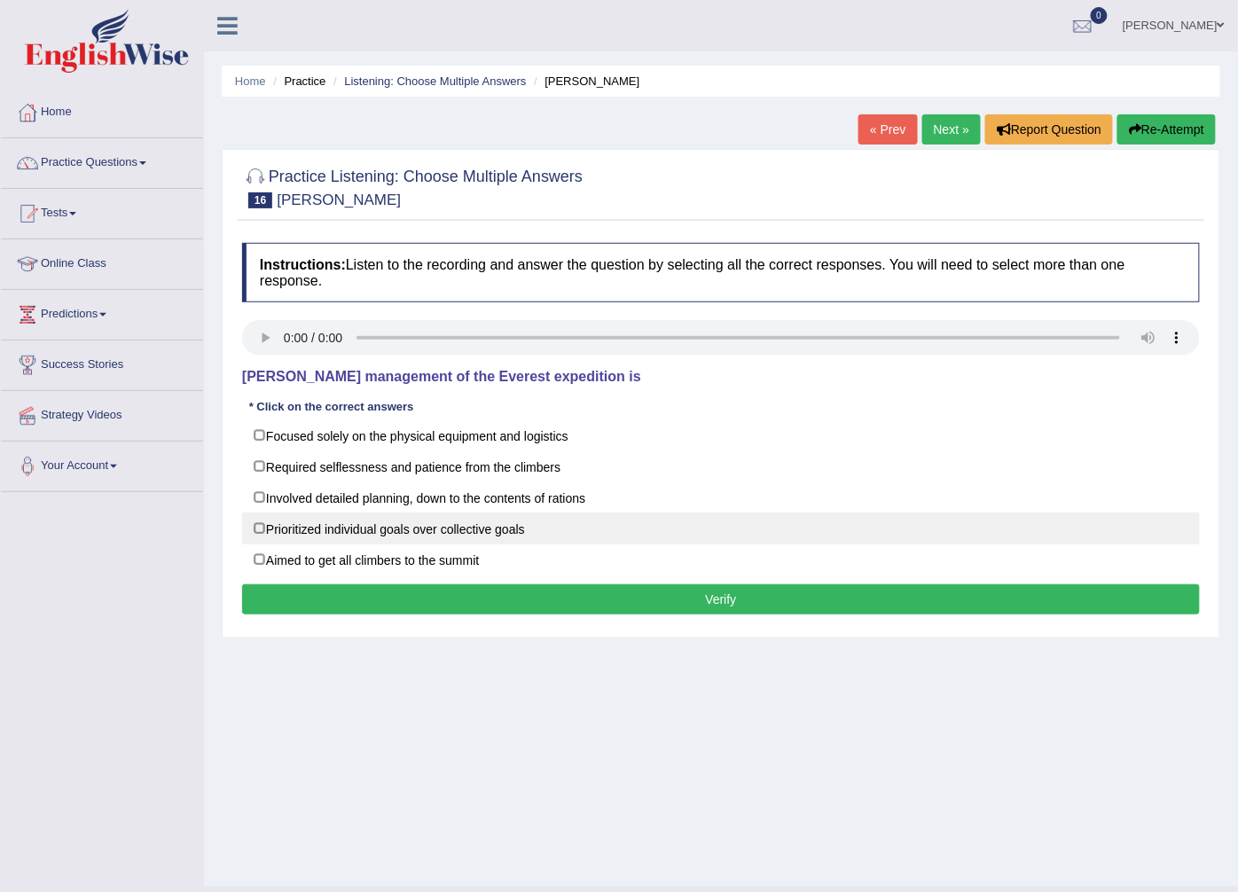
click at [269, 516] on label "Prioritized individual goals over collective goals" at bounding box center [721, 528] width 958 height 32
checkbox input "true"
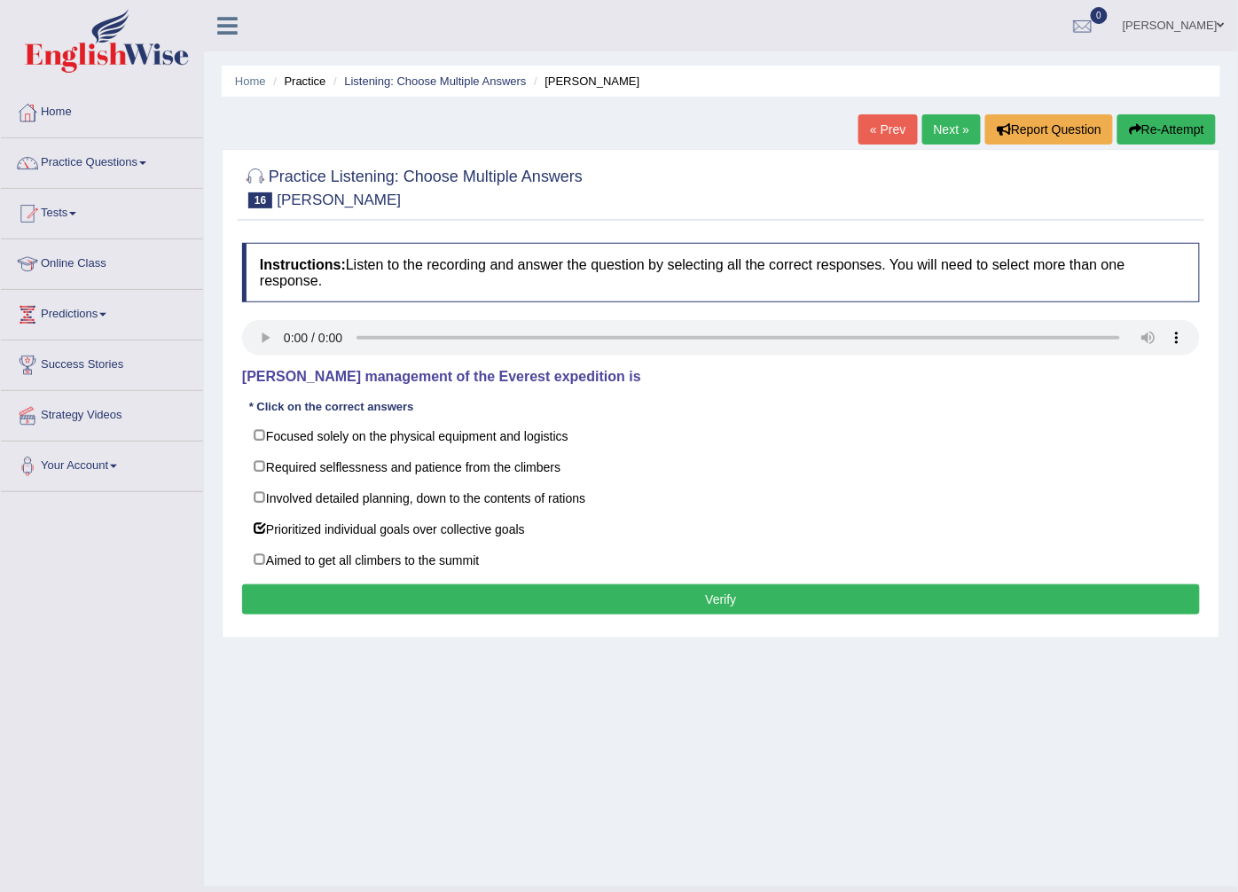
click at [594, 612] on button "Verify" at bounding box center [721, 599] width 958 height 30
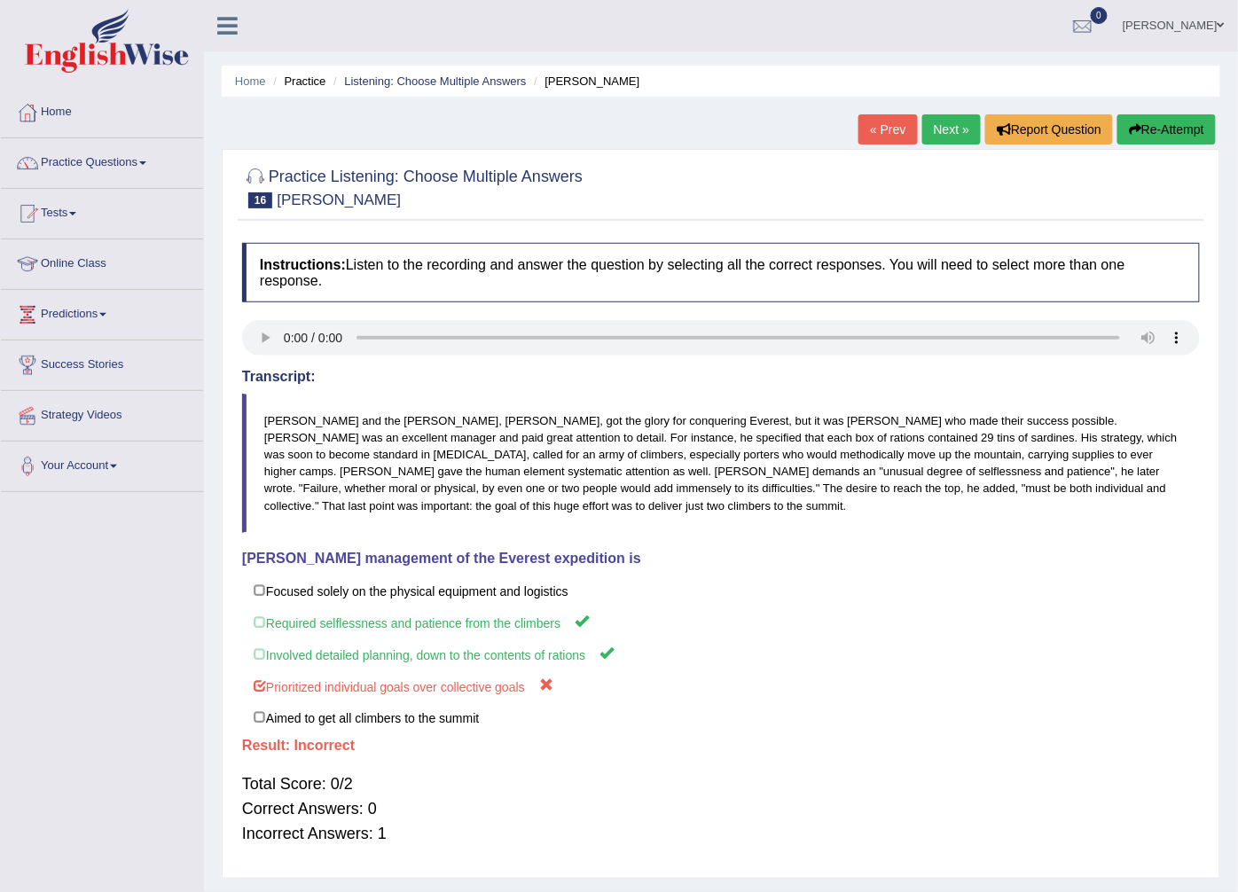
click at [966, 128] on link "Next »" at bounding box center [951, 129] width 59 height 30
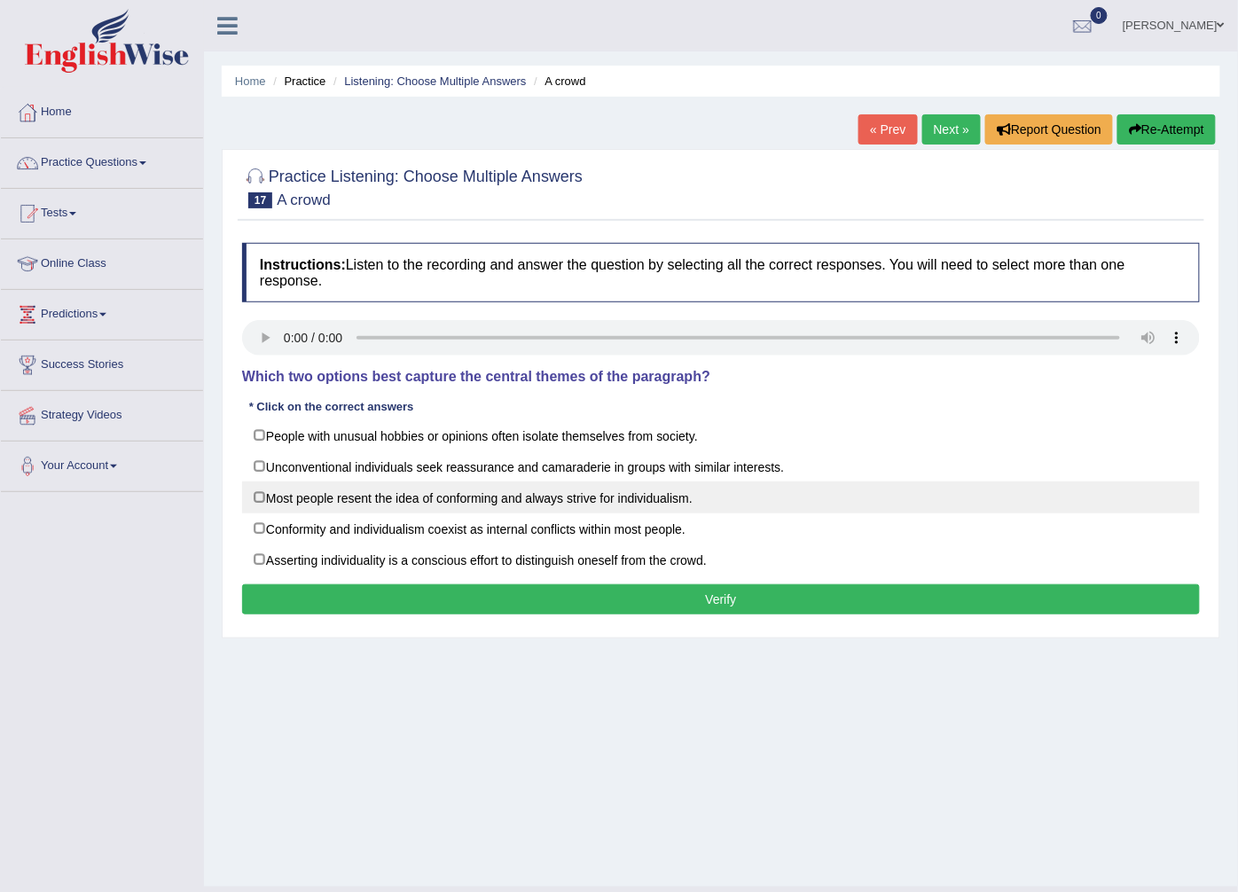
click at [311, 497] on label "Most people resent the idea of conforming and always strive for individualism." at bounding box center [721, 497] width 958 height 32
checkbox input "true"
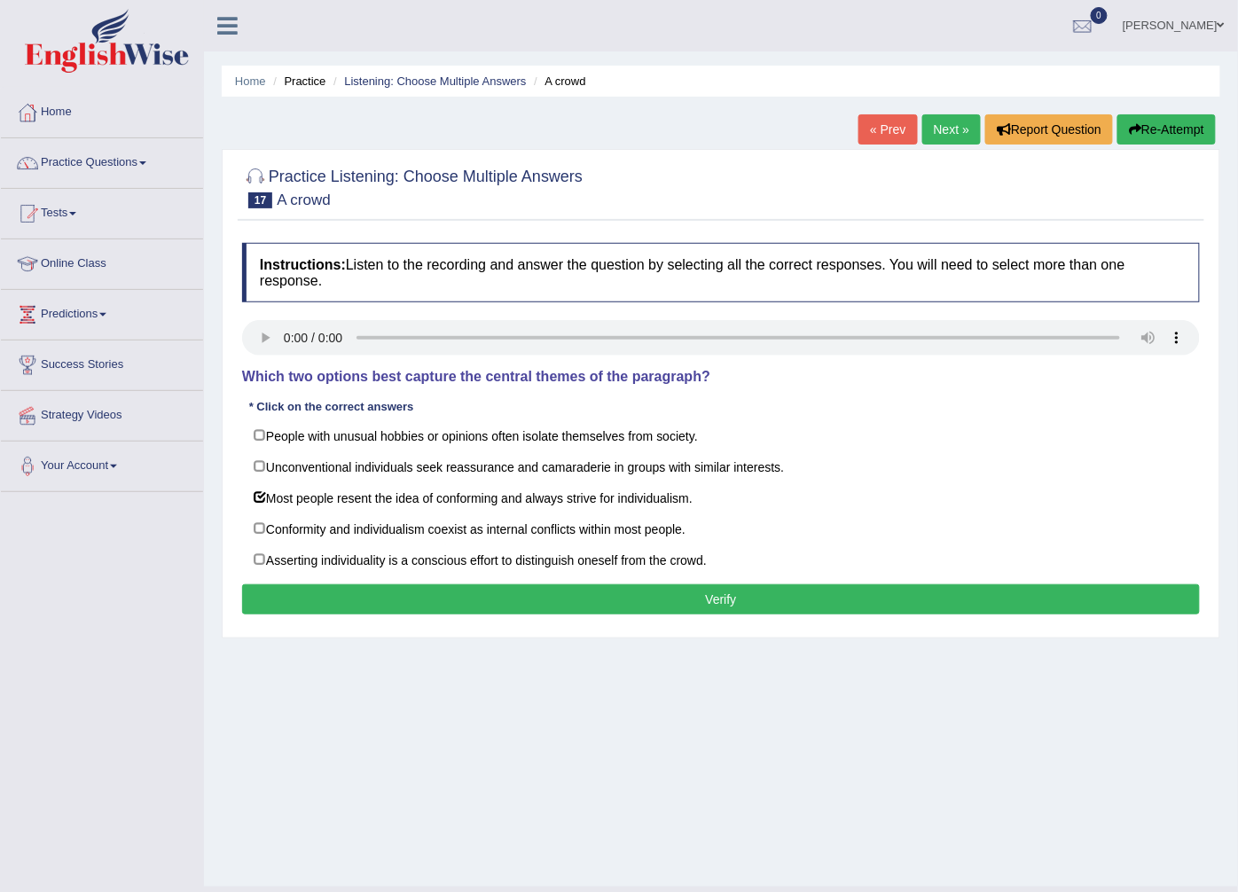
click at [348, 591] on button "Verify" at bounding box center [721, 599] width 958 height 30
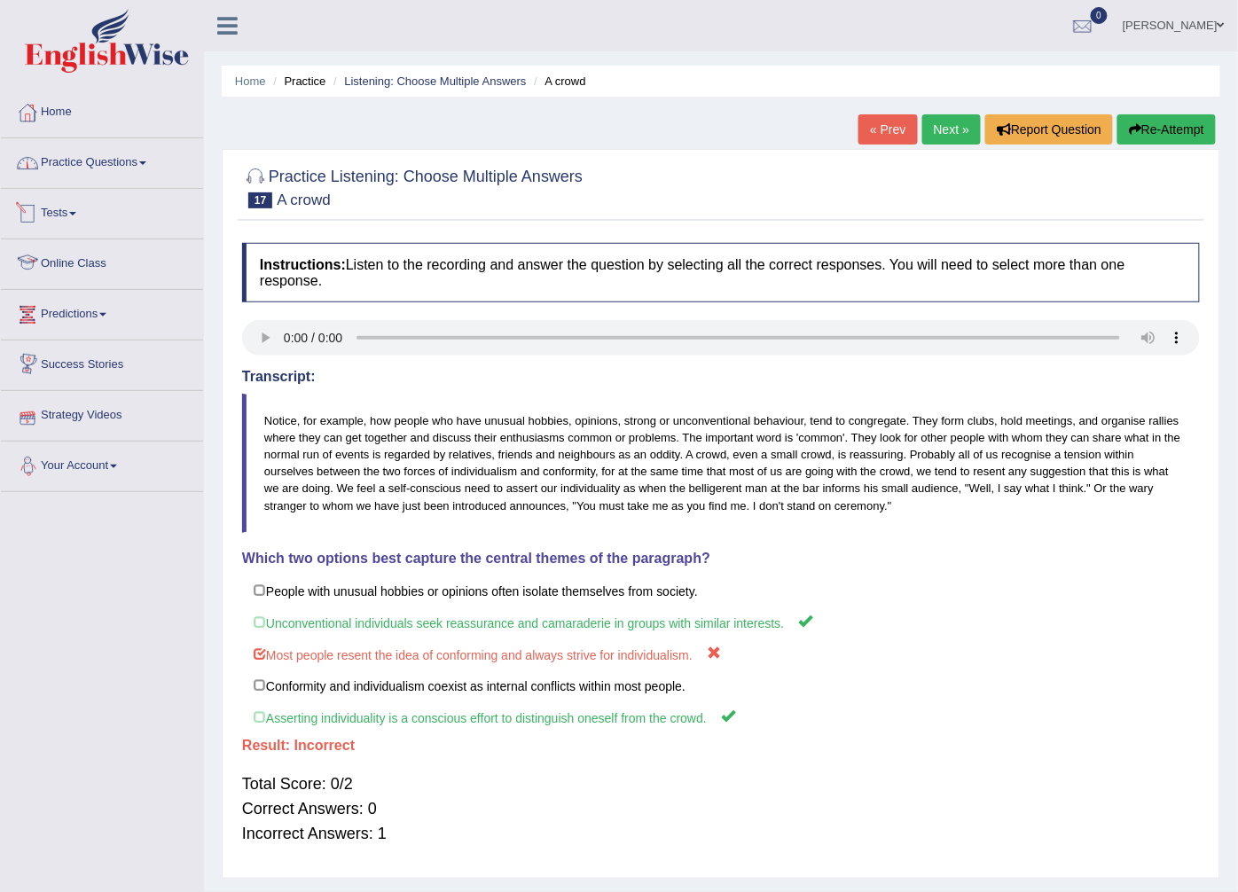
click at [144, 166] on link "Practice Questions" at bounding box center [102, 160] width 202 height 44
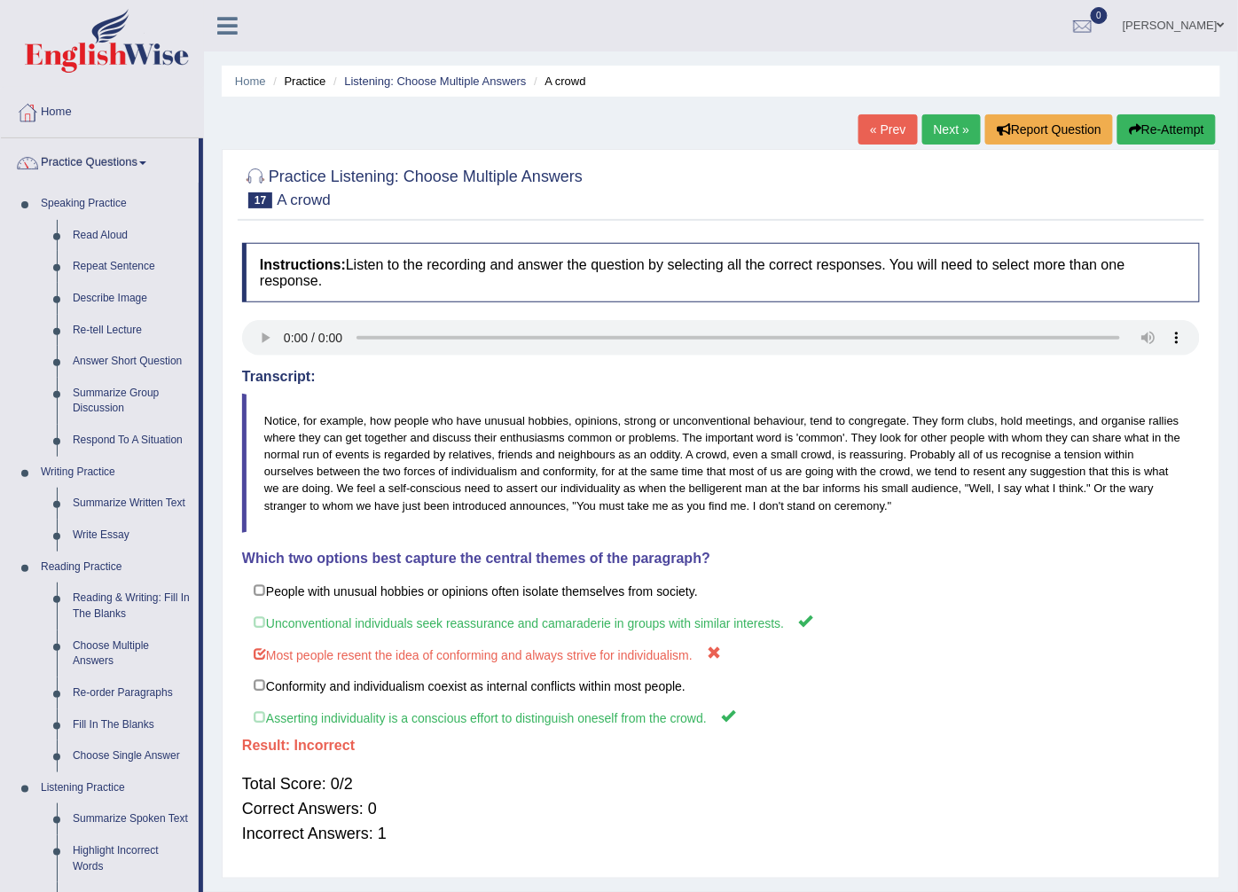
click at [960, 131] on link "Next »" at bounding box center [951, 129] width 59 height 30
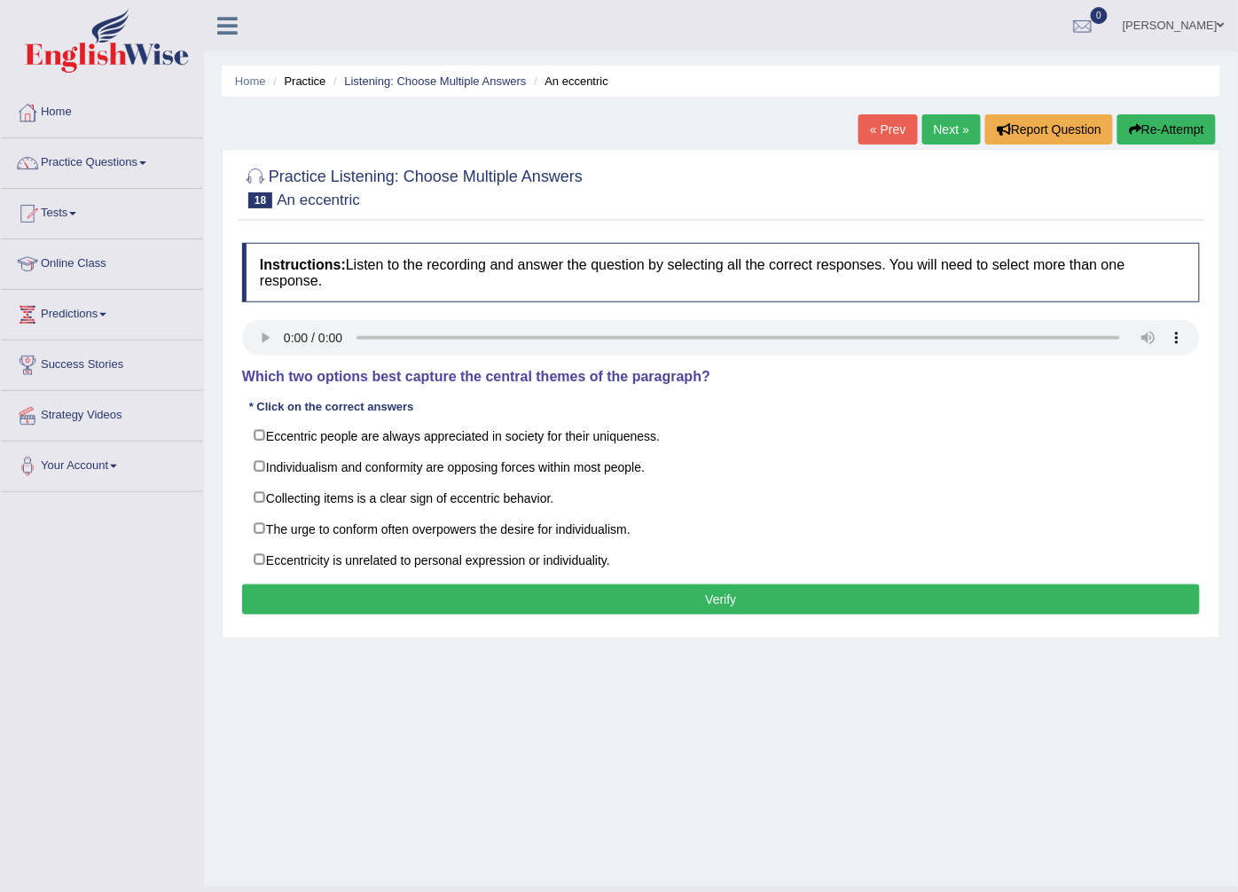
click at [911, 129] on link "« Prev" at bounding box center [887, 129] width 59 height 30
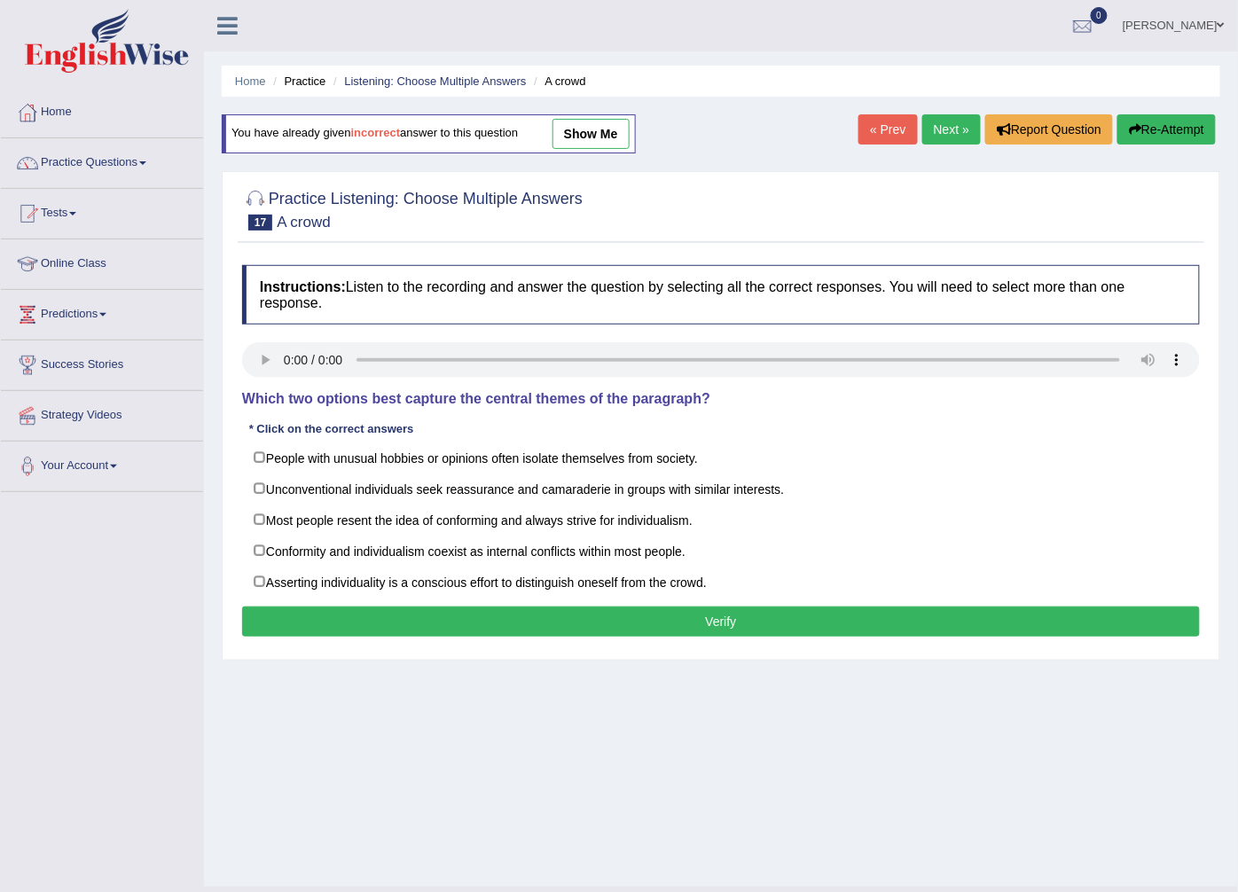
click at [949, 127] on link "Next »" at bounding box center [951, 129] width 59 height 30
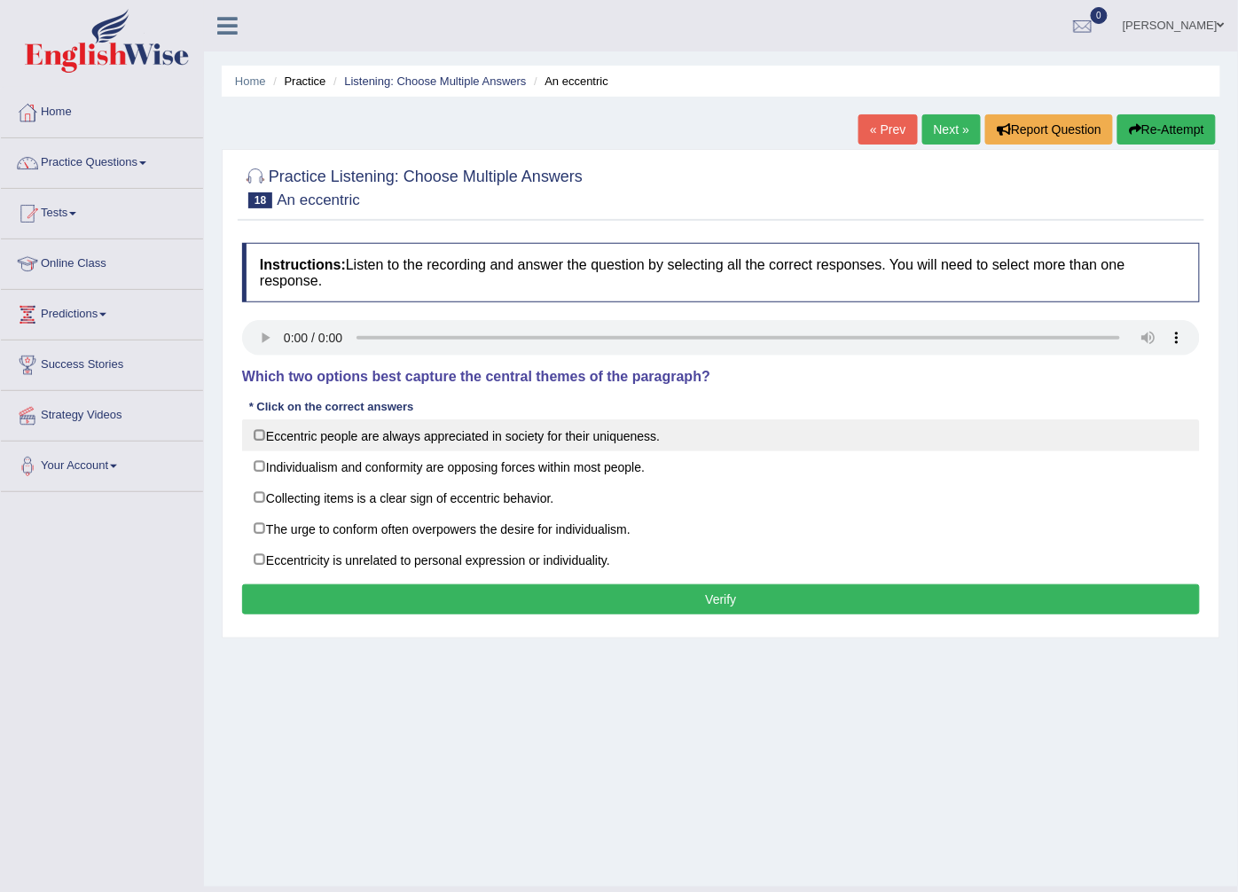
click at [559, 439] on label "Eccentric people are always appreciated in society for their uniqueness." at bounding box center [721, 435] width 958 height 32
checkbox input "true"
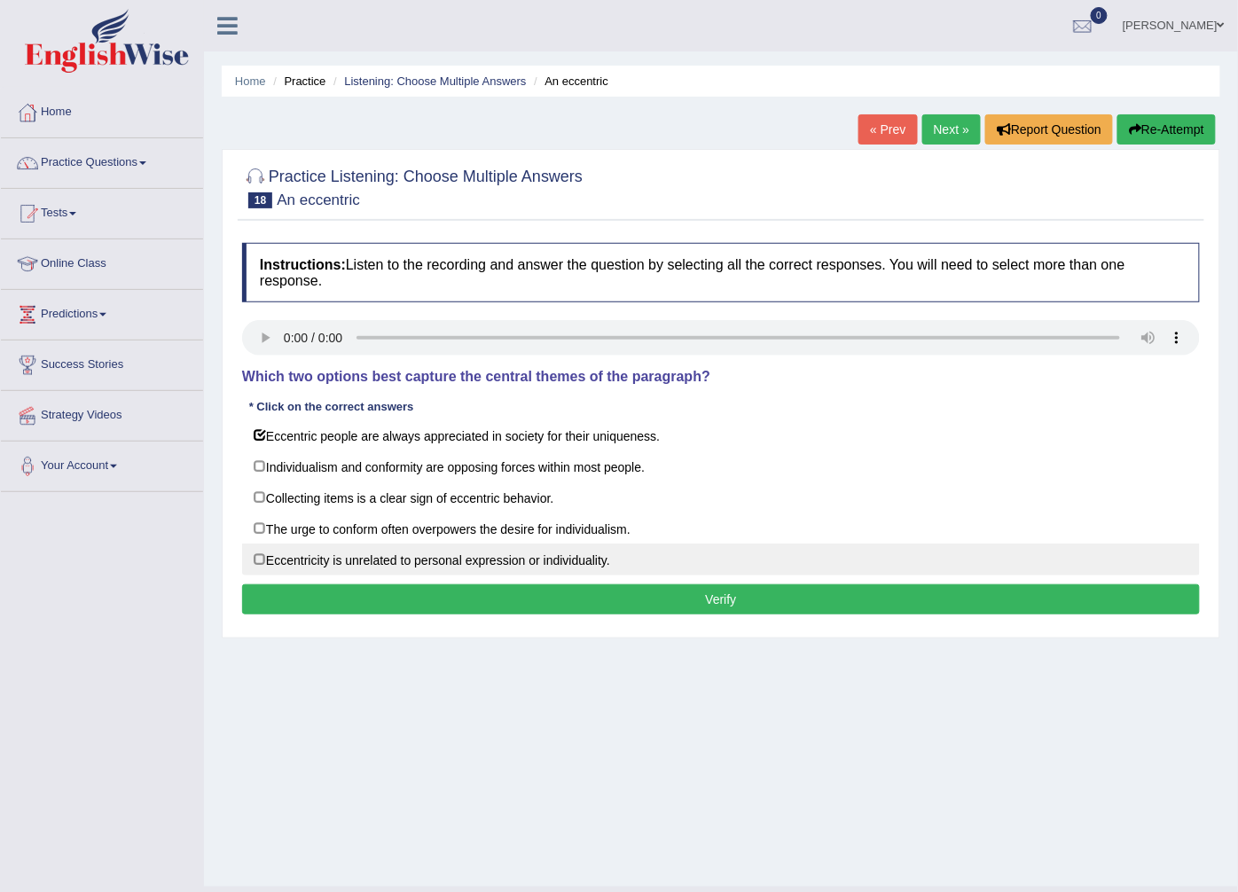
click at [568, 560] on label "Eccentricity is unrelated to personal expression or individuality." at bounding box center [721, 560] width 958 height 32
checkbox input "true"
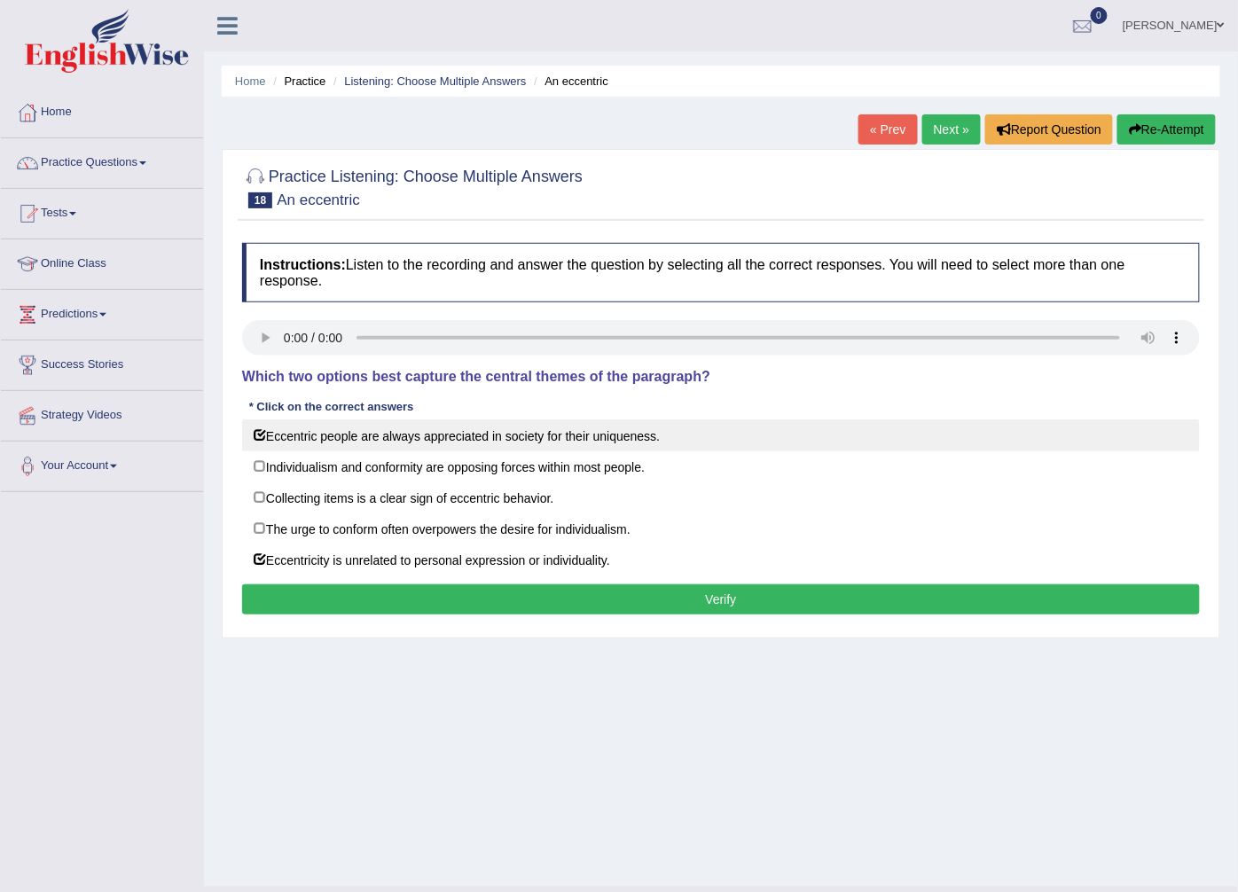
click at [436, 437] on label "Eccentric people are always appreciated in society for their uniqueness." at bounding box center [721, 435] width 958 height 32
checkbox input "false"
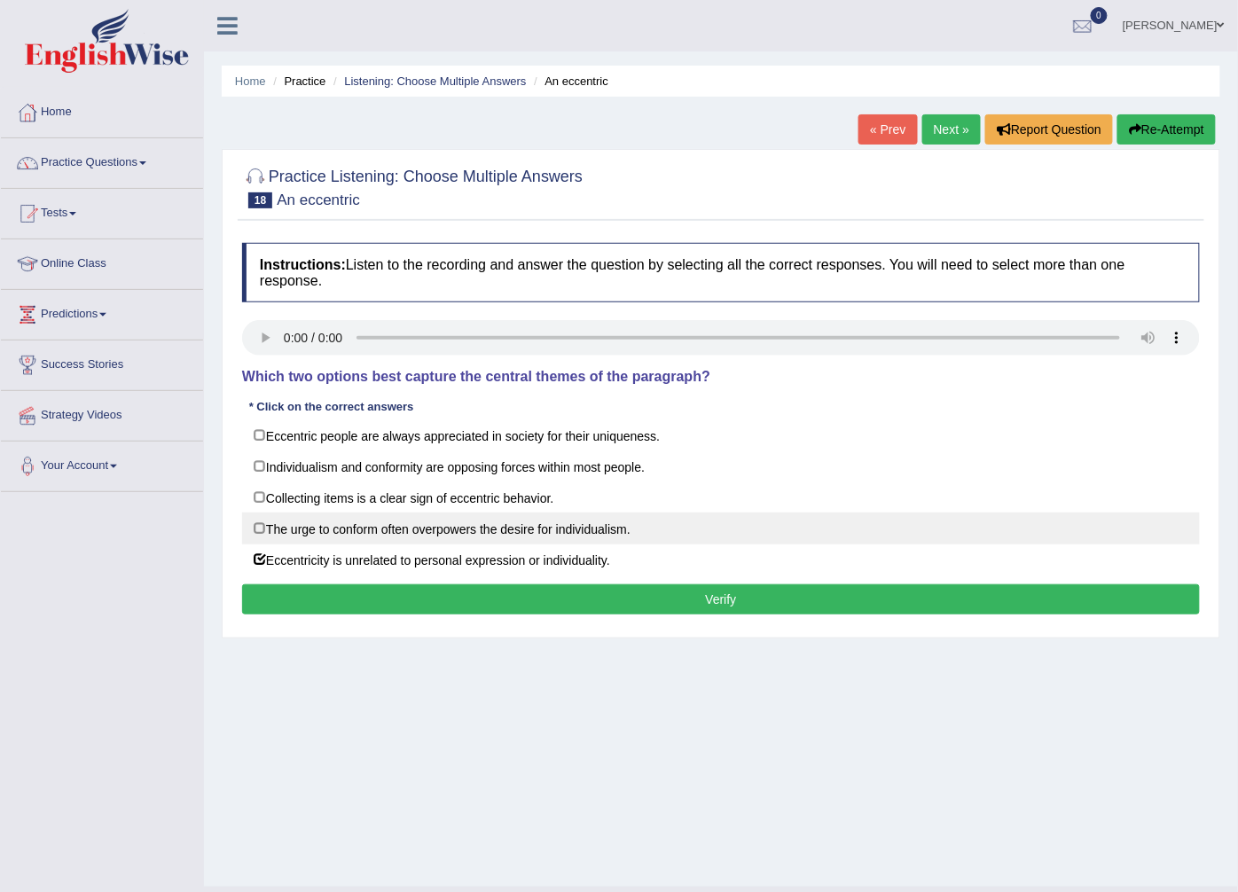
click at [443, 535] on label "The urge to conform often overpowers the desire for individualism." at bounding box center [721, 528] width 958 height 32
checkbox input "true"
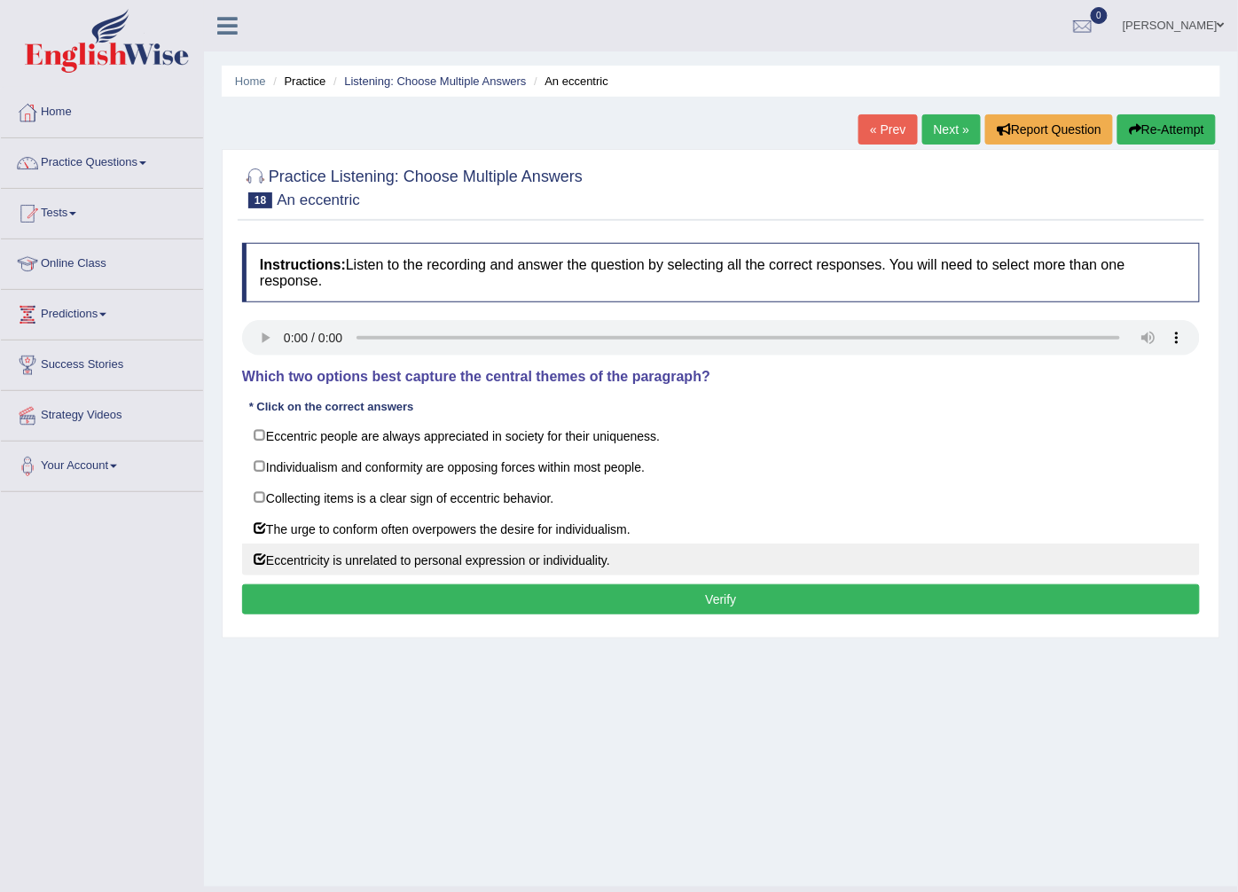
click at [443, 548] on label "Eccentricity is unrelated to personal expression or individuality." at bounding box center [721, 560] width 958 height 32
checkbox input "false"
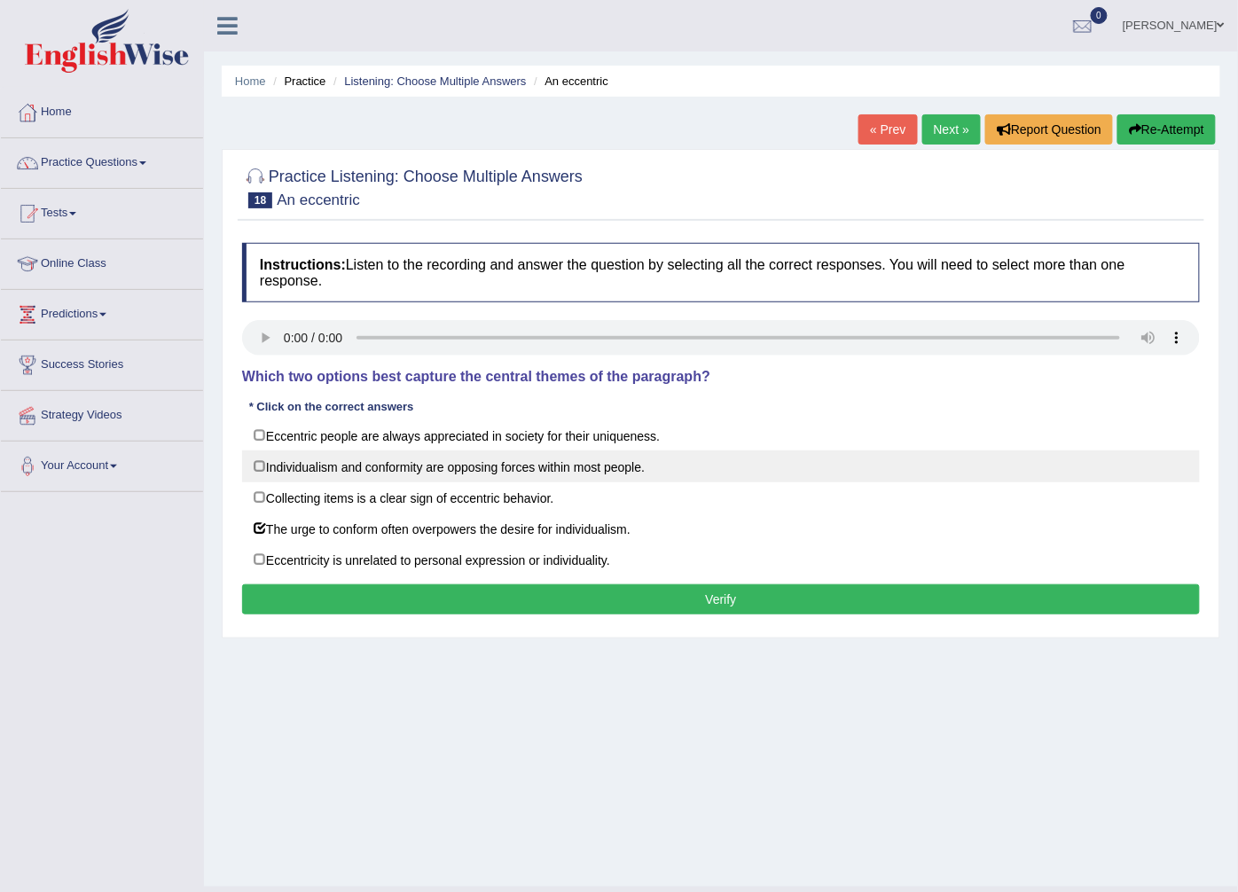
click at [442, 473] on label "Individualism and conformity are opposing forces within most people." at bounding box center [721, 466] width 958 height 32
checkbox input "true"
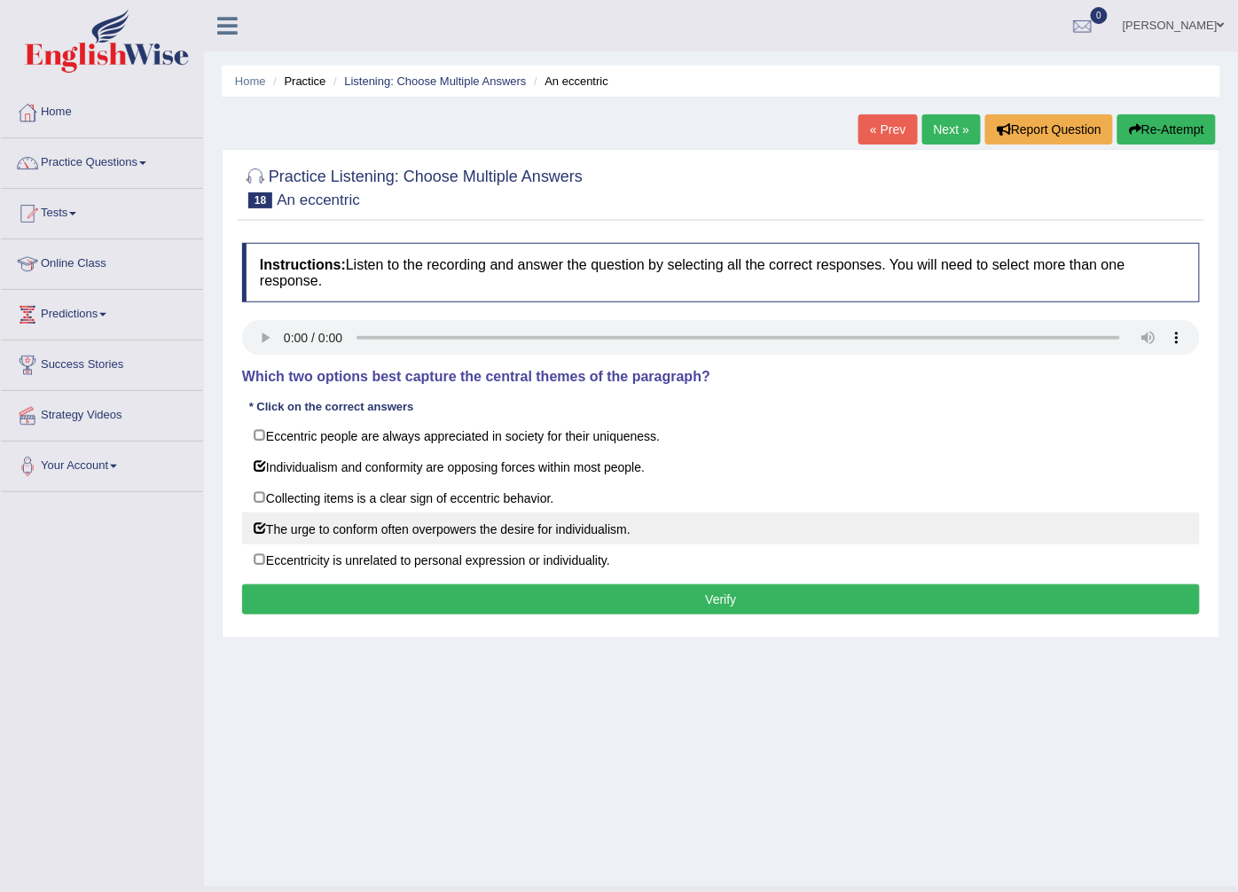
click at [445, 523] on label "The urge to conform often overpowers the desire for individualism." at bounding box center [721, 528] width 958 height 32
checkbox input "false"
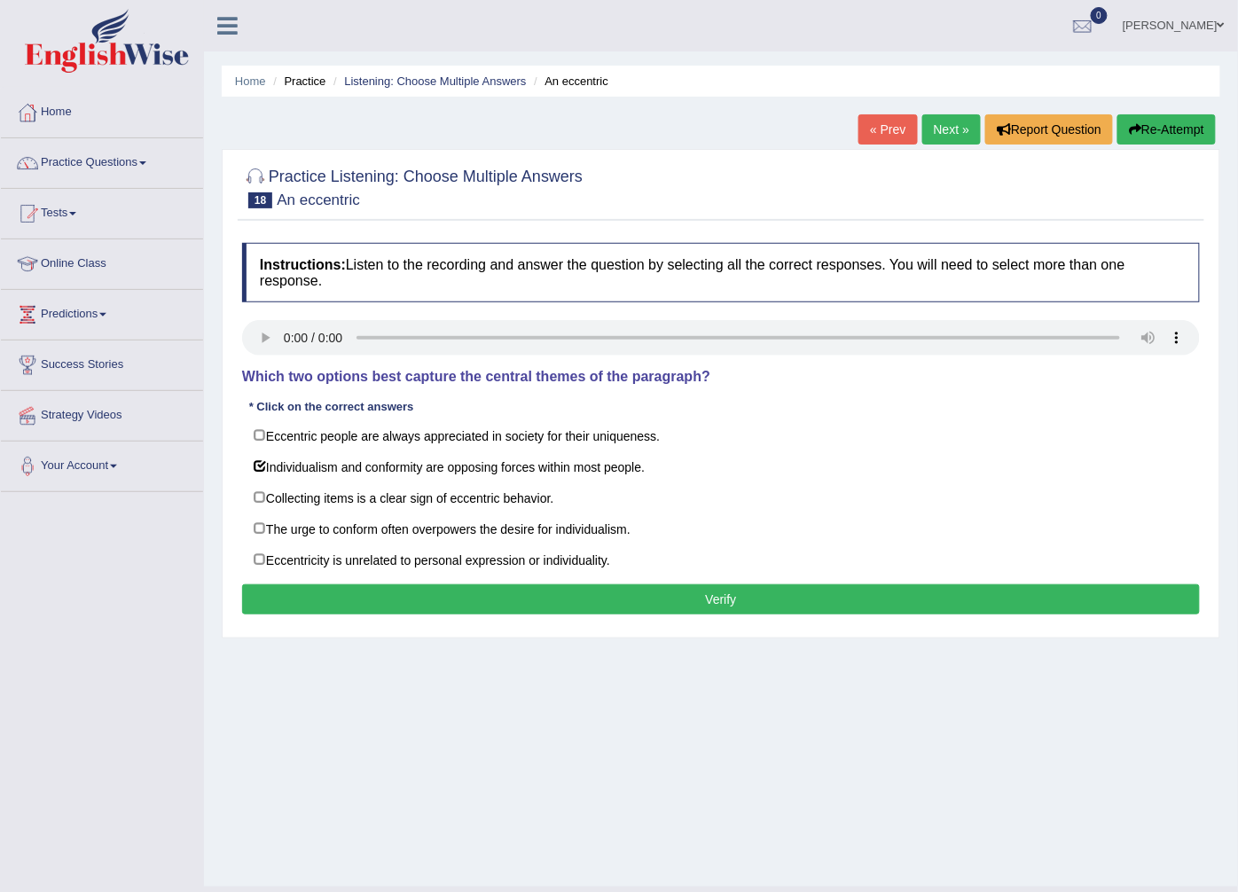
click at [406, 596] on button "Verify" at bounding box center [721, 599] width 958 height 30
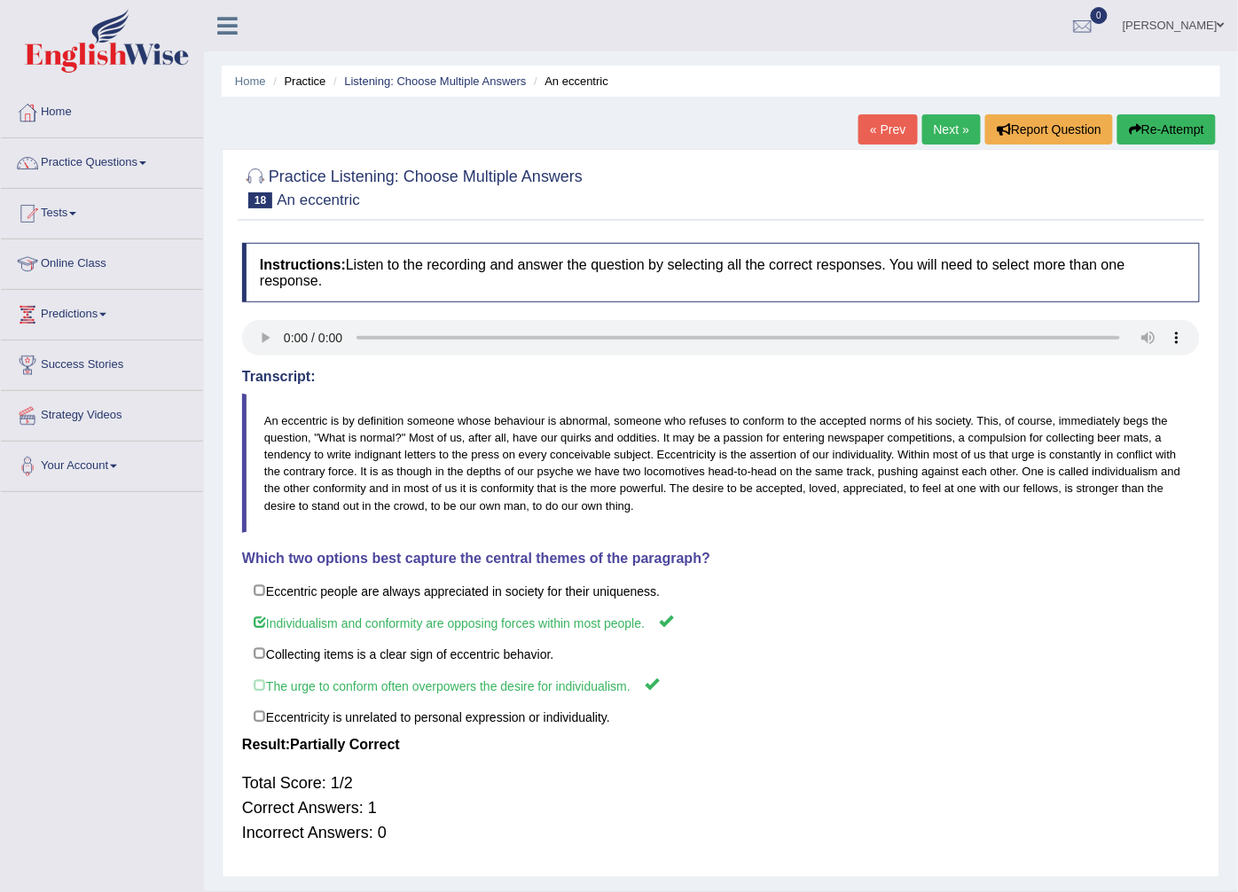
click at [946, 134] on link "Next »" at bounding box center [951, 129] width 59 height 30
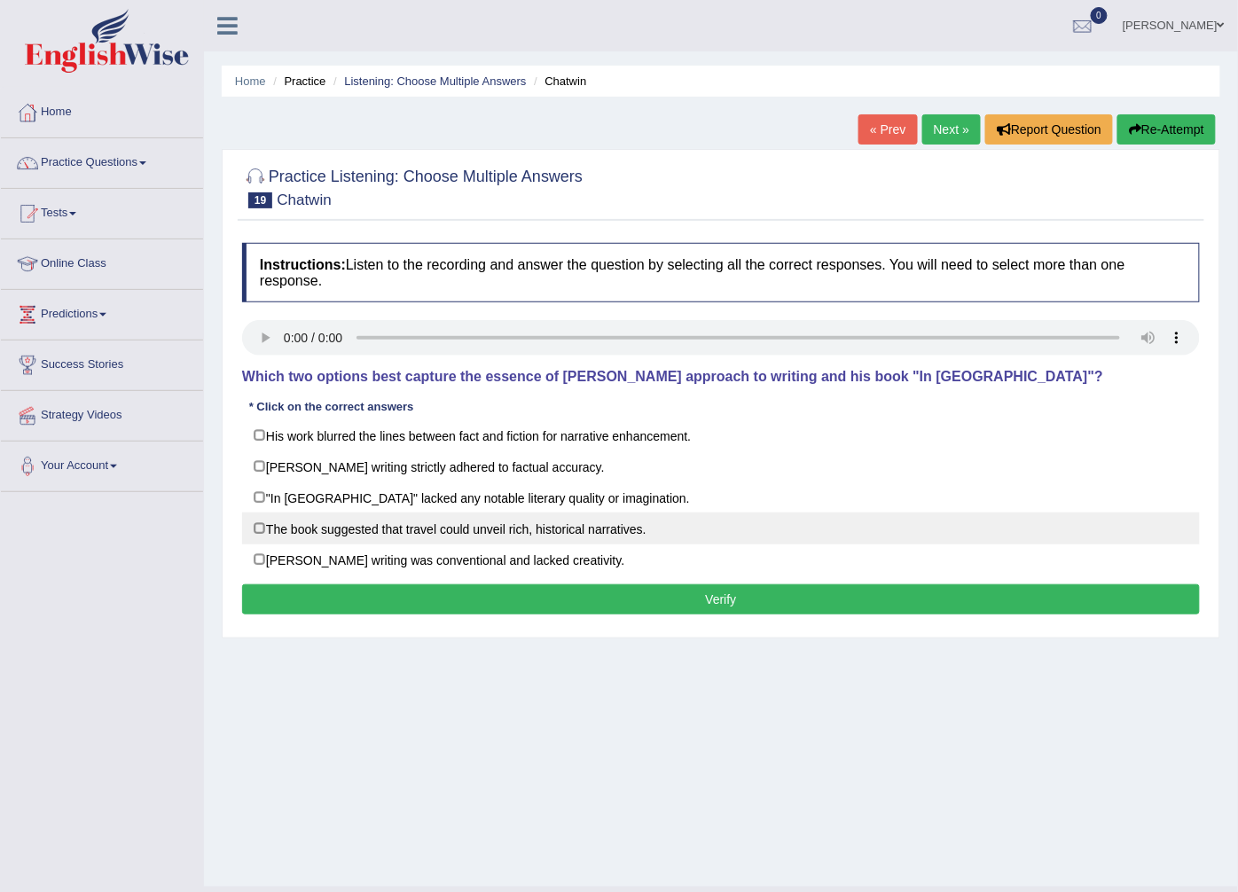
click at [445, 532] on label "The book suggested that travel could unveil rich, historical narratives." at bounding box center [721, 528] width 958 height 32
checkbox input "true"
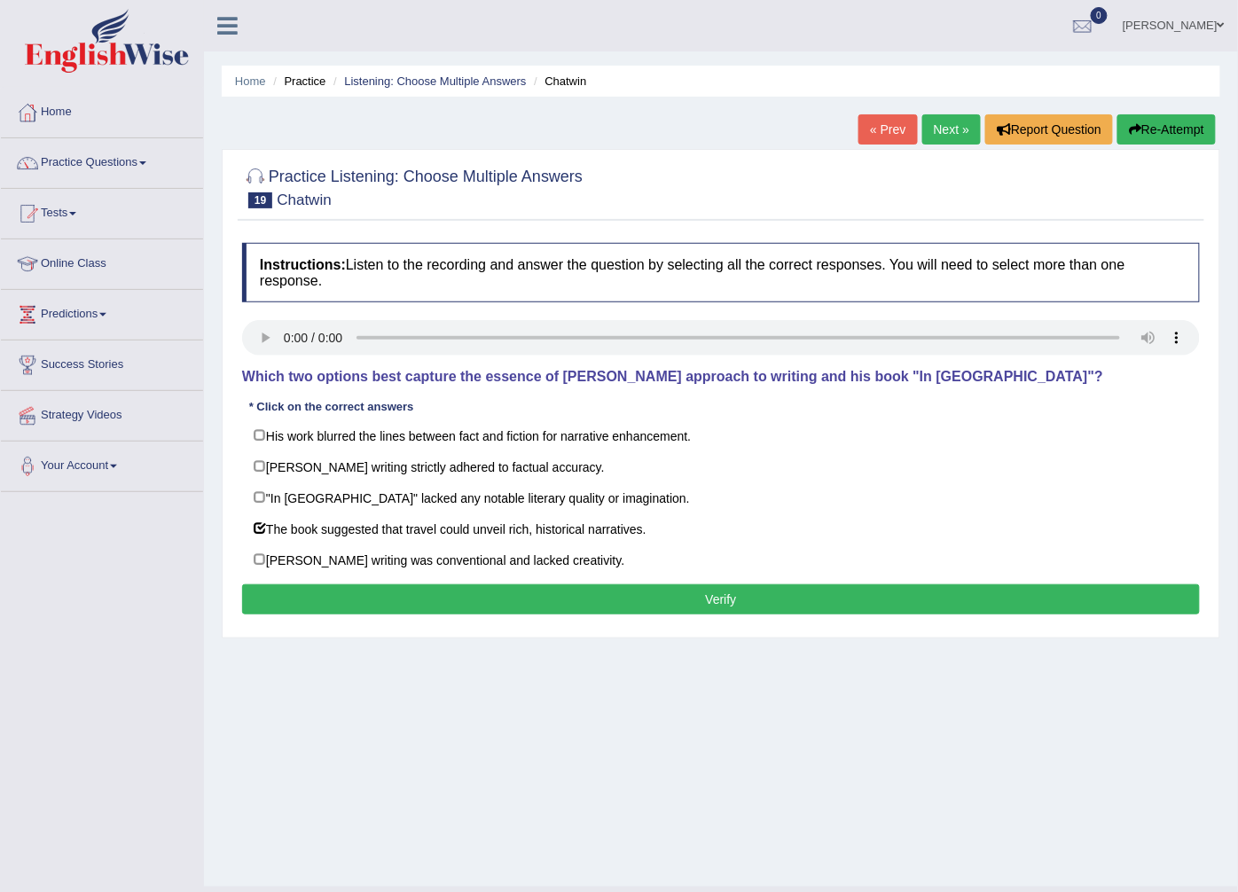
click at [454, 609] on button "Verify" at bounding box center [721, 599] width 958 height 30
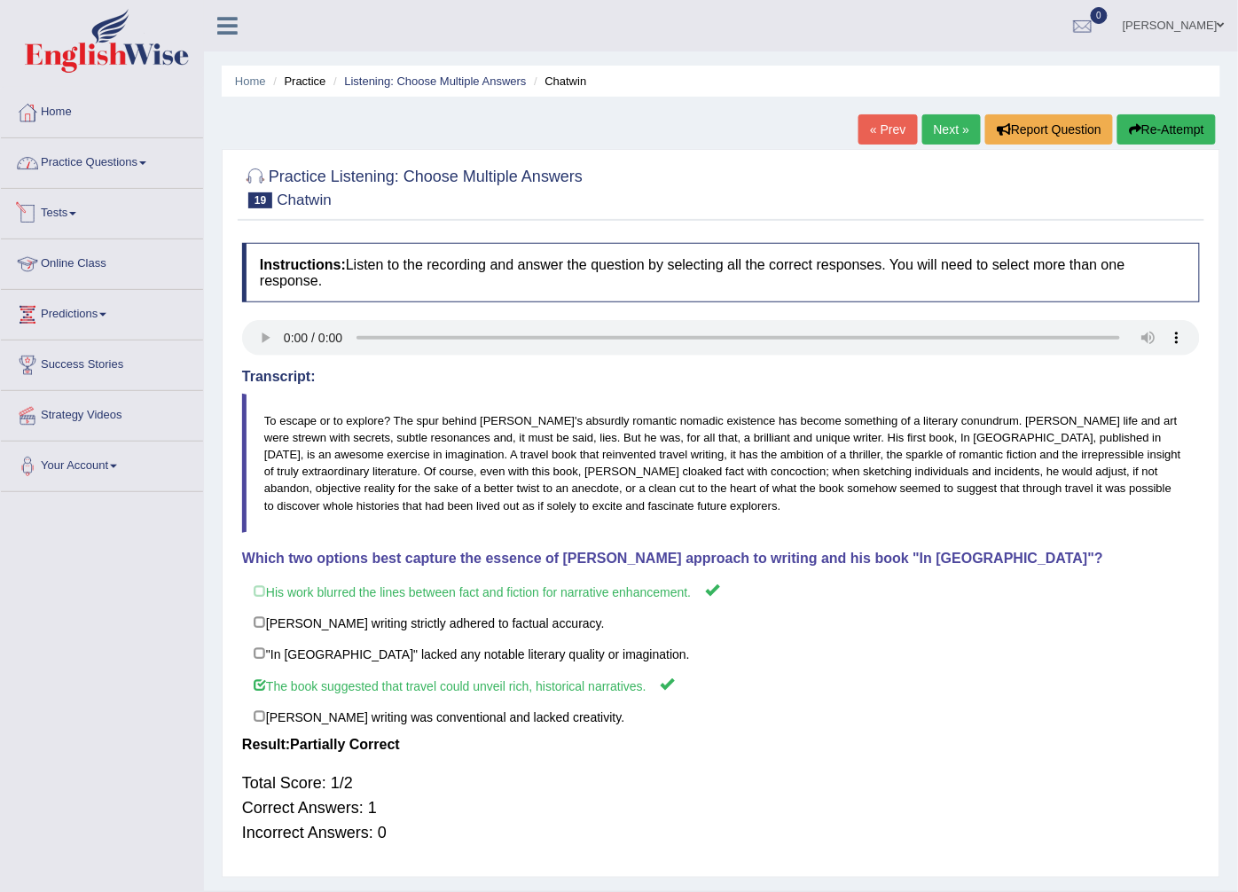
click at [140, 166] on link "Practice Questions" at bounding box center [102, 160] width 202 height 44
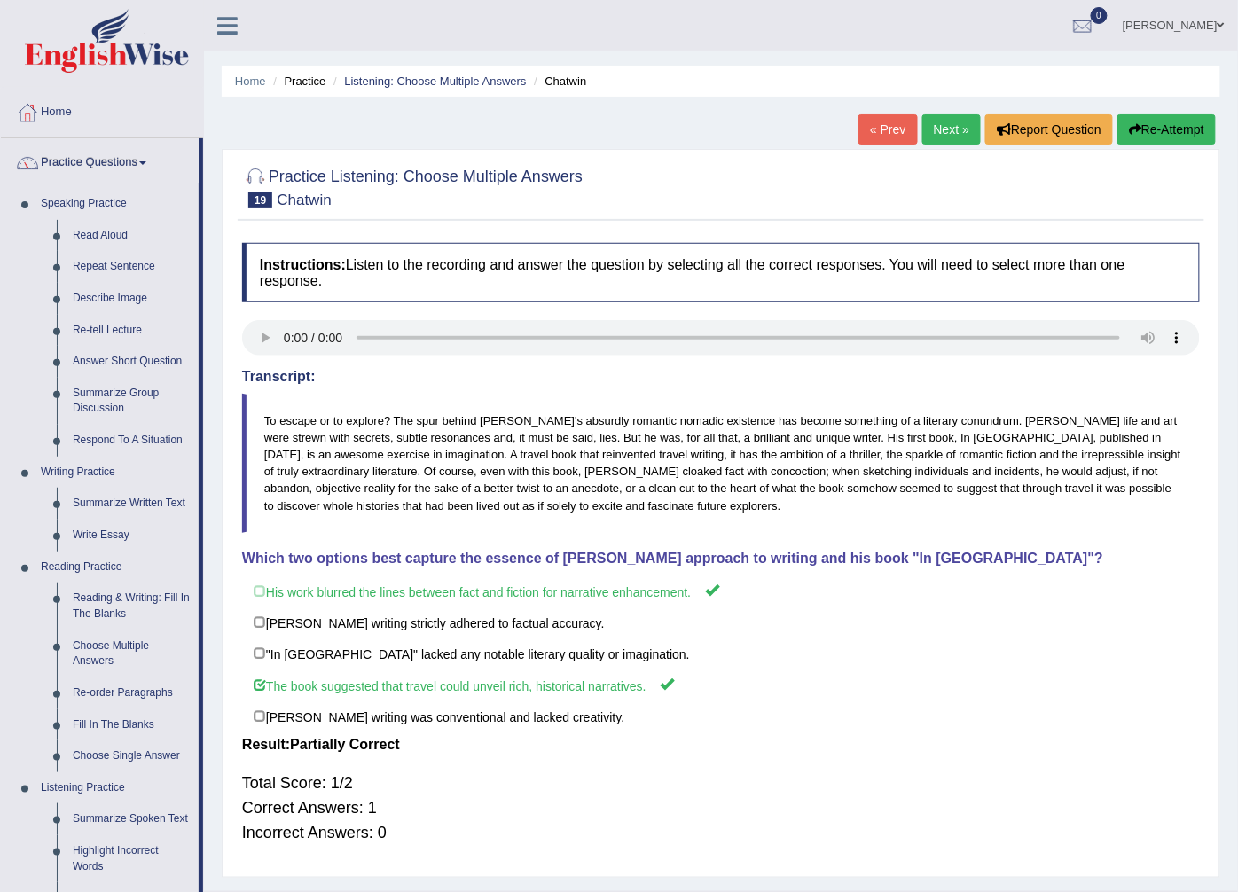
click at [937, 140] on link "Next »" at bounding box center [951, 129] width 59 height 30
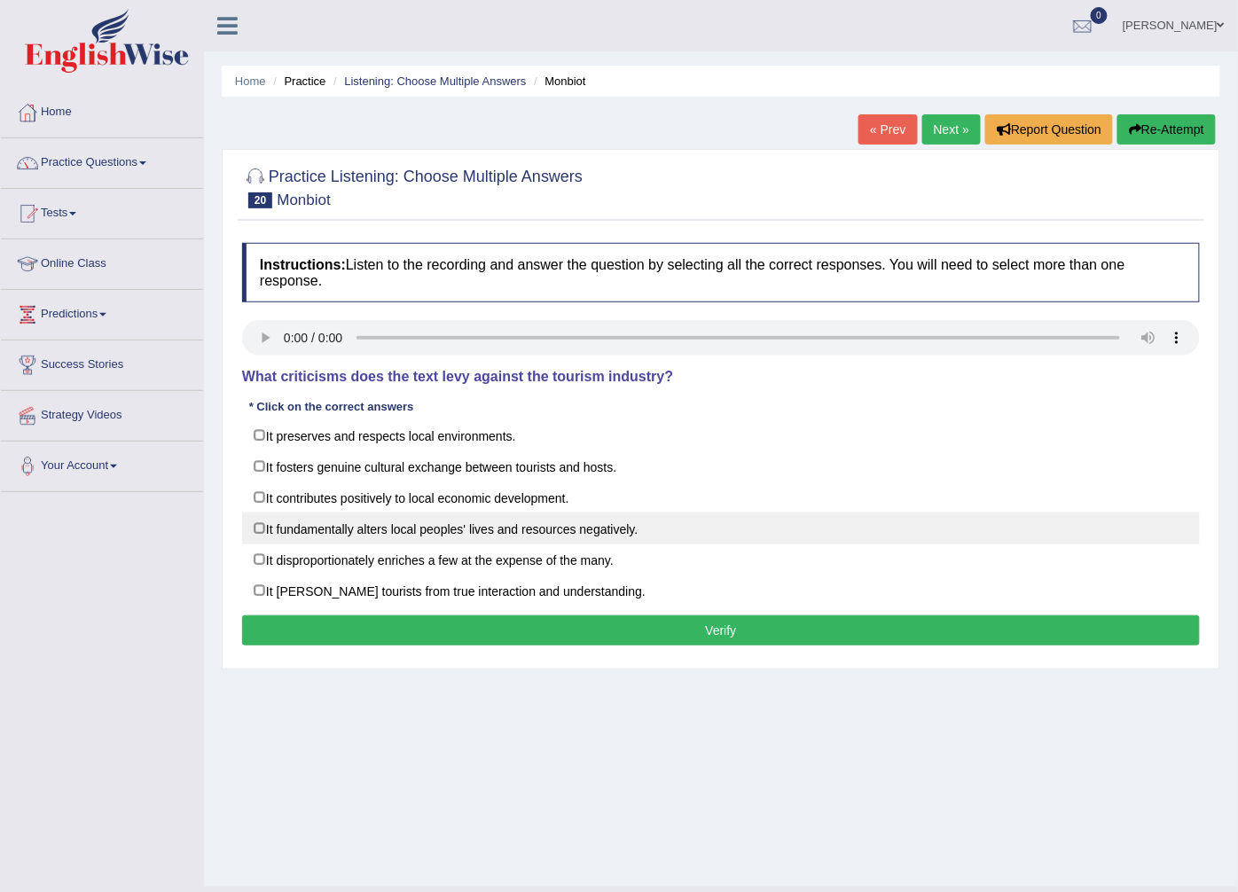
click at [347, 537] on label "It fundamentally alters local peoples' lives and resources negatively." at bounding box center [721, 528] width 958 height 32
checkbox input "true"
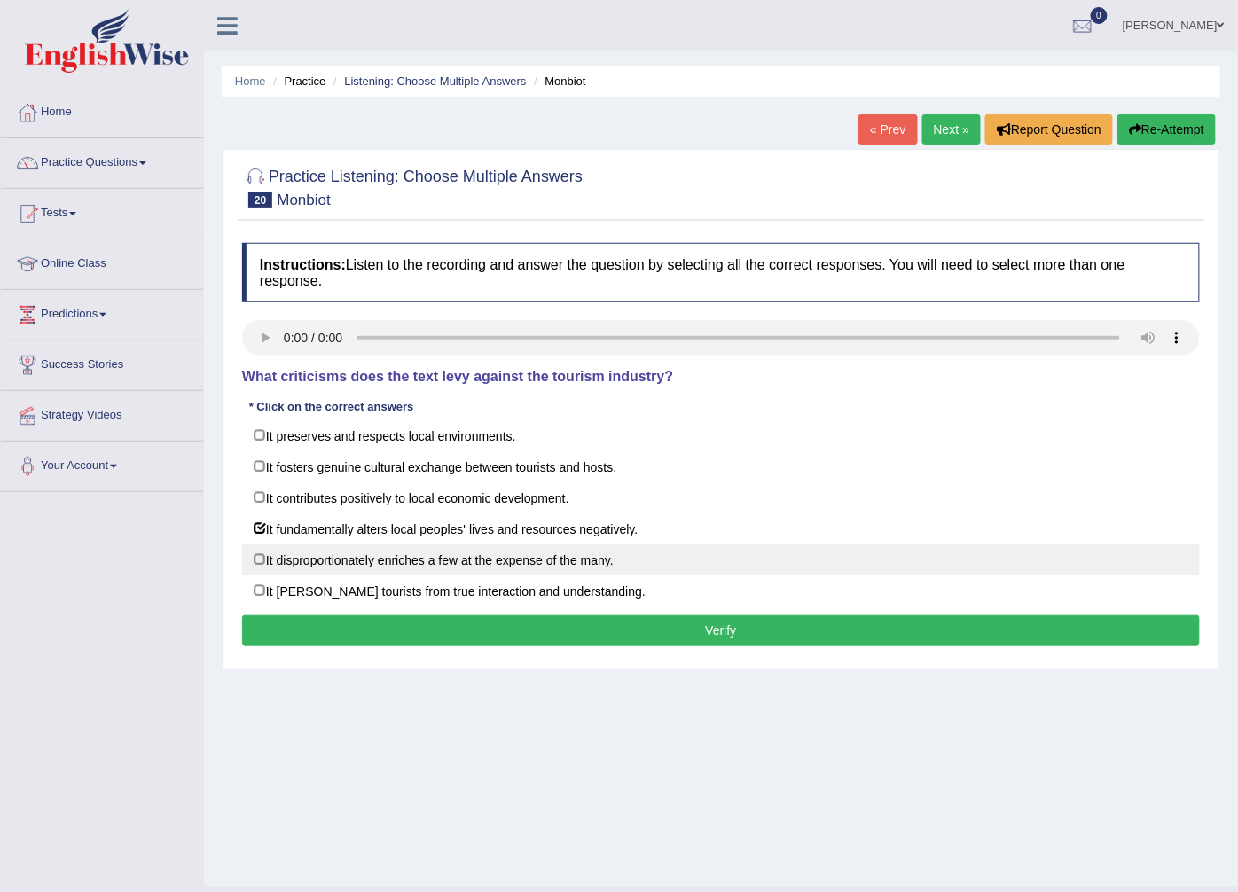
click at [357, 565] on label "It disproportionately enriches a few at the expense of the many." at bounding box center [721, 560] width 958 height 32
checkbox input "true"
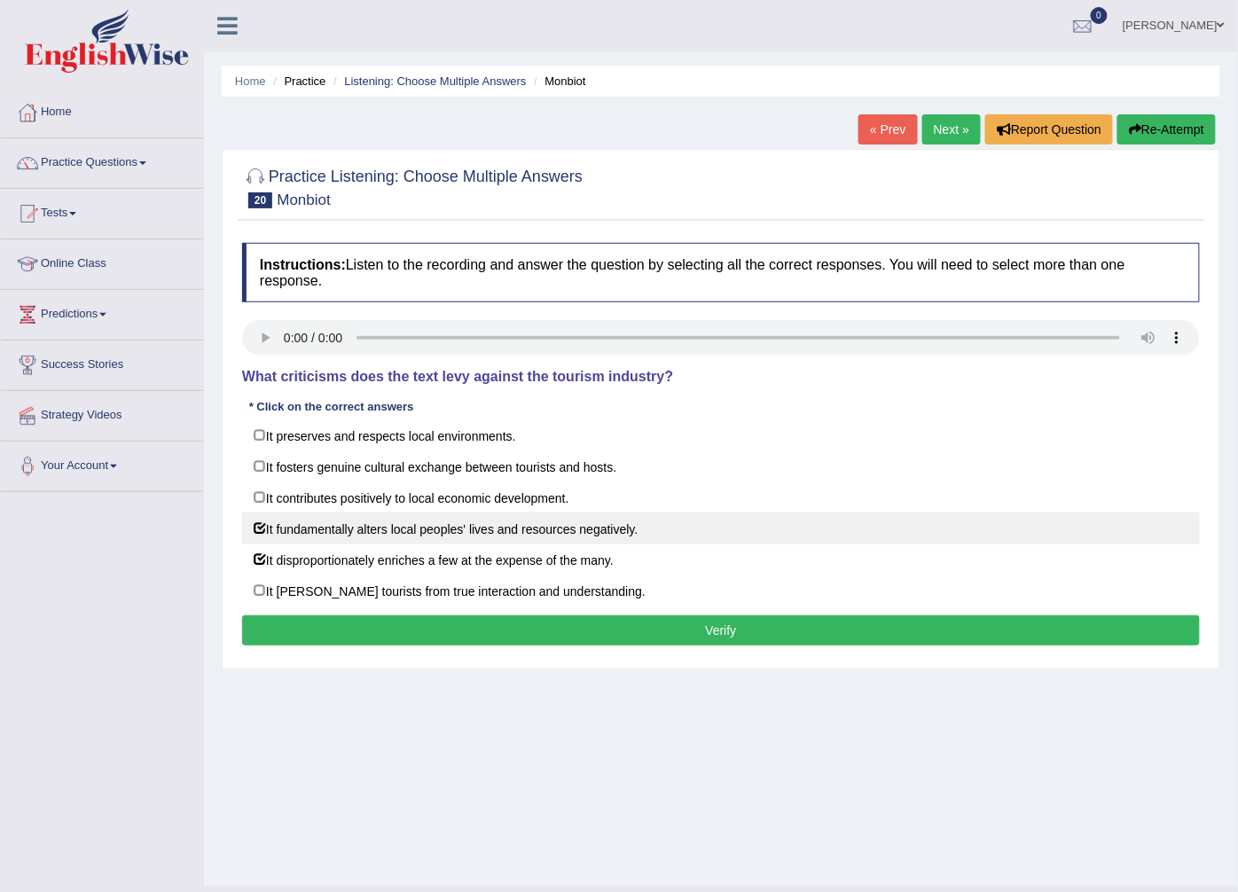
click at [383, 532] on label "It fundamentally alters local peoples' lives and resources negatively." at bounding box center [721, 528] width 958 height 32
checkbox input "false"
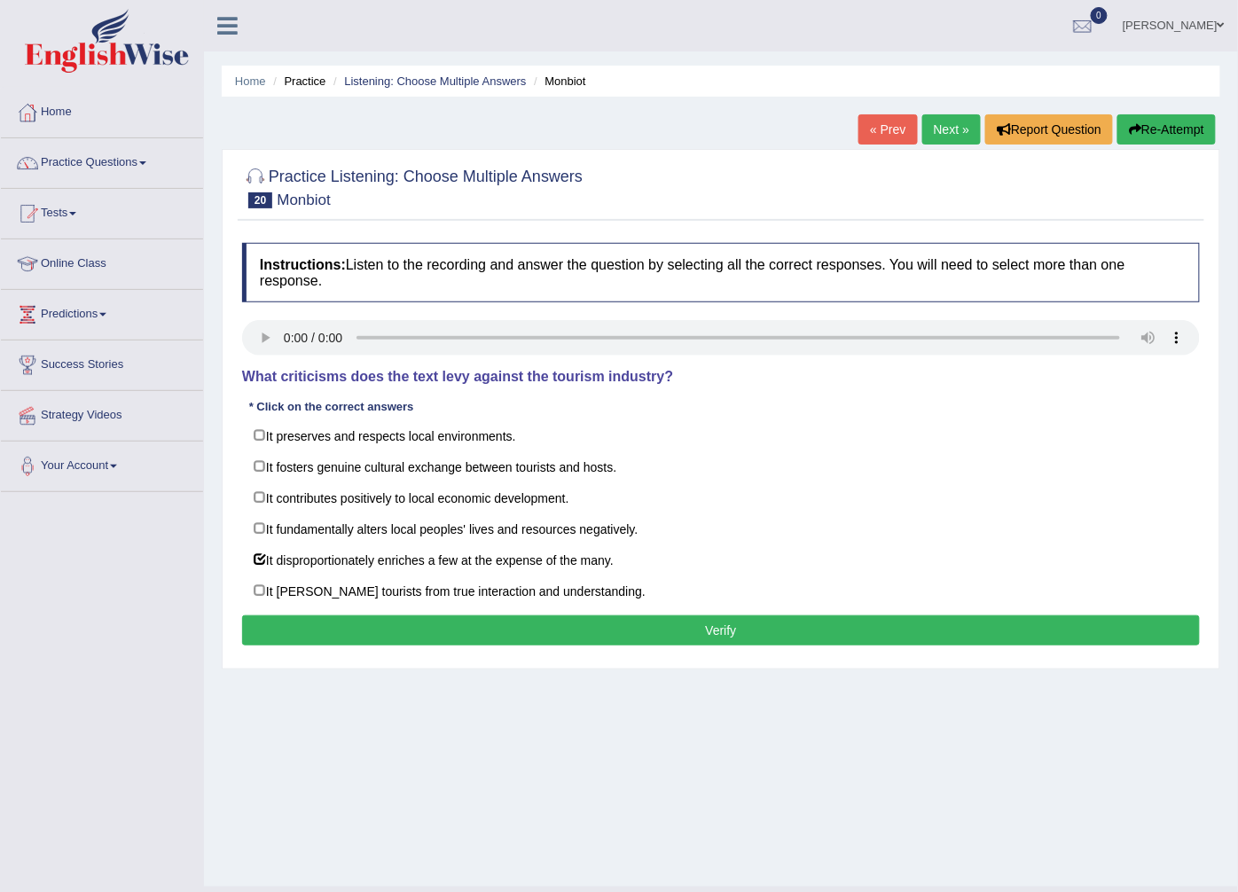
click at [390, 623] on button "Verify" at bounding box center [721, 630] width 958 height 30
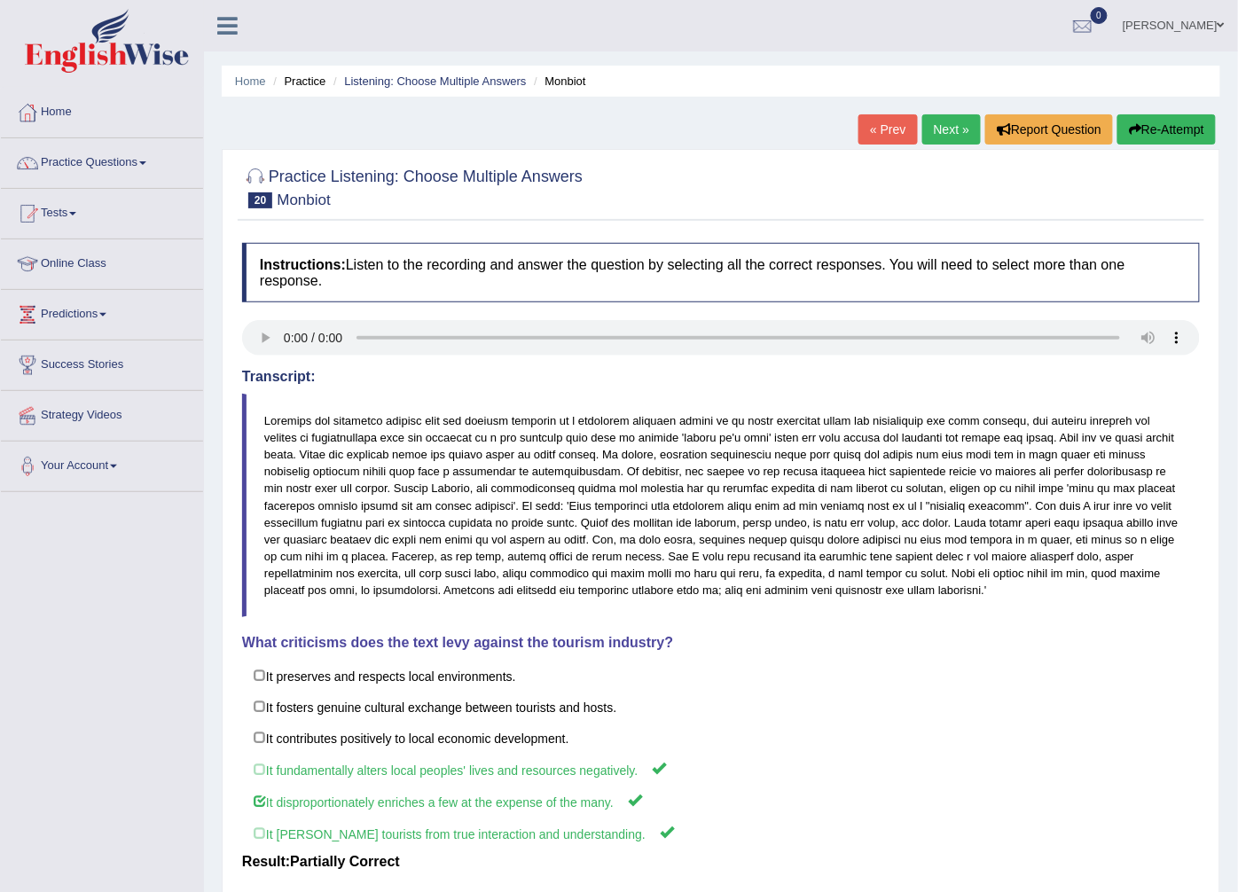
click at [946, 122] on link "Next »" at bounding box center [951, 129] width 59 height 30
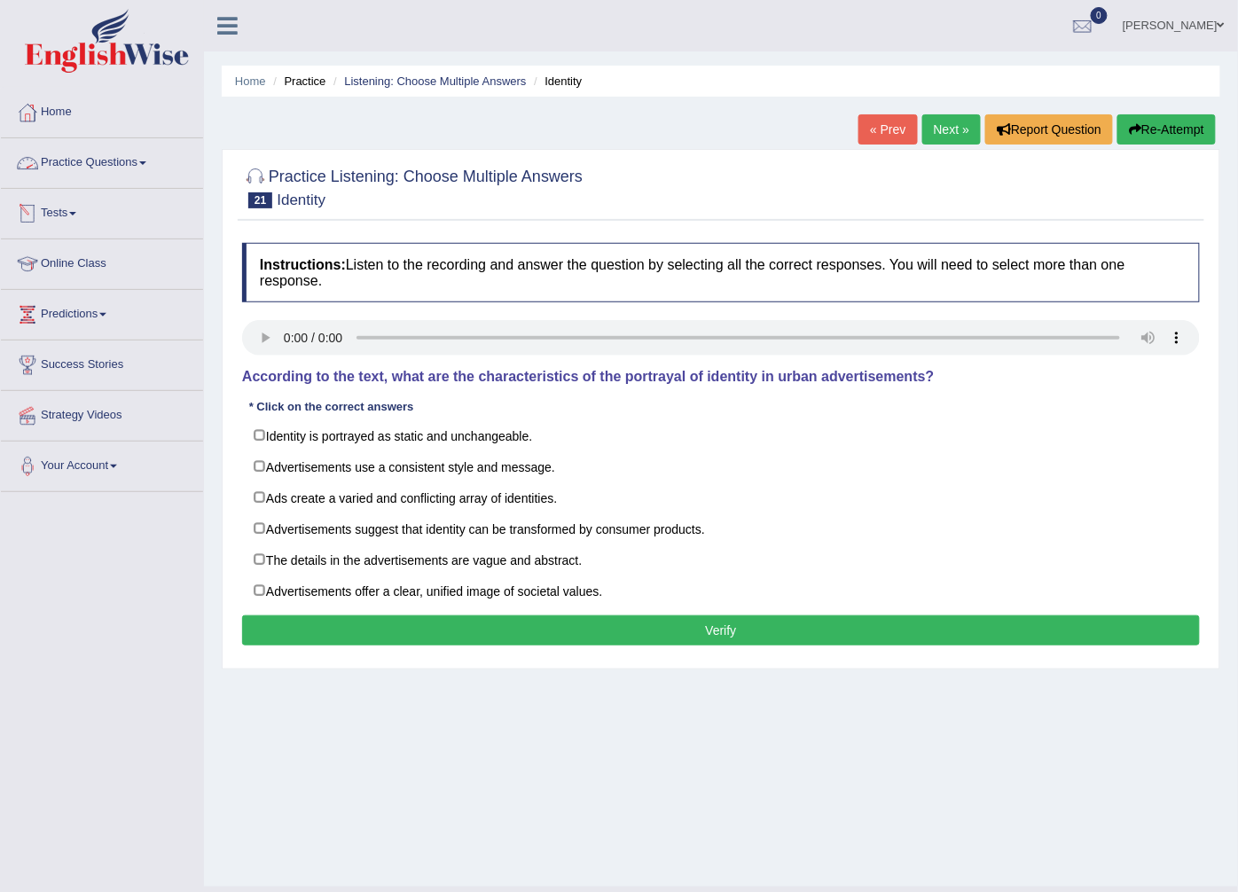
click at [125, 163] on link "Practice Questions" at bounding box center [102, 160] width 202 height 44
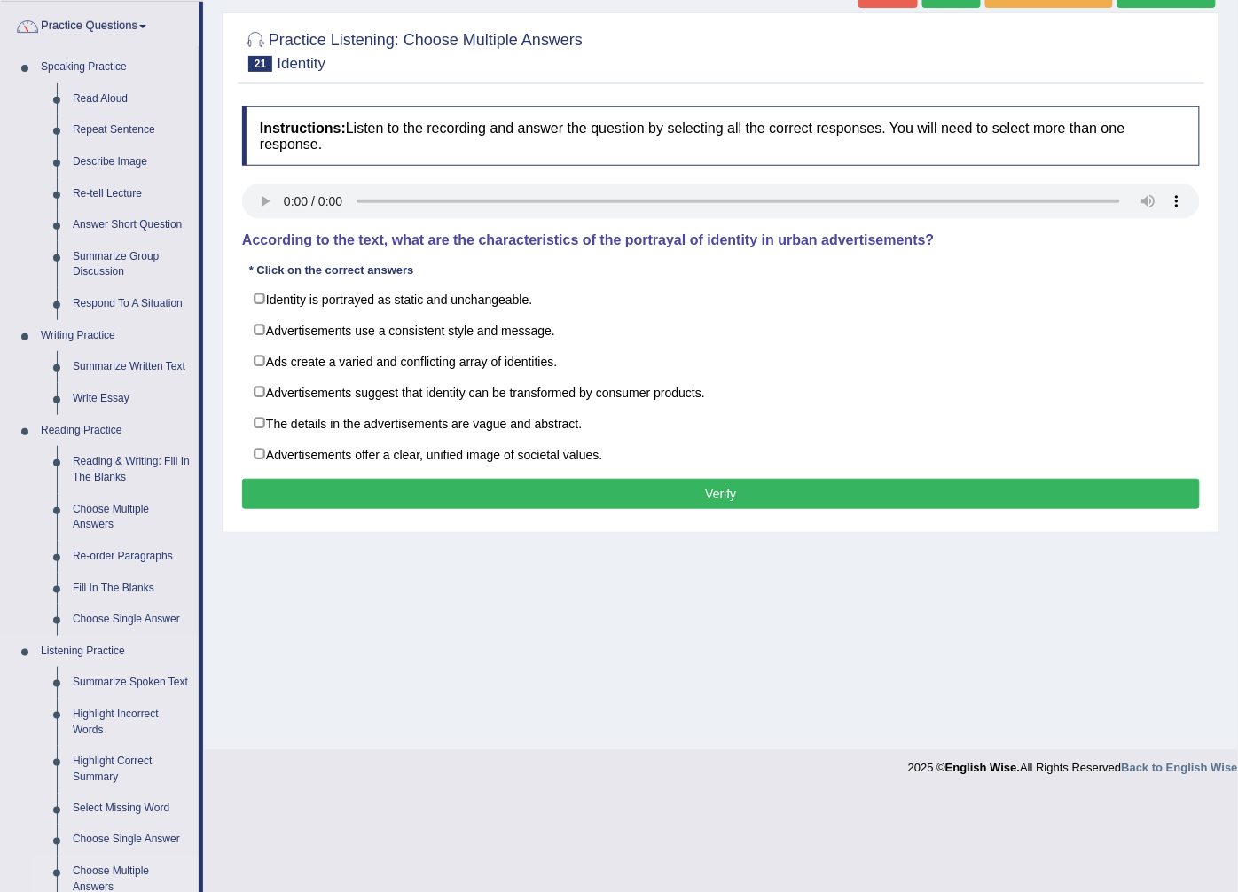
scroll to position [197, 0]
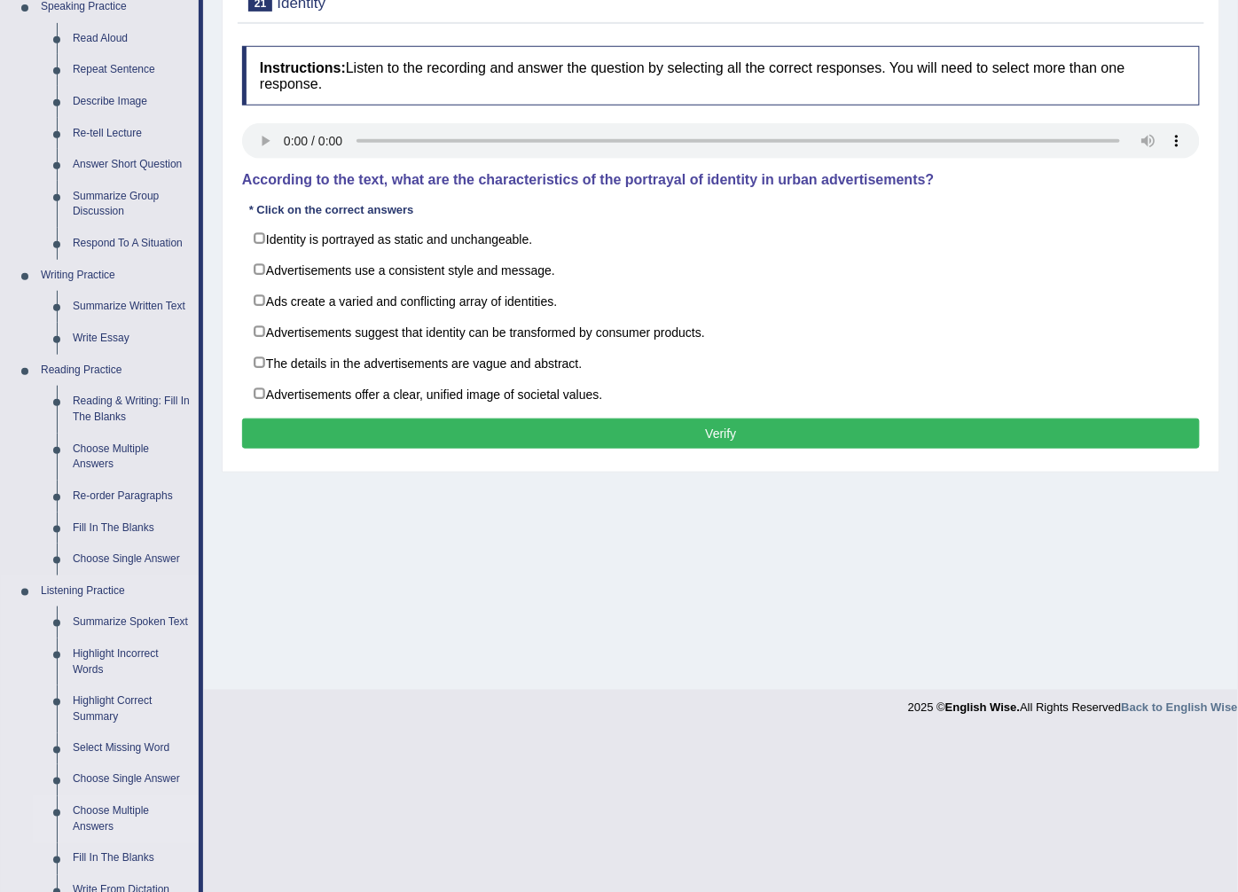
click at [113, 821] on link "Choose Multiple Answers" at bounding box center [132, 819] width 134 height 47
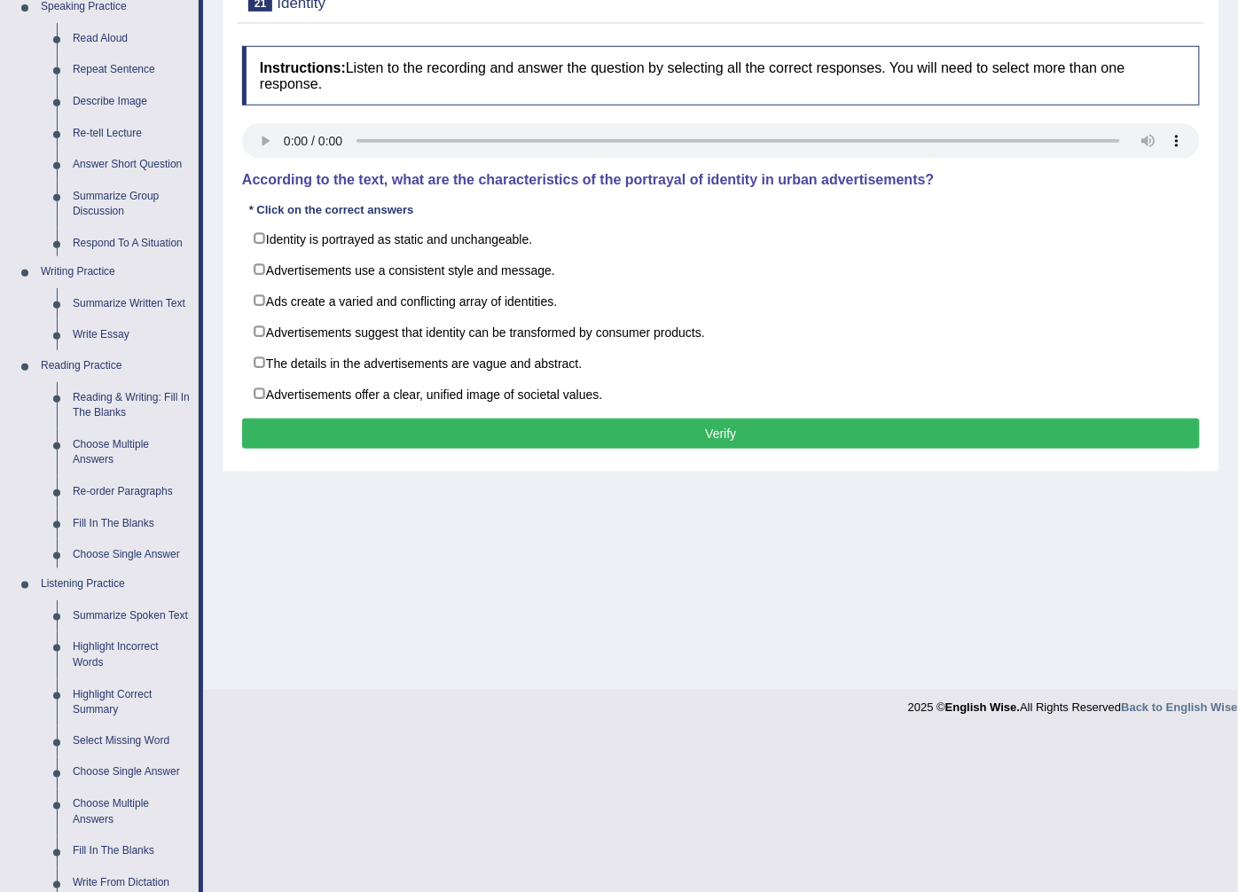
scroll to position [38, 0]
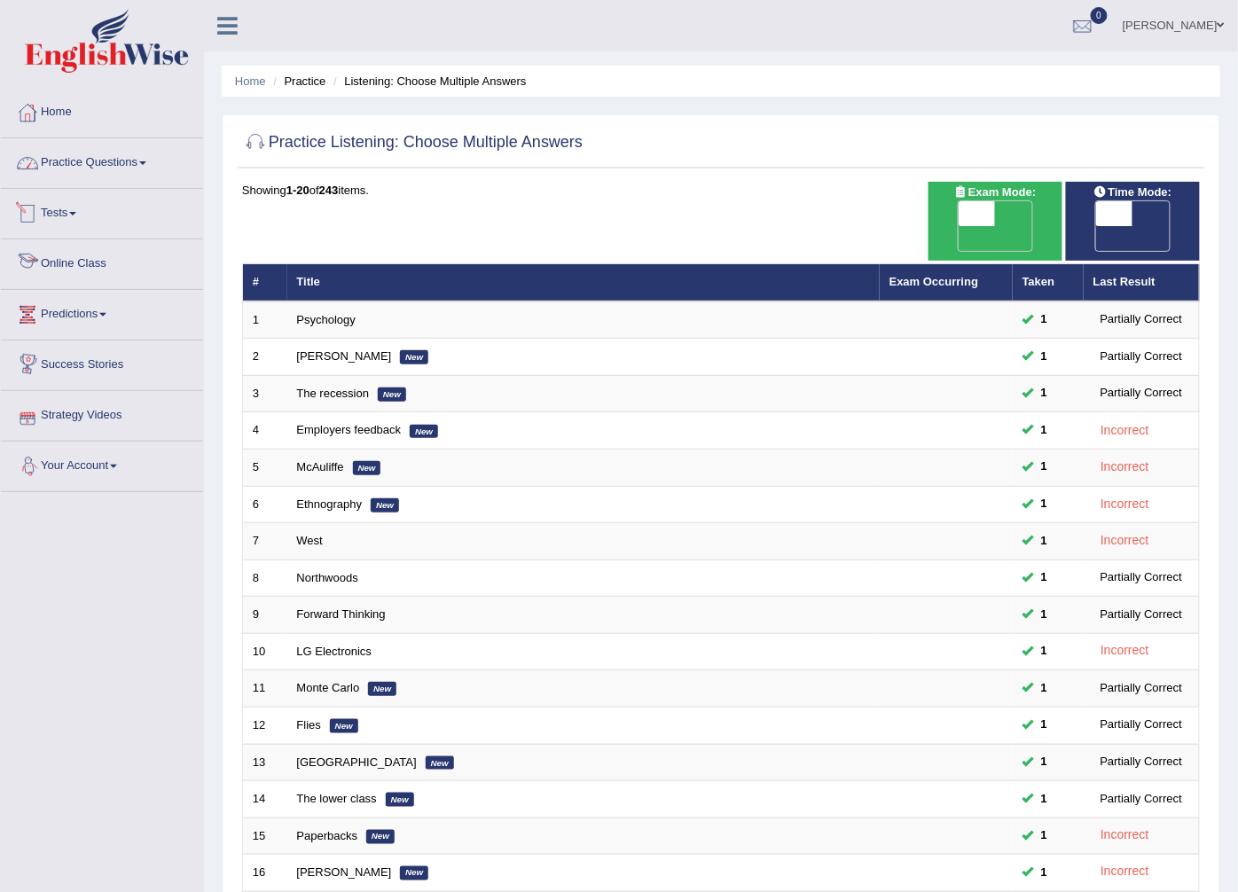
click at [127, 167] on link "Practice Questions" at bounding box center [102, 160] width 202 height 44
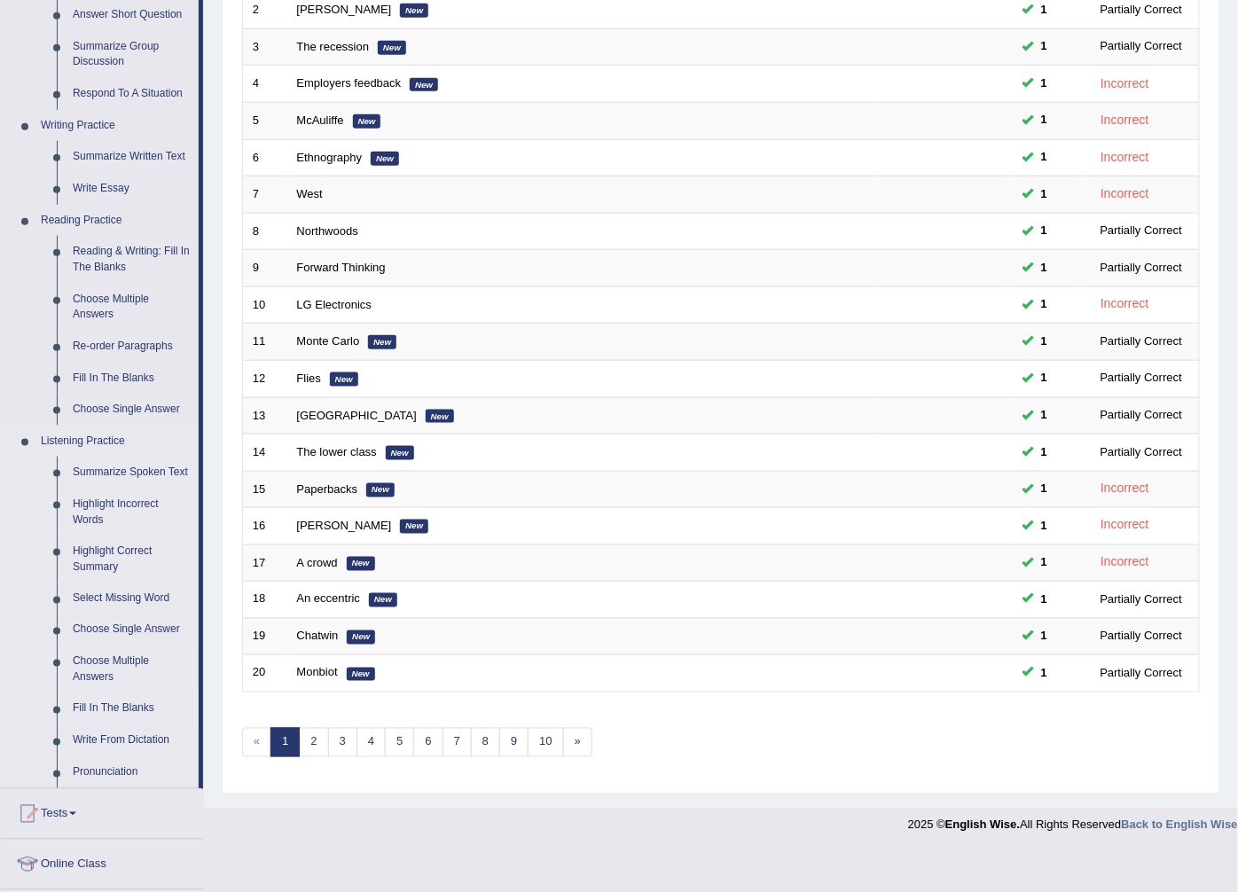
scroll to position [382, 0]
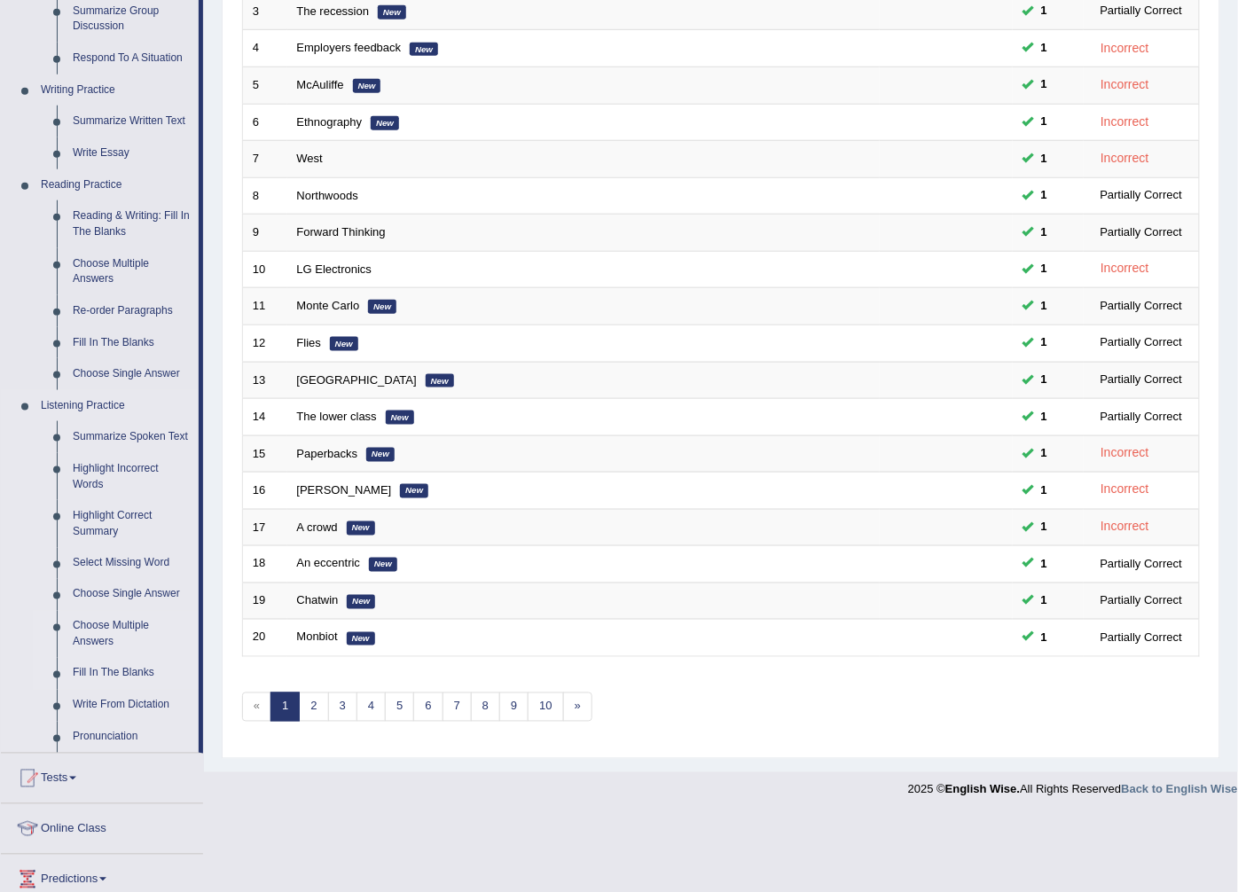
click at [144, 669] on link "Fill In The Blanks" at bounding box center [132, 674] width 134 height 32
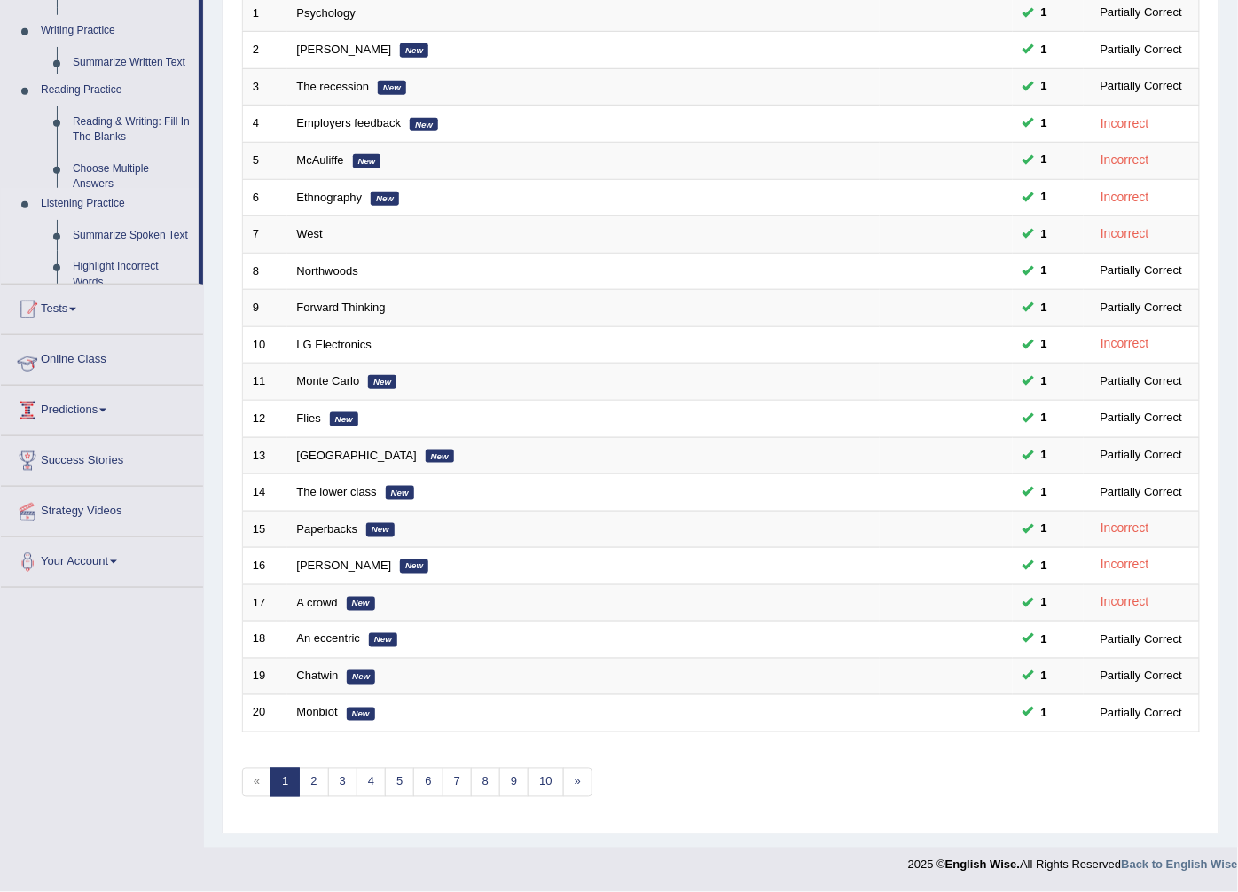
scroll to position [284, 0]
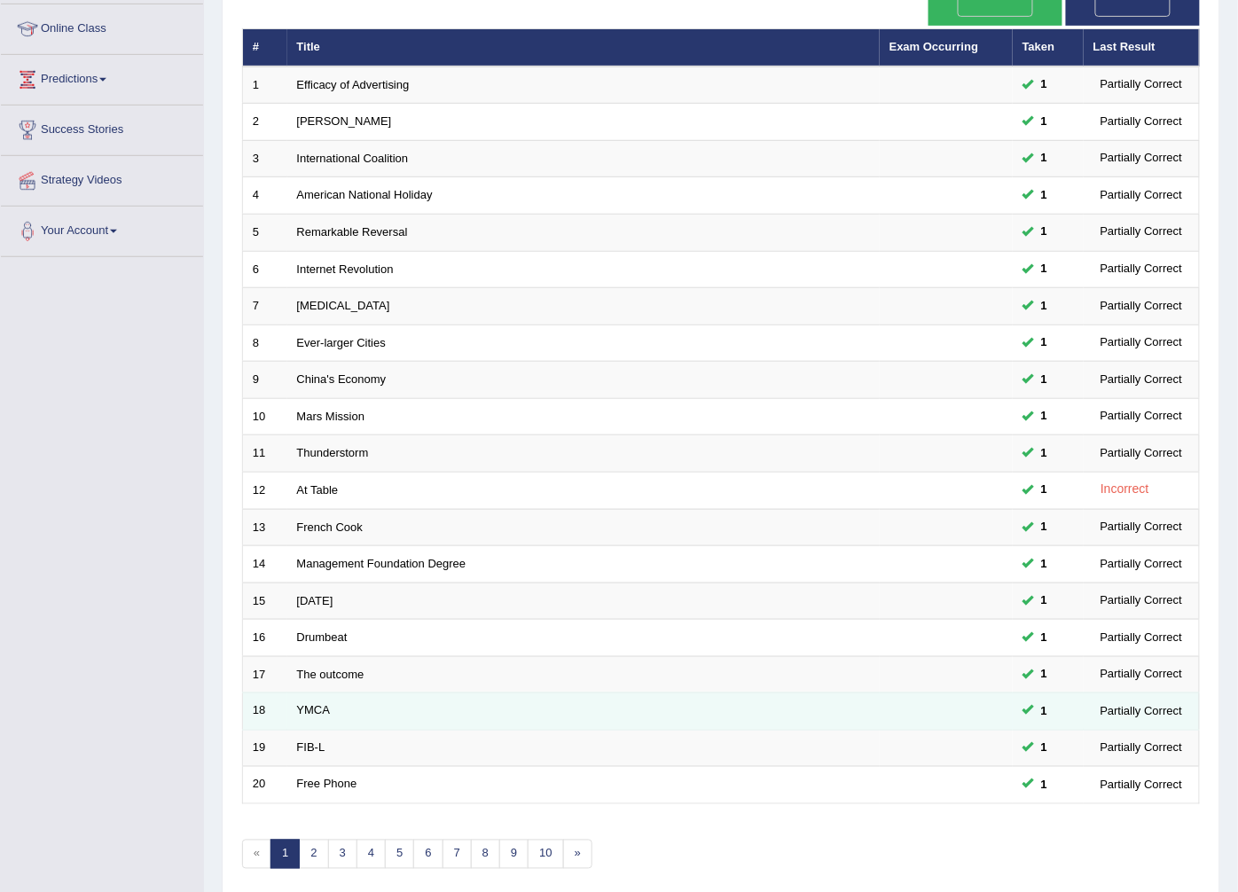
scroll to position [284, 0]
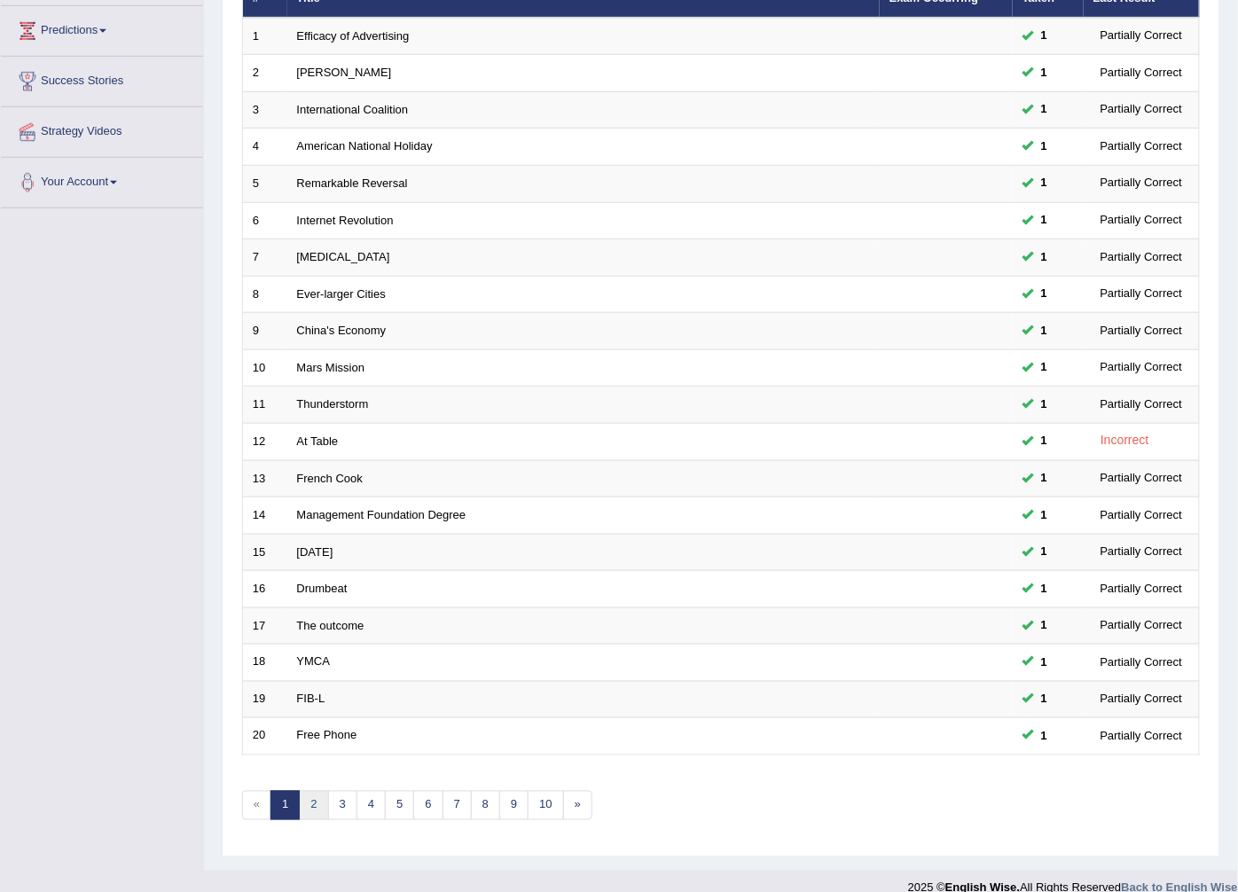
click at [321, 791] on link "2" at bounding box center [313, 805] width 29 height 29
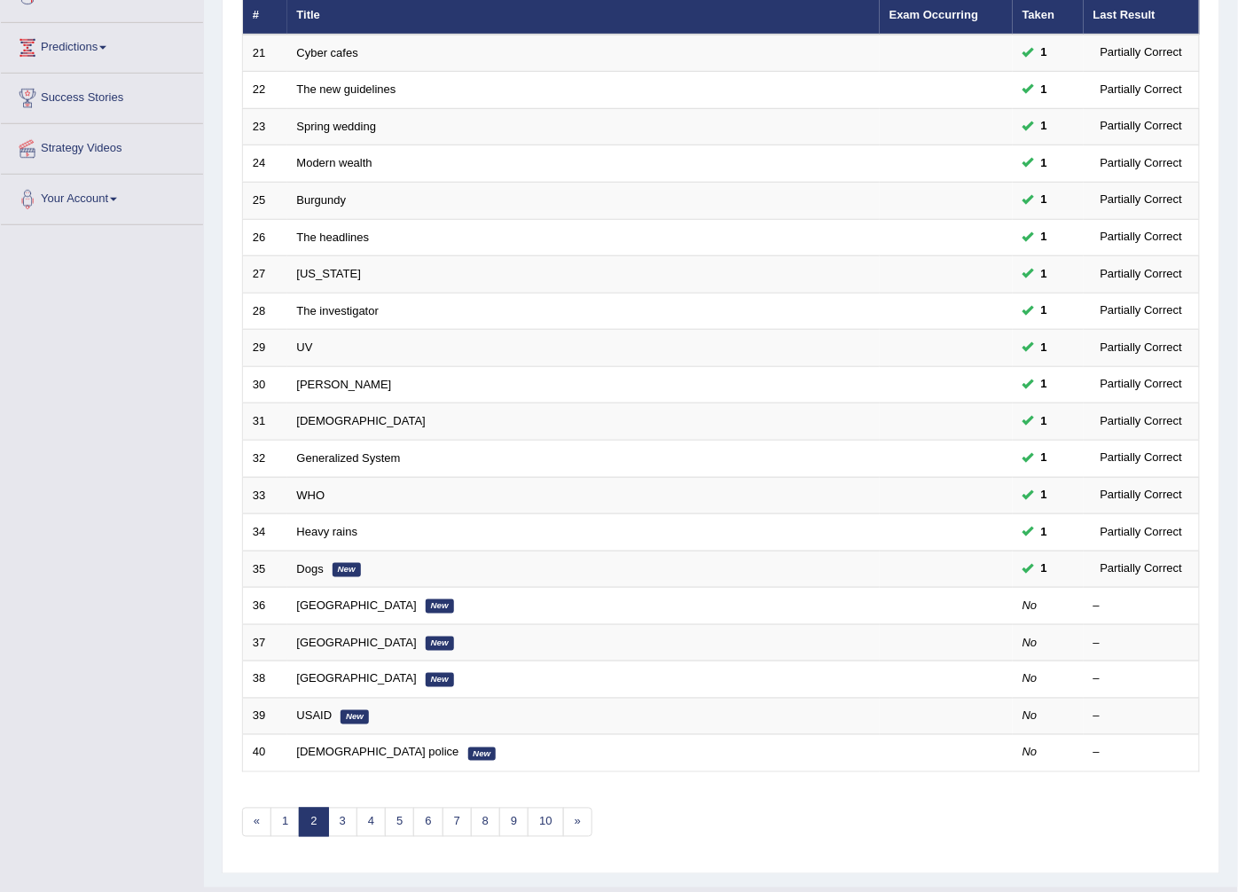
scroll to position [284, 0]
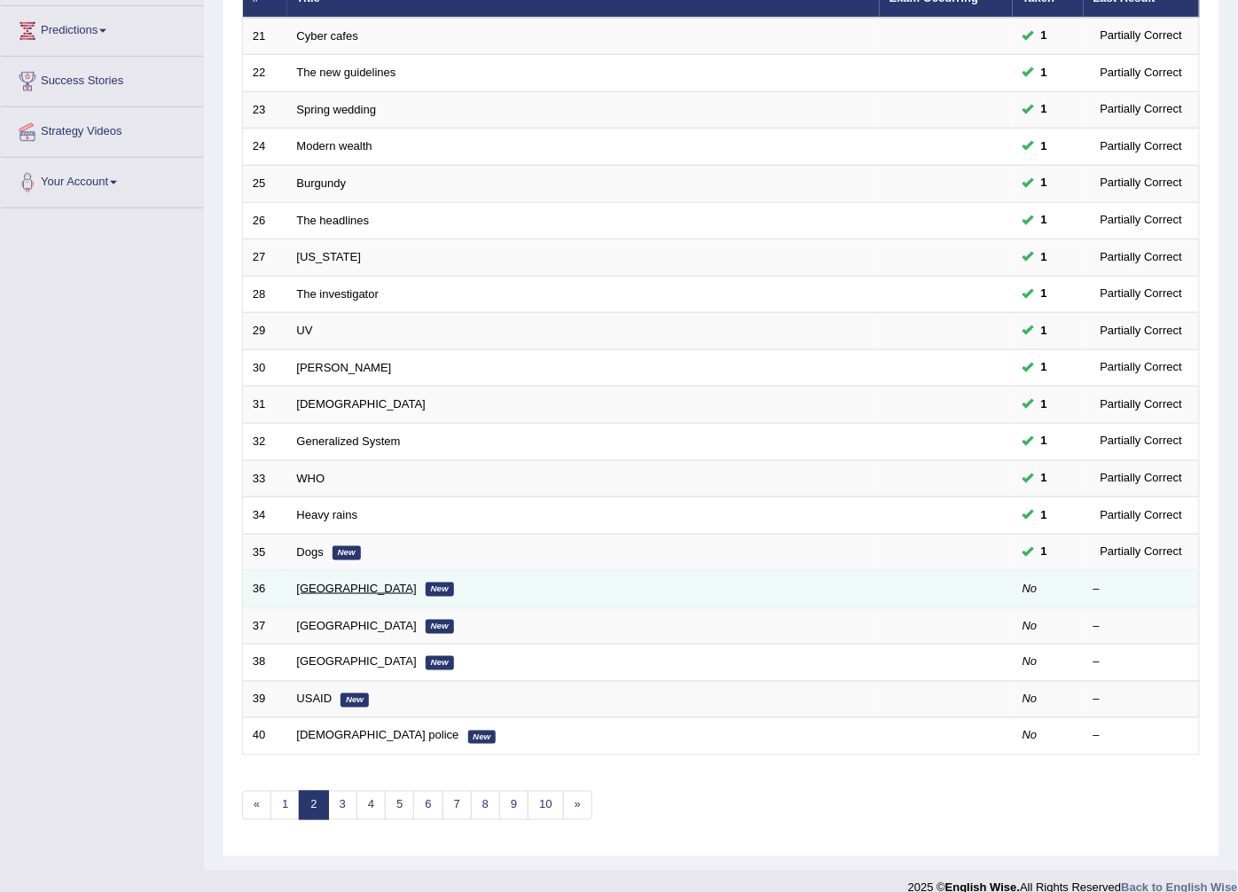
click at [328, 582] on link "[GEOGRAPHIC_DATA]" at bounding box center [357, 588] width 120 height 13
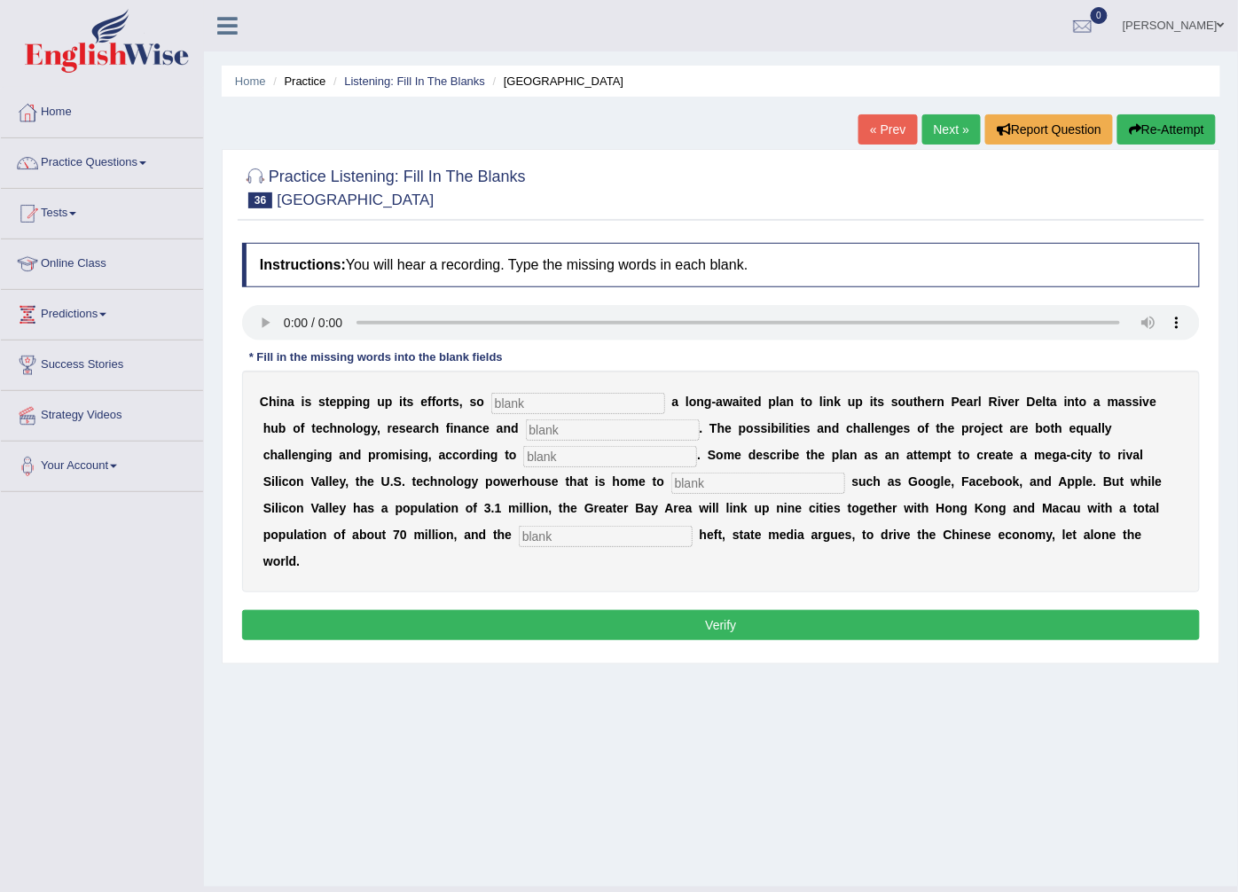
click at [542, 414] on input "text" at bounding box center [578, 403] width 174 height 21
click at [98, 653] on div "Toggle navigation Home Practice Questions Speaking Practice Read Aloud Repeat S…" at bounding box center [619, 461] width 1238 height 922
click at [603, 405] on input "ana" at bounding box center [578, 403] width 174 height 21
click at [520, 406] on input "analysing" at bounding box center [578, 403] width 174 height 21
type input "analyzing"
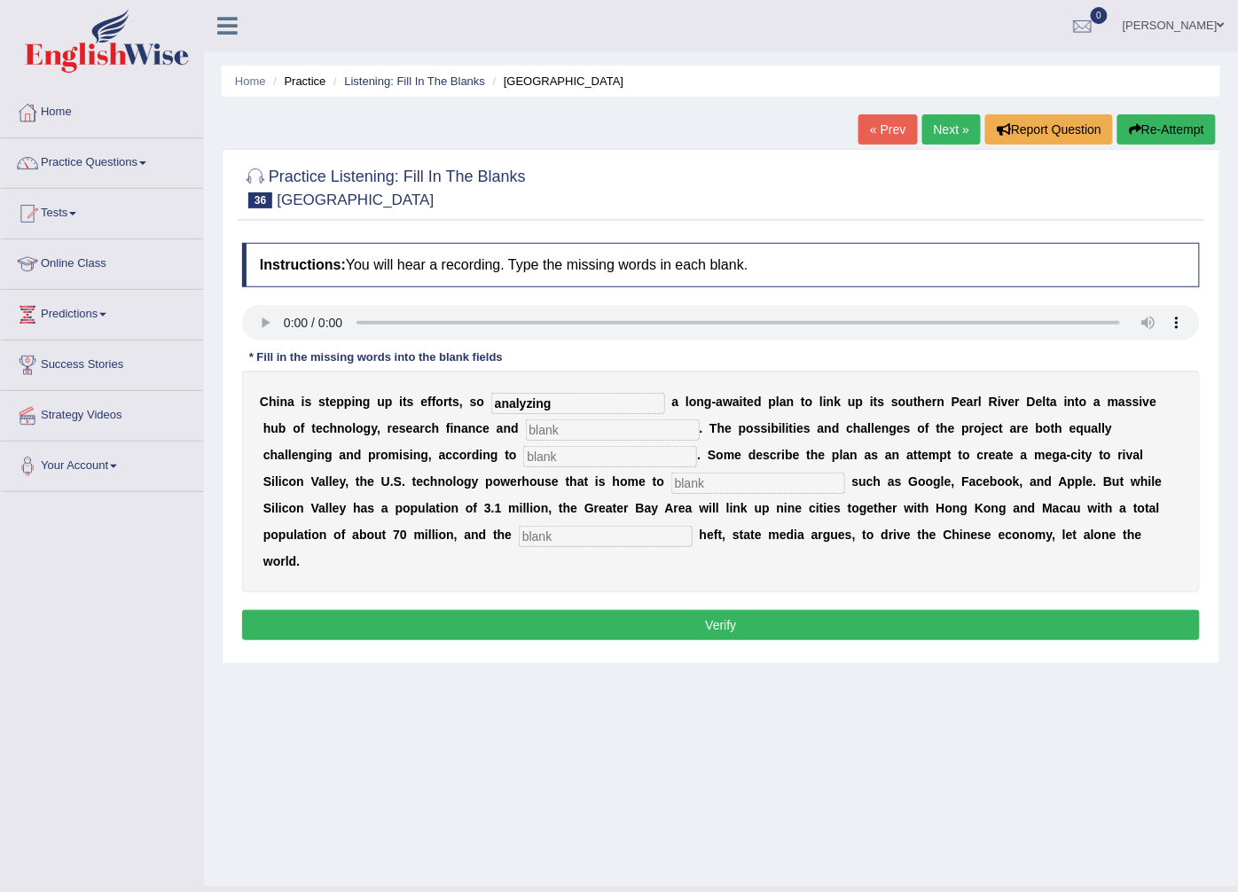
click at [526, 427] on input "text" at bounding box center [613, 429] width 174 height 21
type input "innovation"
click at [577, 475] on b "a" at bounding box center [580, 481] width 7 height 14
click at [523, 466] on input "text" at bounding box center [610, 456] width 174 height 21
type input "analysist"
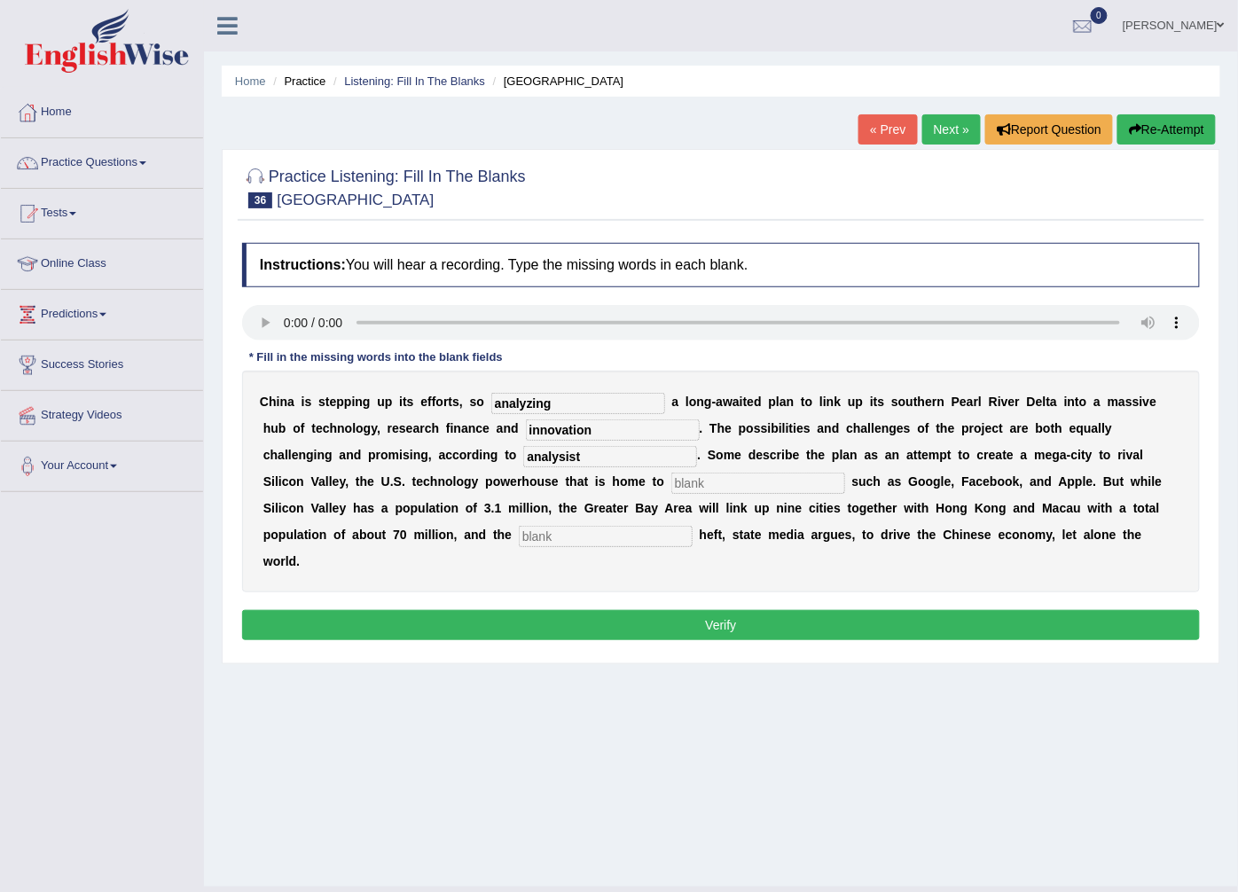
click at [671, 486] on input "text" at bounding box center [758, 483] width 174 height 21
click at [495, 405] on input "analyzing" at bounding box center [578, 403] width 174 height 21
click at [500, 405] on input "analyzing" at bounding box center [578, 403] width 174 height 21
click at [497, 406] on input "anlyzing" at bounding box center [578, 403] width 174 height 21
click at [493, 408] on input "anlyzing" at bounding box center [578, 403] width 174 height 21
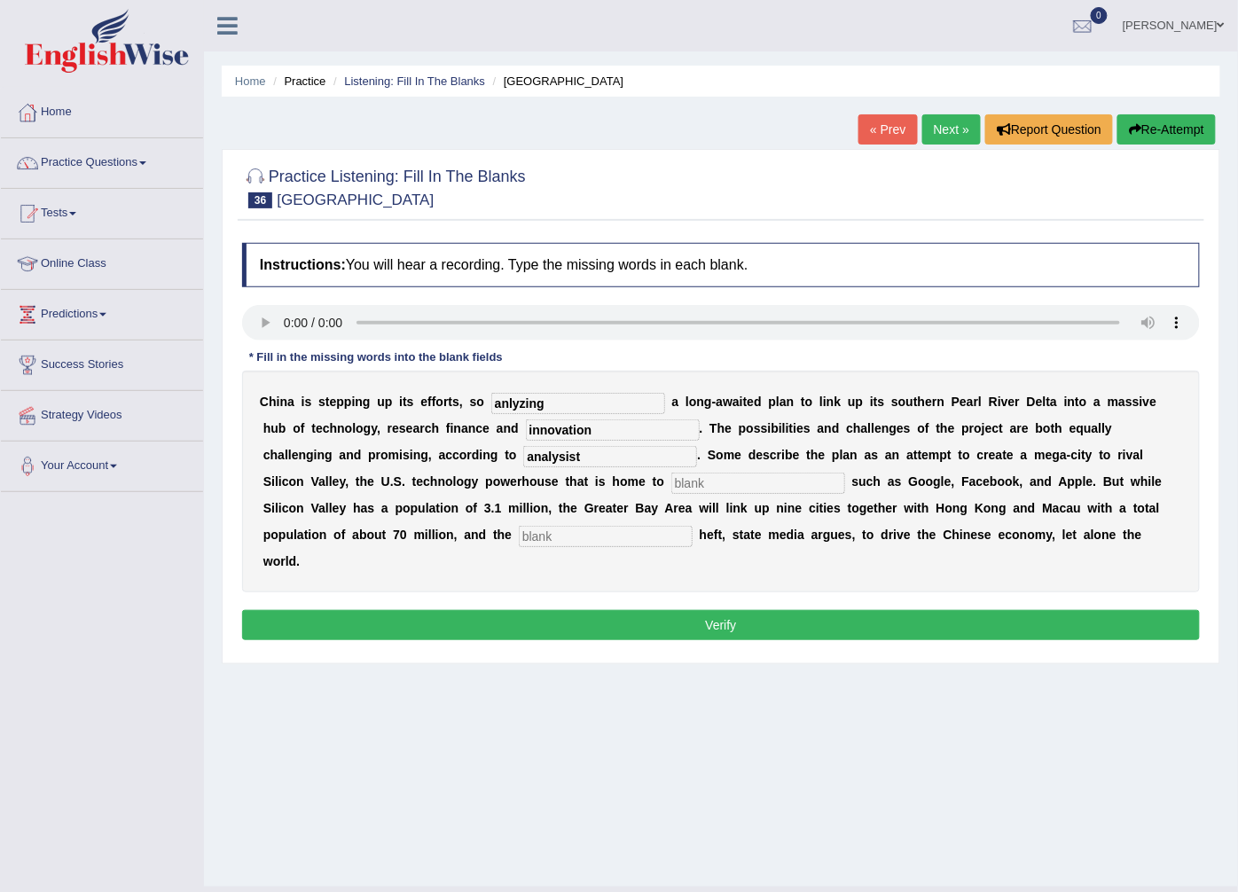
click at [671, 491] on input "text" at bounding box center [758, 483] width 174 height 21
click at [493, 400] on input "anlyzing" at bounding box center [578, 403] width 174 height 21
type input "analyzing"
click at [671, 479] on input "text" at bounding box center [758, 483] width 174 height 21
type input "company"
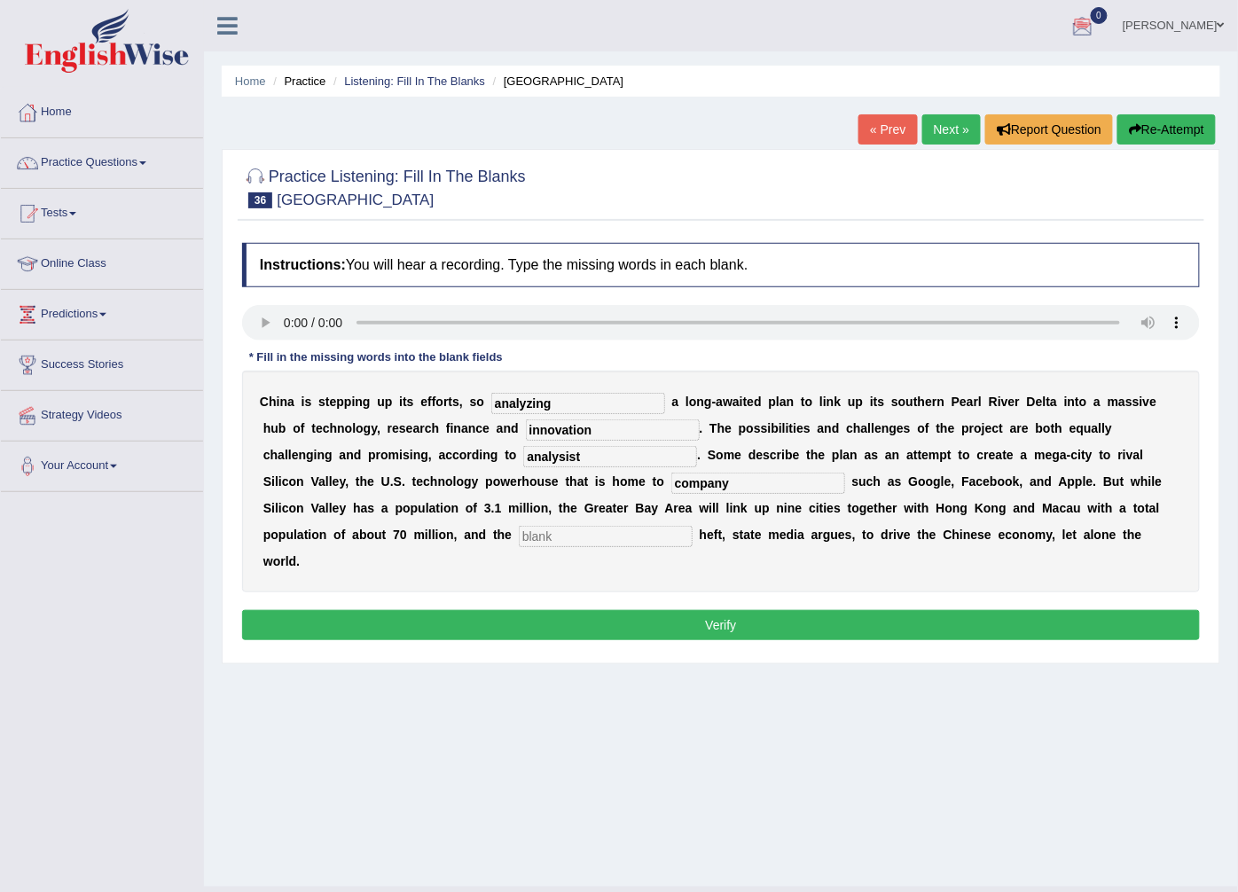
click at [300, 524] on div "C h i n a i s s t e p p i n g u p i t s e f f o r t s , s o analyzing a l o n g…" at bounding box center [721, 482] width 958 height 222
click at [519, 532] on input "text" at bounding box center [606, 536] width 174 height 21
type input "economic"
click at [417, 616] on div "Instructions: You will hear a recording. Type the missing words in each blank. …" at bounding box center [721, 444] width 966 height 420
click at [417, 610] on button "Verify" at bounding box center [721, 625] width 958 height 30
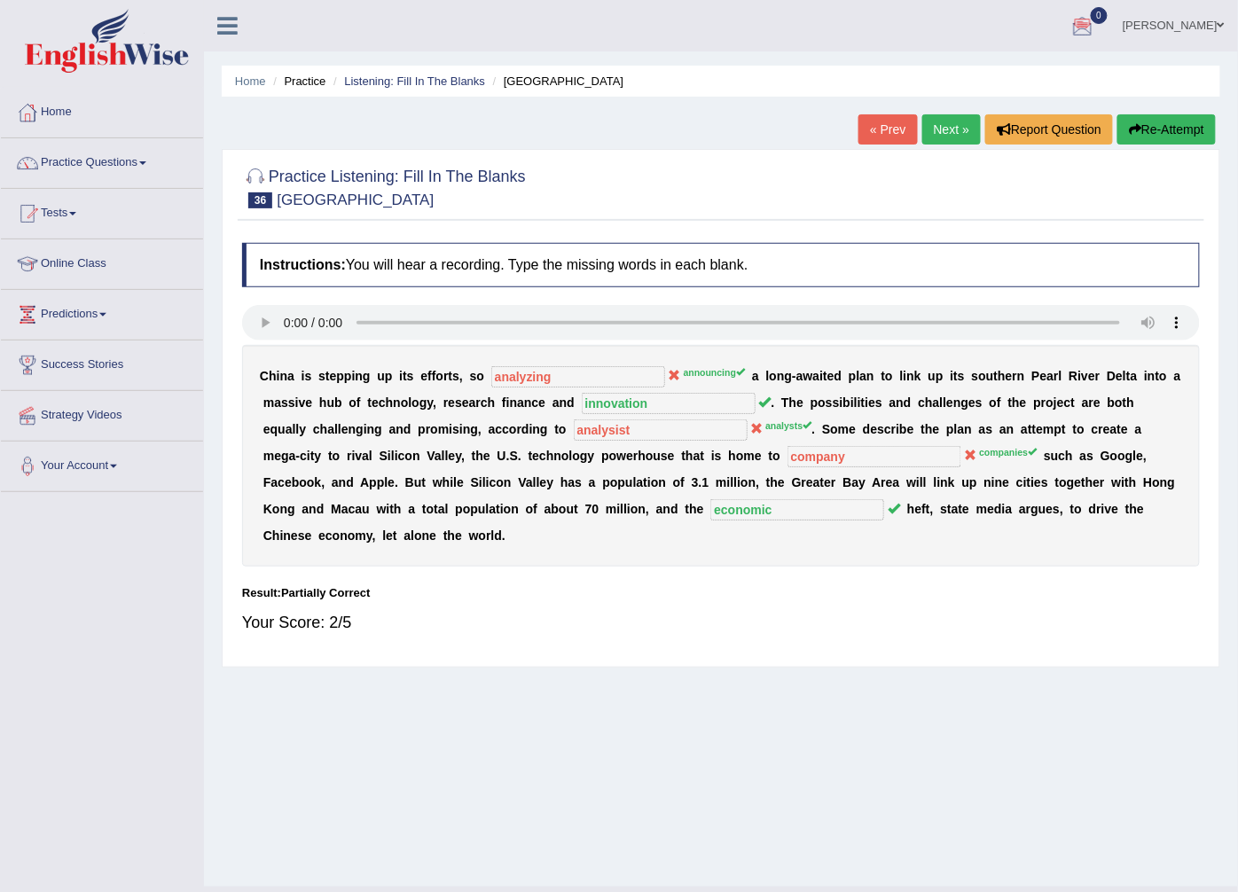
click at [938, 126] on link "Next »" at bounding box center [951, 129] width 59 height 30
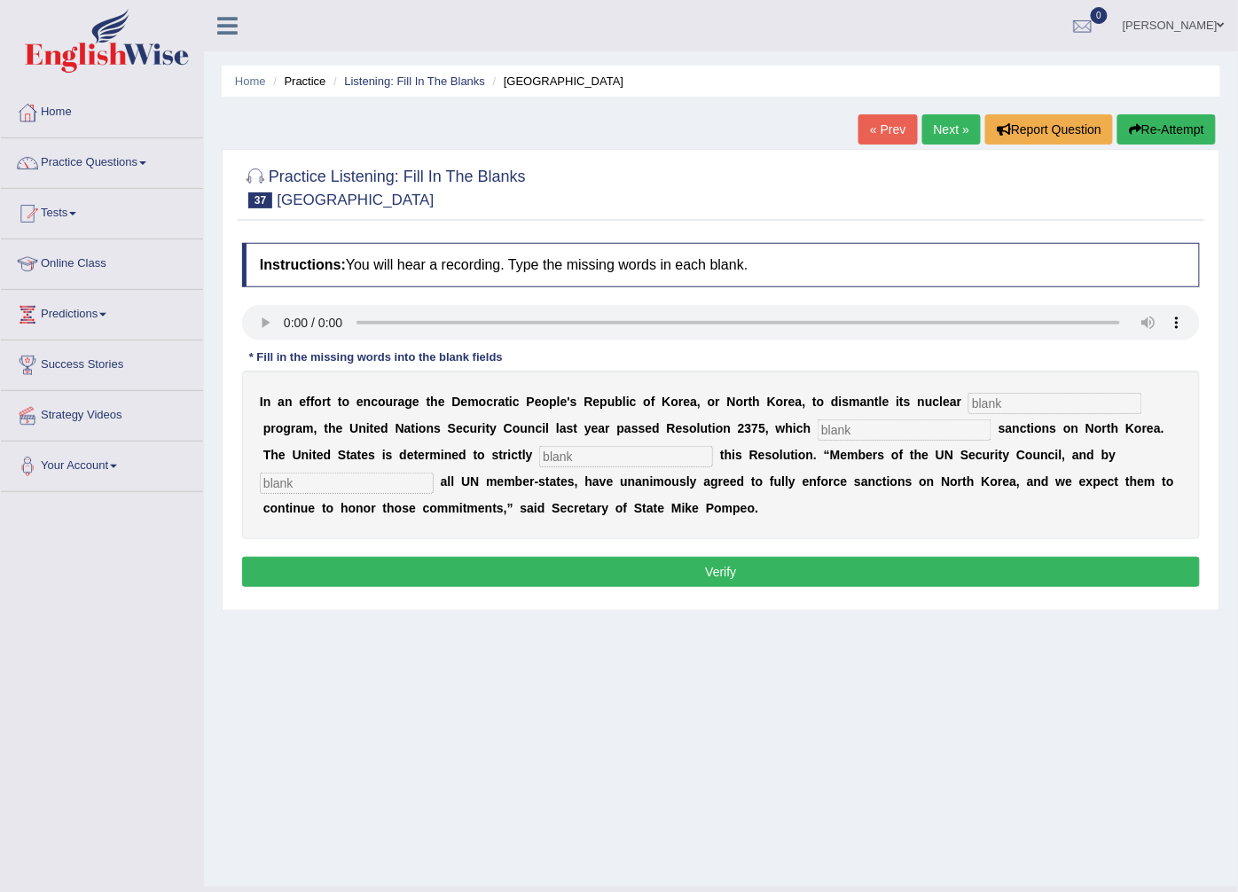
click at [994, 410] on input "text" at bounding box center [1055, 403] width 174 height 21
type input "weapons"
click at [817, 438] on input "text" at bounding box center [904, 429] width 174 height 21
type input "imposes"
click at [434, 473] on input "text" at bounding box center [347, 483] width 174 height 21
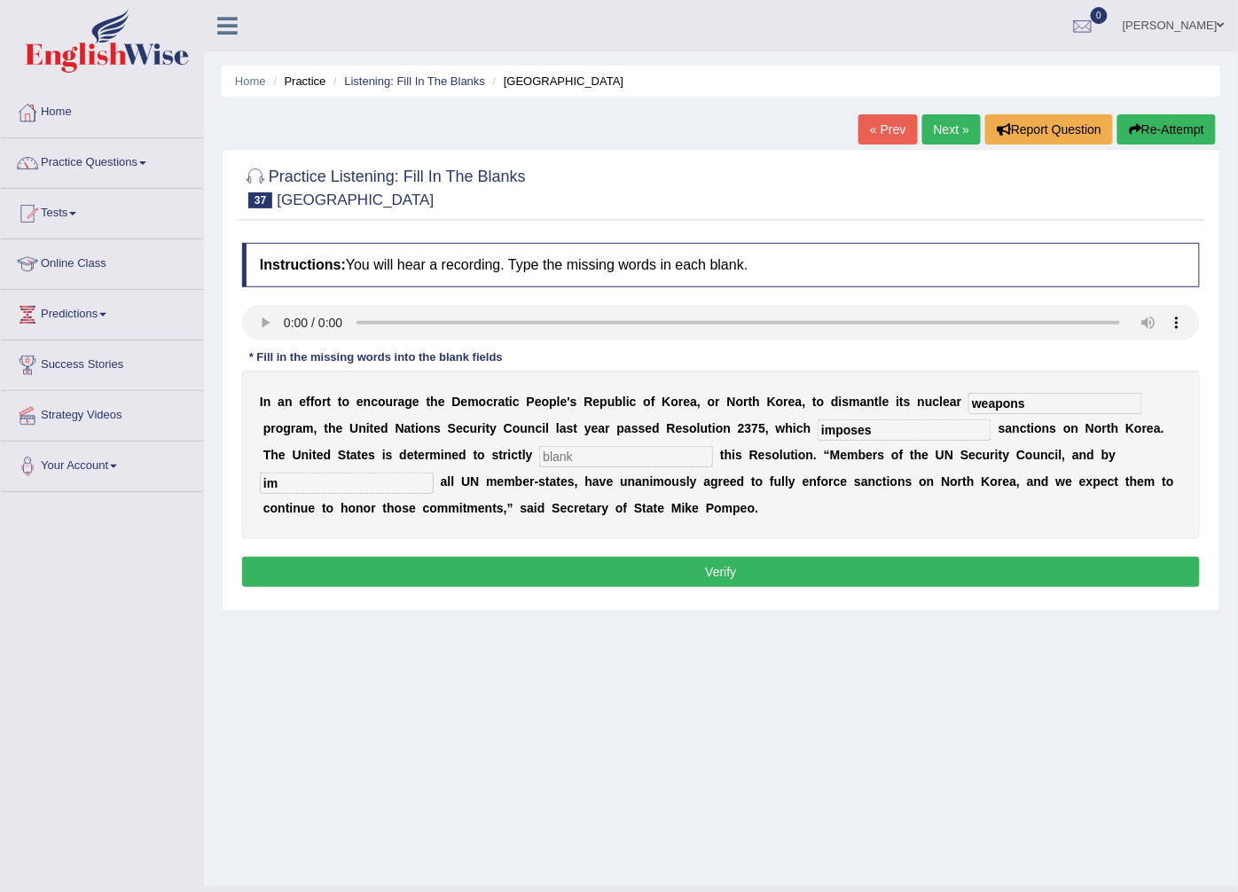
type input "i"
type input "extention"
click at [539, 452] on input "text" at bounding box center [626, 456] width 174 height 21
type input "imposes"
click at [592, 575] on button "Verify" at bounding box center [721, 572] width 958 height 30
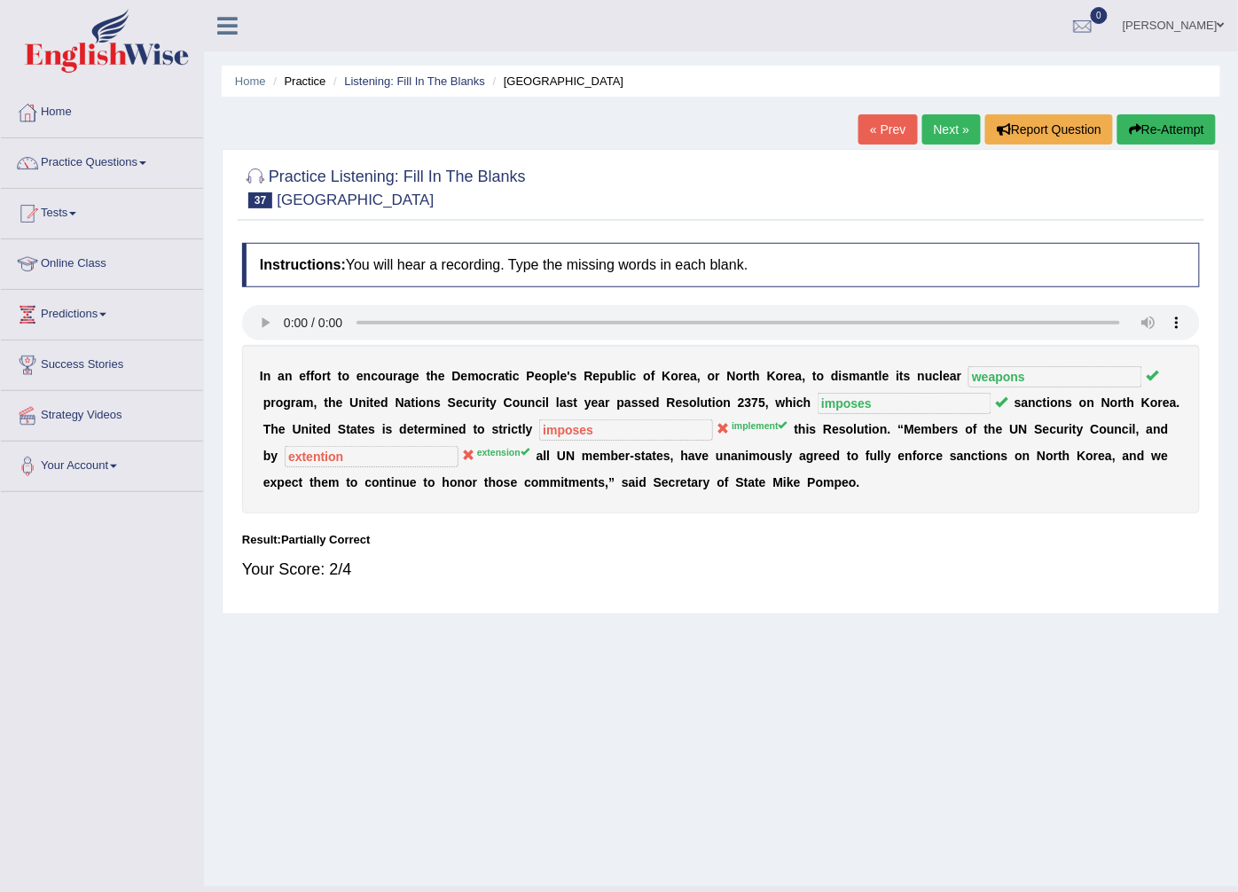
click at [955, 122] on link "Next »" at bounding box center [951, 129] width 59 height 30
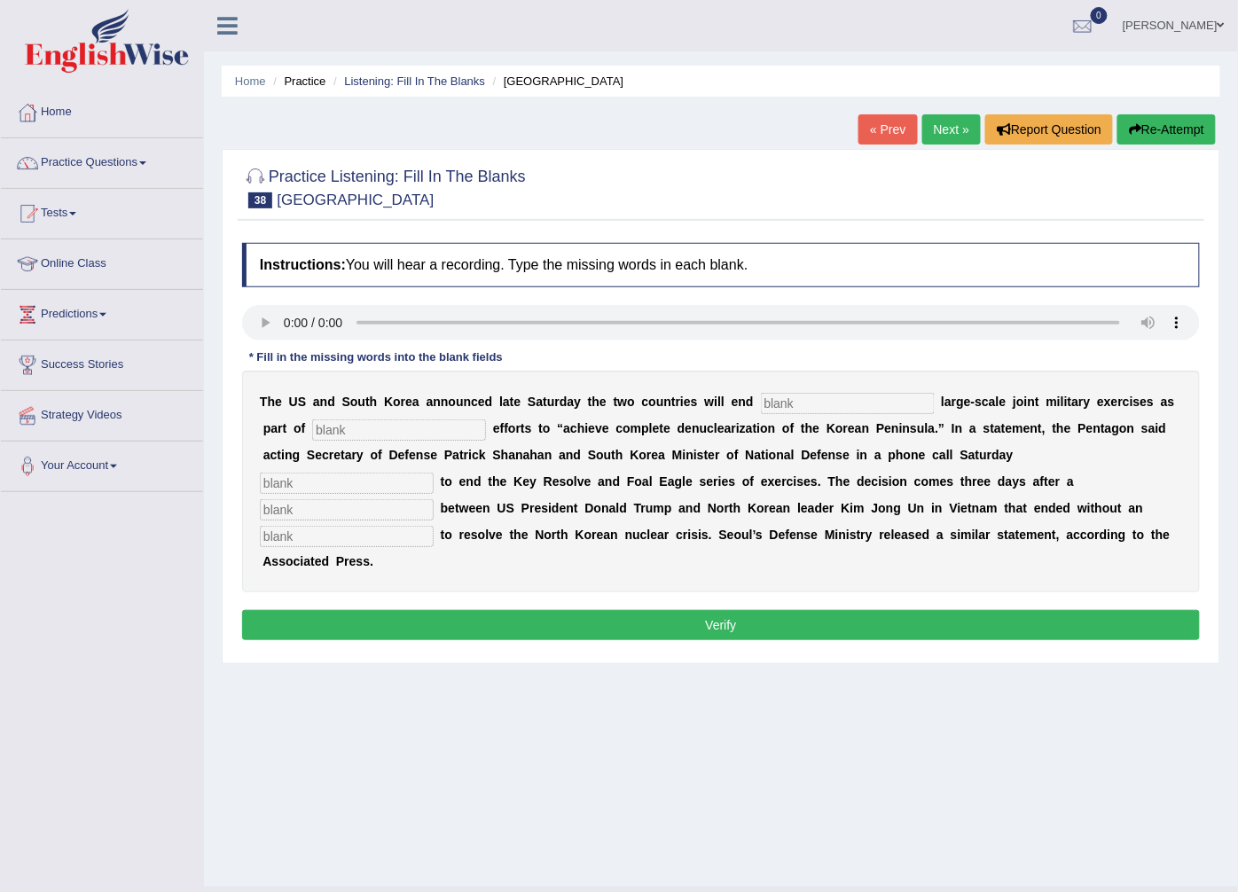
click at [816, 397] on input "text" at bounding box center [848, 403] width 174 height 21
click at [434, 526] on input "text" at bounding box center [347, 536] width 174 height 21
click at [434, 526] on input "agreement" at bounding box center [347, 536] width 174 height 21
click at [640, 521] on div "T h e U S a n d S o u t h K o r e a a n n o u n c e d l a t e S a t u r d a y t…" at bounding box center [721, 482] width 958 height 222
click at [434, 526] on input "aggreement" at bounding box center [347, 536] width 174 height 21
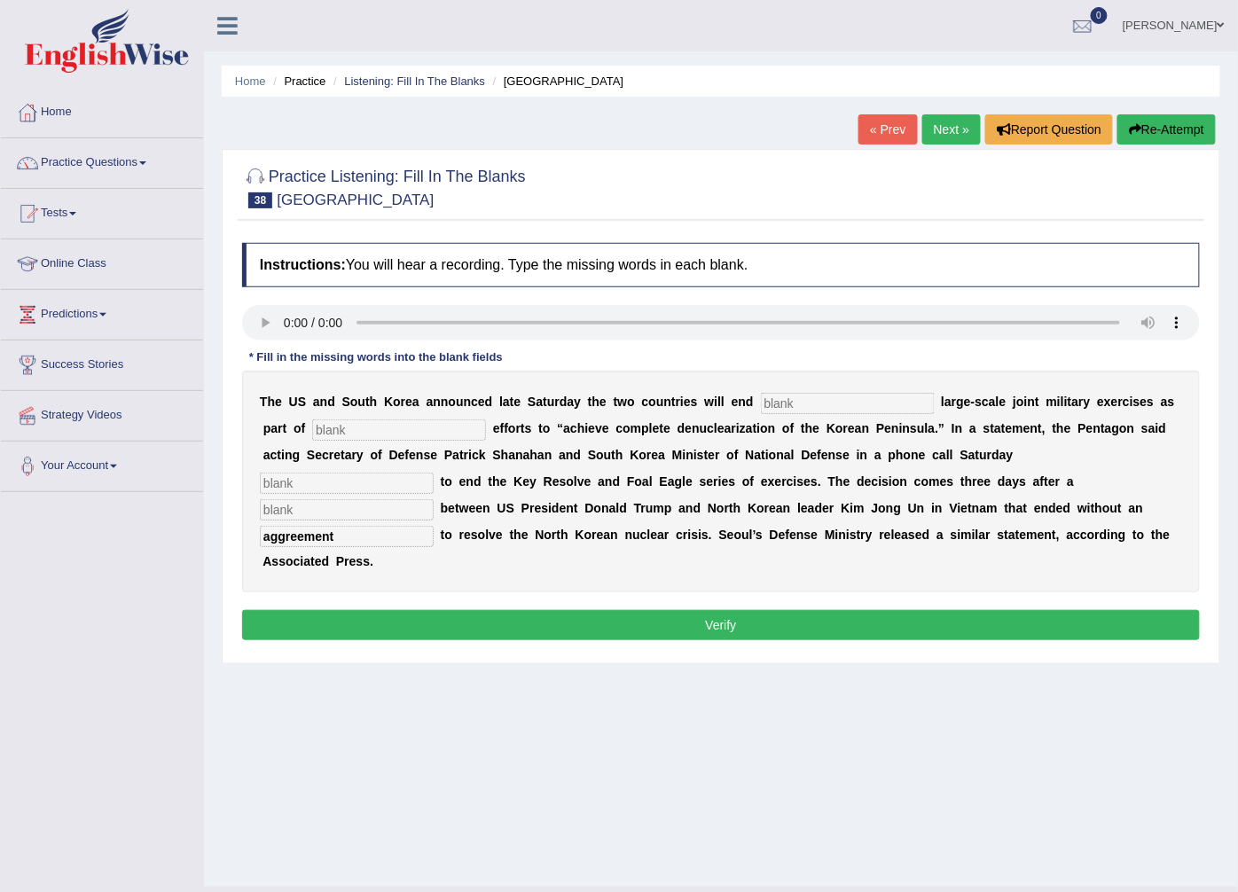
click at [434, 526] on input "aggreement" at bounding box center [347, 536] width 174 height 21
type input "aggrement"
click at [434, 499] on input "text" at bounding box center [347, 509] width 174 height 21
type input "summit"
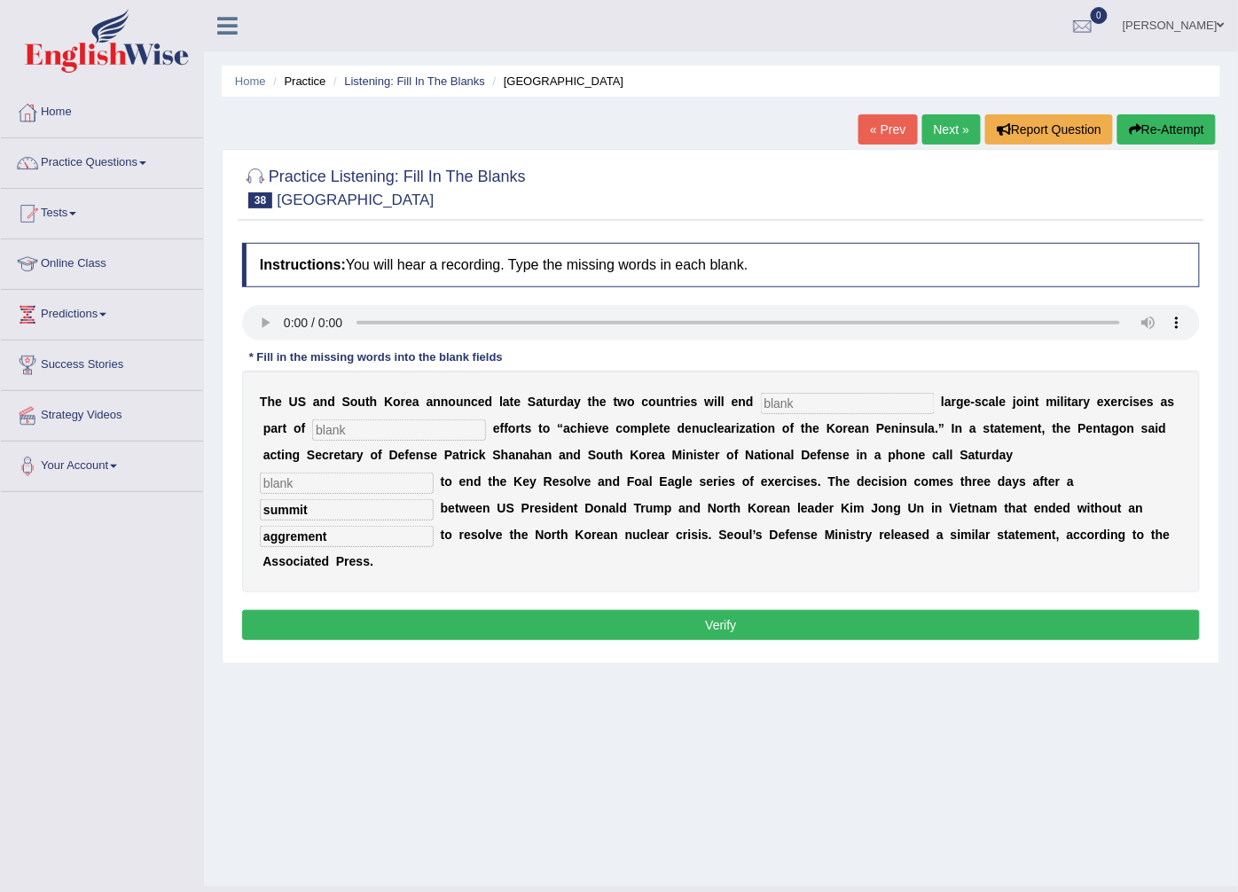
click at [434, 473] on input "text" at bounding box center [347, 483] width 174 height 21
type input "decided"
click at [386, 427] on input "text" at bounding box center [399, 429] width 174 height 21
type input "diplomat"
click at [767, 403] on input "text" at bounding box center [848, 403] width 174 height 21
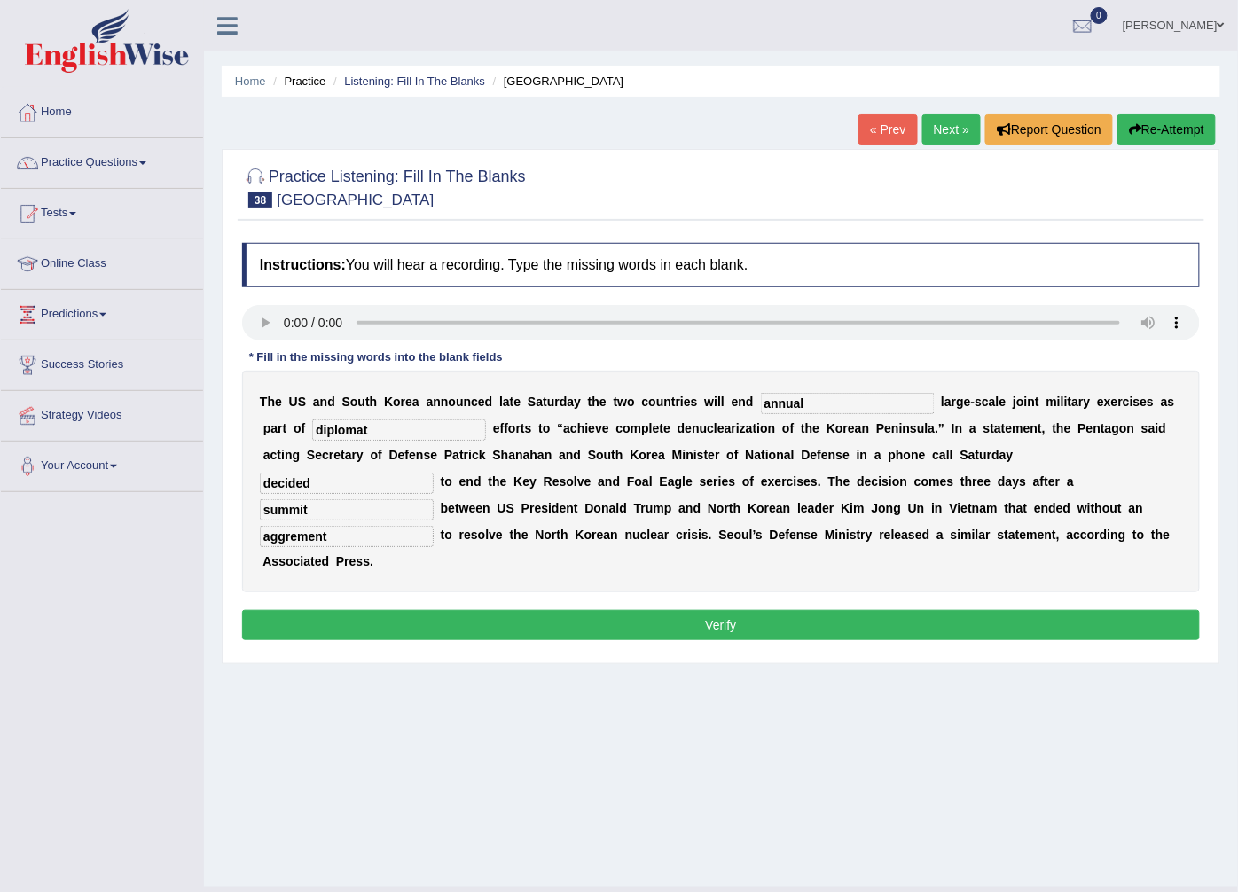
type input "annual"
click at [737, 610] on button "Verify" at bounding box center [721, 625] width 958 height 30
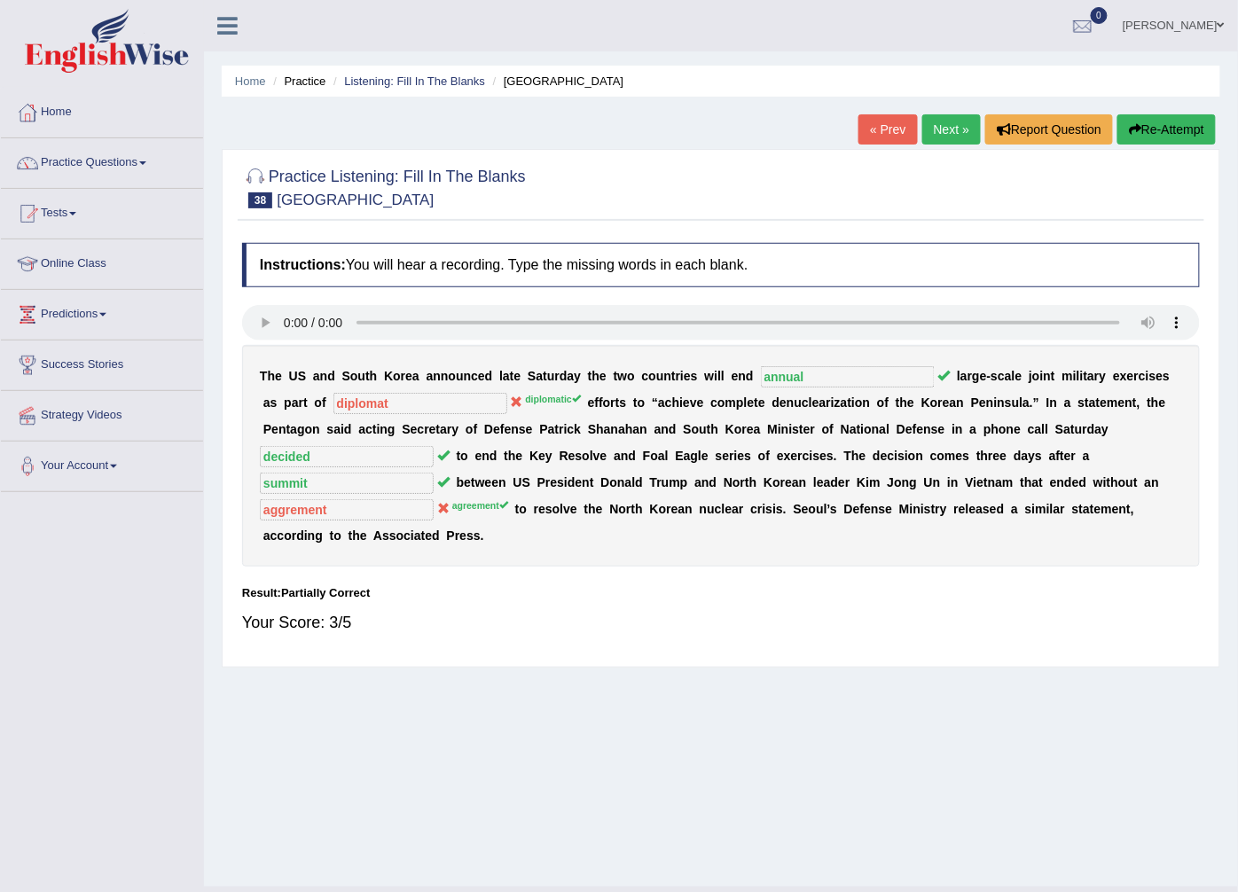
click at [949, 129] on link "Next »" at bounding box center [951, 129] width 59 height 30
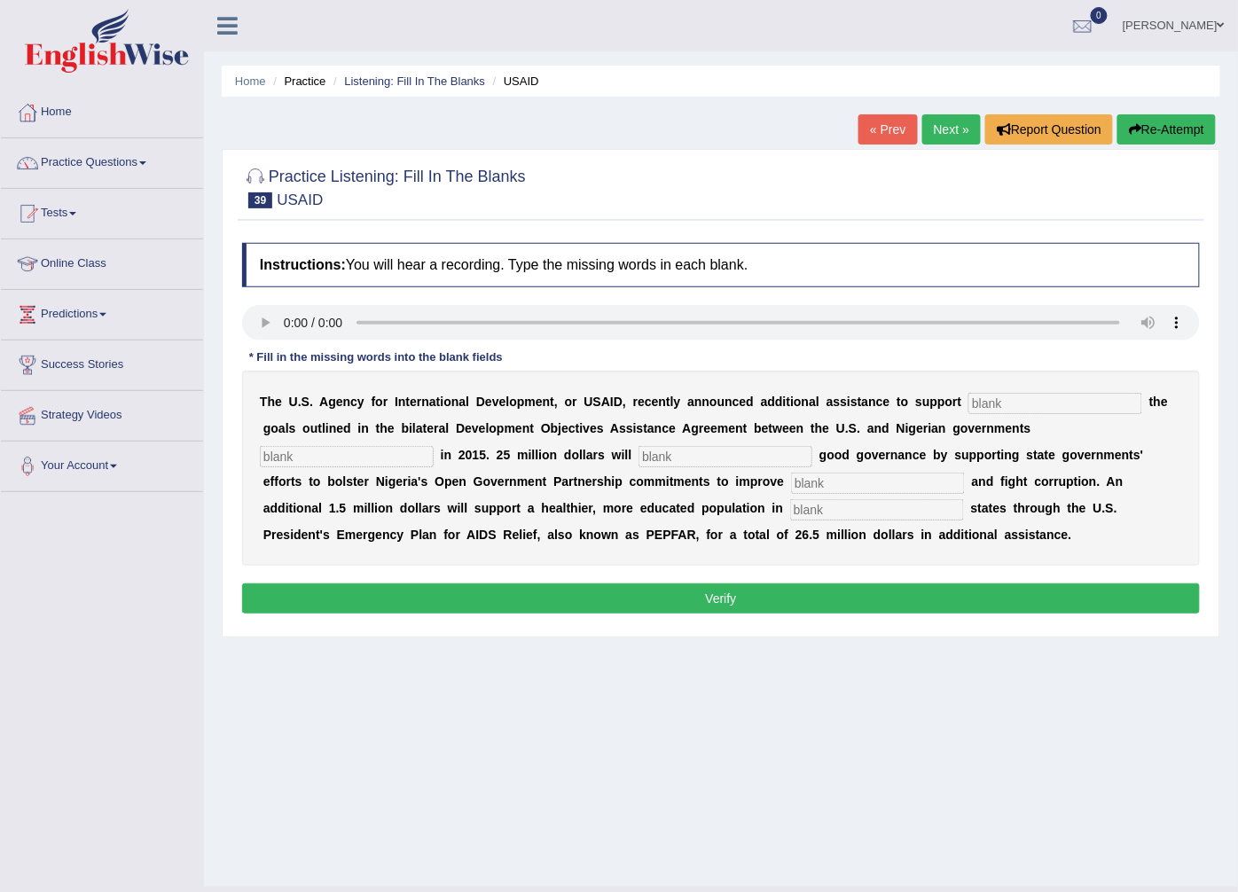
click at [972, 403] on input "text" at bounding box center [1055, 403] width 174 height 21
click at [638, 458] on input "text" at bounding box center [725, 456] width 174 height 21
type input "break"
click at [996, 404] on input "text" at bounding box center [1055, 403] width 174 height 21
click at [434, 446] on input "text" at bounding box center [347, 456] width 174 height 21
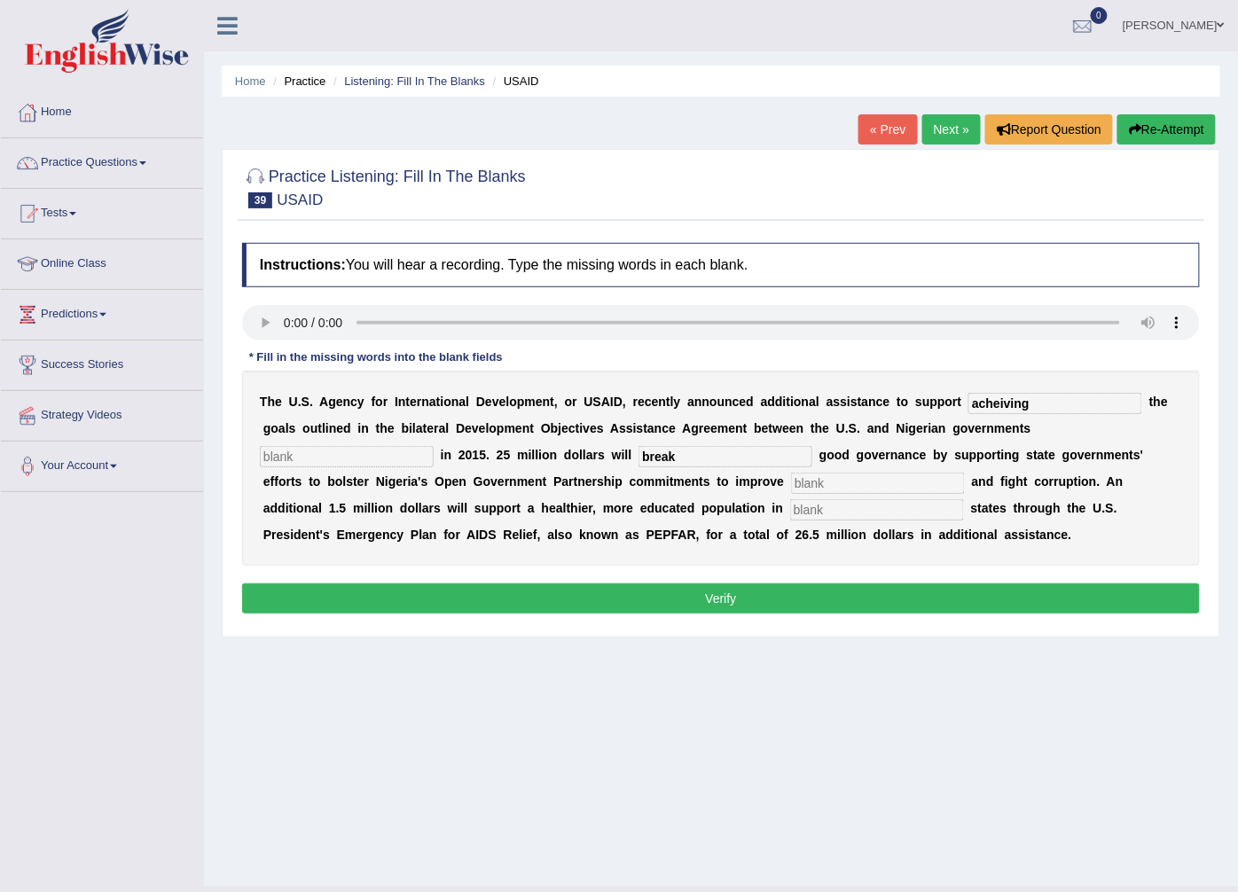
click at [984, 413] on input "acheiving" at bounding box center [1055, 403] width 174 height 21
type input "achiving"
click at [434, 446] on input "text" at bounding box center [347, 456] width 174 height 21
type input "signed"
click at [519, 501] on div "T h e U . S . A g e n c y f o r I n t e r n a t i o n a l D e v e l o p m e n t…" at bounding box center [721, 468] width 958 height 195
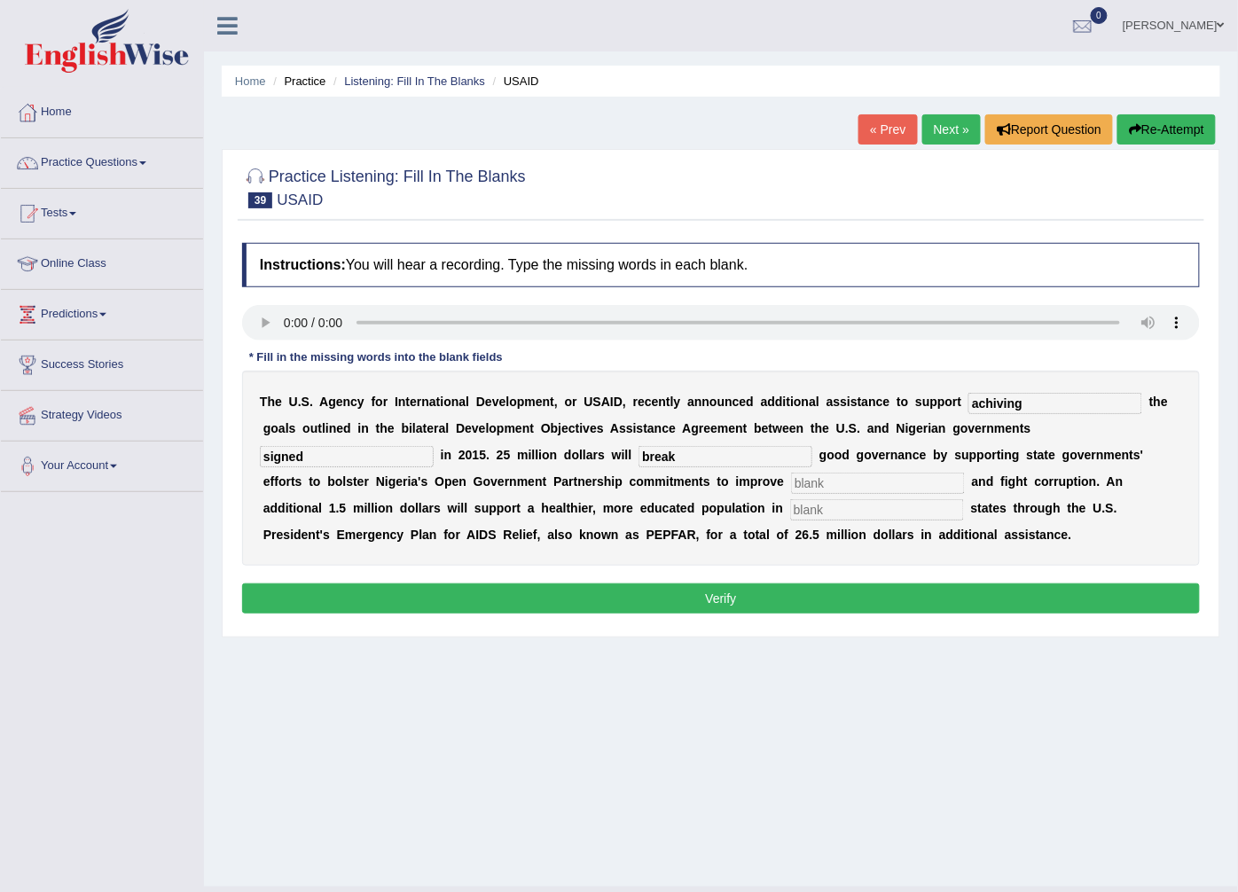
click at [791, 479] on input "text" at bounding box center [878, 483] width 174 height 21
type input "transparency"
click at [403, 526] on div "T h e U . S . A g e n c y f o r I n t e r n a t i o n a l D e v e l o p m e n t…" at bounding box center [721, 468] width 958 height 195
click at [790, 514] on input "text" at bounding box center [877, 509] width 174 height 21
type input "targeted"
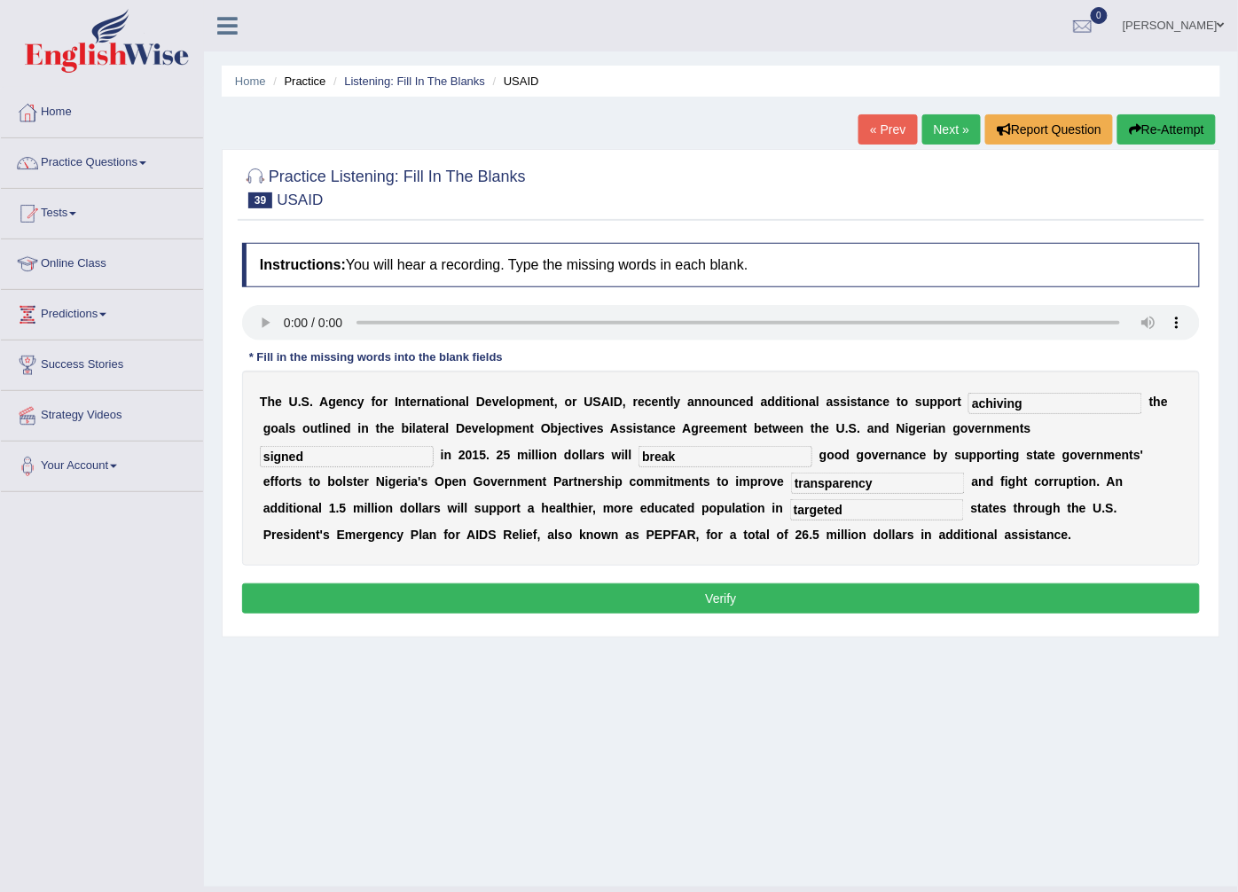
click at [639, 606] on button "Verify" at bounding box center [721, 598] width 958 height 30
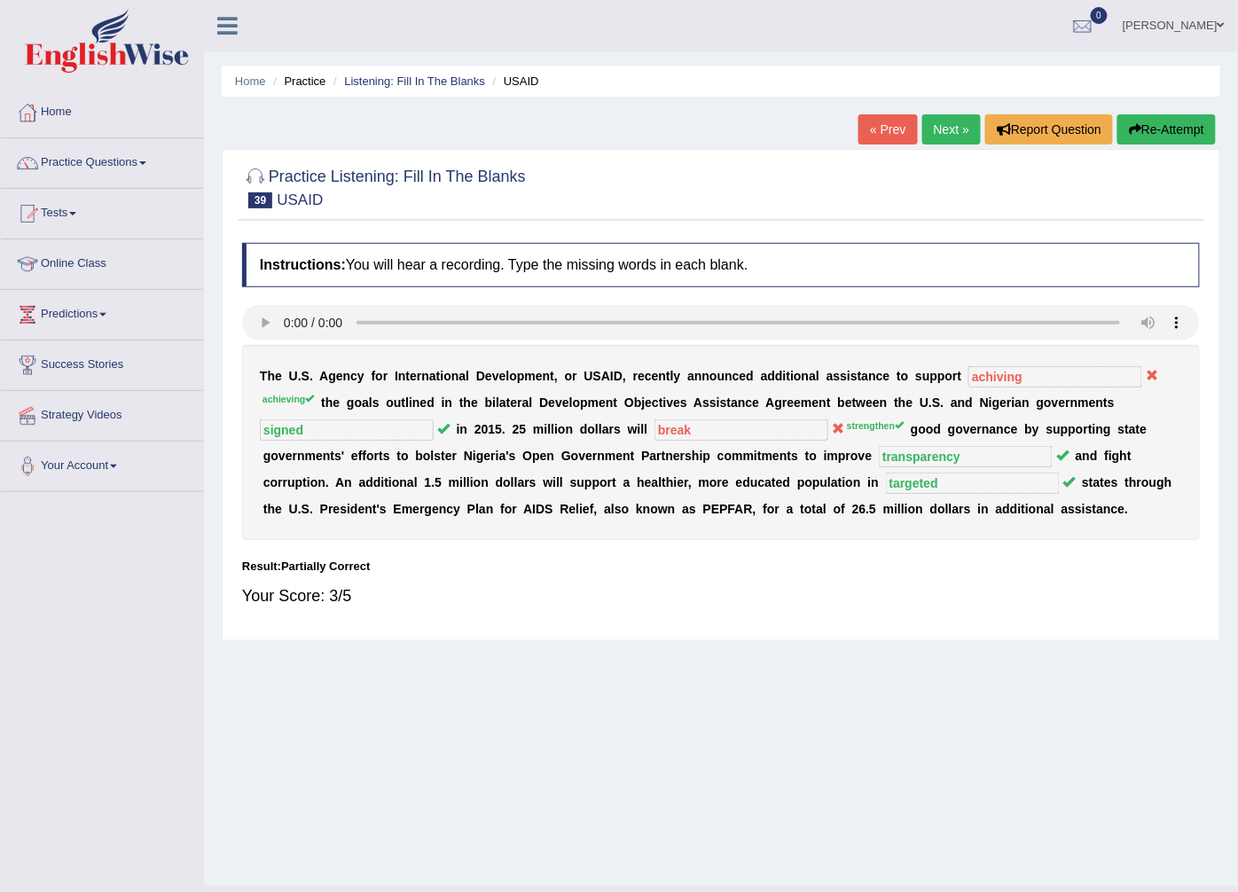
click at [960, 144] on link "Next »" at bounding box center [951, 129] width 59 height 30
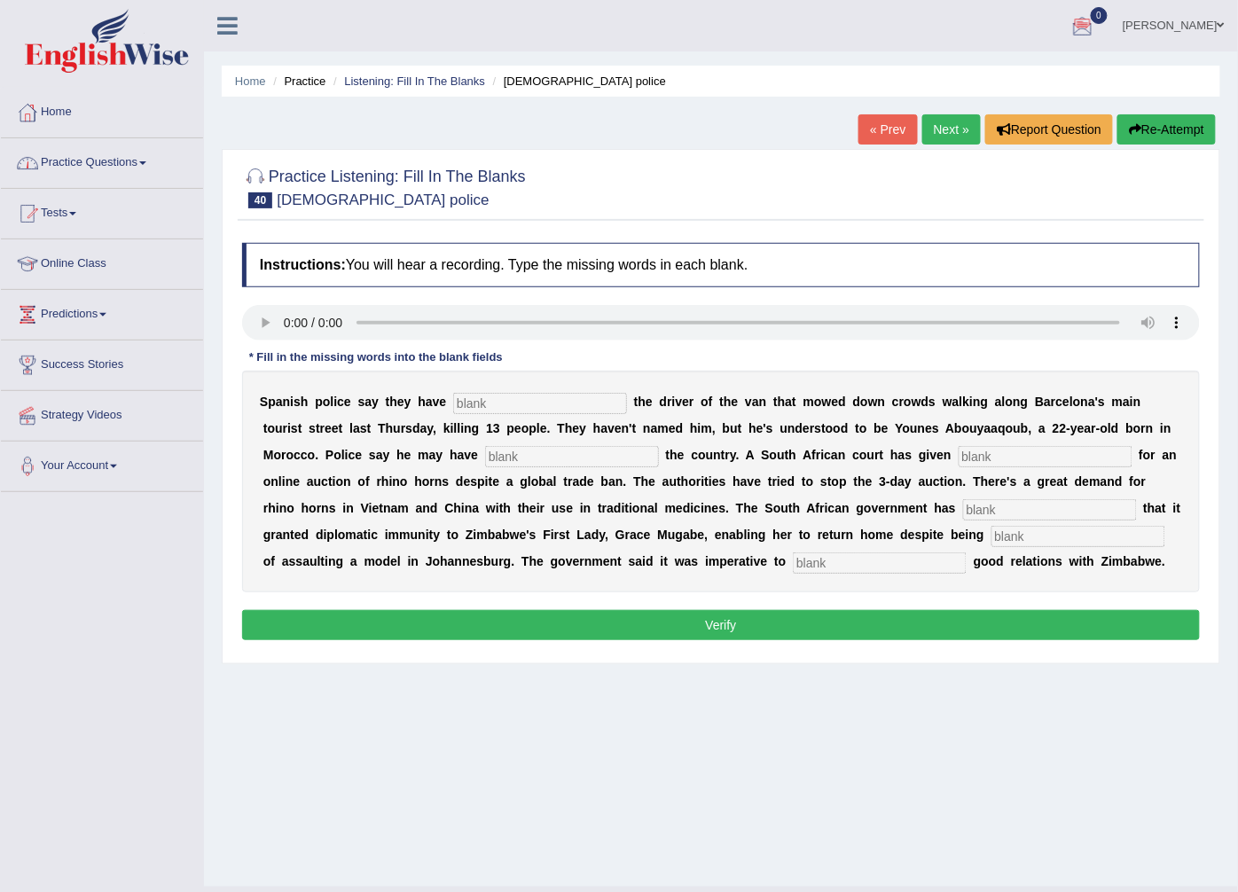
click at [793, 559] on input "text" at bounding box center [880, 562] width 174 height 21
type input "maintain"
click at [991, 545] on input "text" at bounding box center [1078, 536] width 174 height 21
type input "accused"
click at [963, 520] on input "text" at bounding box center [1050, 509] width 174 height 21
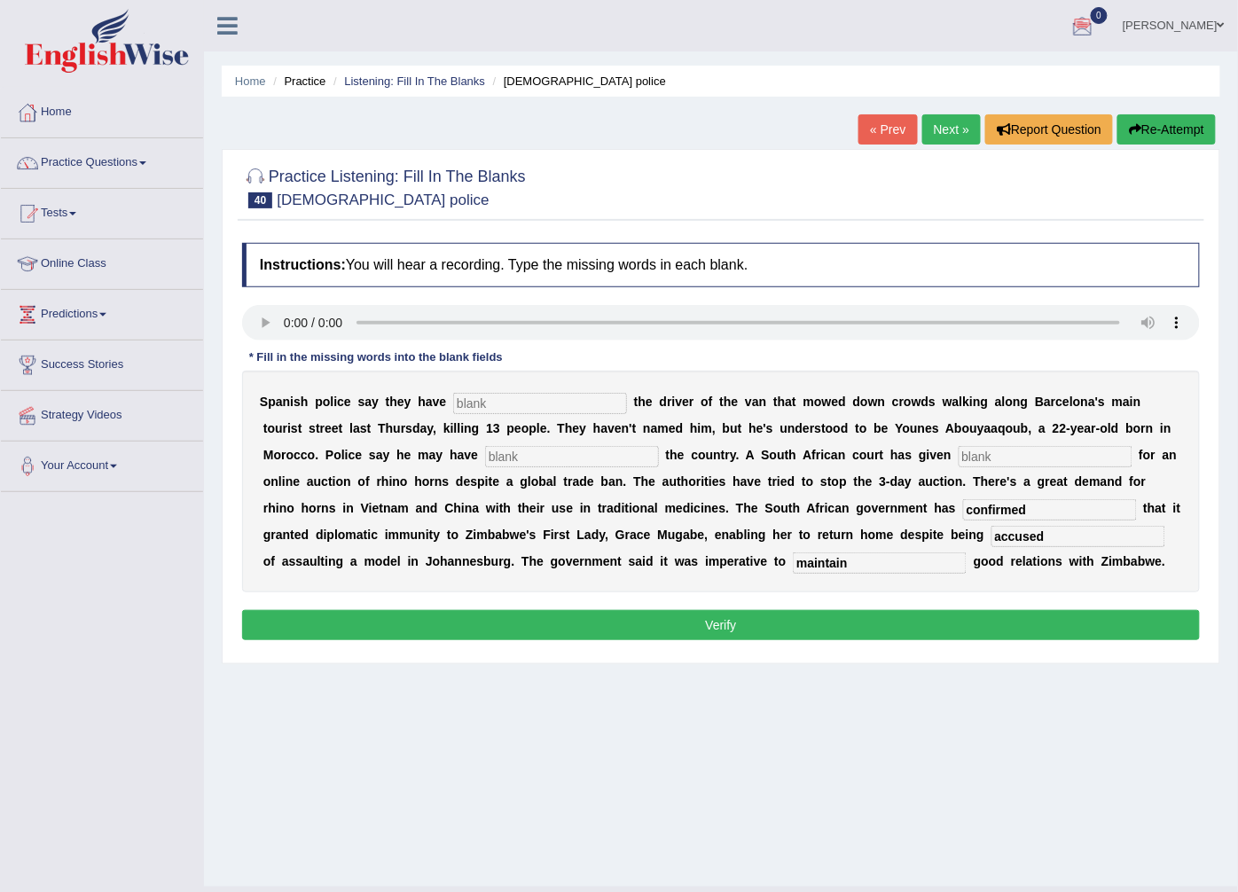
type input "confirmed"
click at [958, 458] on input "text" at bounding box center [1045, 456] width 174 height 21
type input "emission"
click at [485, 458] on input "text" at bounding box center [572, 456] width 174 height 21
type input "fled"
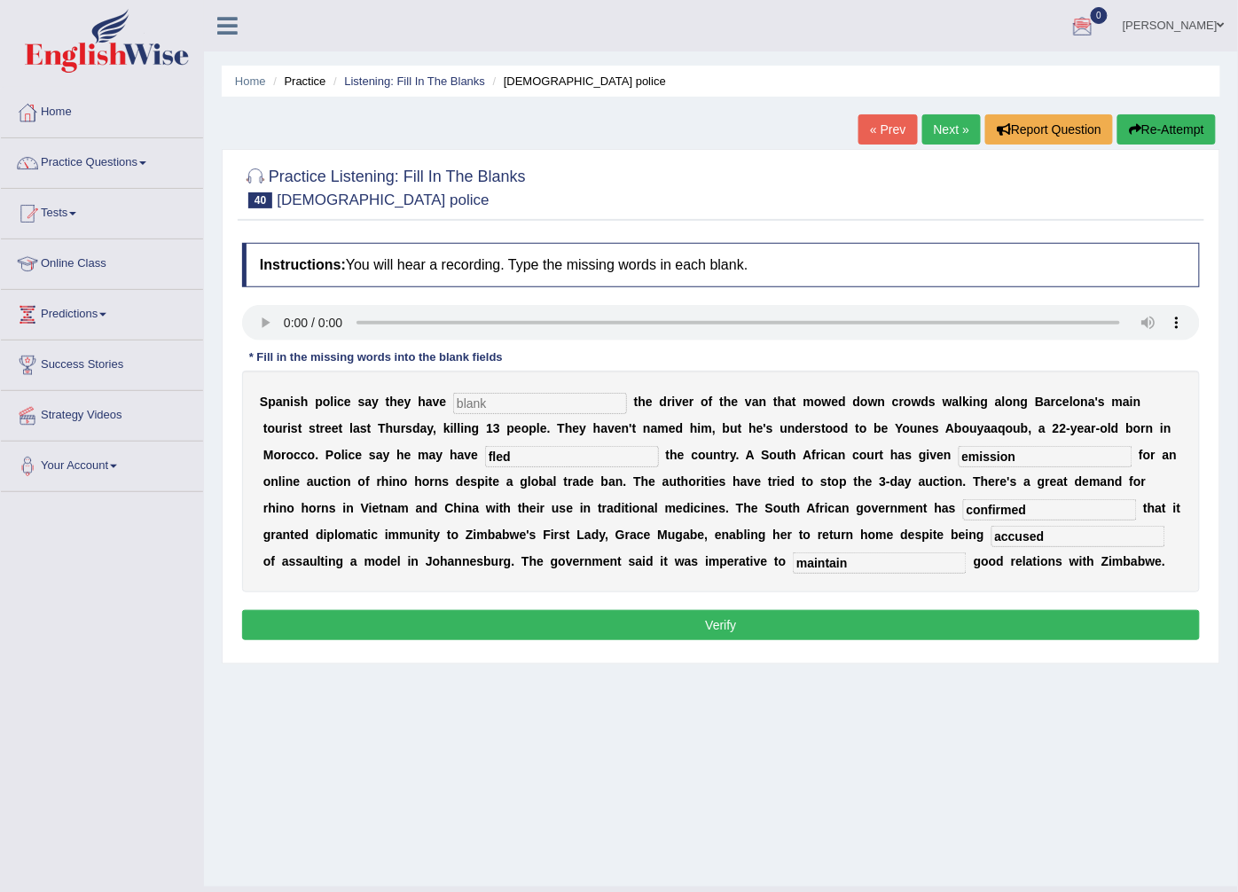
click at [499, 410] on input "text" at bounding box center [540, 403] width 174 height 21
type input "identify"
click at [544, 631] on button "Verify" at bounding box center [721, 625] width 958 height 30
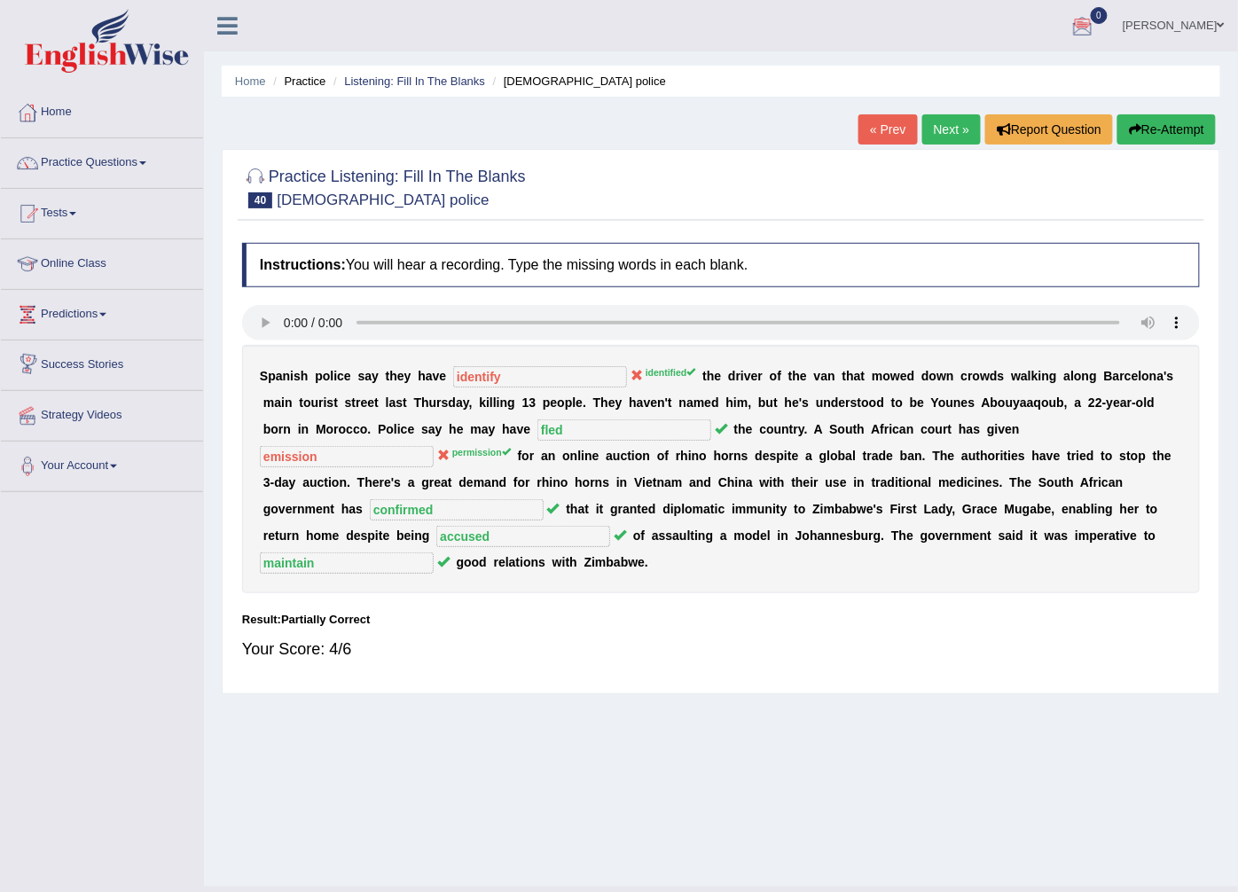
click at [958, 129] on link "Next »" at bounding box center [951, 129] width 59 height 30
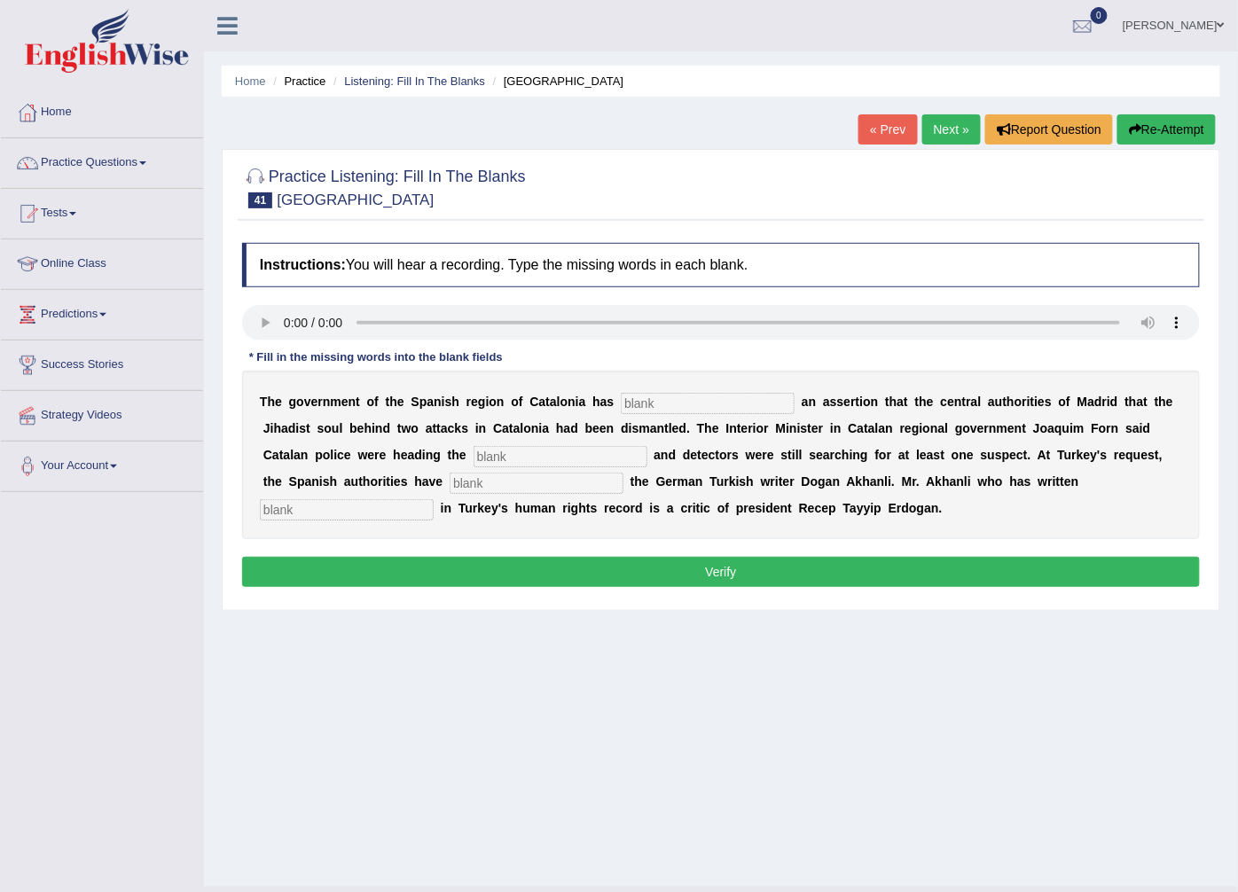
click at [434, 499] on input "text" at bounding box center [347, 509] width 174 height 21
type input "extensively"
click at [630, 476] on b "t" at bounding box center [632, 481] width 4 height 14
click at [450, 490] on input "text" at bounding box center [537, 483] width 174 height 21
type input "arrested"
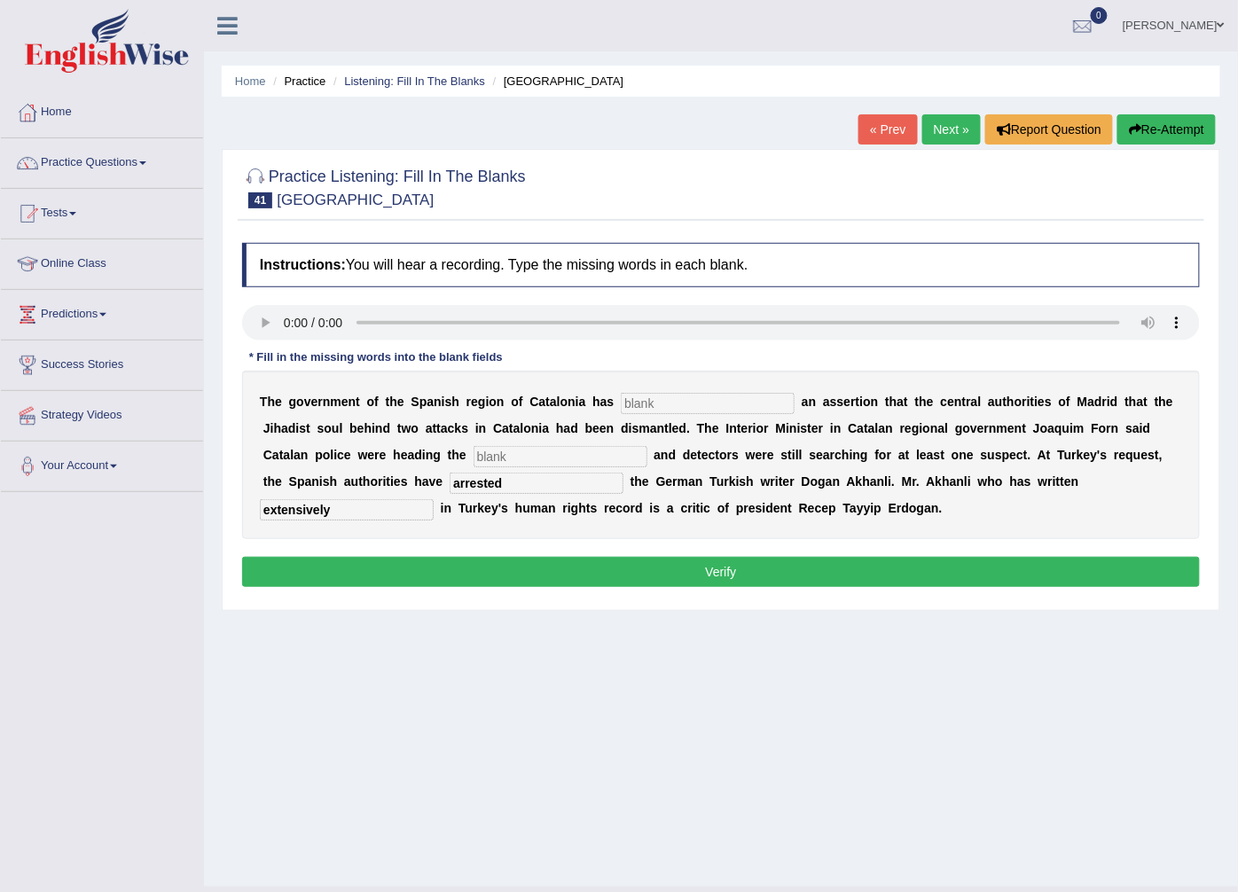
click at [473, 466] on input "text" at bounding box center [560, 456] width 174 height 21
type input "enquire"
click at [647, 414] on input "text" at bounding box center [708, 403] width 174 height 21
type input "contridicted"
click at [537, 591] on div "Instructions: You will hear a recording. Type the missing words in each blank. …" at bounding box center [721, 417] width 966 height 367
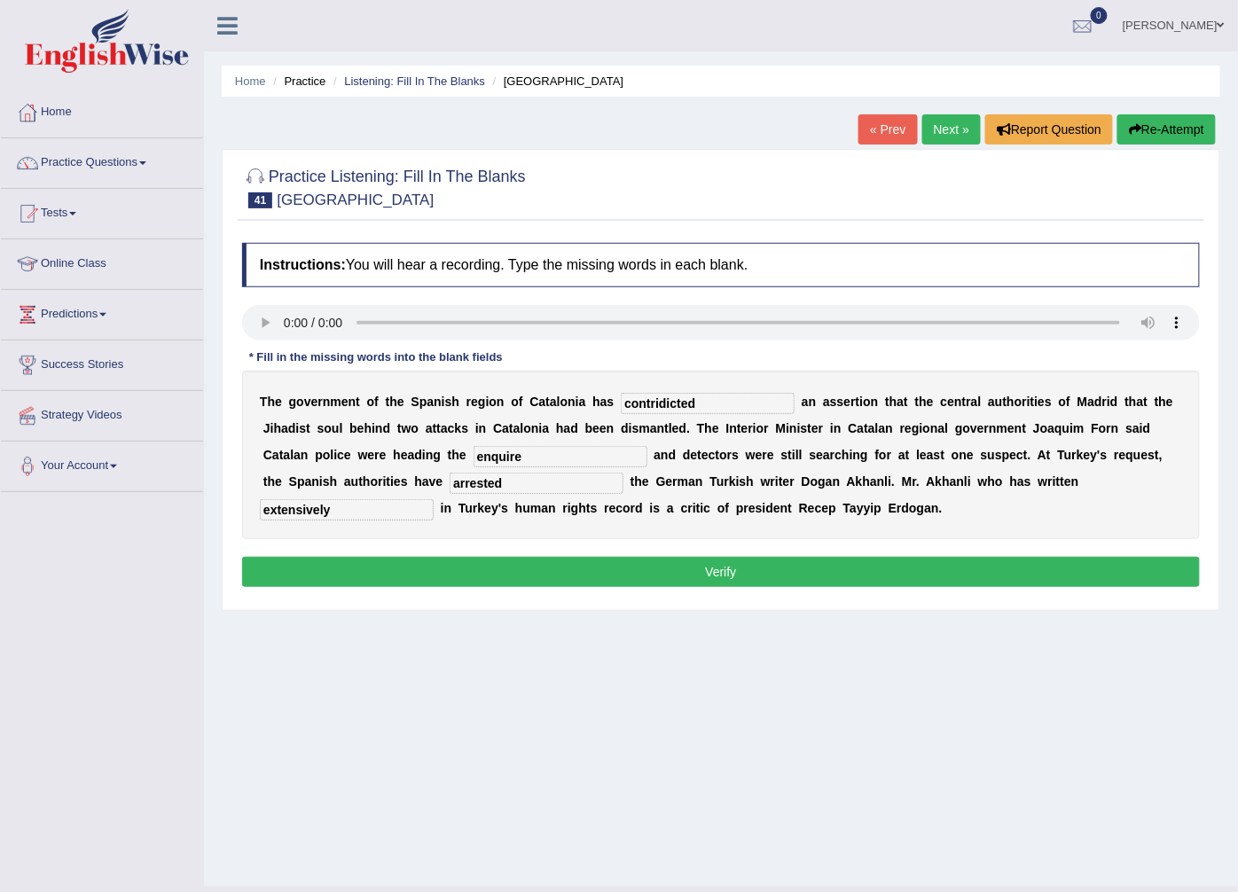
click at [536, 573] on button "Verify" at bounding box center [721, 572] width 958 height 30
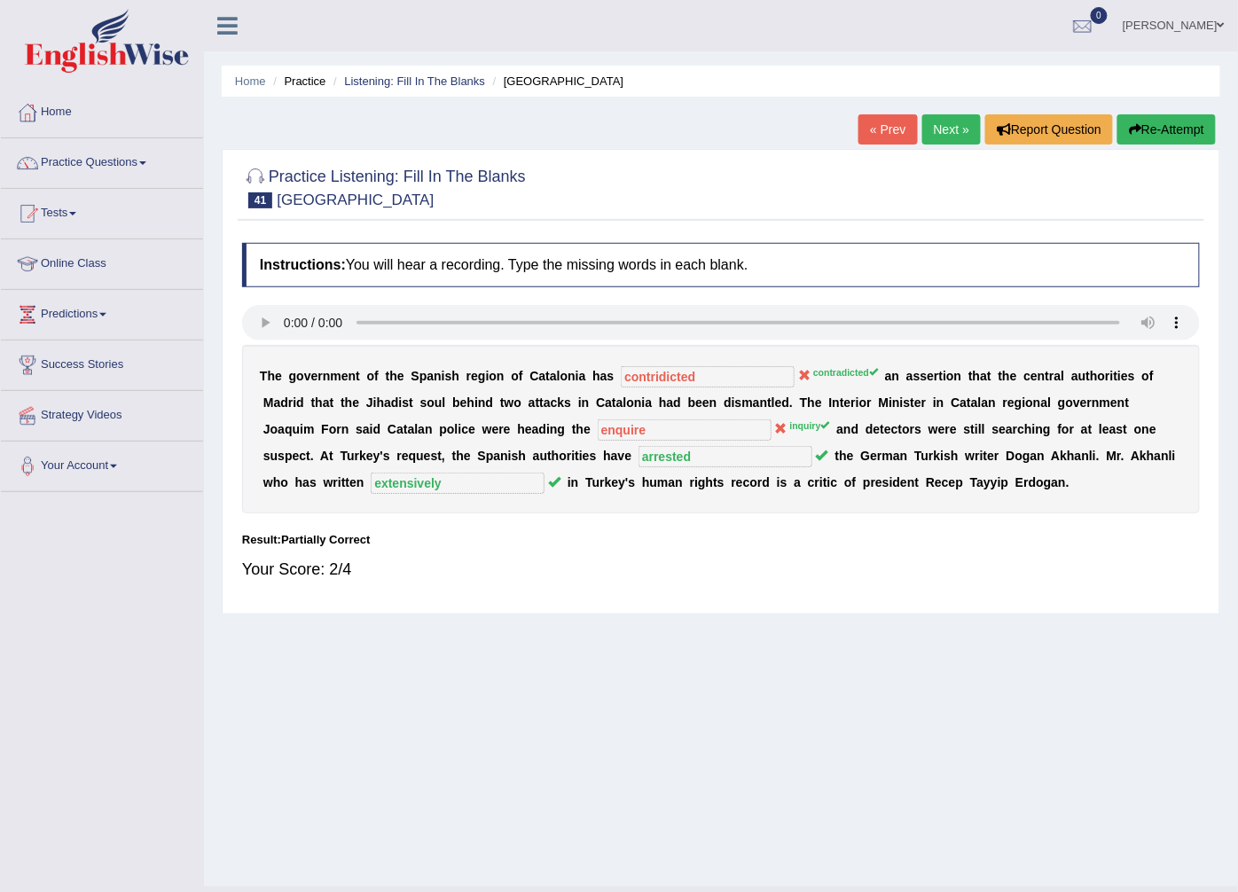
click at [950, 130] on link "Next »" at bounding box center [951, 129] width 59 height 30
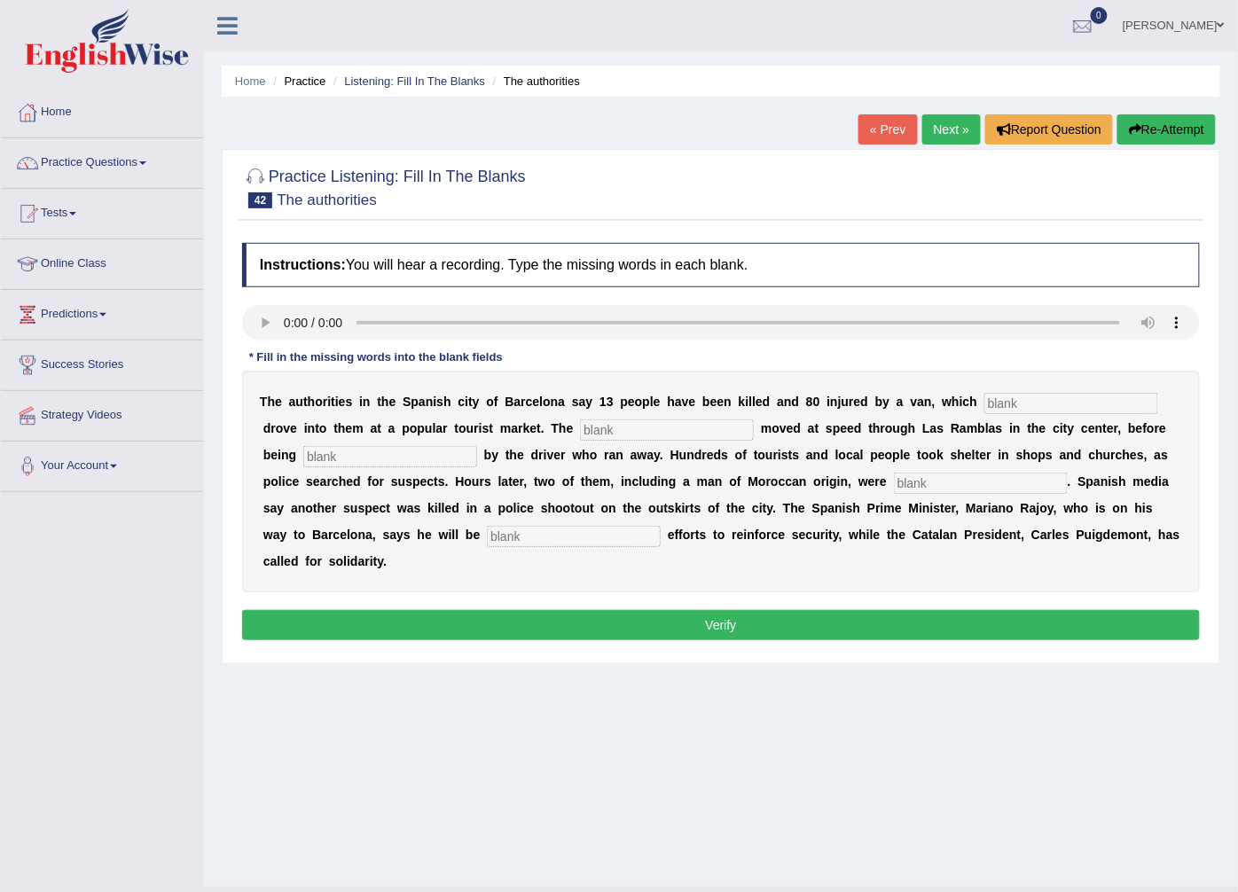
click at [343, 551] on div "T h e a u t h o r i t i e s i n t h e S p a n i s h c i t y o f B a r c e l o n…" at bounding box center [721, 482] width 958 height 222
click at [487, 544] on input "text" at bounding box center [574, 536] width 174 height 21
type input "quardinating"
click at [894, 484] on input "text" at bounding box center [981, 483] width 174 height 21
type input "arrested"
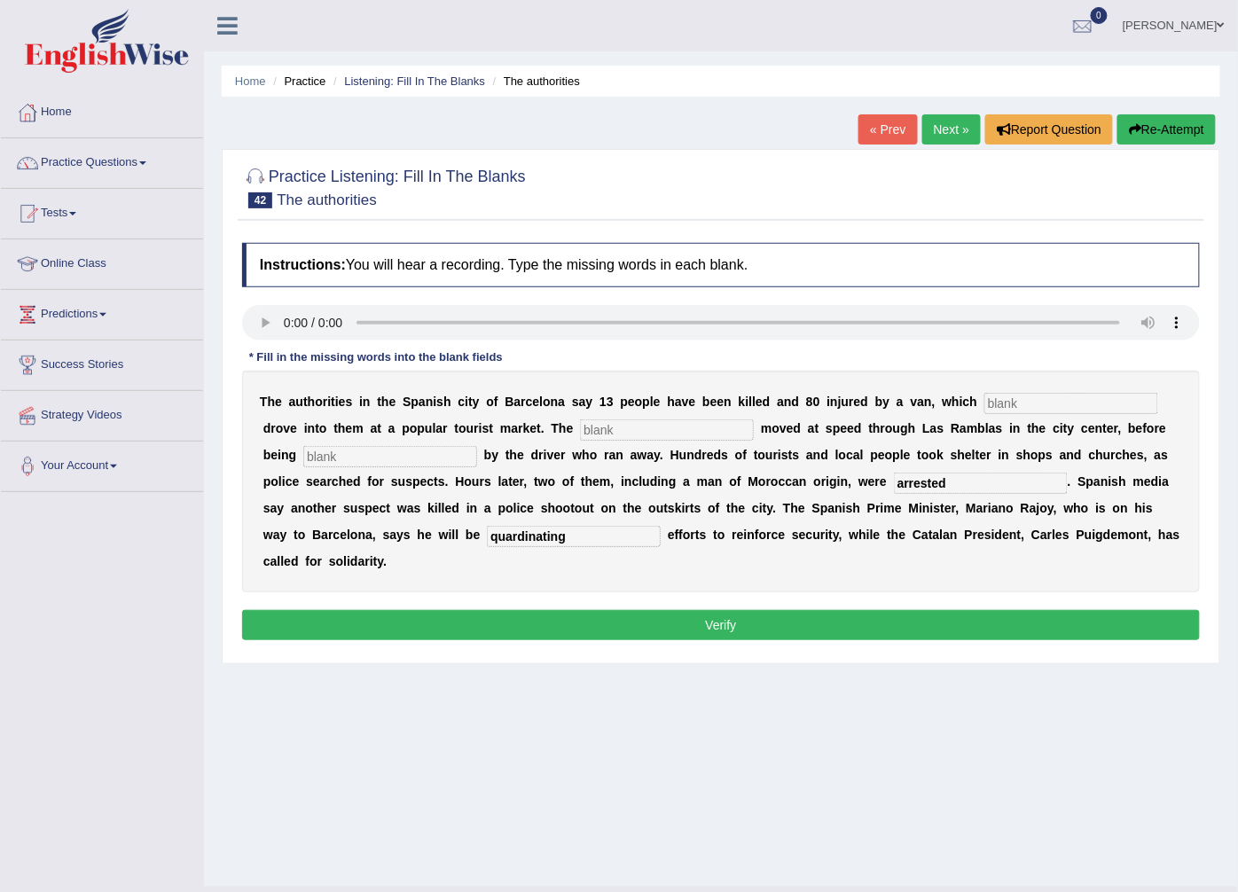
drag, startPoint x: 340, startPoint y: 444, endPoint x: 349, endPoint y: 464, distance: 21.8
click at [340, 444] on div "T h e a u t h o r i t i e s i n t h e S p a n i s h c i t y o f B a r c e l o n…" at bounding box center [721, 482] width 958 height 222
click at [352, 464] on input "text" at bounding box center [390, 456] width 174 height 21
type input "abundunt"
click at [580, 429] on input "text" at bounding box center [667, 429] width 174 height 21
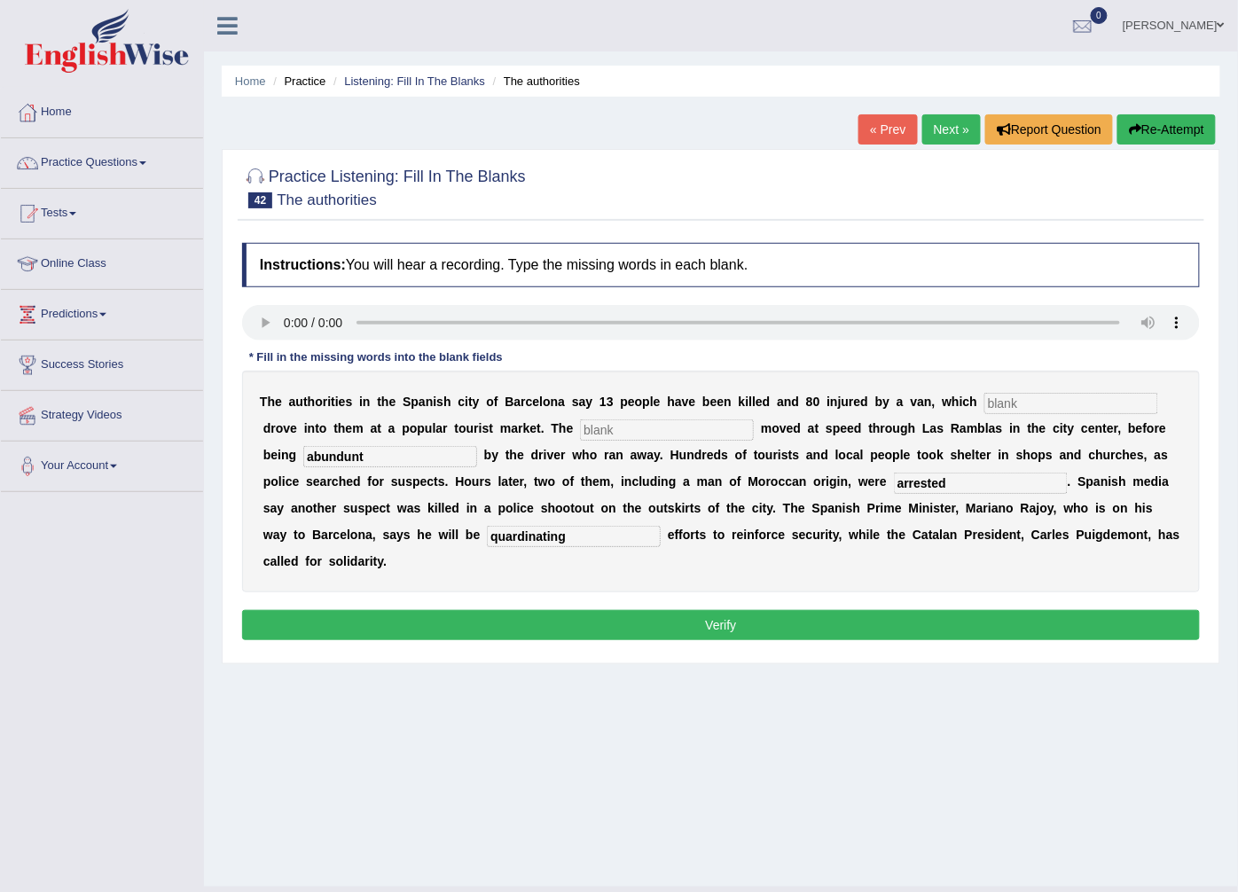
click at [580, 429] on input "text" at bounding box center [667, 429] width 174 height 21
type input "vehical"
click at [1022, 408] on input "text" at bounding box center [1071, 403] width 174 height 21
type input "deliberately"
click at [908, 616] on div "Instructions: You will hear a recording. Type the missing words in each blank. …" at bounding box center [721, 444] width 966 height 420
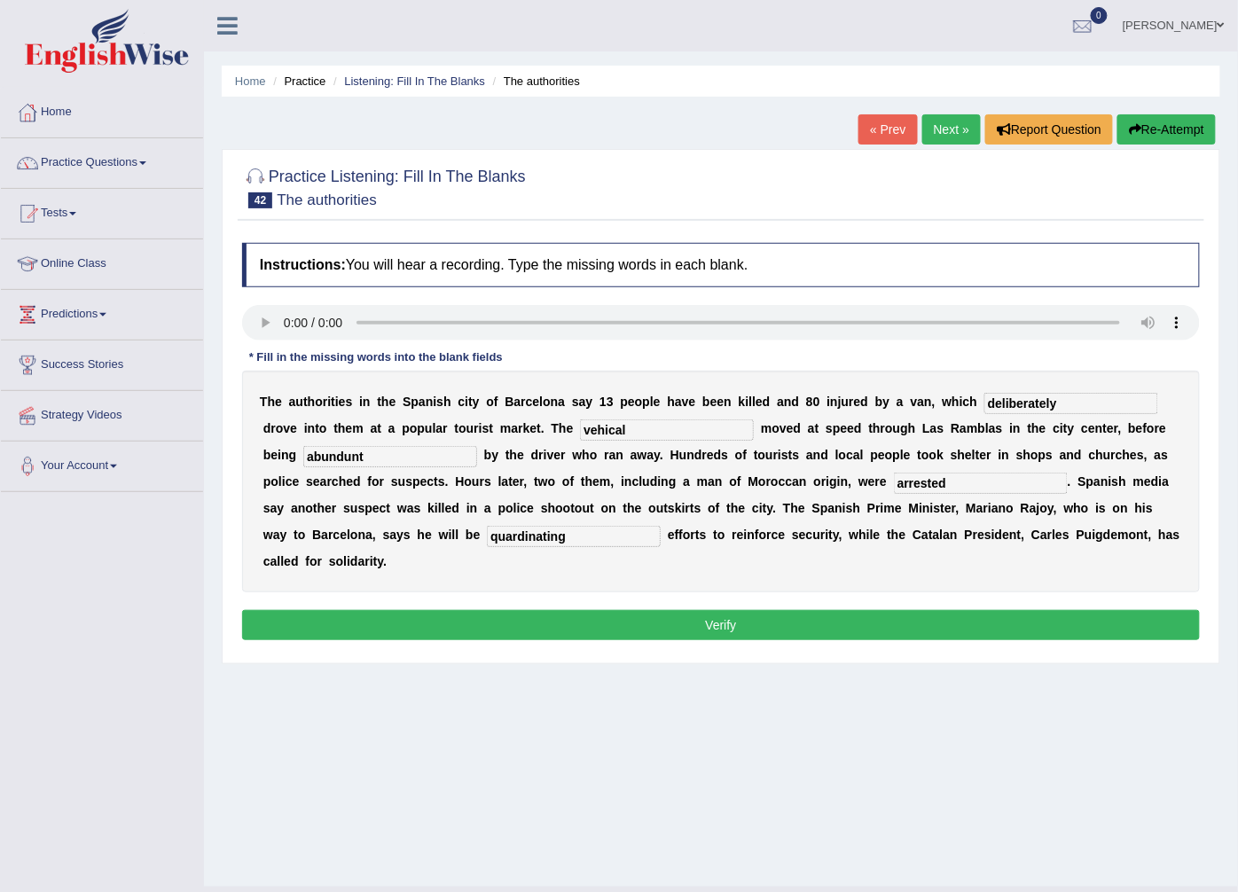
click at [909, 610] on button "Verify" at bounding box center [721, 625] width 958 height 30
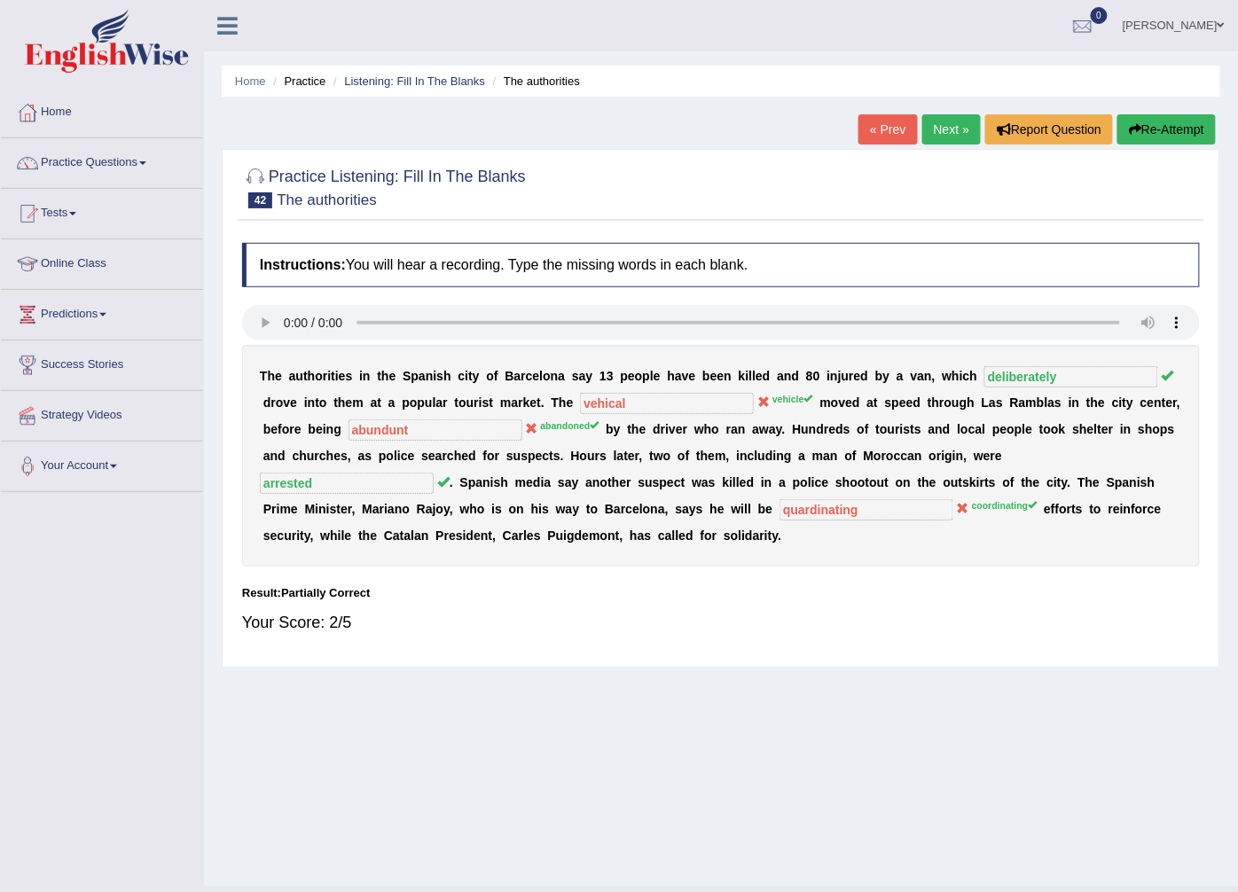
click at [951, 122] on link "Next »" at bounding box center [951, 129] width 59 height 30
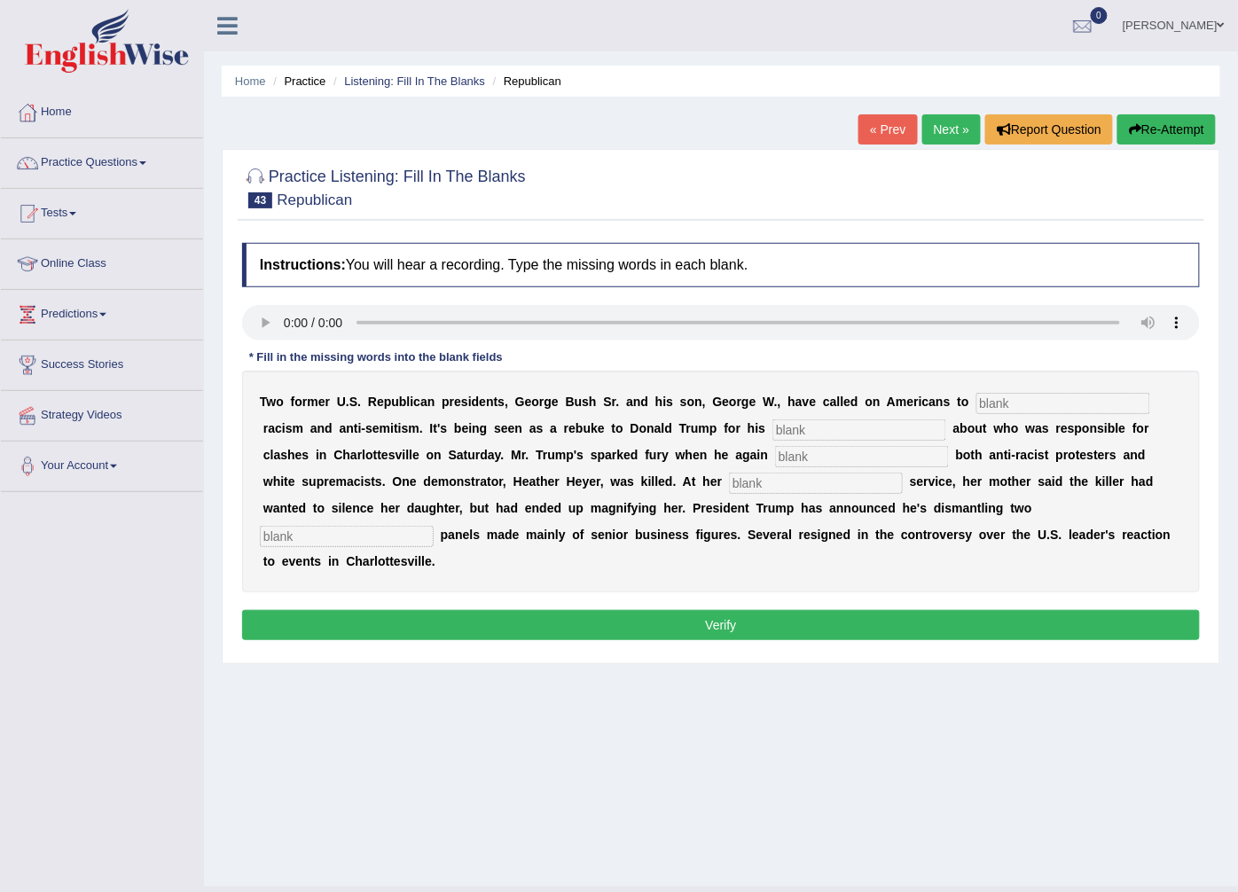
drag, startPoint x: 727, startPoint y: 504, endPoint x: 738, endPoint y: 507, distance: 11.2
click at [434, 526] on input "text" at bounding box center [347, 536] width 174 height 21
type input "advisory"
click at [729, 481] on input "text" at bounding box center [816, 483] width 174 height 21
type input "memorial"
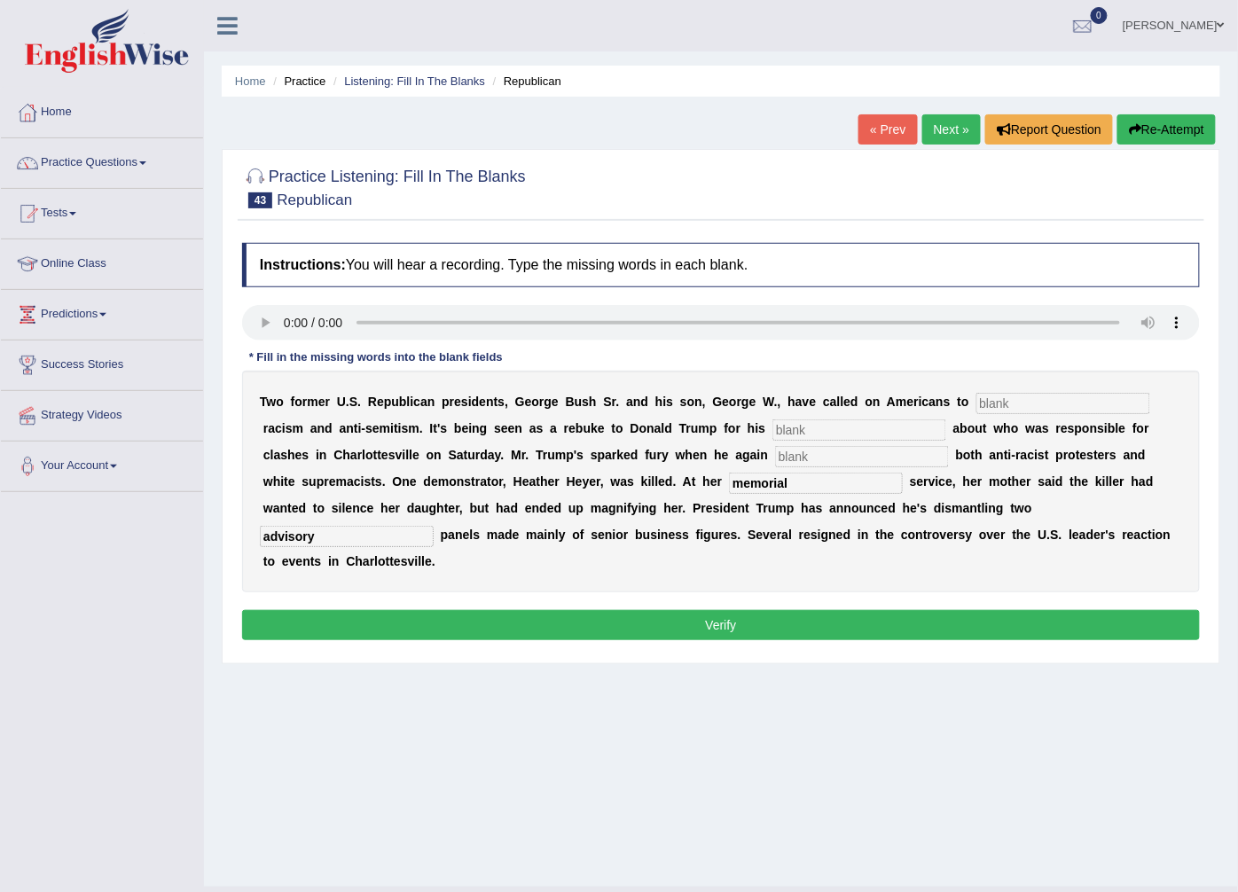
click at [775, 453] on input "text" at bounding box center [862, 456] width 174 height 21
type input "blamed"
click at [772, 428] on input "text" at bounding box center [859, 429] width 174 height 21
type input "comments"
click at [976, 396] on input "text" at bounding box center [1063, 403] width 174 height 21
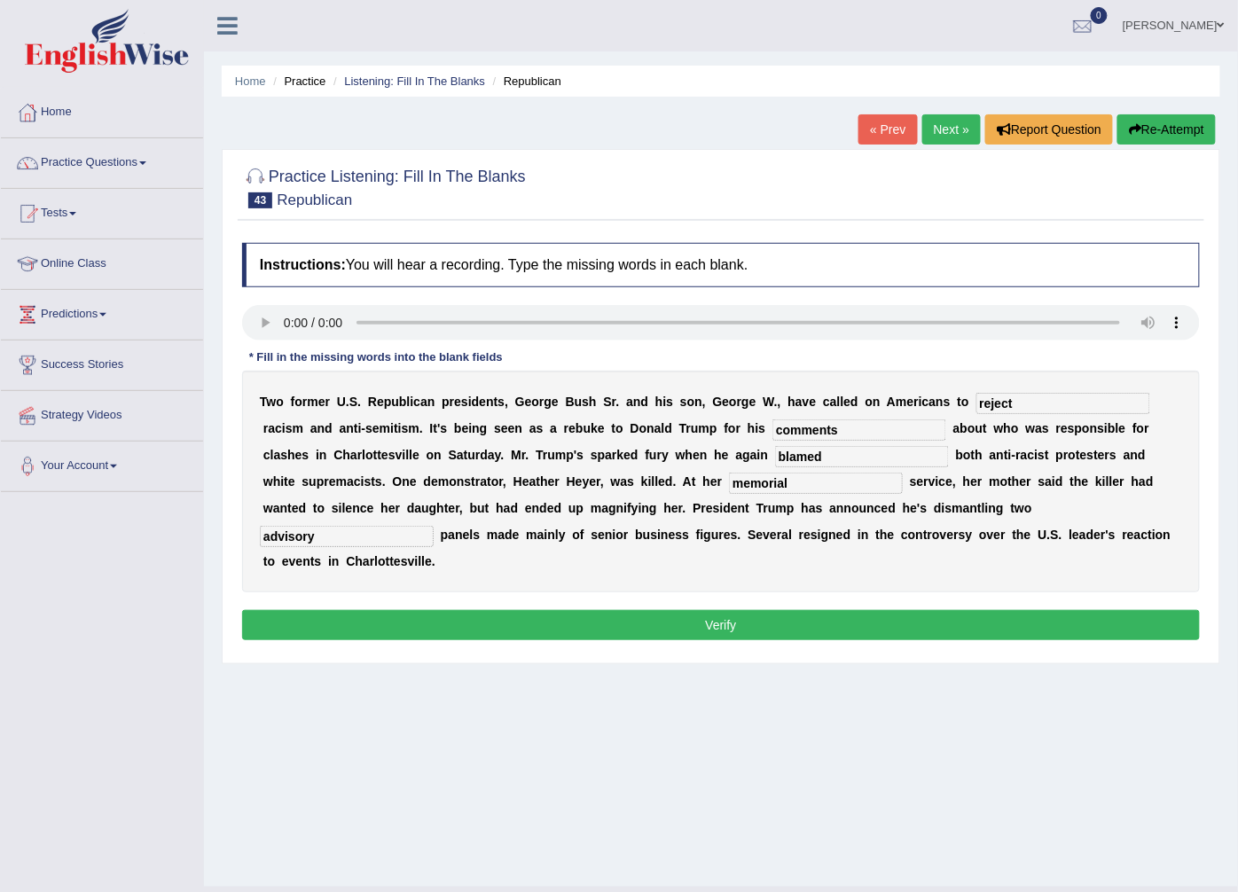
type input "reject"
click at [914, 610] on button "Verify" at bounding box center [721, 625] width 958 height 30
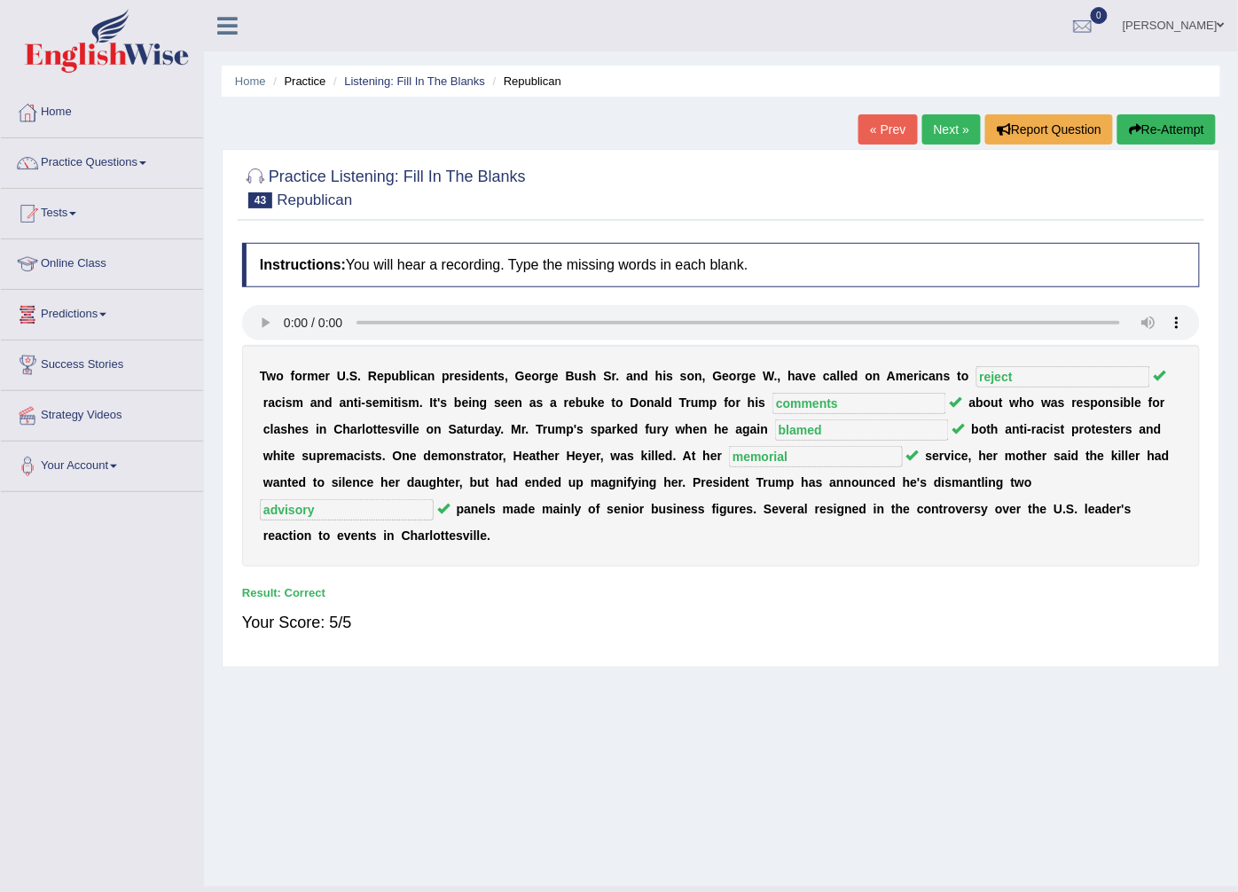
click at [962, 136] on link "Next »" at bounding box center [951, 129] width 59 height 30
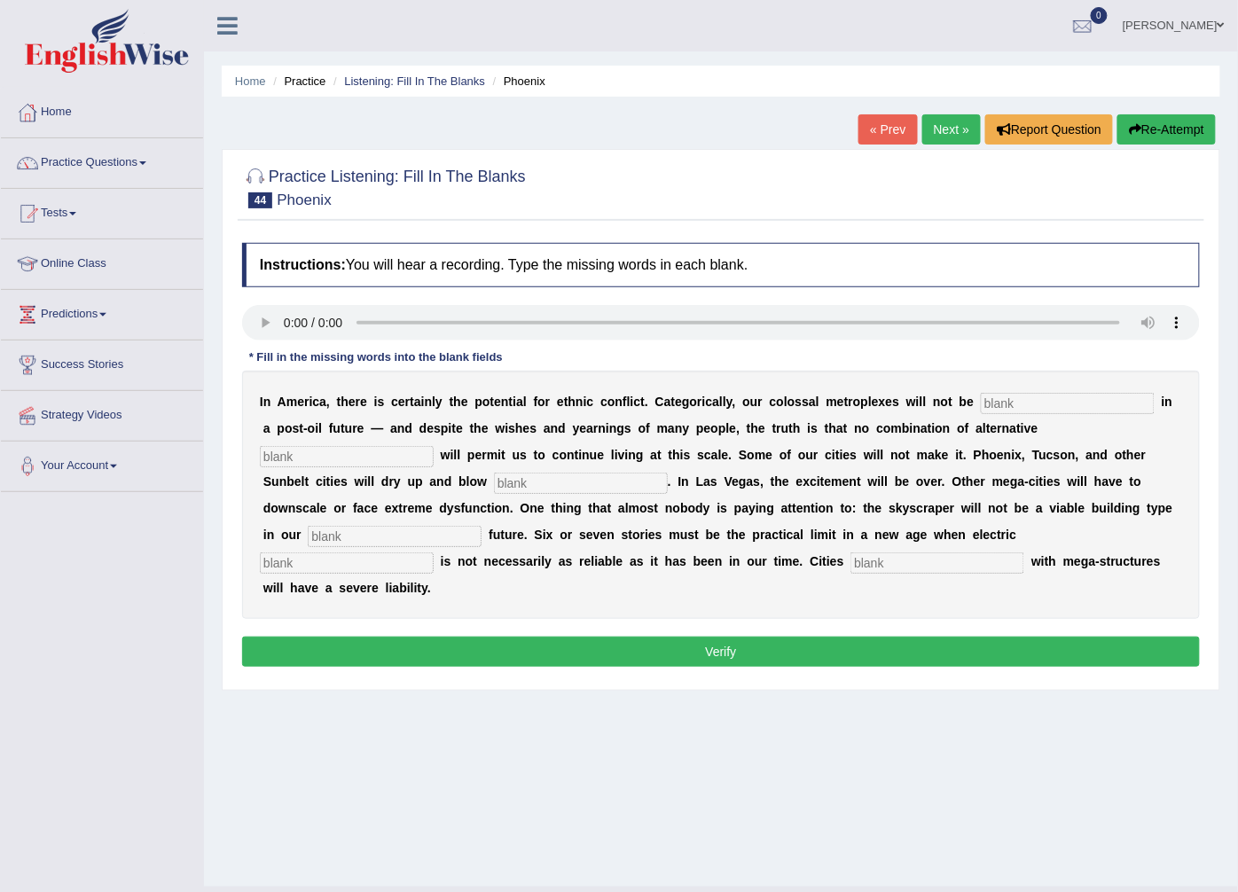
click at [981, 403] on input "text" at bounding box center [1068, 403] width 174 height 21
type input "sustainable"
click at [434, 446] on input "text" at bounding box center [347, 456] width 174 height 21
type input "fuels"
click at [494, 481] on input "text" at bounding box center [581, 483] width 174 height 21
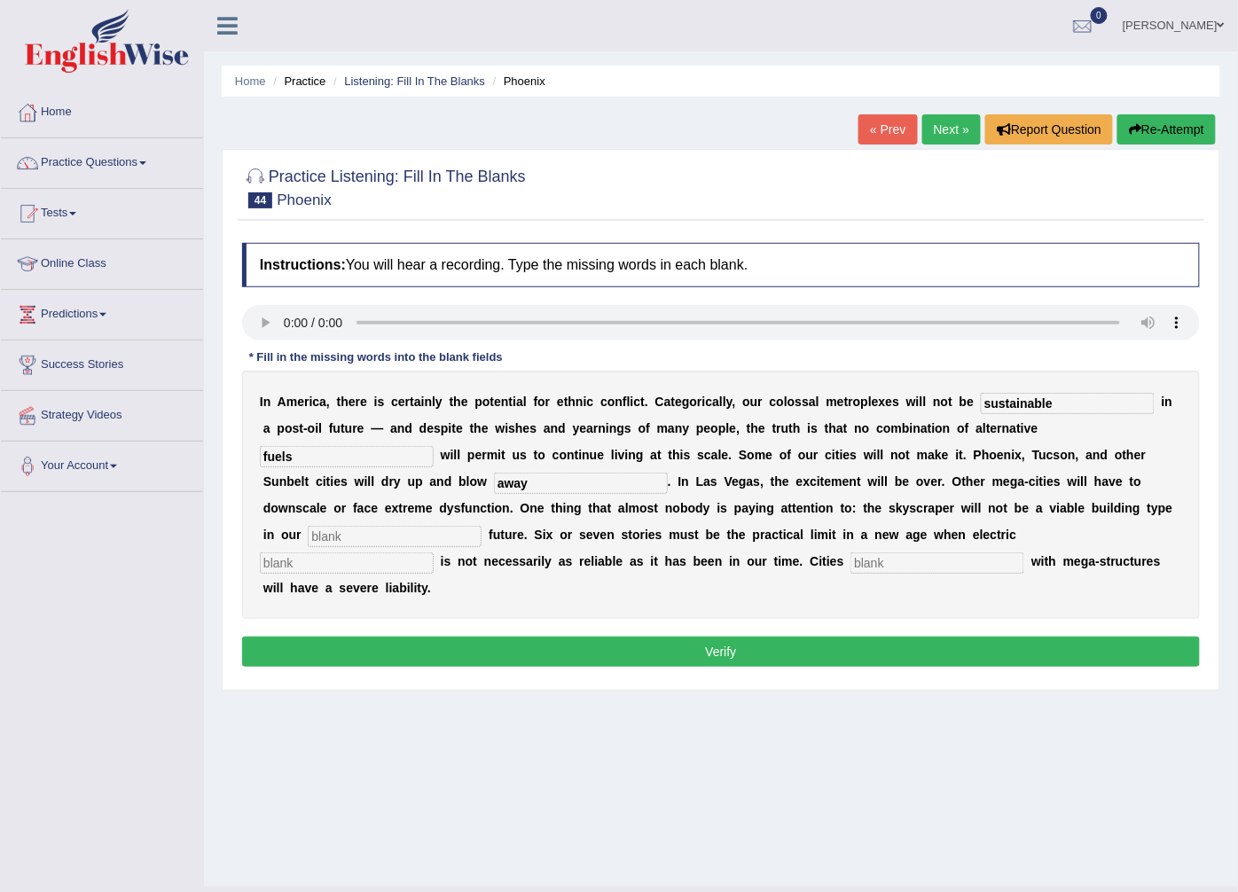
type input "away"
click at [481, 526] on input "text" at bounding box center [395, 536] width 174 height 21
type input "energy"
click at [434, 552] on input "text" at bounding box center [347, 562] width 174 height 21
type input "supply"
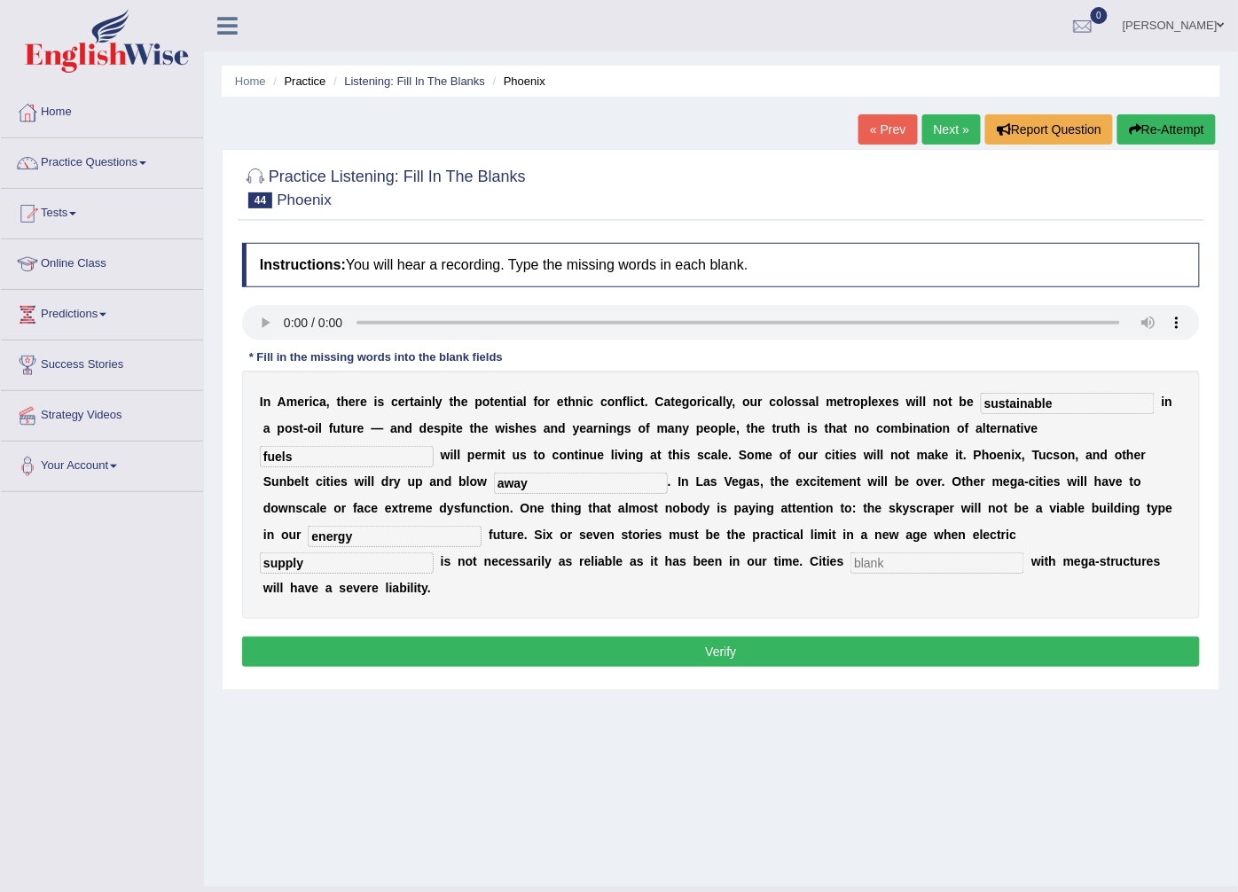
click at [850, 574] on input "text" at bounding box center [937, 562] width 174 height 21
type input "overburden"
click at [375, 637] on button "Verify" at bounding box center [721, 652] width 958 height 30
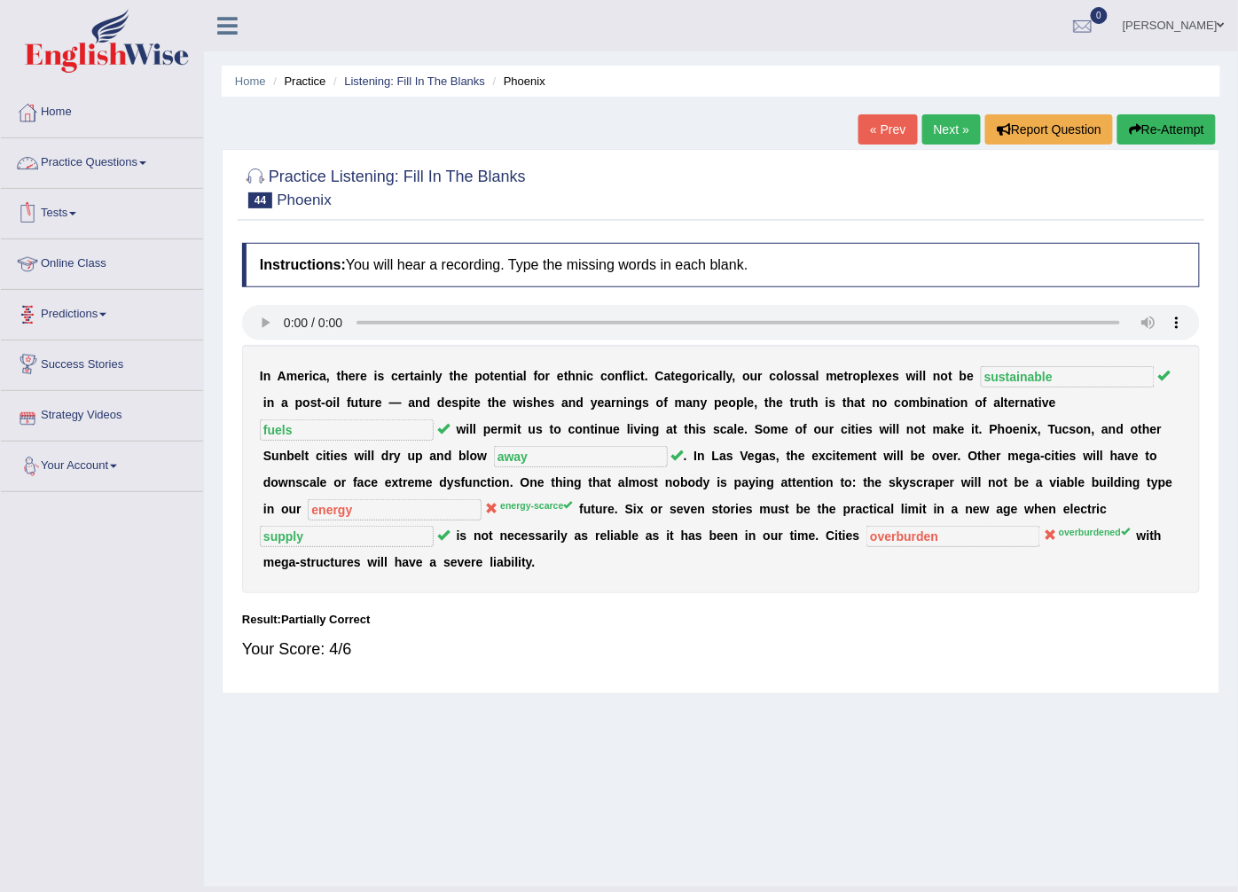
click at [136, 161] on link "Practice Questions" at bounding box center [102, 160] width 202 height 44
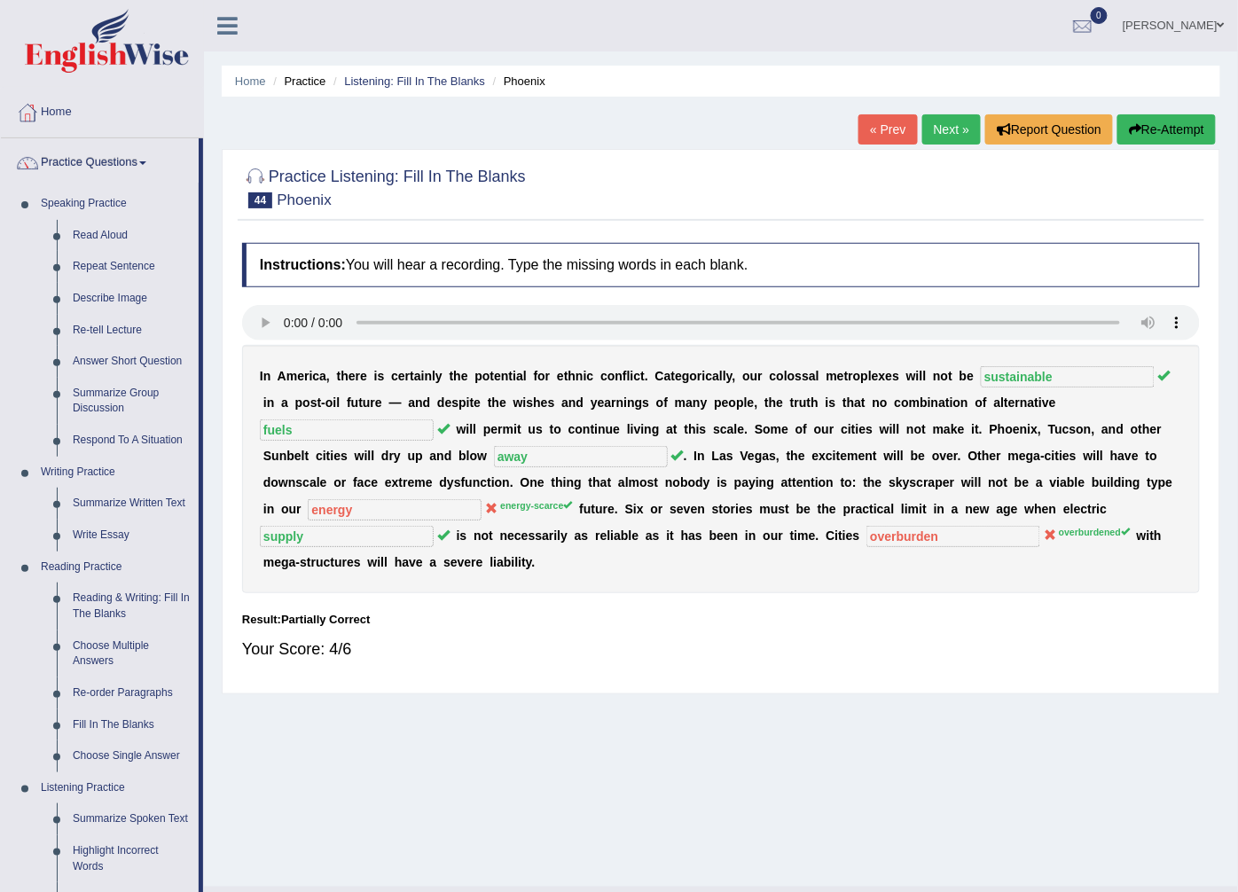
click at [940, 122] on link "Next »" at bounding box center [951, 129] width 59 height 30
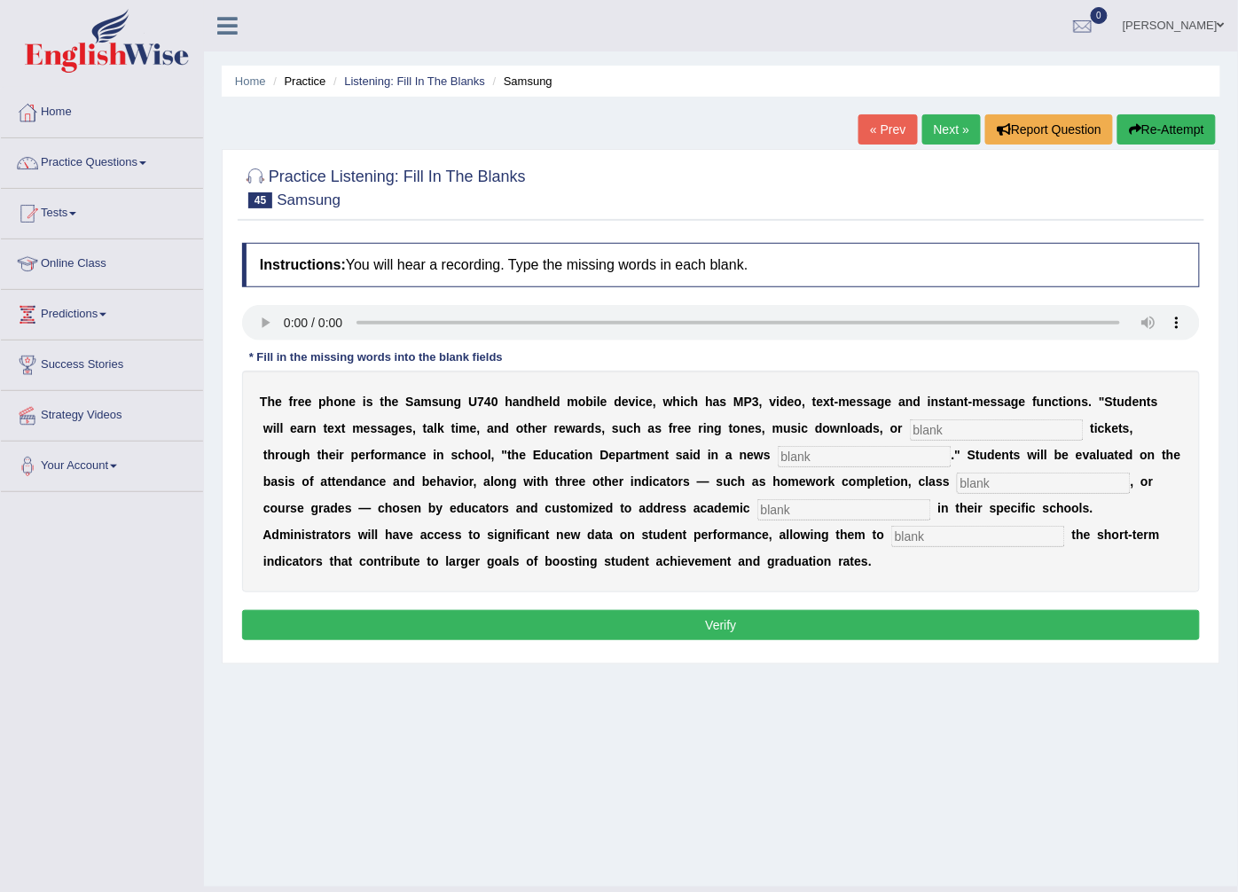
click at [891, 541] on input "text" at bounding box center [978, 536] width 174 height 21
type input "track"
click at [757, 516] on input "text" at bounding box center [844, 509] width 174 height 21
type input "priorities"
click at [957, 476] on input "text" at bounding box center [1044, 483] width 174 height 21
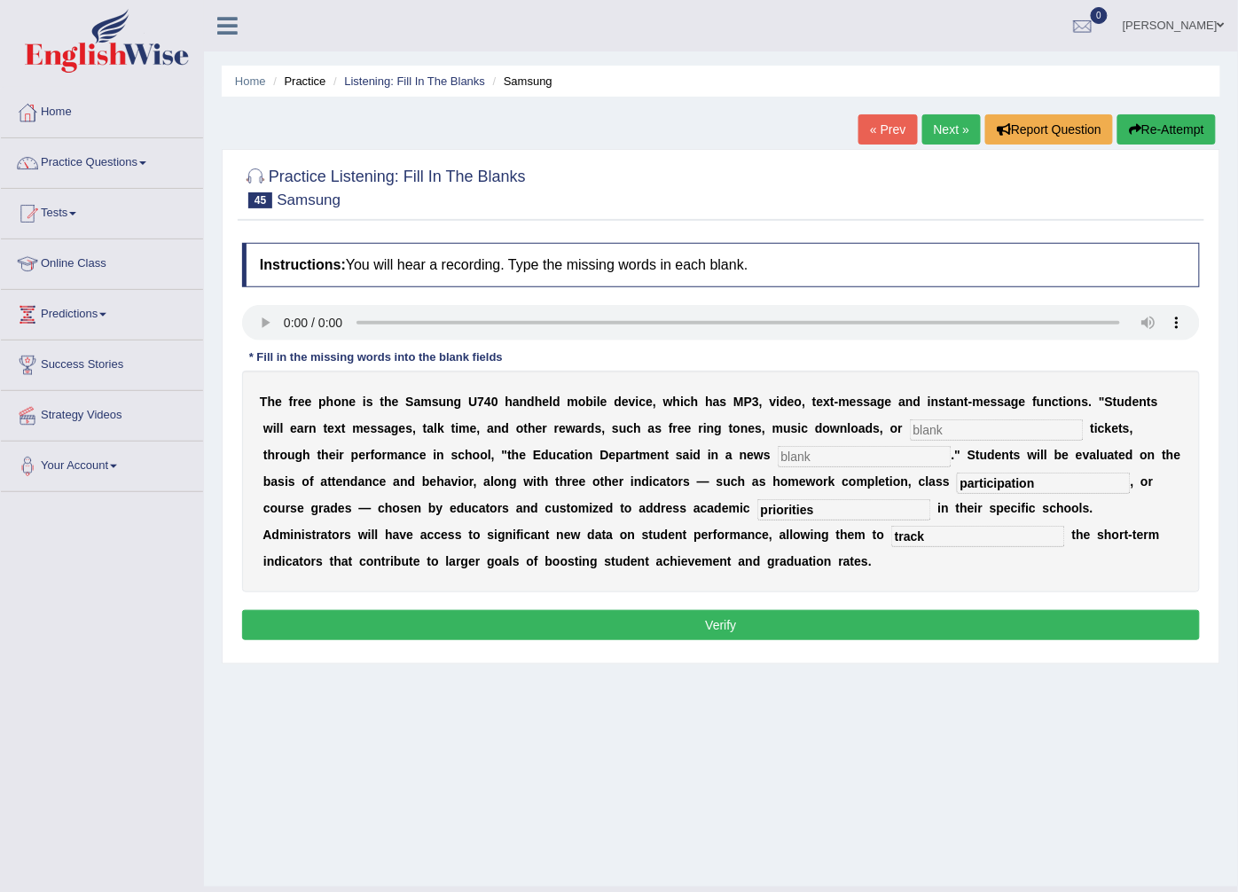
type input "participation"
click at [778, 463] on input "text" at bounding box center [865, 456] width 174 height 21
click at [917, 419] on div "T h e f r e e p h o n e i s t h e S a m s u n g U 7 4 0 h a n d h e l d m o b i…" at bounding box center [721, 482] width 958 height 222
click at [917, 420] on input "text" at bounding box center [997, 429] width 174 height 21
type input "event"
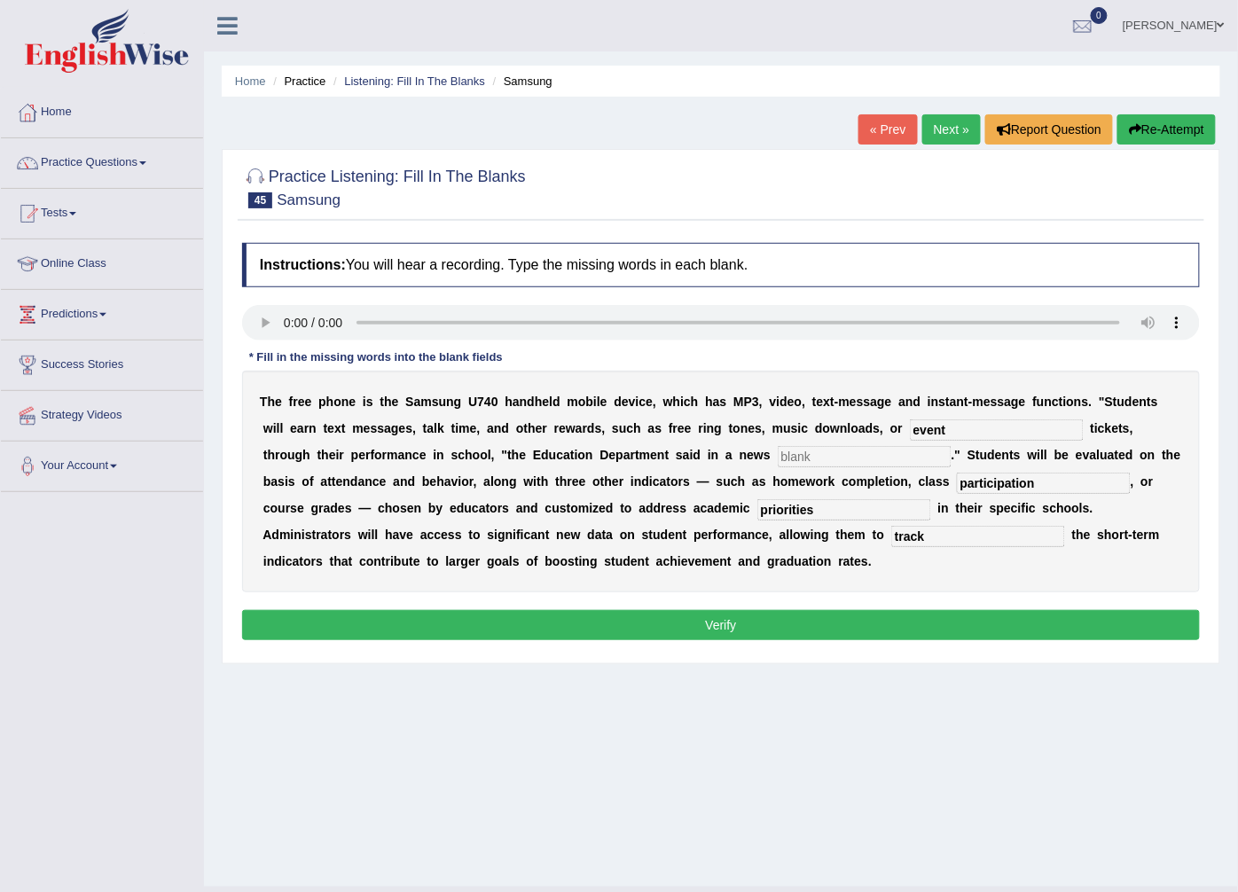
click at [778, 466] on input "text" at bounding box center [865, 456] width 174 height 21
type input "channel"
click at [793, 638] on button "Verify" at bounding box center [721, 625] width 958 height 30
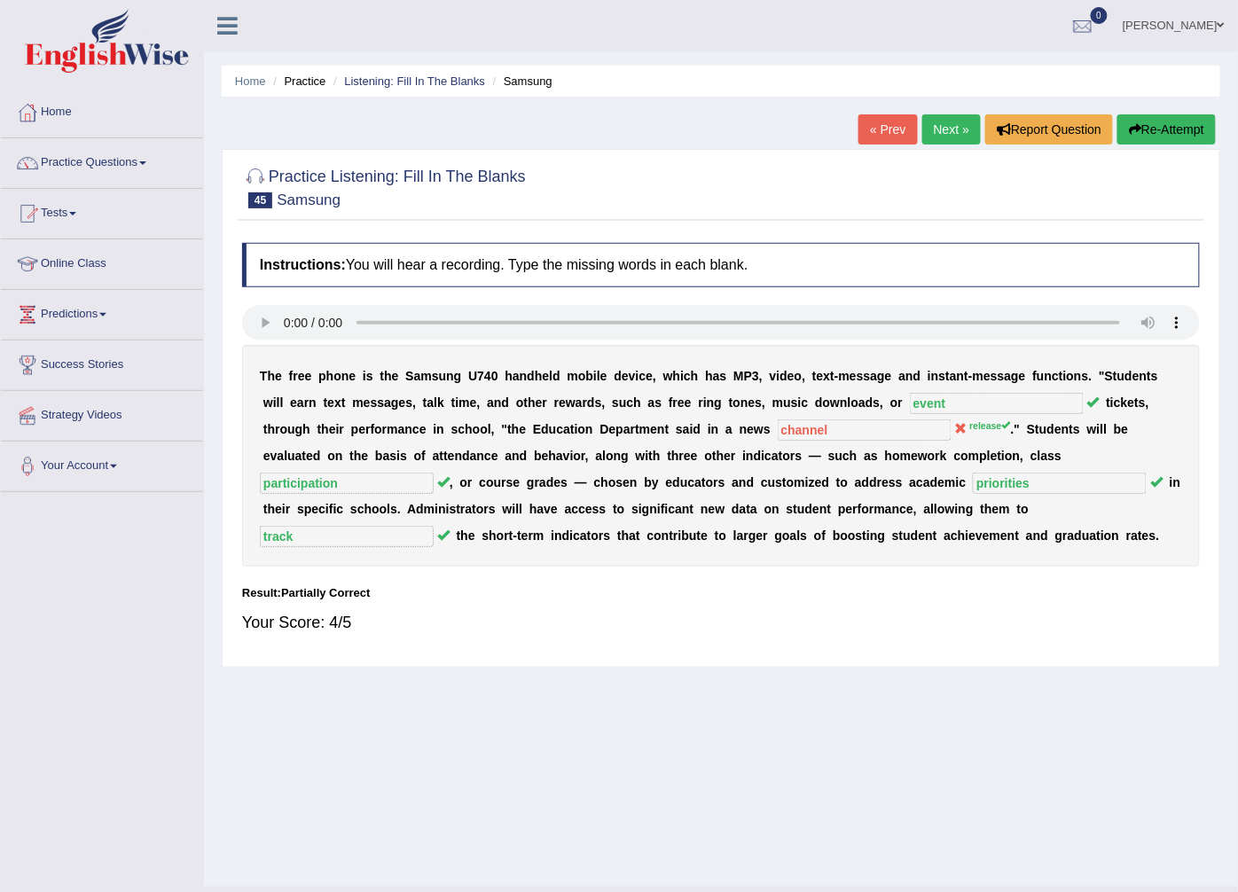
click at [951, 137] on link "Next »" at bounding box center [951, 129] width 59 height 30
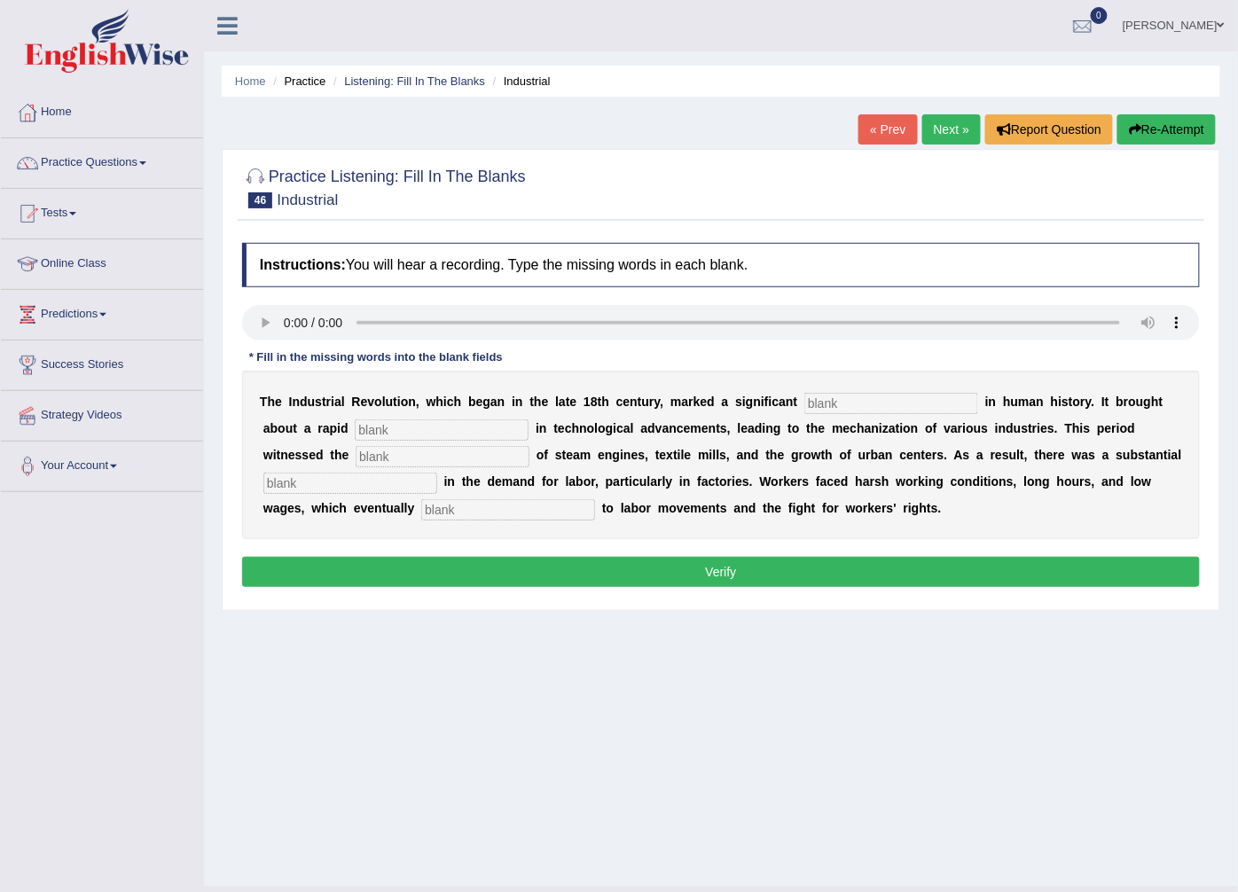
click at [816, 410] on input "text" at bounding box center [891, 403] width 174 height 21
click at [421, 520] on input "text" at bounding box center [508, 509] width 174 height 21
type input "contributed"
click at [437, 473] on input "text" at bounding box center [350, 483] width 174 height 21
type input "expansion"
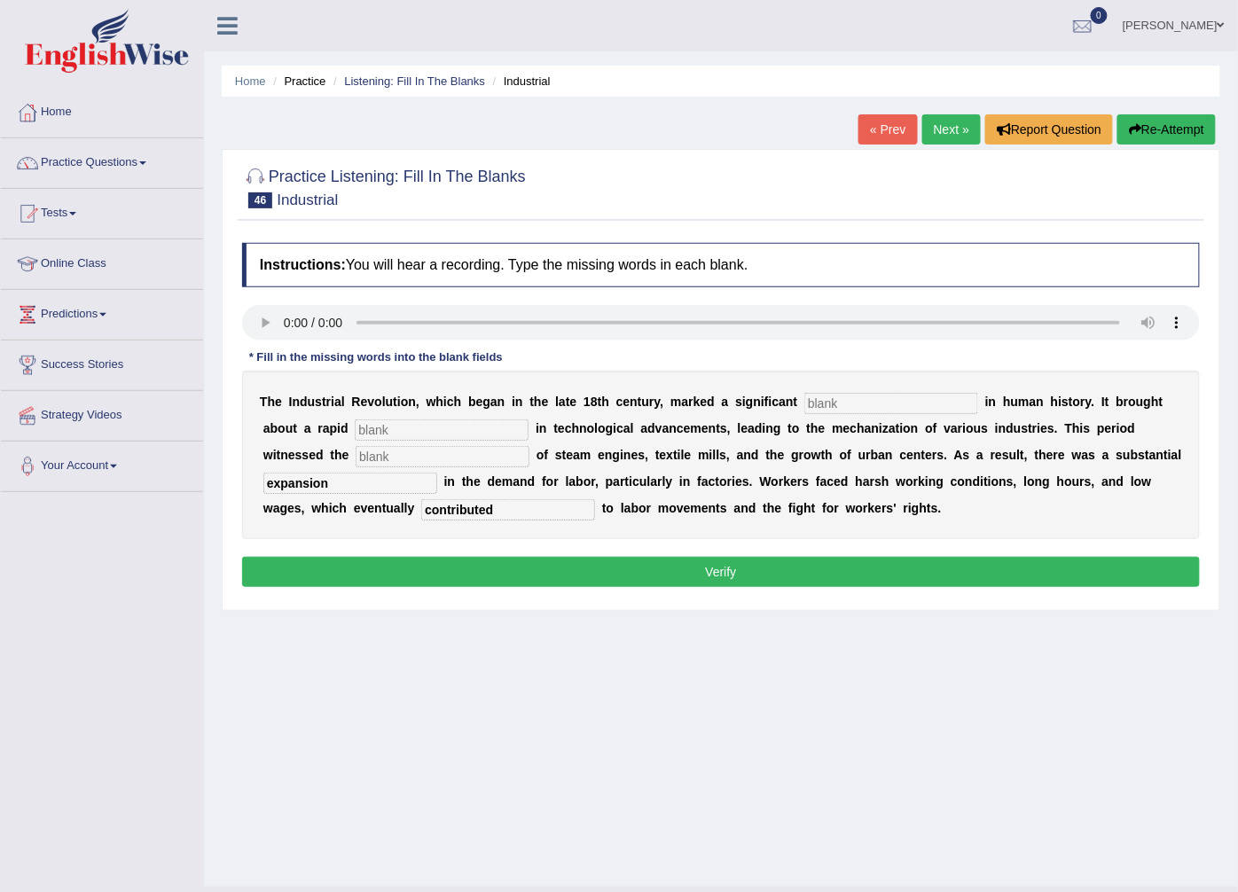
click at [356, 462] on input "text" at bounding box center [443, 456] width 174 height 21
type input "emergence"
click at [355, 432] on input "text" at bounding box center [442, 429] width 174 height 21
type input "revolution"
click at [822, 409] on input "text" at bounding box center [891, 403] width 174 height 21
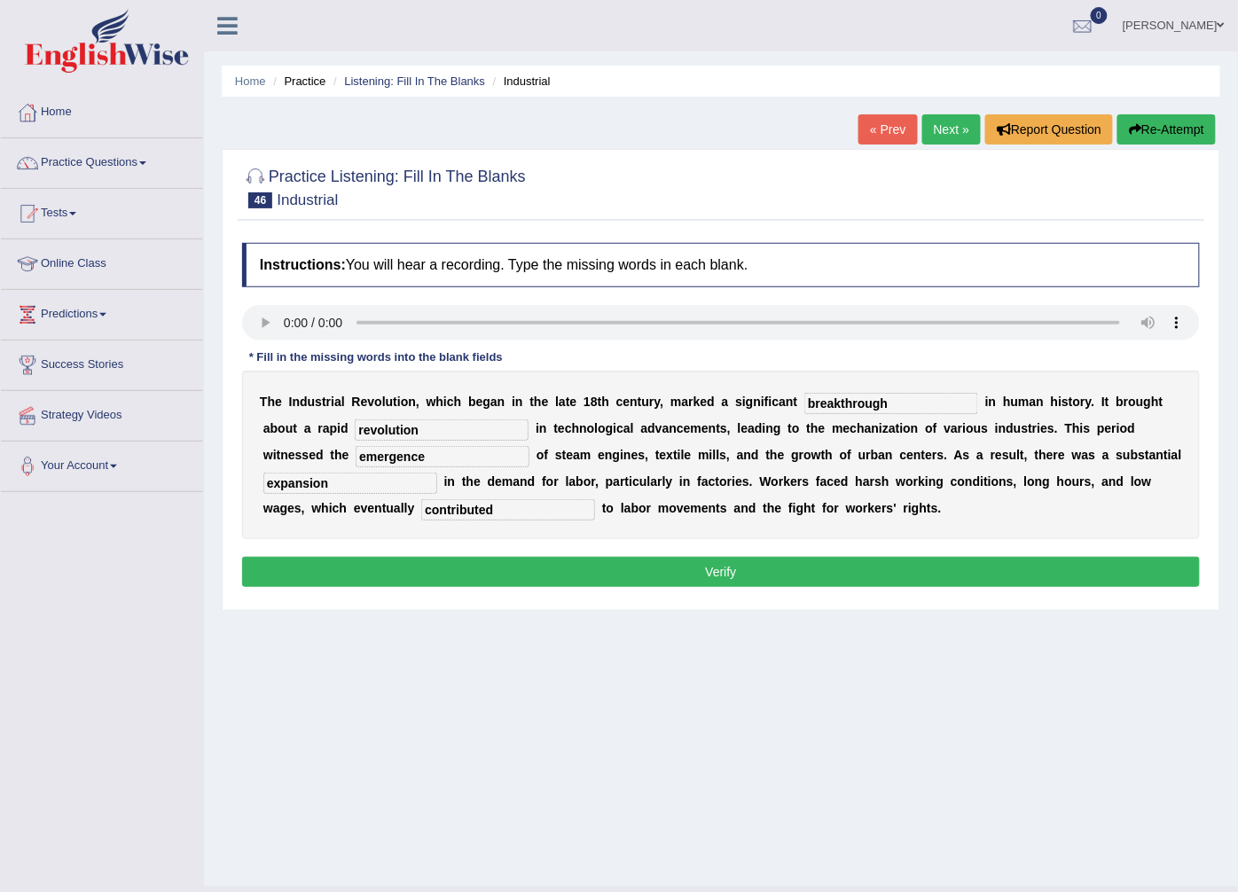
type input "breakthrough"
click at [769, 581] on button "Verify" at bounding box center [721, 572] width 958 height 30
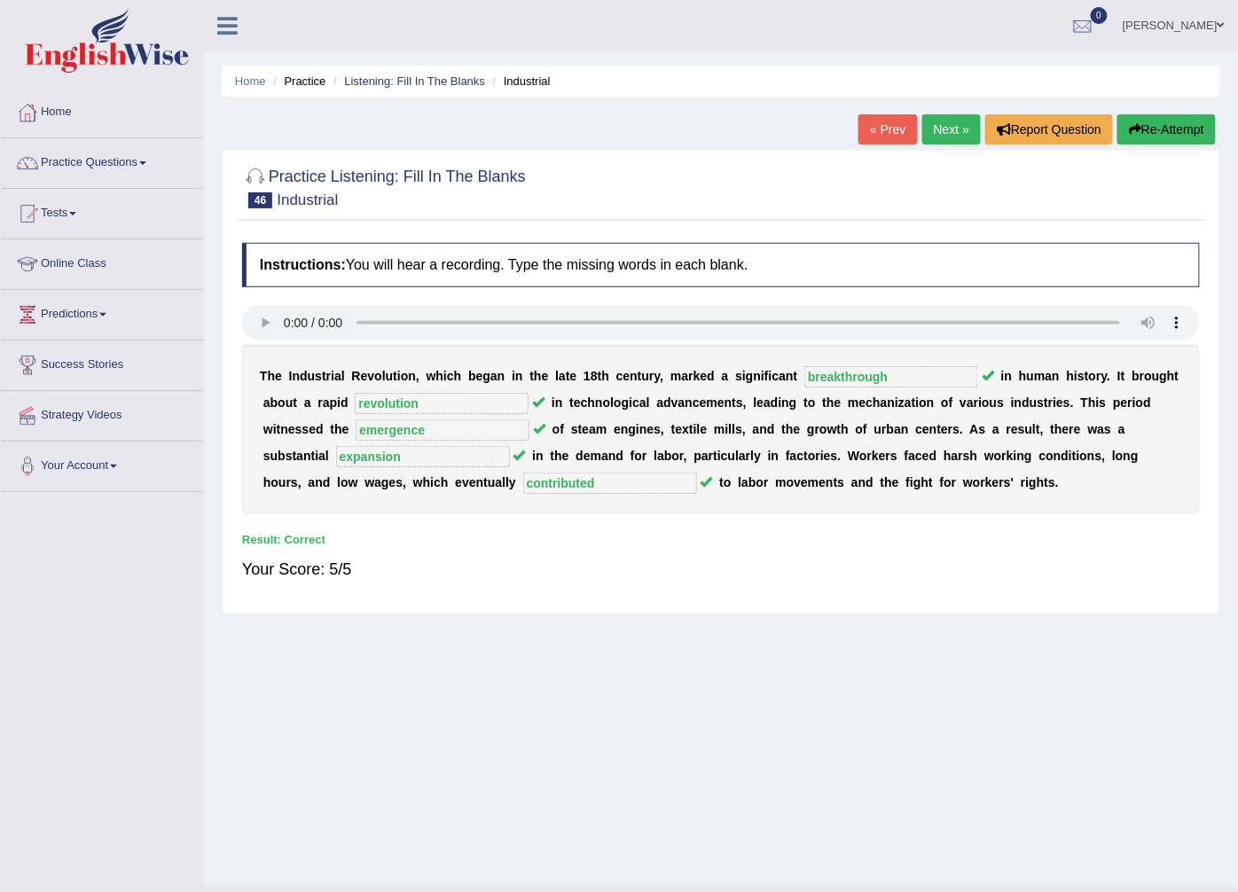
click at [952, 140] on link "Next »" at bounding box center [951, 129] width 59 height 30
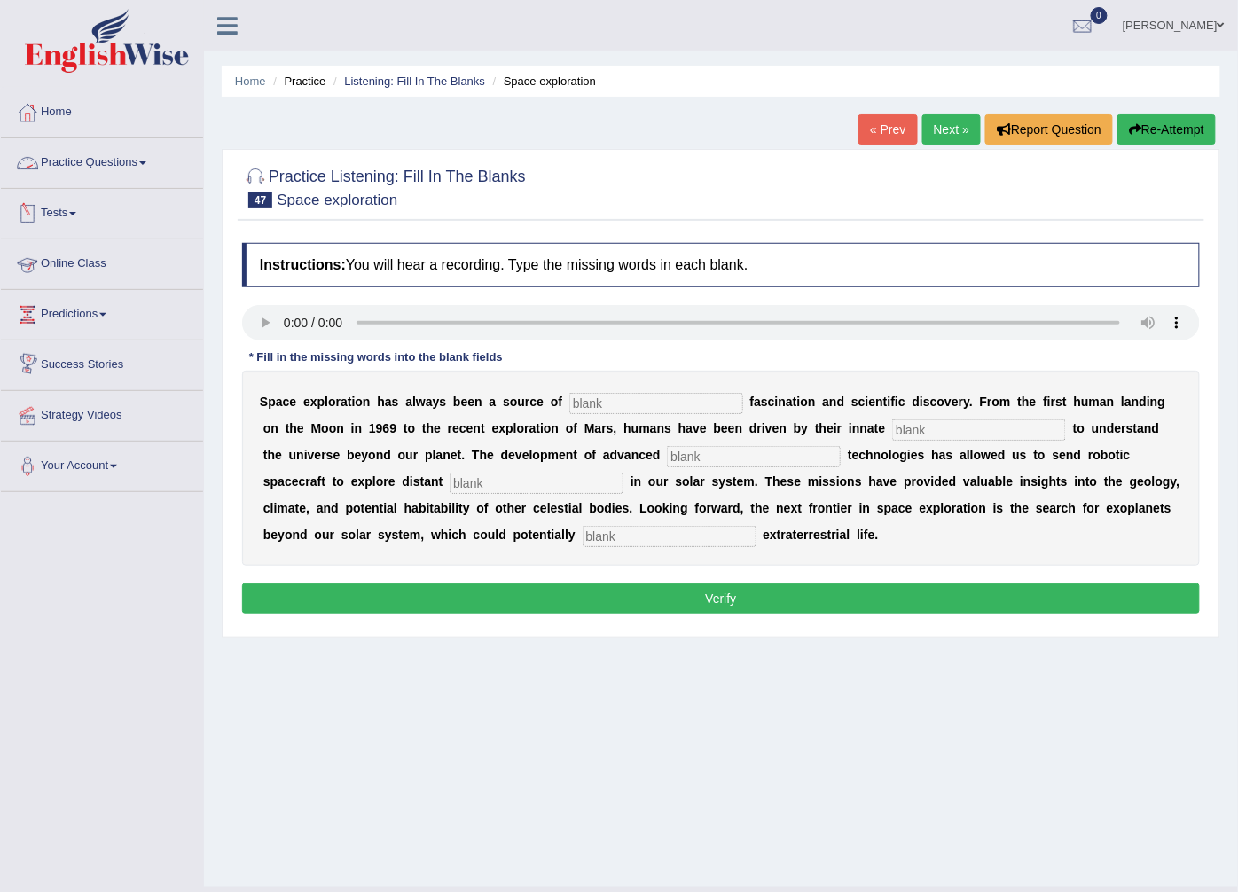
click at [583, 537] on input "text" at bounding box center [670, 536] width 174 height 21
type input "harbour"
click at [450, 482] on input "text" at bounding box center [537, 483] width 174 height 21
type input "worlds"
click at [537, 473] on div "S p a c e e x p l o r a t i o n h a s a l w a y s b e e n a s o u r c e o f f a…" at bounding box center [721, 468] width 958 height 195
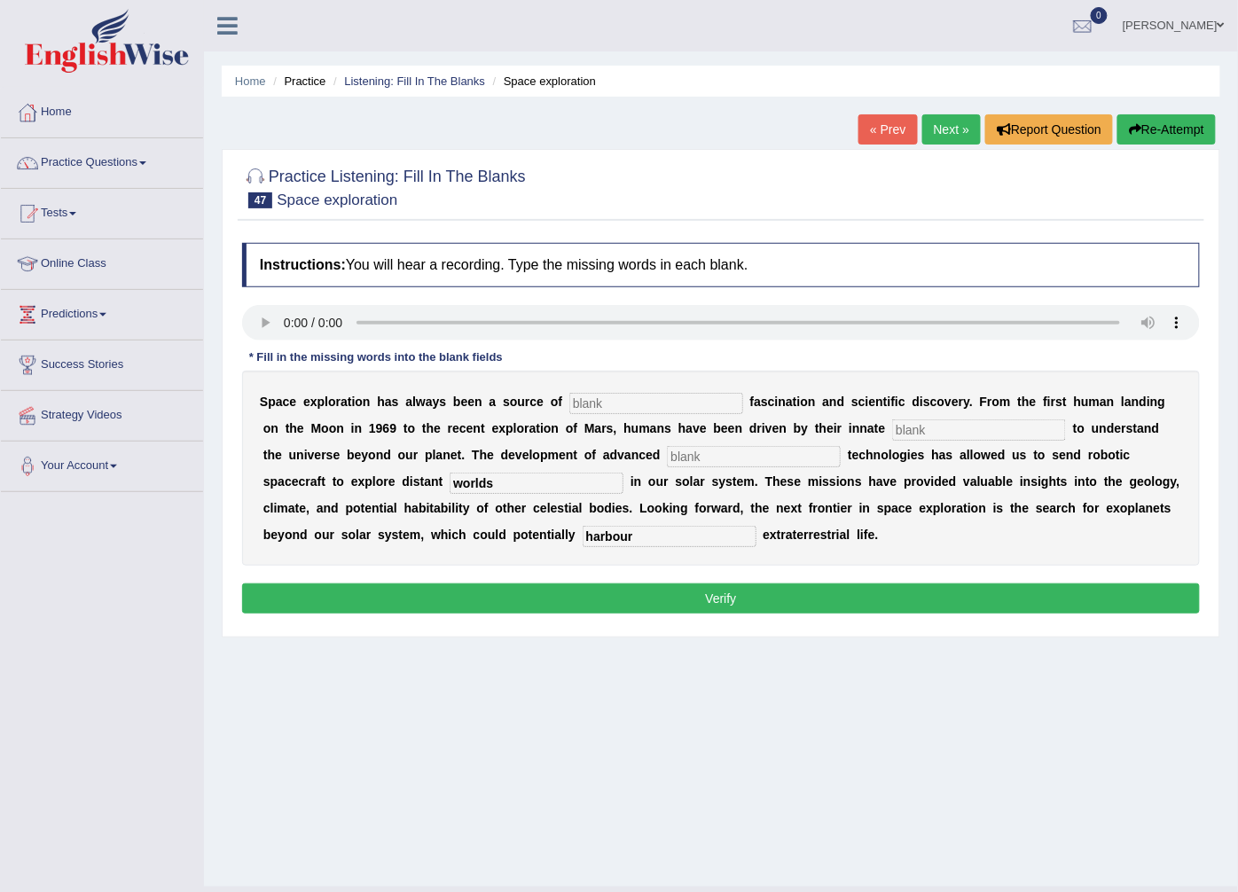
click at [667, 458] on input "text" at bounding box center [754, 456] width 174 height 21
type input "proportion"
click at [892, 430] on input "text" at bounding box center [979, 429] width 174 height 21
type input "q"
type input "curocity"
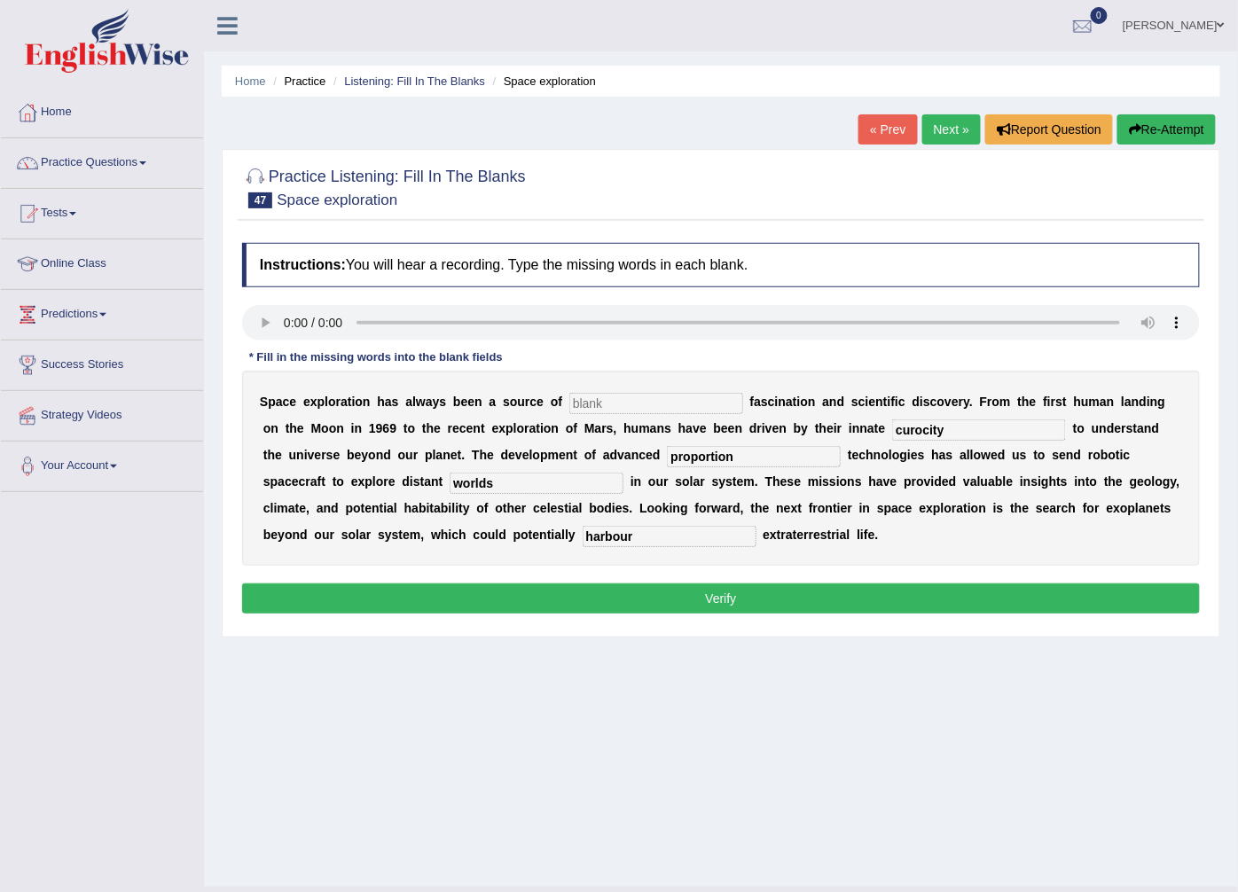
click at [591, 405] on input "text" at bounding box center [656, 403] width 174 height 21
type input "endless"
click at [892, 431] on input "curocity" at bounding box center [979, 429] width 174 height 21
click at [892, 434] on input "curocity" at bounding box center [979, 429] width 174 height 21
type input "curicity"
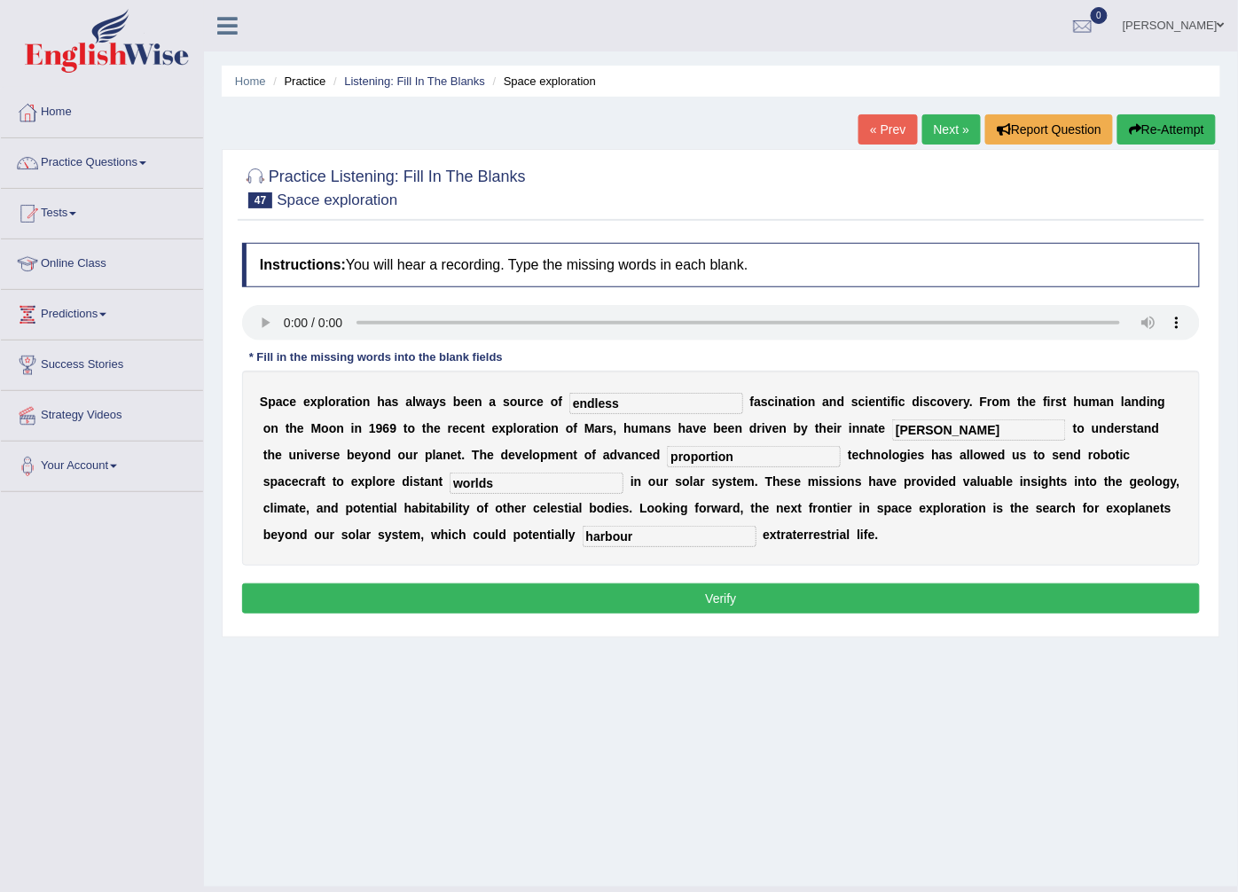
click at [805, 614] on button "Verify" at bounding box center [721, 598] width 958 height 30
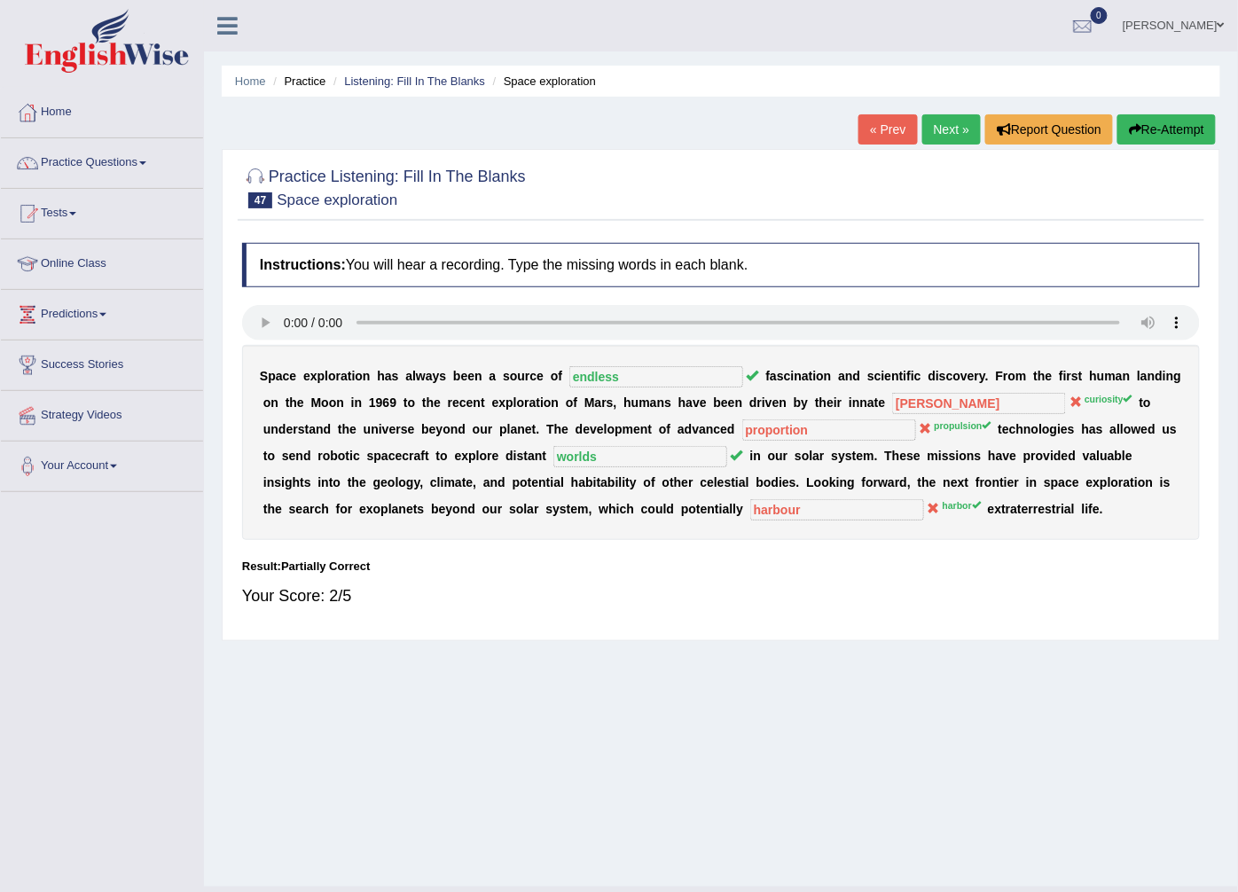
click at [937, 138] on link "Next »" at bounding box center [951, 129] width 59 height 30
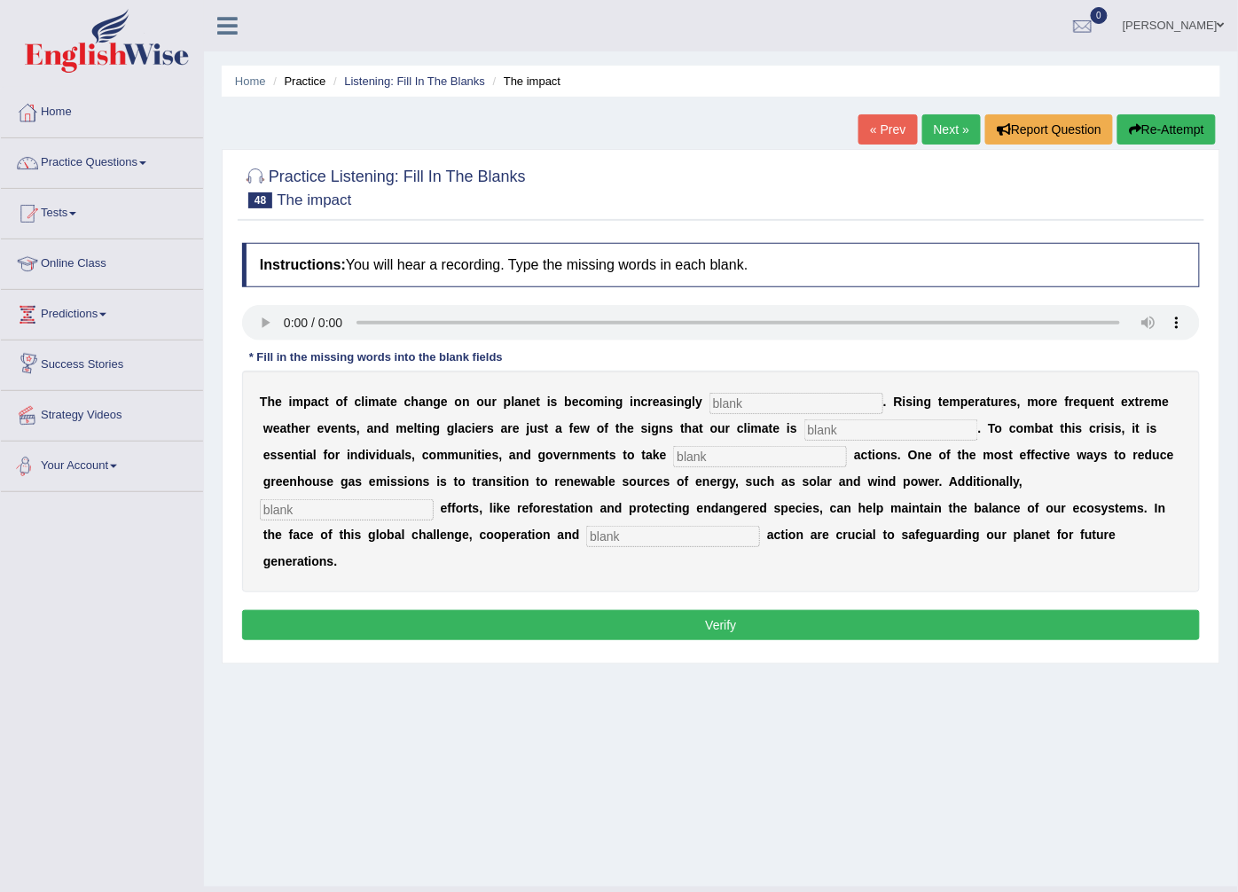
click at [340, 525] on div "T h e i m p a c t o f c l i m a t e c h a n g e o n o u r p l a n e t i s b e c…" at bounding box center [721, 482] width 958 height 222
click at [586, 530] on input "text" at bounding box center [673, 536] width 174 height 21
type input "collective"
click at [434, 499] on input "text" at bounding box center [347, 509] width 174 height 21
type input "conservation"
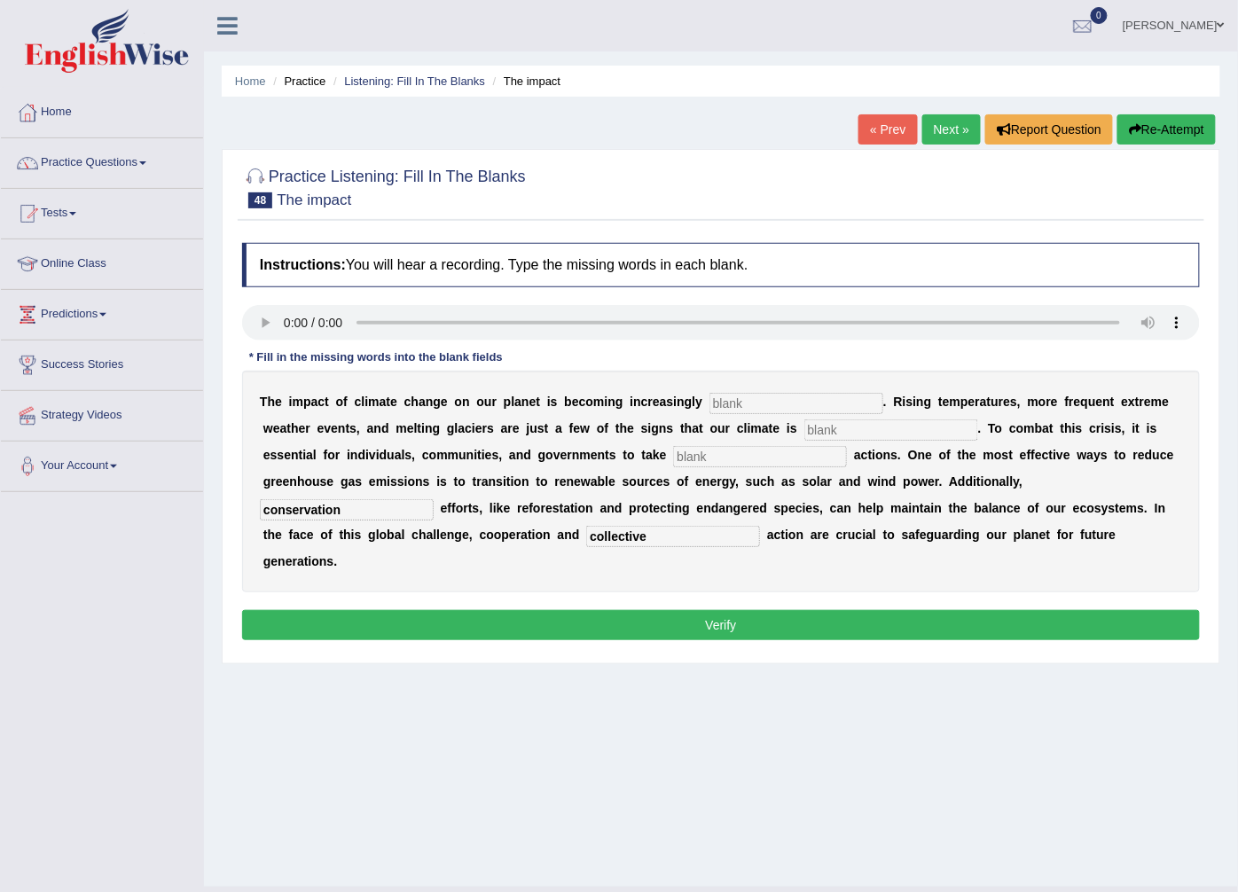
click at [673, 467] on input "text" at bounding box center [760, 456] width 174 height 21
type input "proactive"
click at [804, 437] on input "text" at bounding box center [891, 429] width 174 height 21
type input "changing"
click at [751, 415] on div "T h e i m p a c t o f c l i m a t e c h a n g e o n o u r p l a n e t i s b e c…" at bounding box center [721, 482] width 958 height 222
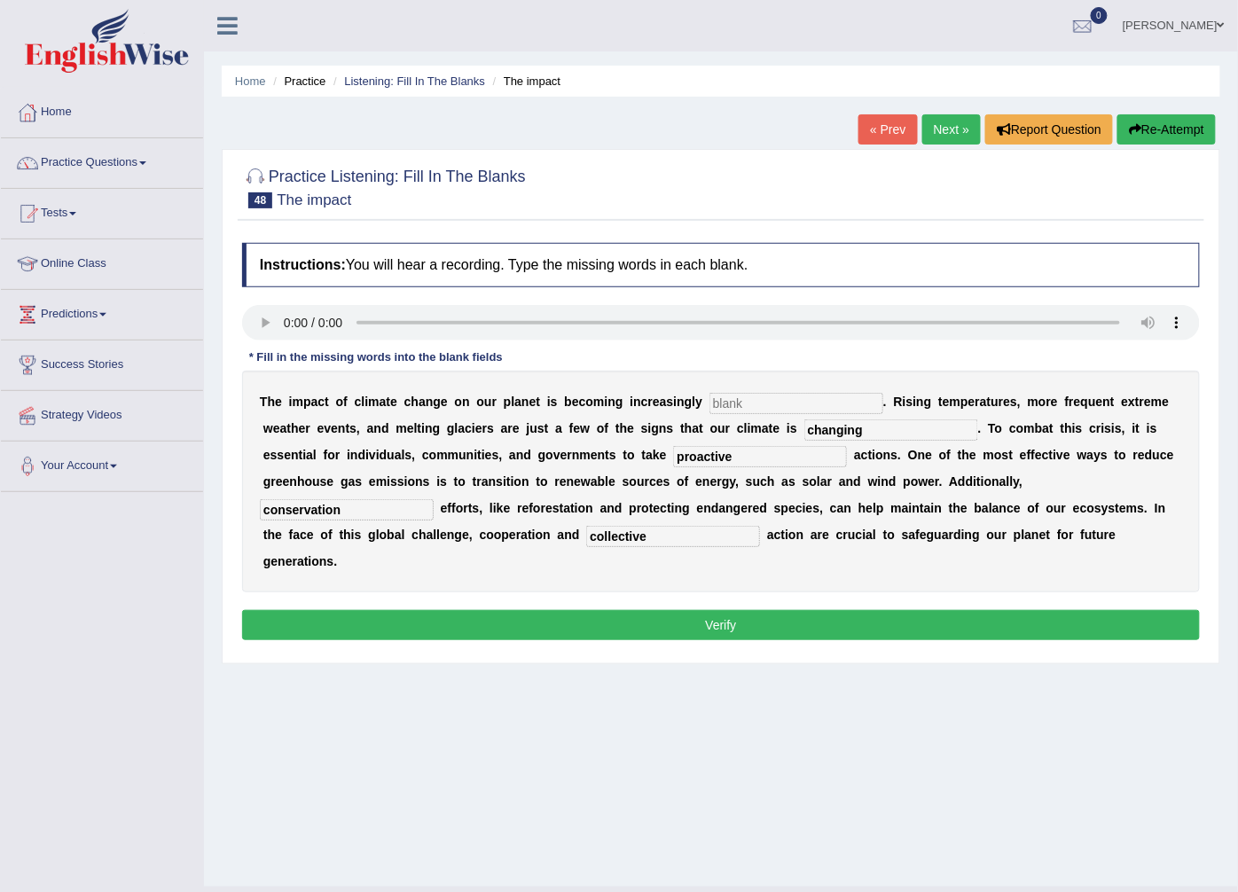
click at [751, 408] on input "text" at bounding box center [796, 403] width 174 height 21
type input "evident"
click at [754, 610] on button "Verify" at bounding box center [721, 625] width 958 height 30
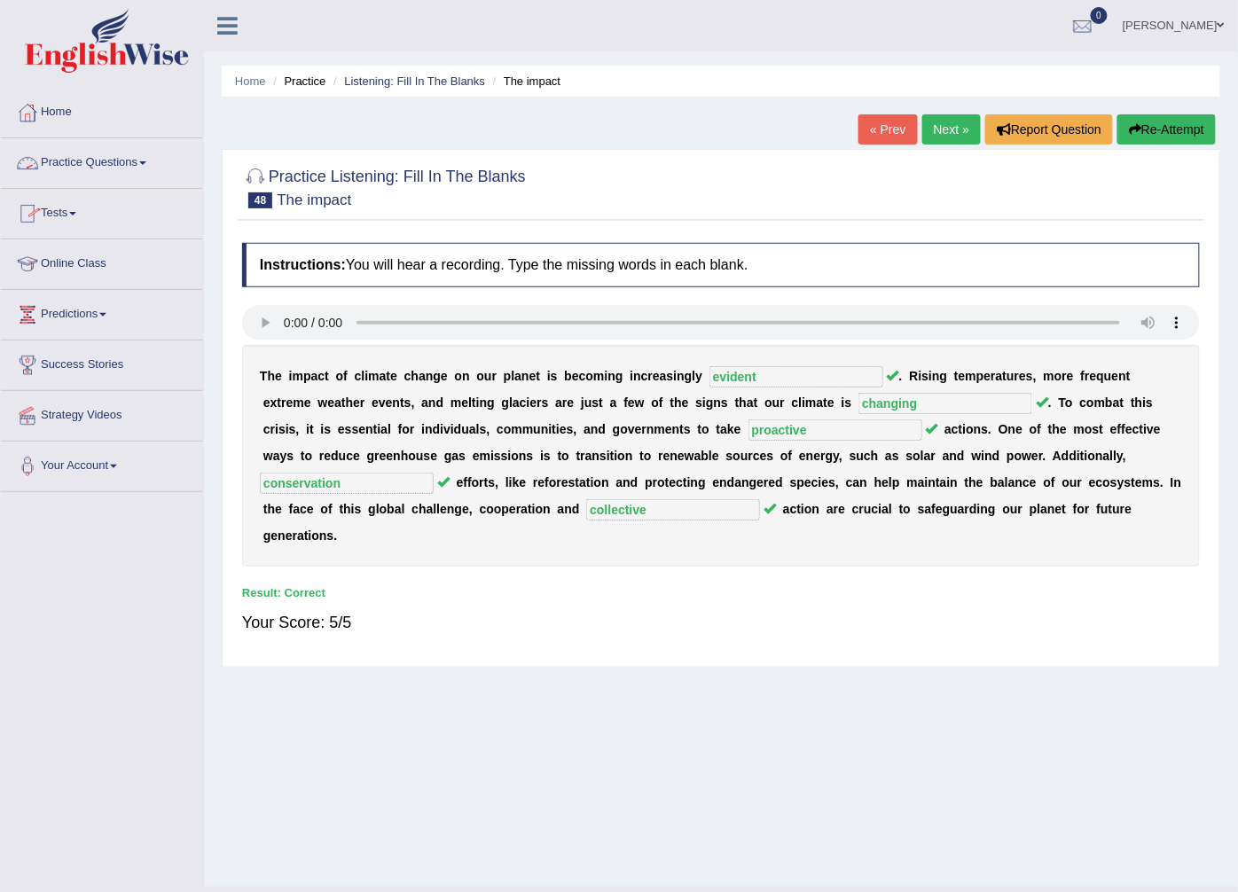
click at [122, 162] on link "Practice Questions" at bounding box center [102, 160] width 202 height 44
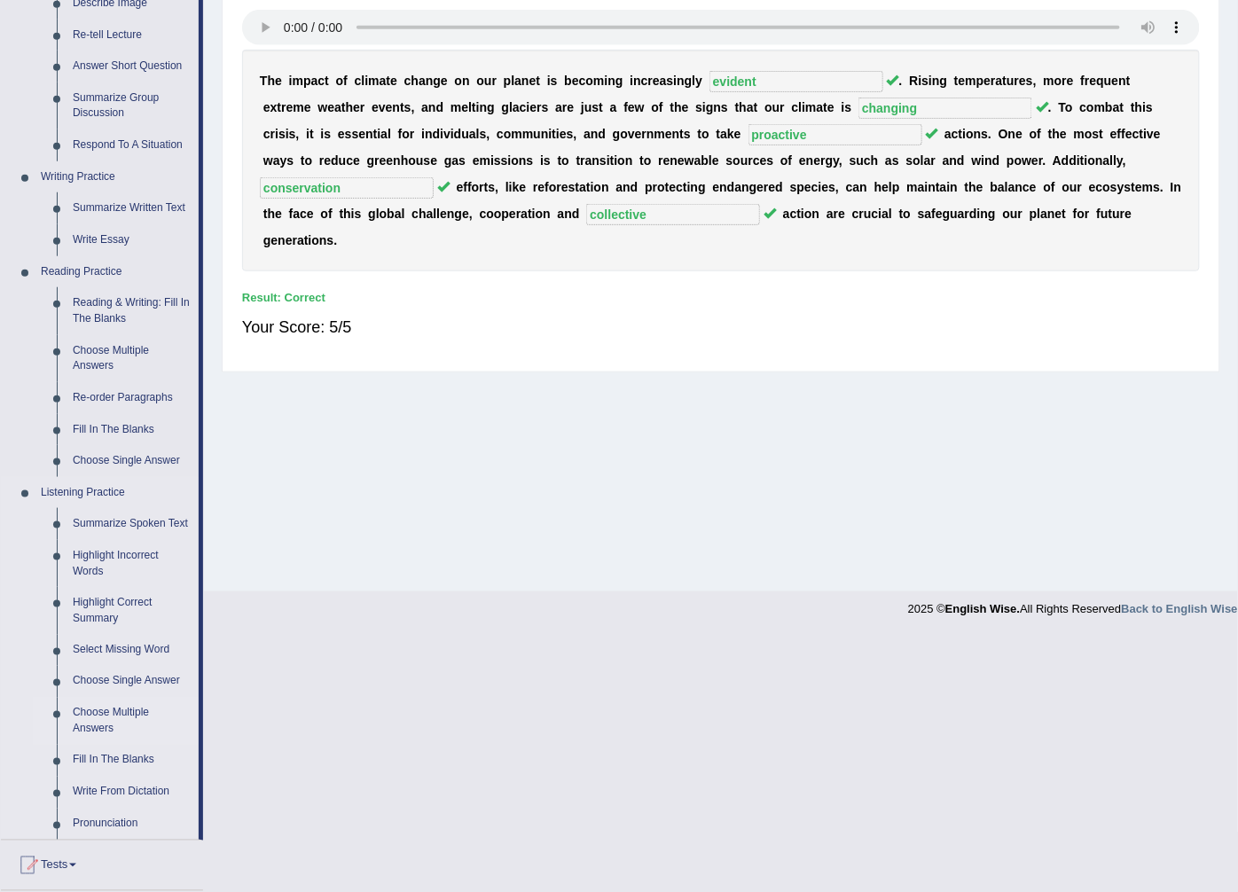
scroll to position [394, 0]
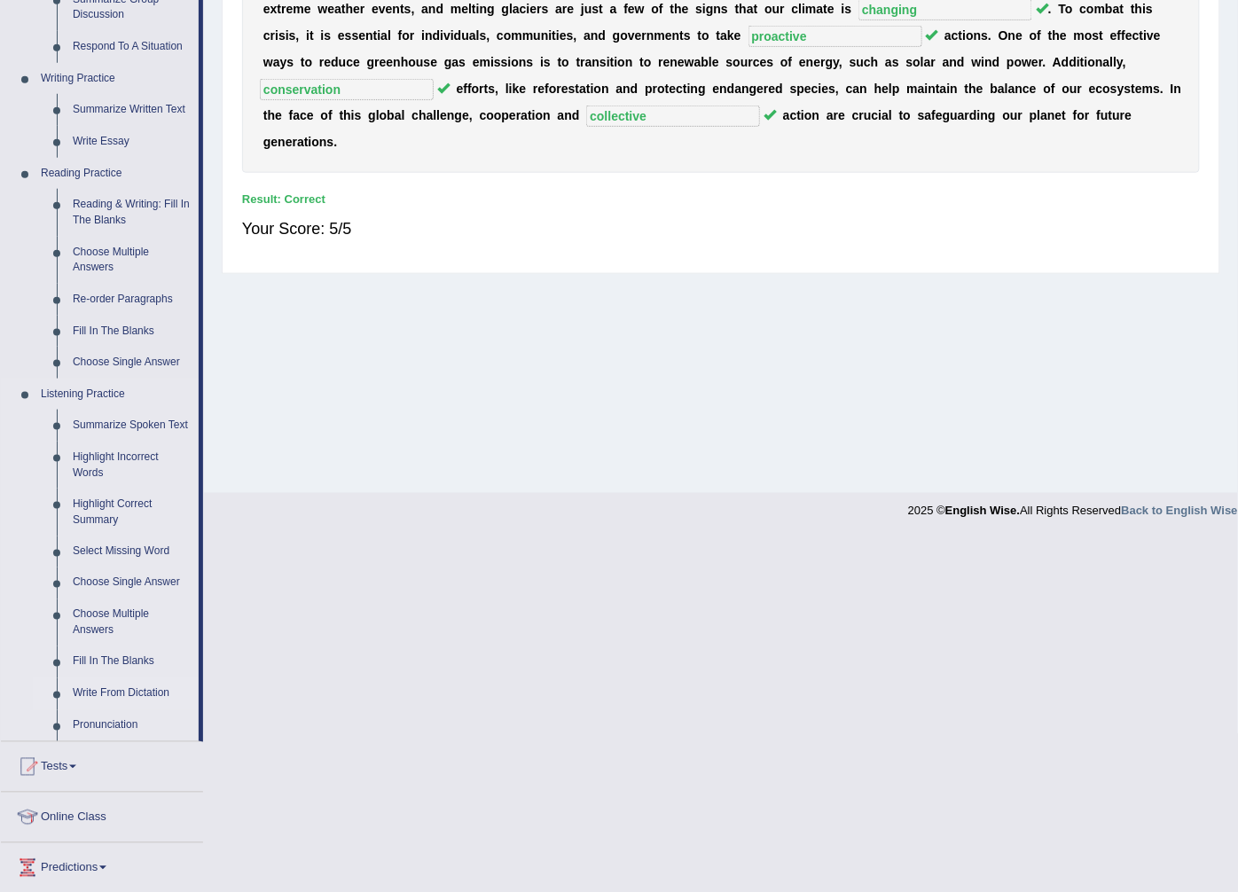
click at [90, 687] on link "Write From Dictation" at bounding box center [132, 694] width 134 height 32
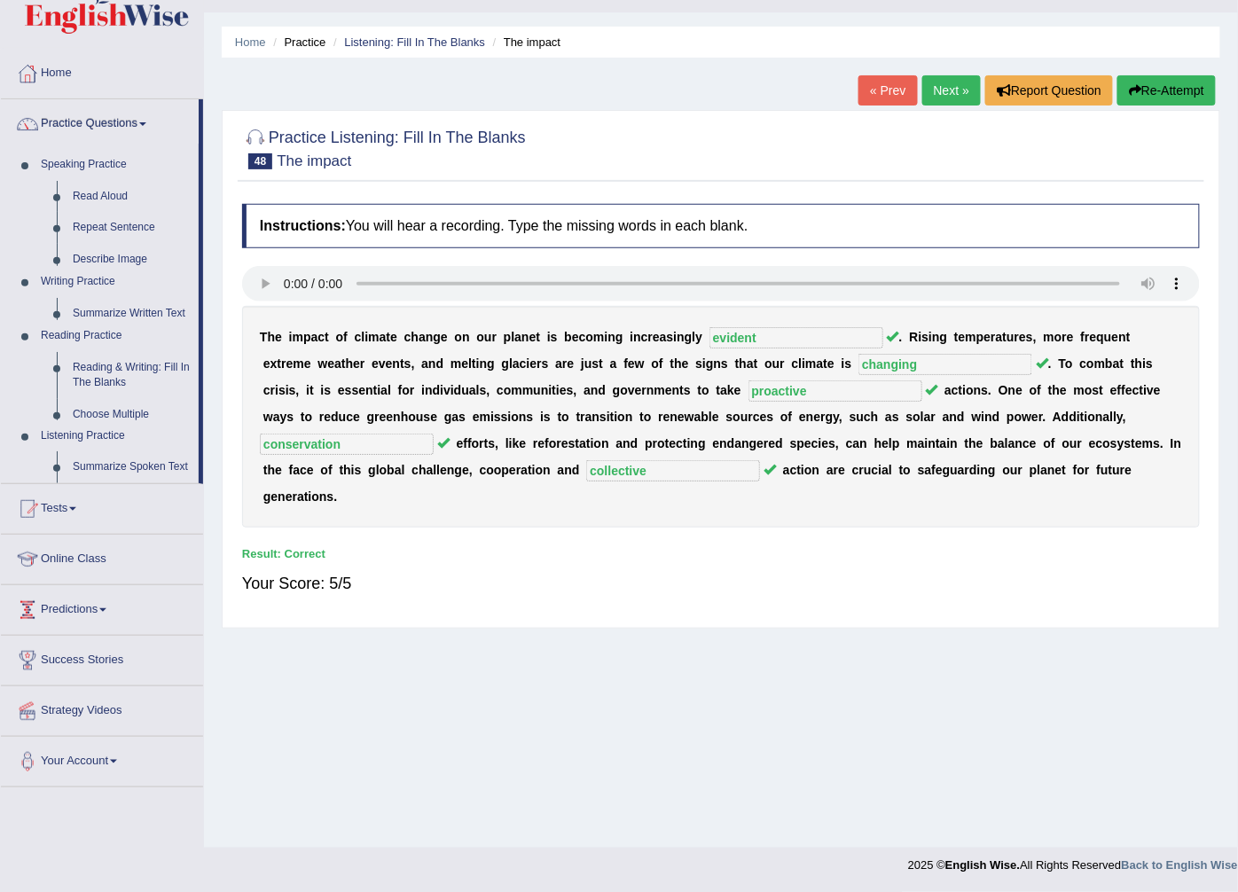
scroll to position [38, 0]
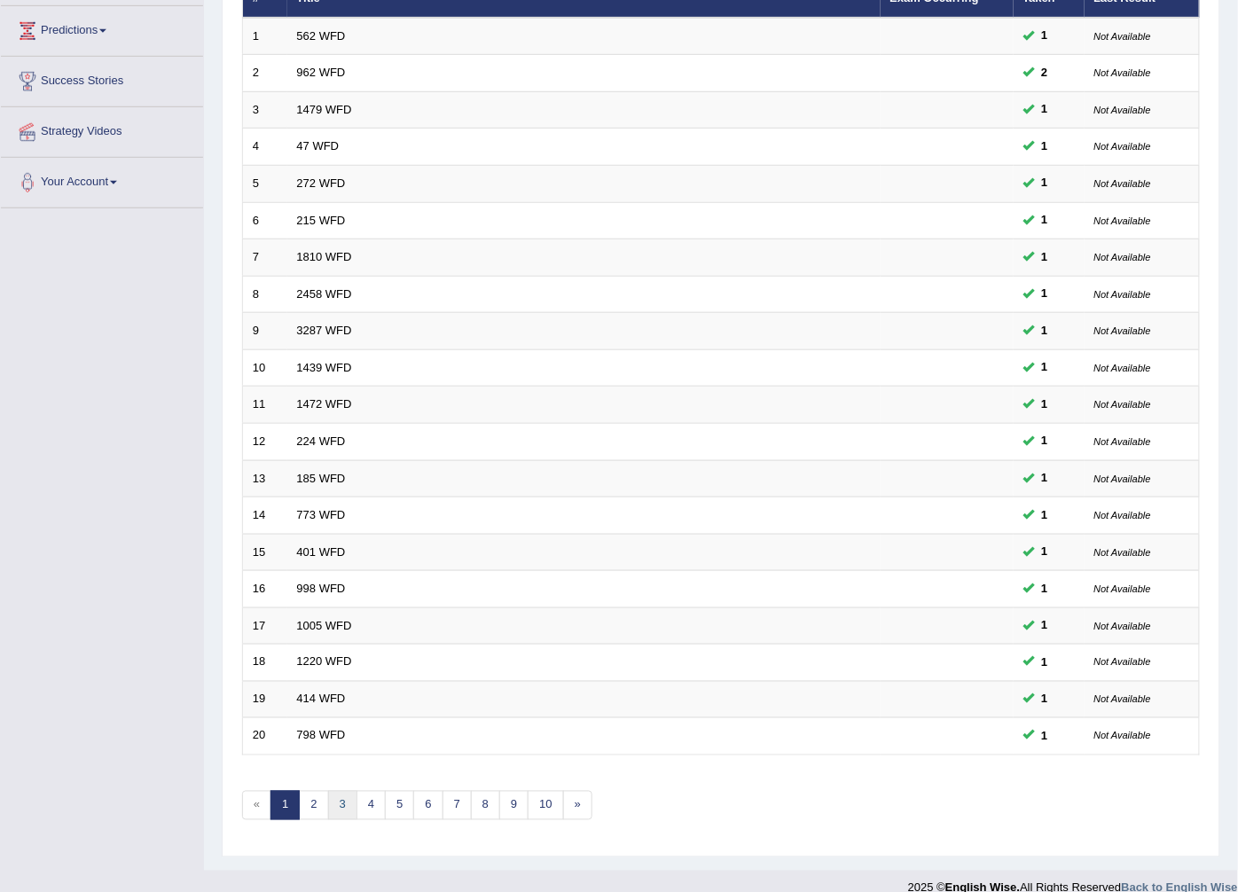
scroll to position [284, 0]
click at [313, 796] on div "Showing 1-20 of 2,589 items. # Title Exam Occurring Taken Last Result 1 562 WFD…" at bounding box center [721, 370] width 958 height 944
click at [313, 791] on link "2" at bounding box center [313, 805] width 29 height 29
